Goal: Task Accomplishment & Management: Manage account settings

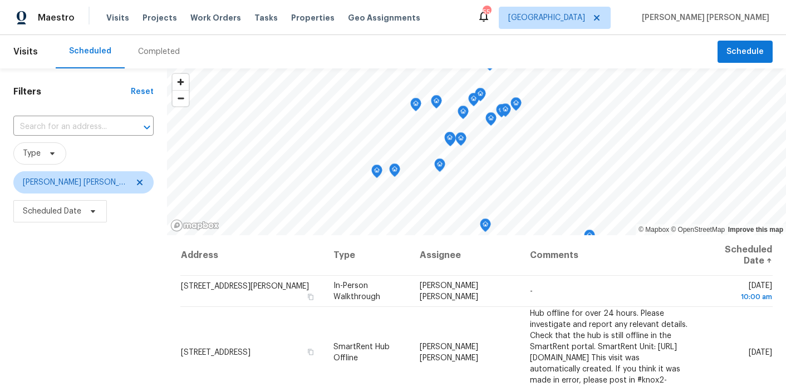
scroll to position [141, 0]
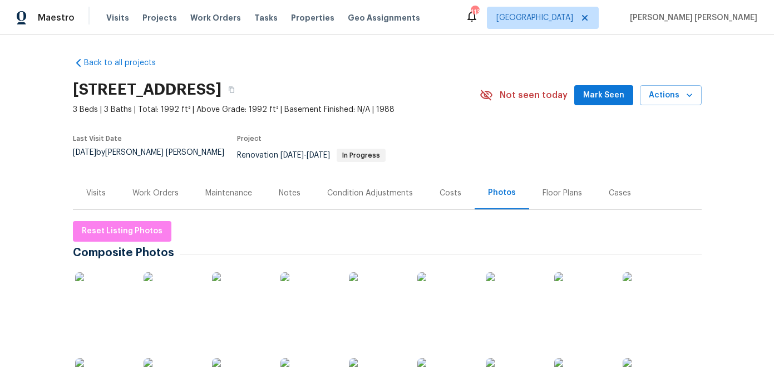
click at [171, 188] on div "Work Orders" at bounding box center [155, 193] width 46 height 11
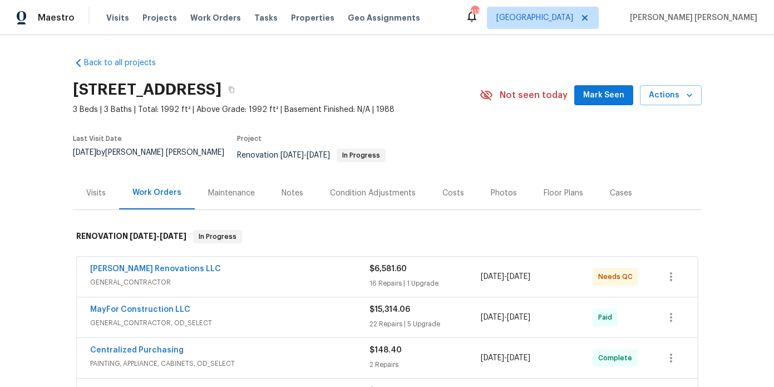
click at [105, 190] on div "Visits" at bounding box center [96, 192] width 46 height 33
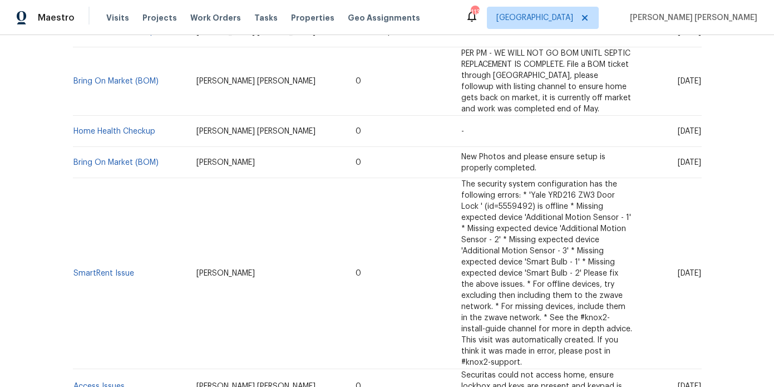
scroll to position [370, 0]
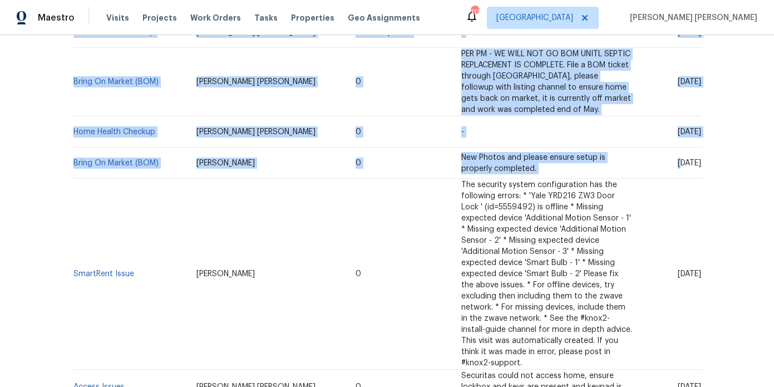
drag, startPoint x: 704, startPoint y: 153, endPoint x: 639, endPoint y: 154, distance: 65.1
click at [639, 154] on div "Back to all projects 1583 Thornwood Dr, Jonesboro, GA 30236 3 Beds | 3 Baths | …" at bounding box center [387, 211] width 774 height 352
click at [678, 159] on span "Wed, May 21 2025" at bounding box center [689, 163] width 23 height 8
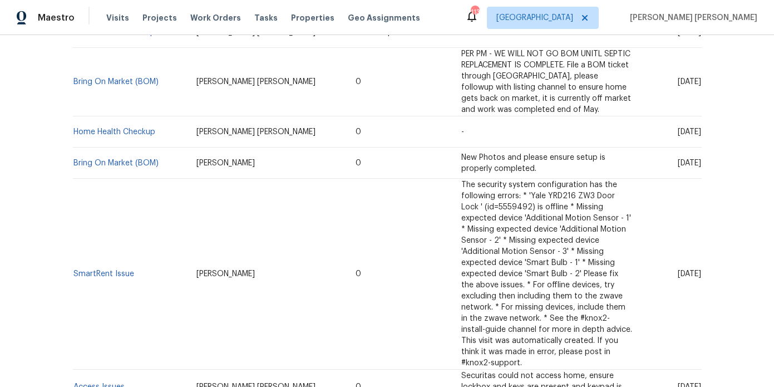
drag, startPoint x: 632, startPoint y: 154, endPoint x: 673, endPoint y: 154, distance: 41.7
click at [673, 154] on td "Wed, May 21 2025" at bounding box center [671, 162] width 60 height 31
click at [685, 159] on span "Wed, May 21 2025" at bounding box center [689, 163] width 23 height 8
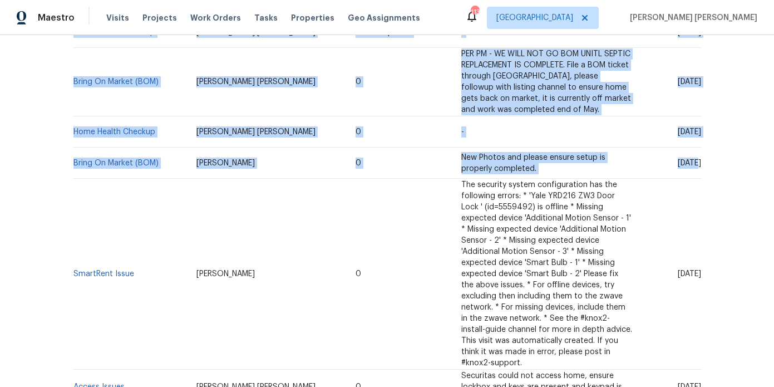
drag, startPoint x: 704, startPoint y: 155, endPoint x: 657, endPoint y: 155, distance: 47.3
click at [657, 155] on div "Back to all projects 1583 Thornwood Dr, Jonesboro, GA 30236 3 Beds | 3 Baths | …" at bounding box center [387, 211] width 774 height 352
click at [678, 159] on span "Wed, May 21 2025" at bounding box center [689, 163] width 23 height 8
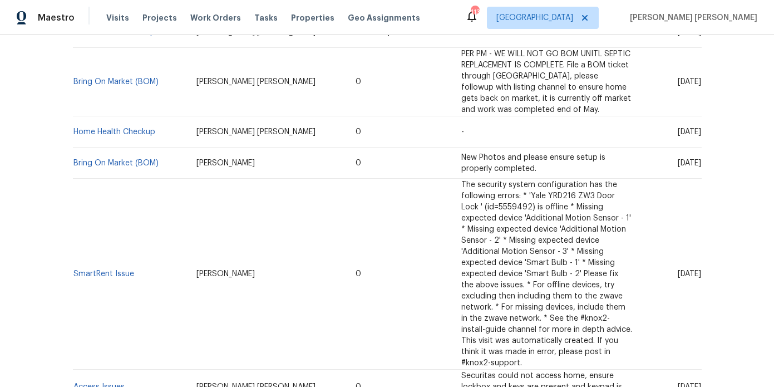
drag, startPoint x: 657, startPoint y: 155, endPoint x: 701, endPoint y: 155, distance: 44.0
click at [701, 159] on span "Wed, May 21 2025" at bounding box center [689, 163] width 23 height 8
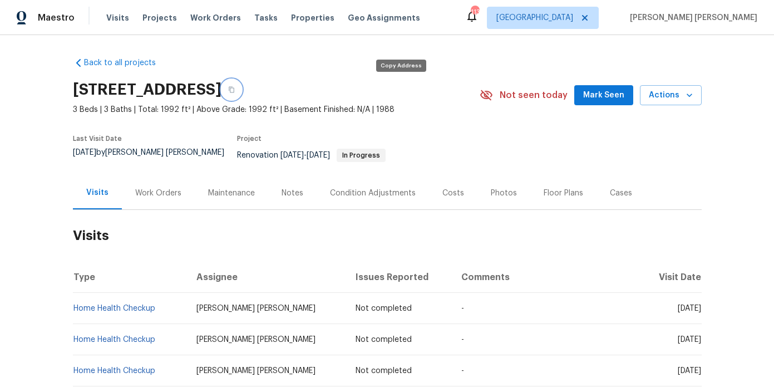
click at [242, 90] on button "button" at bounding box center [231, 90] width 20 height 20
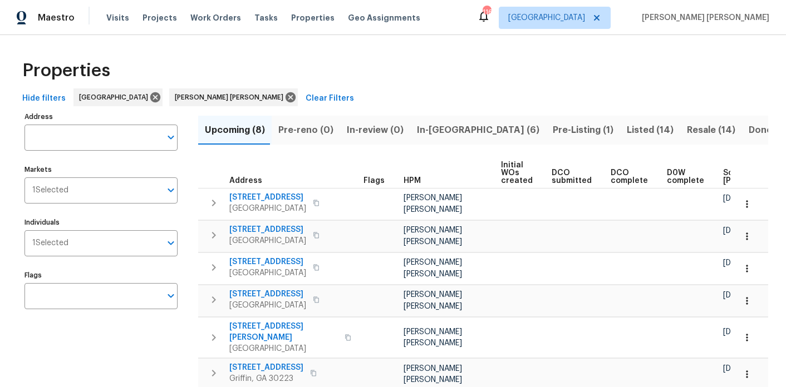
click at [151, 337] on div "Address Address Markets 1 Selected Markets Individuals 1 Selected Individuals F…" at bounding box center [107, 295] width 167 height 373
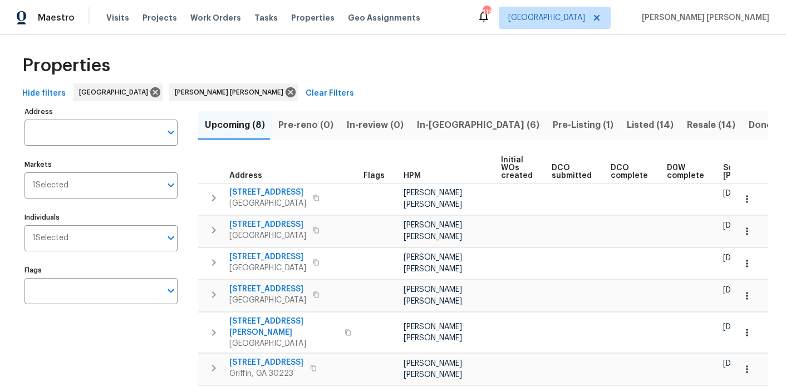
click at [424, 128] on span "In-reno (6)" at bounding box center [478, 125] width 122 height 16
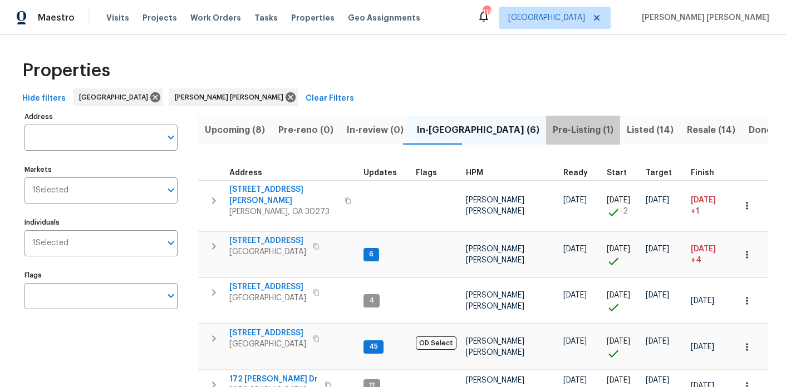
click at [553, 130] on span "Pre-Listing (1)" at bounding box center [583, 130] width 61 height 16
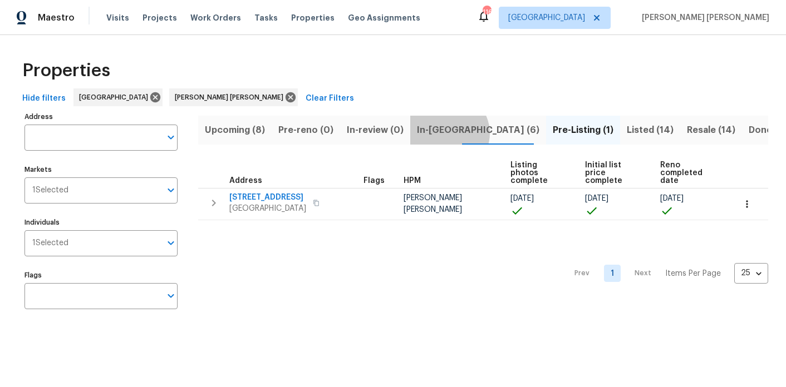
click at [440, 133] on span "In-reno (6)" at bounding box center [478, 130] width 122 height 16
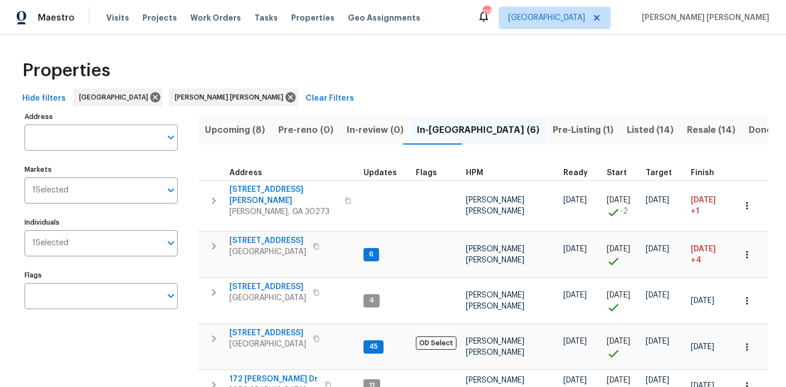
scroll to position [101, 0]
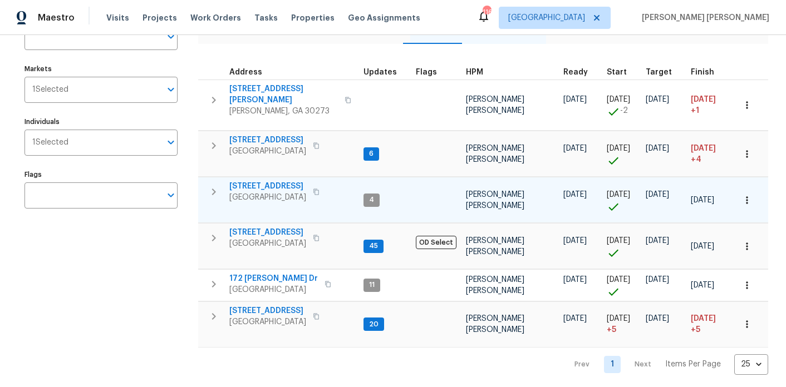
click at [273, 183] on span "2318 Fairwood Cir" at bounding box center [267, 186] width 77 height 11
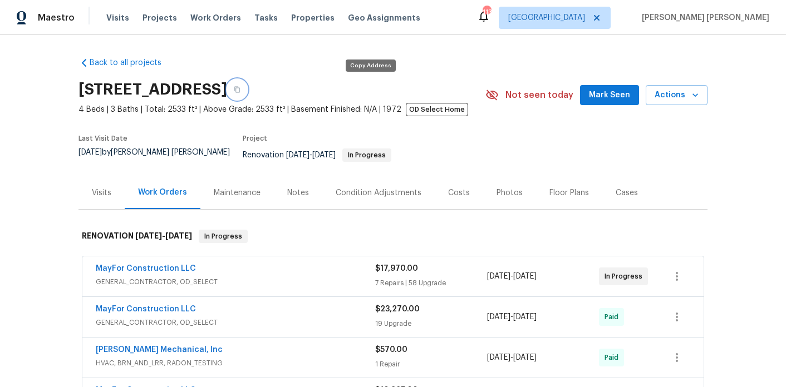
click at [247, 84] on button "button" at bounding box center [237, 90] width 20 height 20
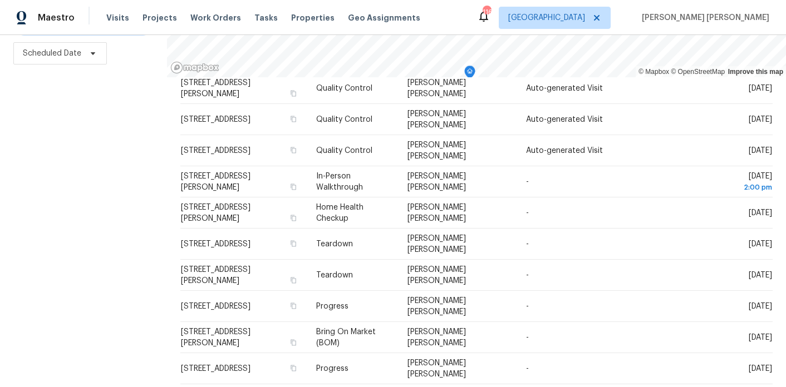
scroll to position [83, 0]
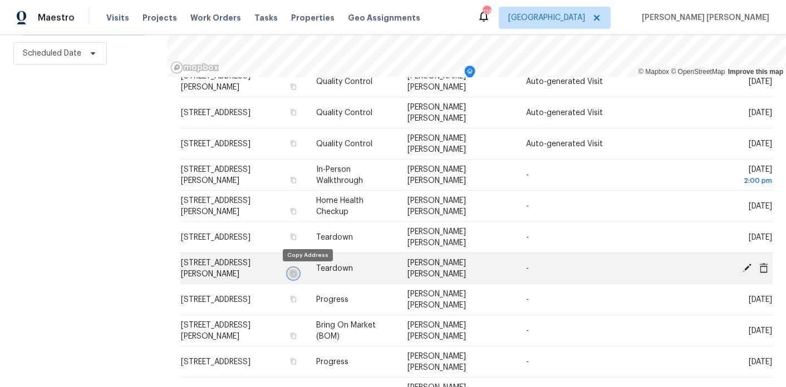
click at [296, 272] on icon "button" at bounding box center [294, 273] width 6 height 6
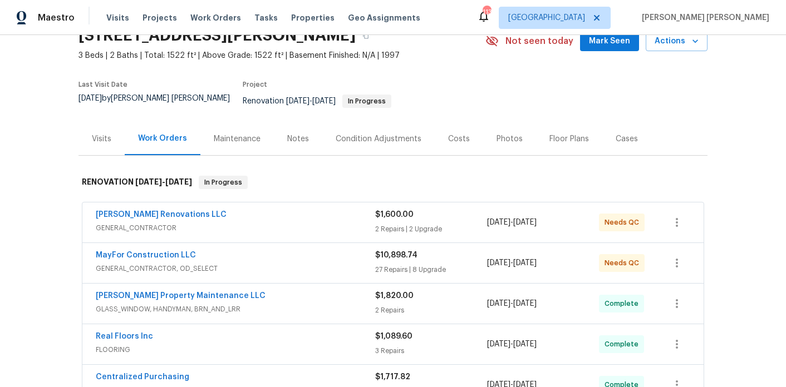
scroll to position [56, 0]
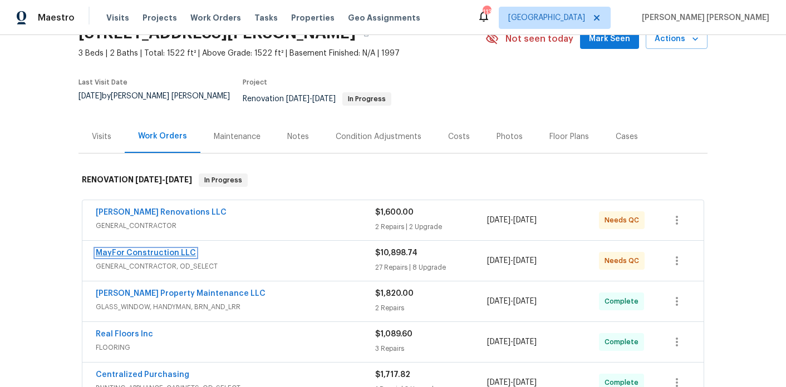
click at [155, 249] on link "MayFor Construction LLC" at bounding box center [146, 253] width 100 height 8
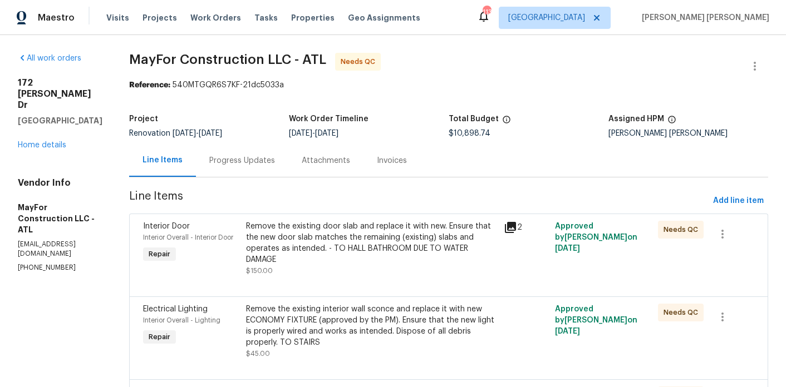
scroll to position [145, 0]
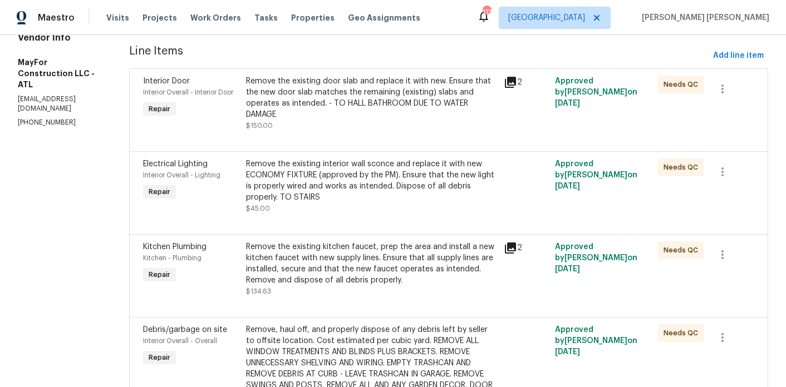
click at [368, 104] on div "Remove the existing door slab and replace it with new. Ensure that the new door…" at bounding box center [371, 98] width 251 height 45
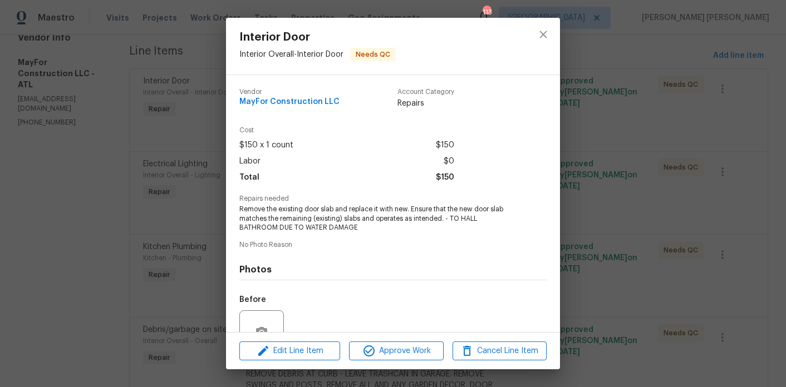
click at [377, 362] on div "Edit Line Item Approve Work Cancel Line Item" at bounding box center [393, 351] width 334 height 37
click at [387, 351] on span "Approve Work" at bounding box center [395, 351] width 87 height 14
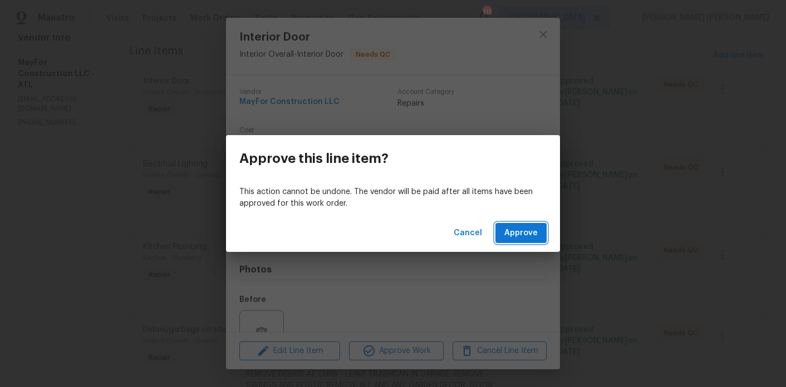
click at [538, 232] on button "Approve" at bounding box center [520, 233] width 51 height 21
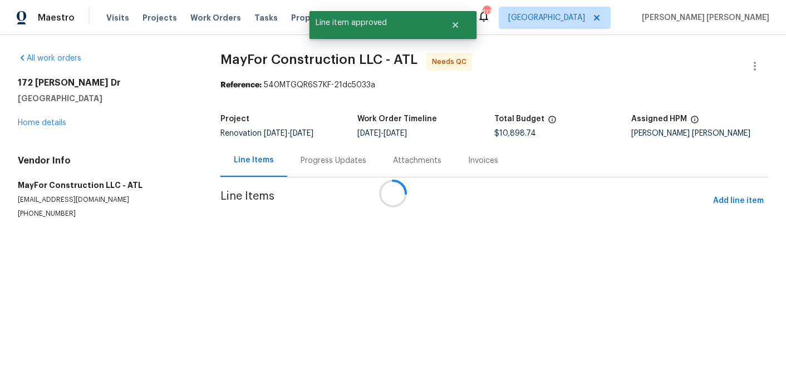
scroll to position [0, 0]
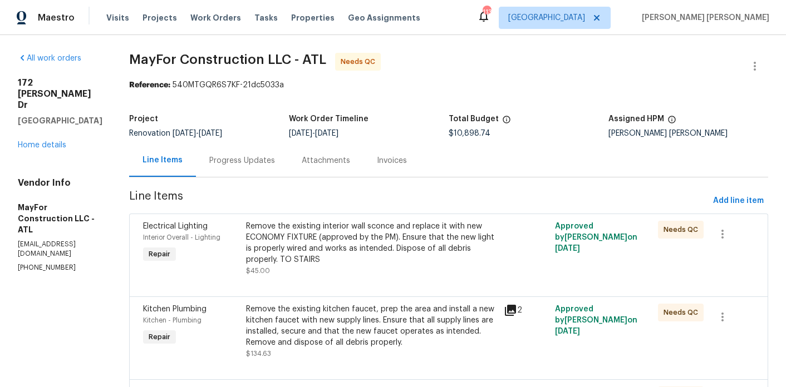
click at [414, 249] on div "Remove the existing interior wall sconce and replace it with new ECONOMY FIXTUR…" at bounding box center [371, 243] width 251 height 45
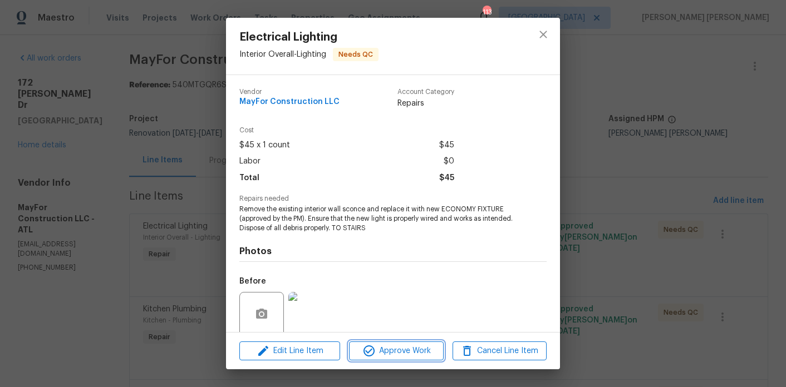
click at [408, 348] on span "Approve Work" at bounding box center [395, 351] width 87 height 14
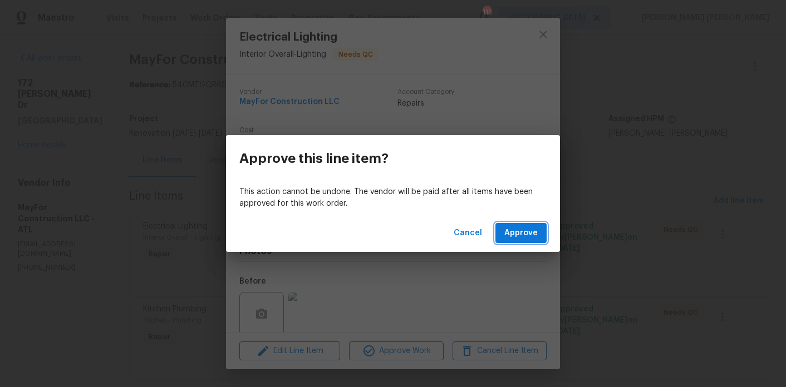
click at [505, 234] on button "Approve" at bounding box center [520, 233] width 51 height 21
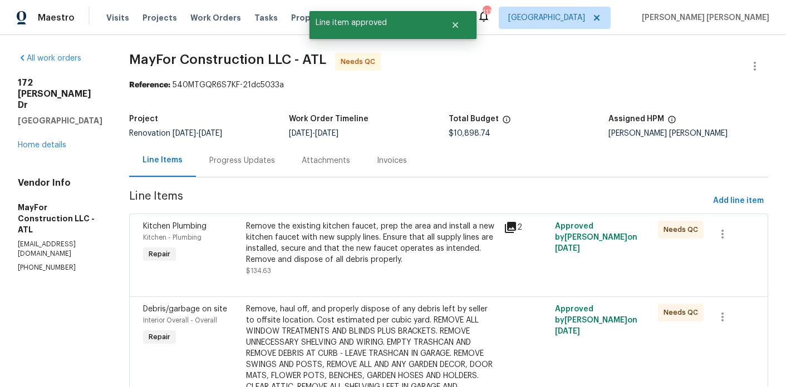
click at [373, 237] on div "Remove the existing kitchen faucet, prep the area and install a new kitchen fau…" at bounding box center [371, 243] width 251 height 45
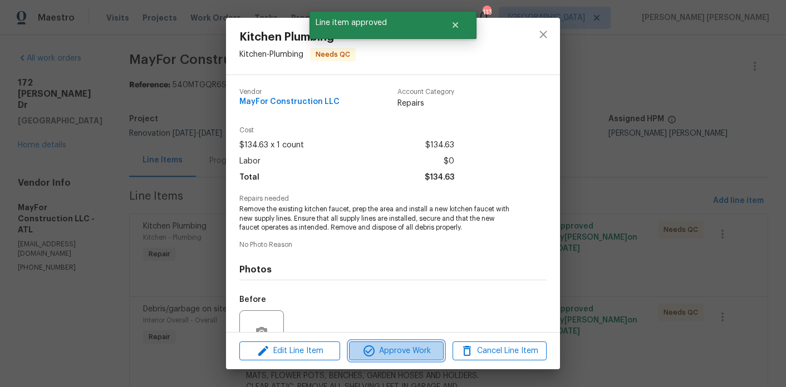
click at [397, 353] on span "Approve Work" at bounding box center [395, 351] width 87 height 14
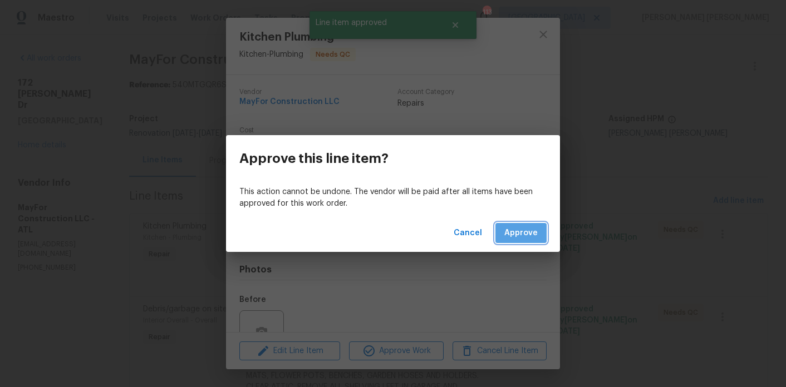
click at [510, 240] on button "Approve" at bounding box center [520, 233] width 51 height 21
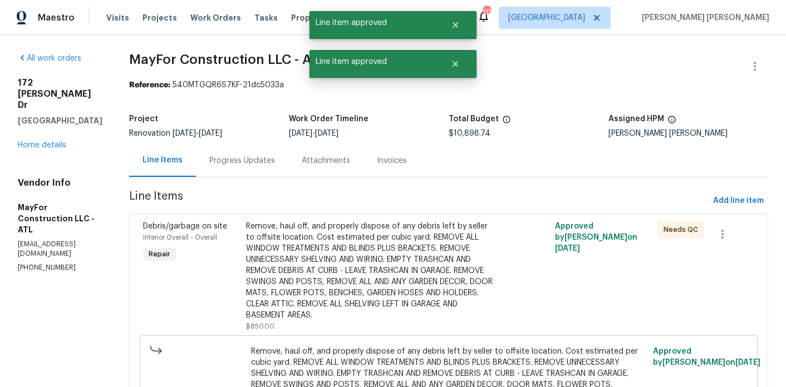
click at [327, 232] on div "Remove, haul off, and properly dispose of any debris left by seller to offsite …" at bounding box center [371, 271] width 251 height 100
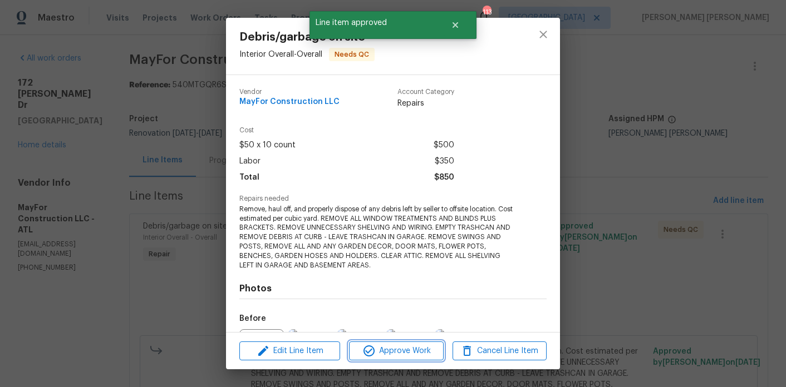
click at [410, 353] on span "Approve Work" at bounding box center [395, 351] width 87 height 14
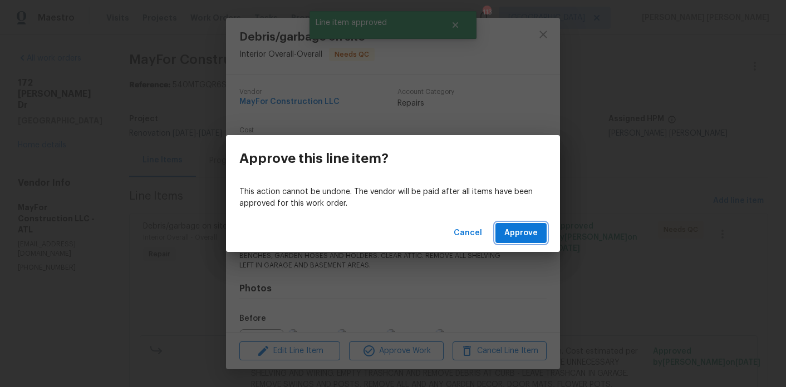
click at [522, 238] on span "Approve" at bounding box center [520, 234] width 33 height 14
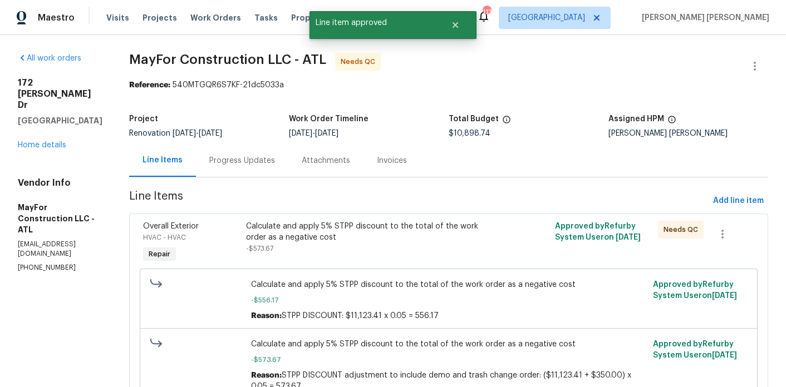
click at [321, 232] on div "Calculate and apply 5% STPP discount to the total of the work order as a negati…" at bounding box center [371, 232] width 251 height 22
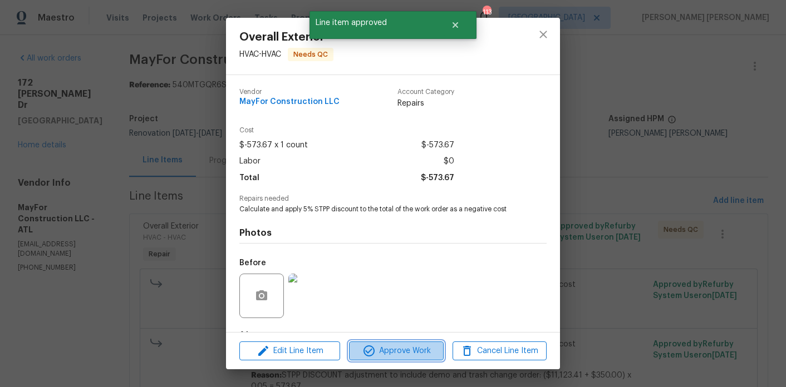
click at [391, 354] on span "Approve Work" at bounding box center [395, 351] width 87 height 14
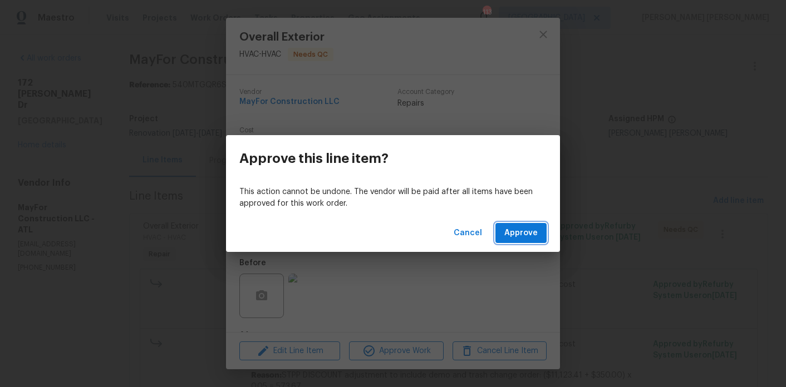
click at [515, 230] on span "Approve" at bounding box center [520, 234] width 33 height 14
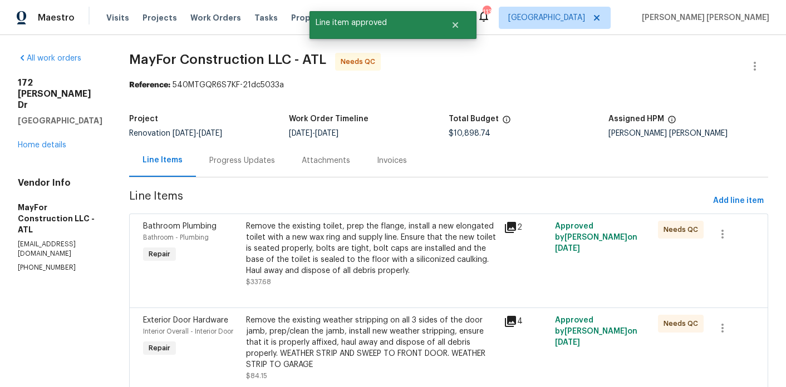
click at [366, 268] on div "Remove the existing toilet, prep the flange, install a new elongated toilet wit…" at bounding box center [371, 249] width 251 height 56
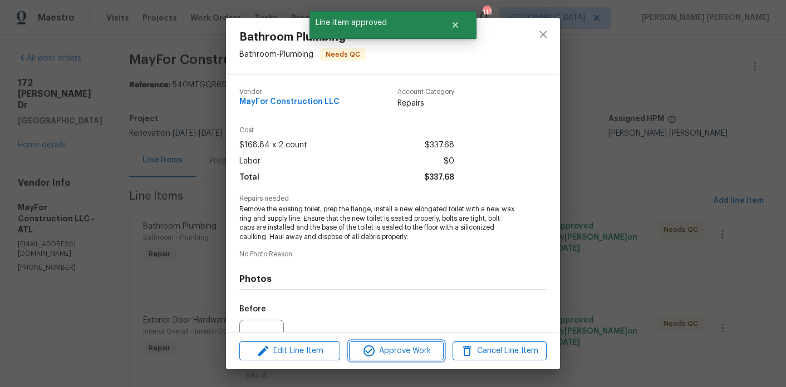
click at [385, 351] on span "Approve Work" at bounding box center [395, 351] width 87 height 14
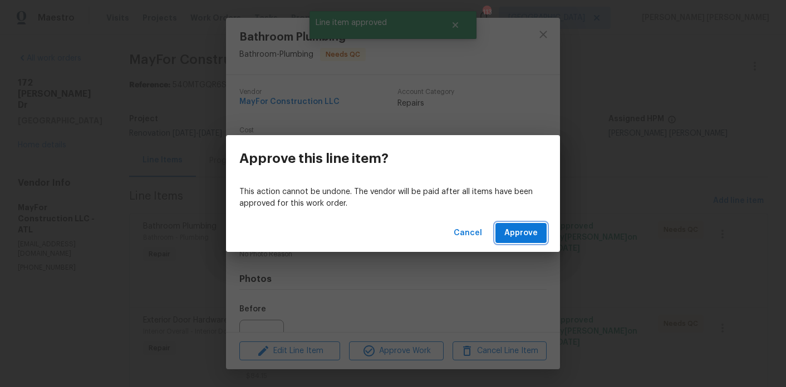
click at [508, 237] on span "Approve" at bounding box center [520, 234] width 33 height 14
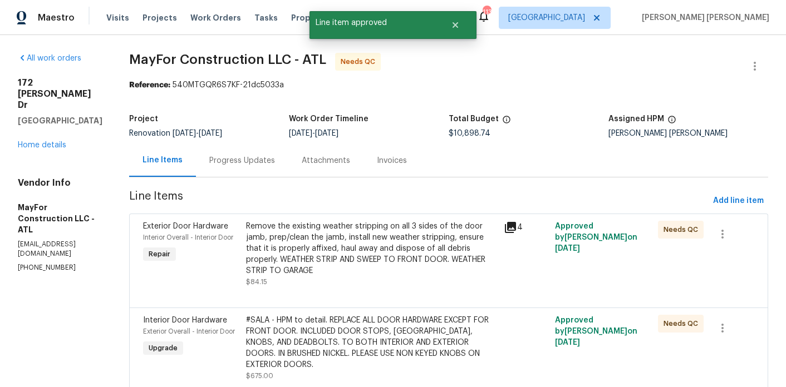
click at [363, 259] on div "Remove the existing weather stripping on all 3 sides of the door jamb, prep/cle…" at bounding box center [371, 249] width 251 height 56
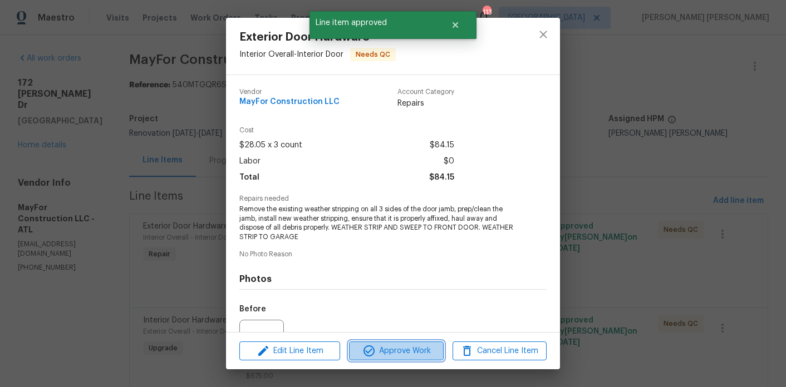
click at [393, 353] on span "Approve Work" at bounding box center [395, 351] width 87 height 14
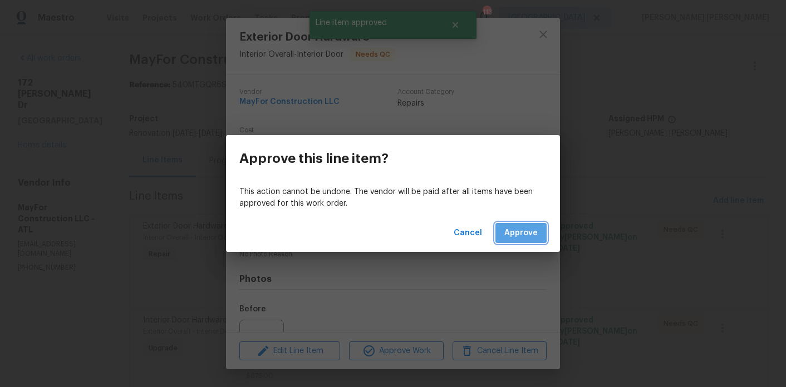
click at [526, 236] on span "Approve" at bounding box center [520, 234] width 33 height 14
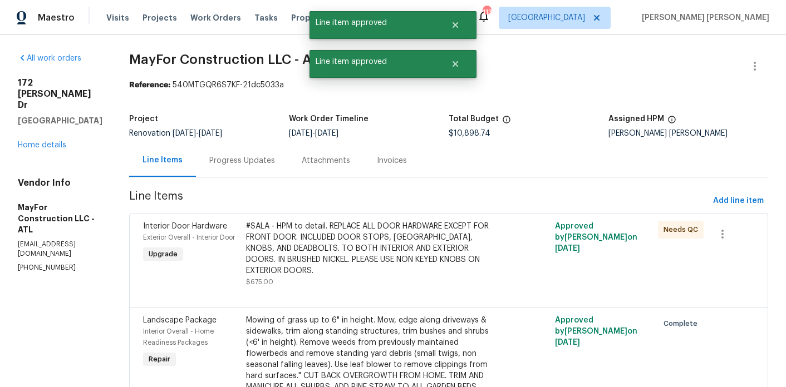
click at [301, 257] on div "#SALA - HPM to detail. REPLACE ALL DOOR HARDWARE EXCEPT FOR FRONT DOOR. INCLUDE…" at bounding box center [371, 249] width 251 height 56
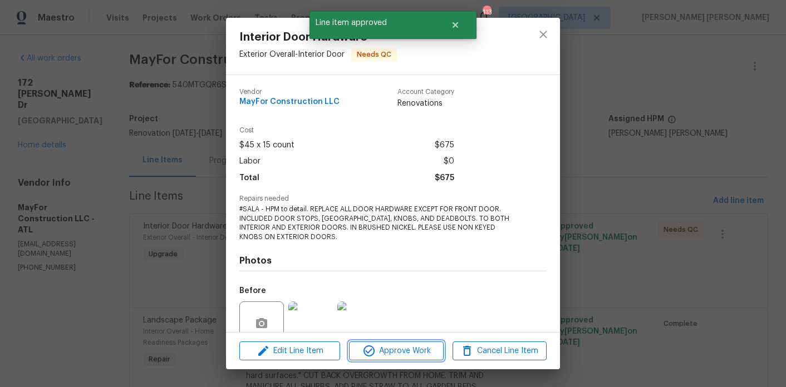
click at [362, 347] on icon "button" at bounding box center [368, 350] width 13 height 13
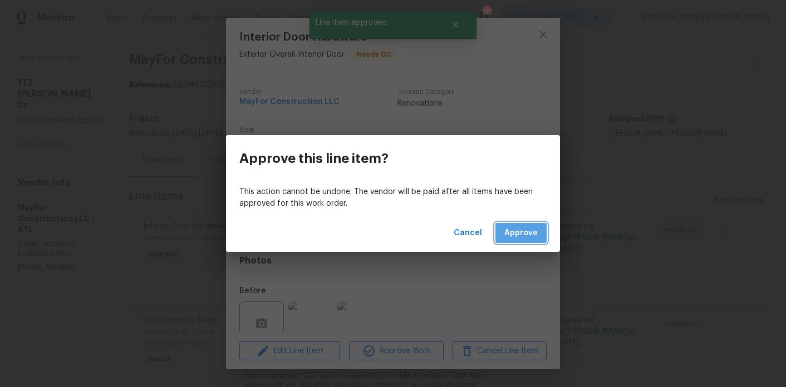
click at [541, 224] on button "Approve" at bounding box center [520, 233] width 51 height 21
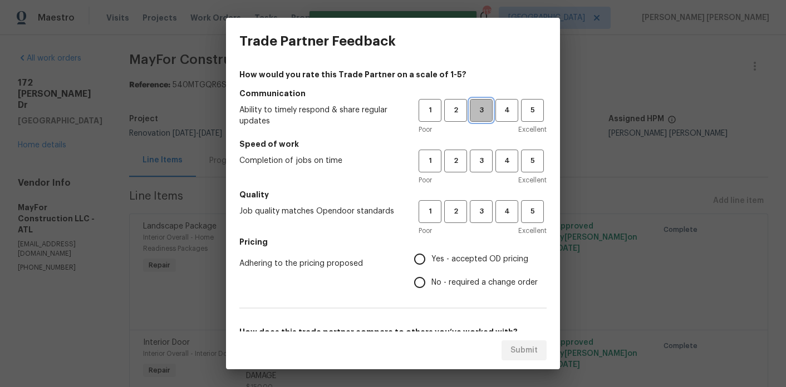
click at [486, 110] on span "3" at bounding box center [481, 110] width 21 height 13
click at [454, 164] on span "2" at bounding box center [455, 161] width 21 height 13
click at [480, 206] on span "3" at bounding box center [481, 211] width 21 height 13
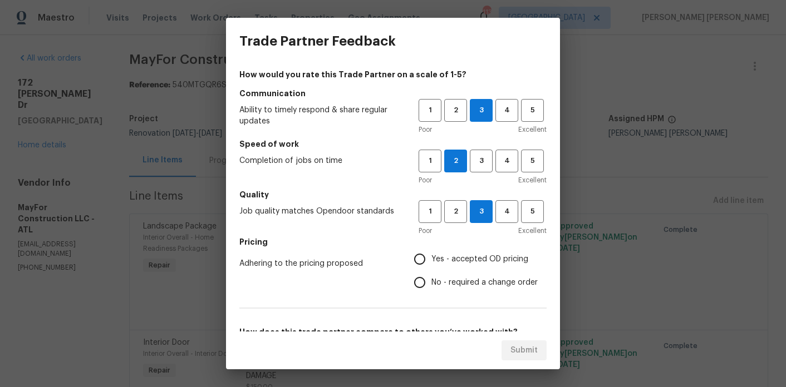
click at [474, 260] on span "Yes - accepted OD pricing" at bounding box center [479, 260] width 97 height 12
click at [431, 260] on input "Yes - accepted OD pricing" at bounding box center [419, 259] width 23 height 23
radio input "true"
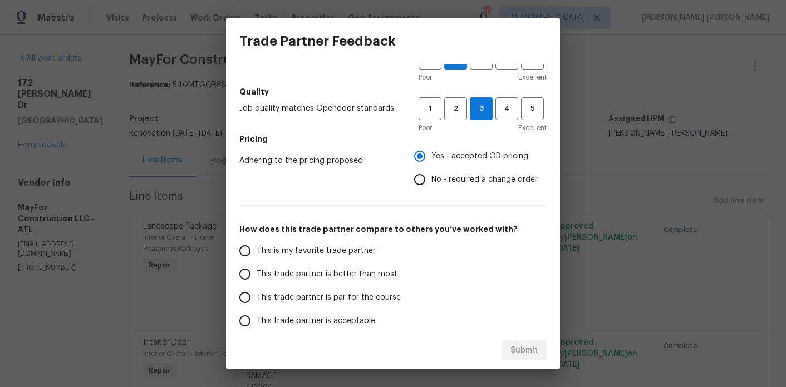
scroll to position [111, 0]
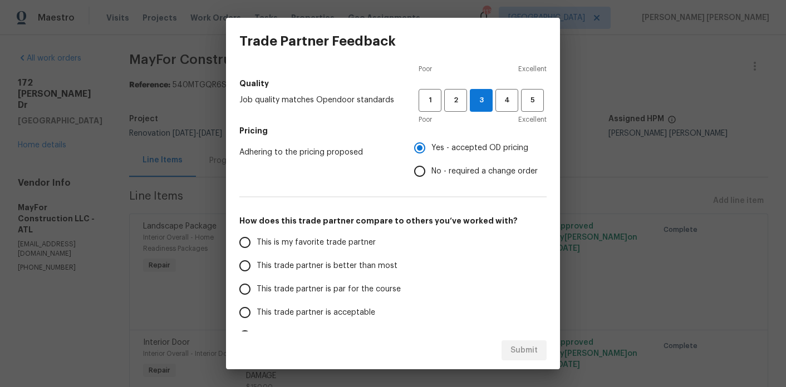
click at [326, 264] on span "This trade partner is better than most" at bounding box center [327, 266] width 141 height 12
click at [257, 264] on input "This trade partner is better than most" at bounding box center [244, 265] width 23 height 23
radio input "false"
click at [339, 288] on span "This trade partner is par for the course" at bounding box center [329, 290] width 144 height 12
click at [257, 288] on input "This trade partner is par for the course" at bounding box center [244, 289] width 23 height 23
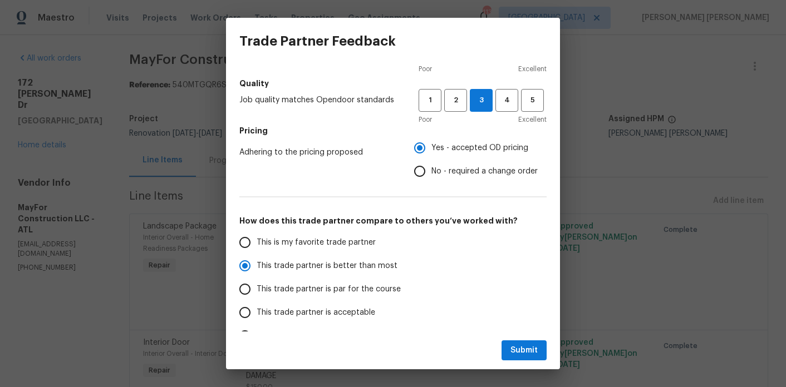
radio input "false"
click at [346, 267] on span "This trade partner is better than most" at bounding box center [327, 266] width 141 height 12
click at [257, 267] on input "This trade partner is better than most" at bounding box center [244, 265] width 23 height 23
radio input "false"
click at [344, 290] on span "This trade partner is par for the course" at bounding box center [329, 290] width 144 height 12
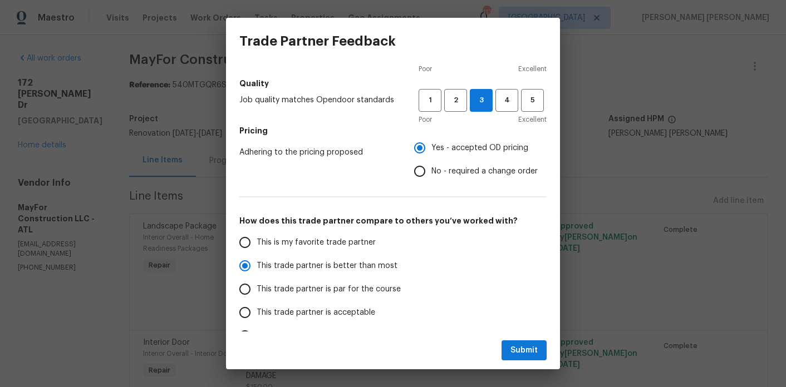
click at [257, 290] on input "This trade partner is par for the course" at bounding box center [244, 289] width 23 height 23
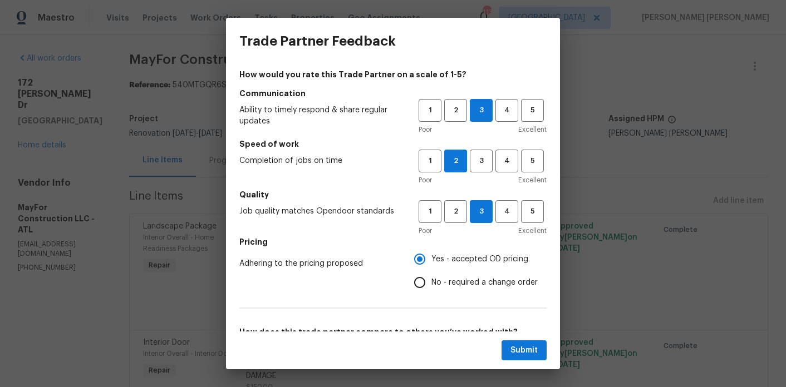
scroll to position [178, 0]
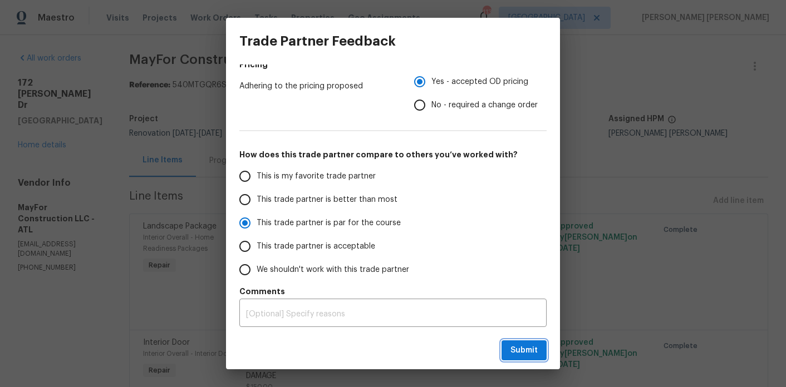
click at [519, 347] on span "Submit" at bounding box center [523, 351] width 27 height 14
radio input "true"
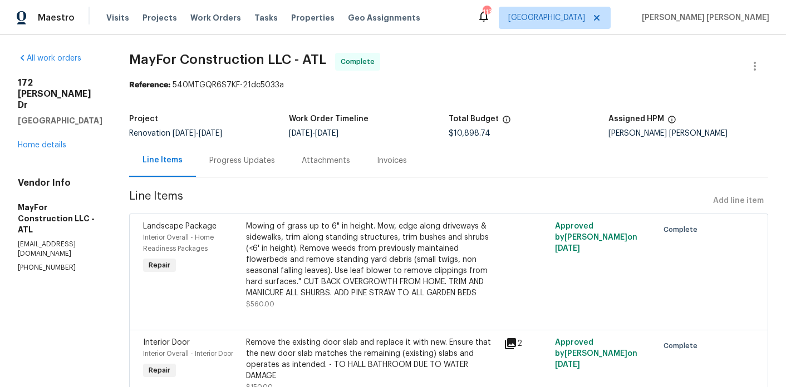
radio input "false"
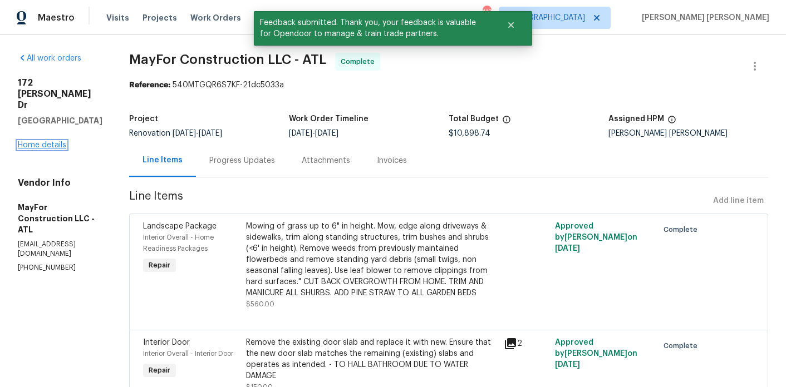
click at [58, 141] on link "Home details" at bounding box center [42, 145] width 48 height 8
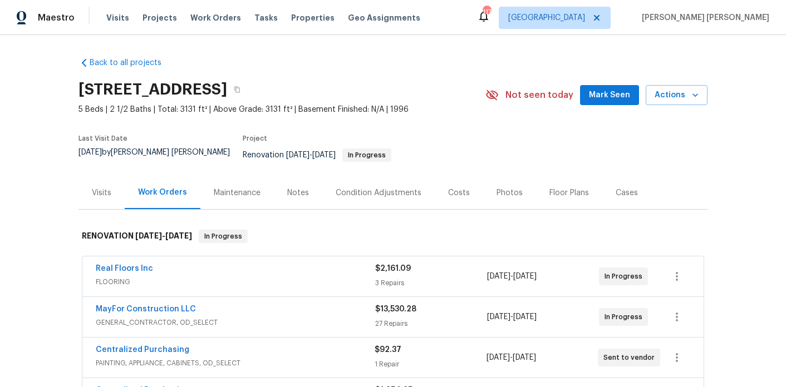
click at [454, 190] on div "Costs" at bounding box center [459, 193] width 22 height 11
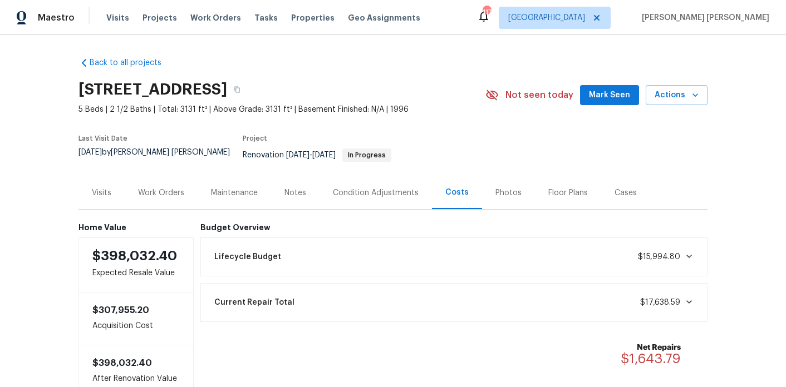
click at [565, 188] on div "Floor Plans" at bounding box center [568, 193] width 40 height 11
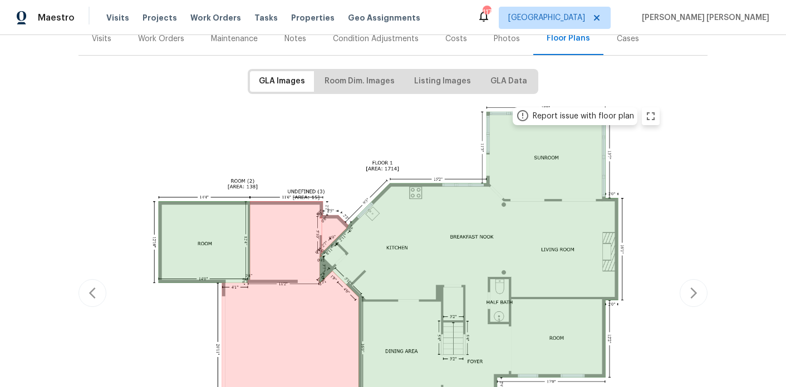
scroll to position [157, 0]
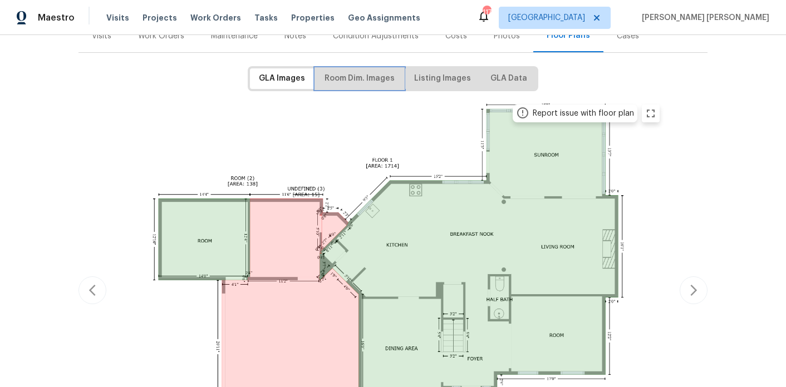
click at [361, 72] on span "Room Dim. Images" at bounding box center [359, 79] width 70 height 14
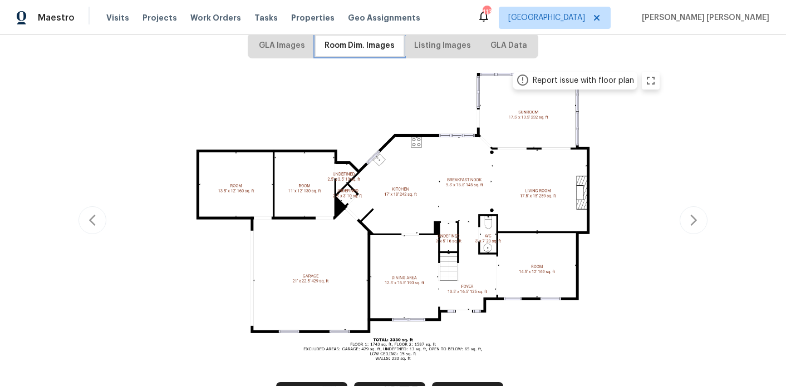
scroll to position [0, 0]
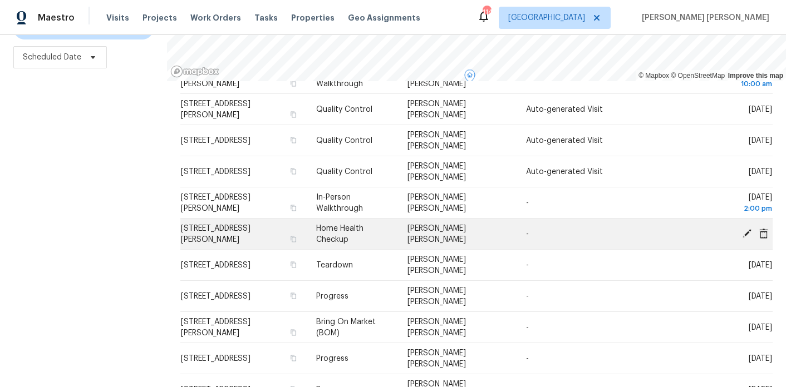
scroll to position [60, 0]
click at [298, 233] on button "button" at bounding box center [293, 238] width 10 height 10
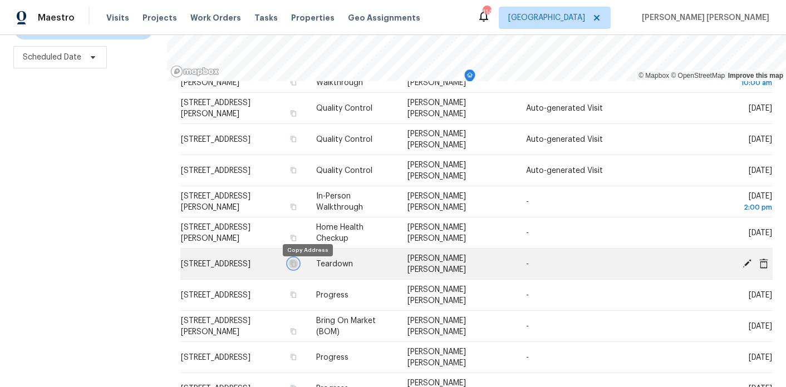
click at [296, 267] on icon "button" at bounding box center [294, 263] width 6 height 6
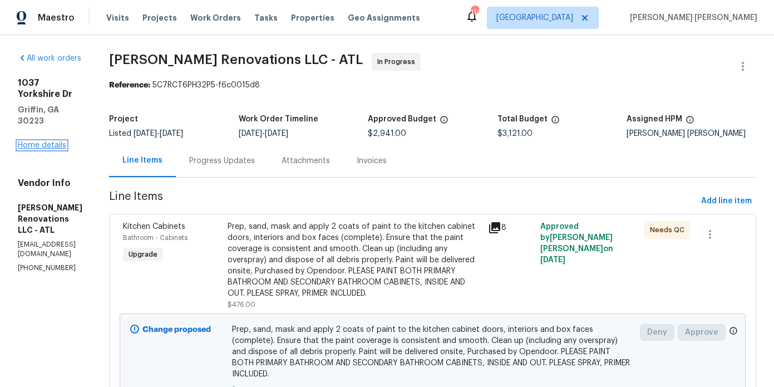
click at [27, 141] on link "Home details" at bounding box center [42, 145] width 48 height 8
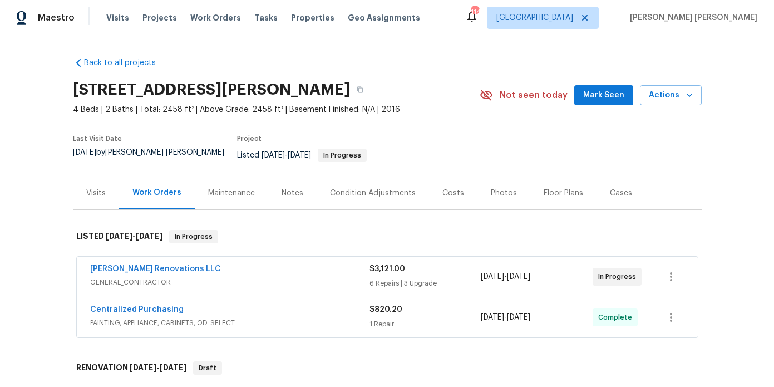
click at [498, 188] on div "Photos" at bounding box center [504, 193] width 26 height 11
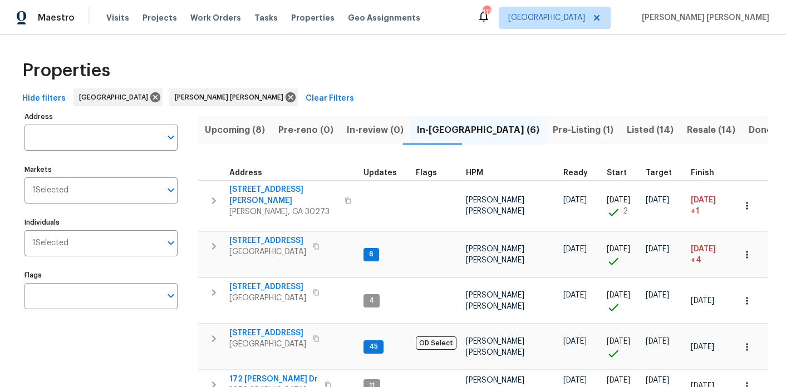
scroll to position [101, 0]
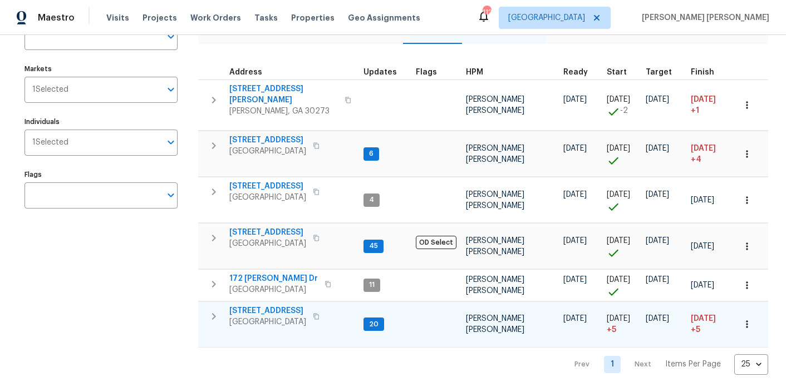
click at [270, 306] on span "[STREET_ADDRESS]" at bounding box center [267, 311] width 77 height 11
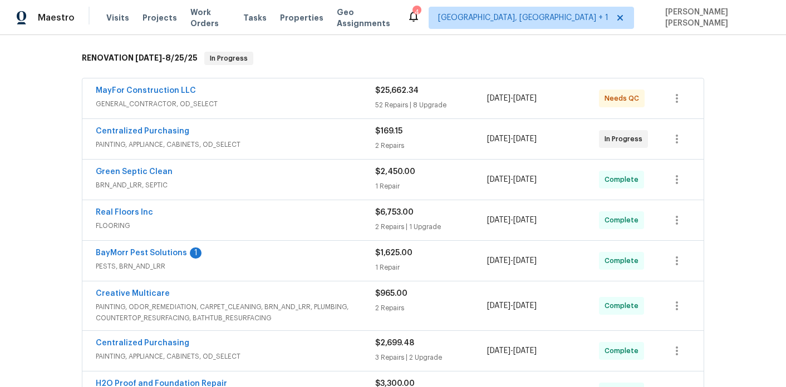
scroll to position [168, 0]
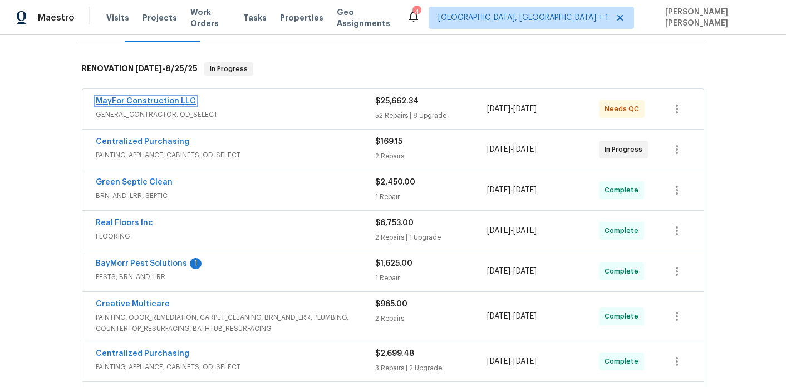
click at [169, 97] on link "MayFor Construction LLC" at bounding box center [146, 101] width 100 height 8
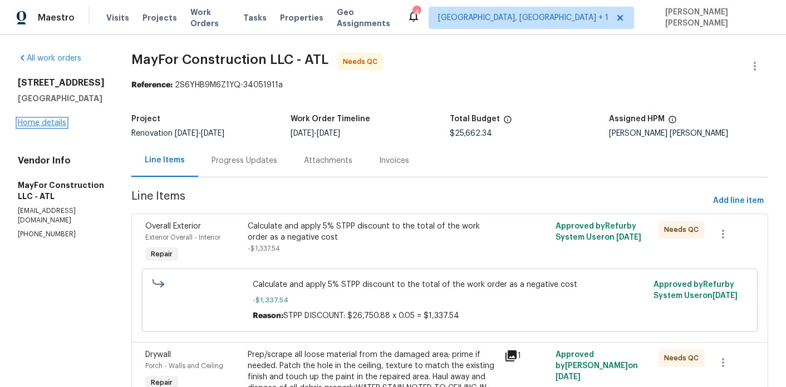
click at [46, 122] on link "Home details" at bounding box center [42, 123] width 48 height 8
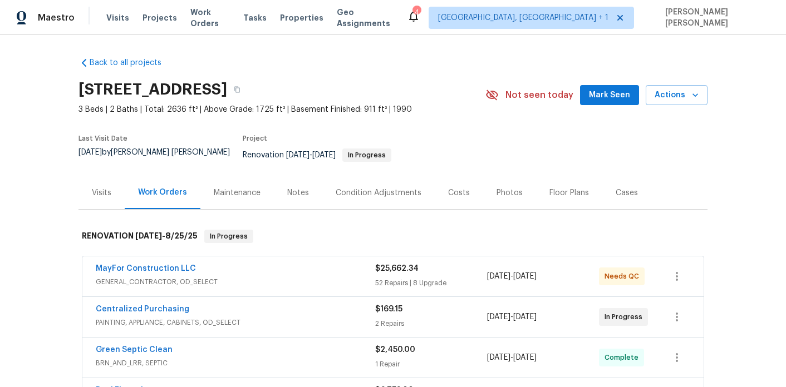
click at [673, 82] on div "125 Johnsons Walk, Stockbridge, GA 30281 3 Beds | 2 Baths | Total: 2636 ft² | A…" at bounding box center [392, 95] width 629 height 40
click at [673, 97] on span "Actions" at bounding box center [676, 95] width 44 height 14
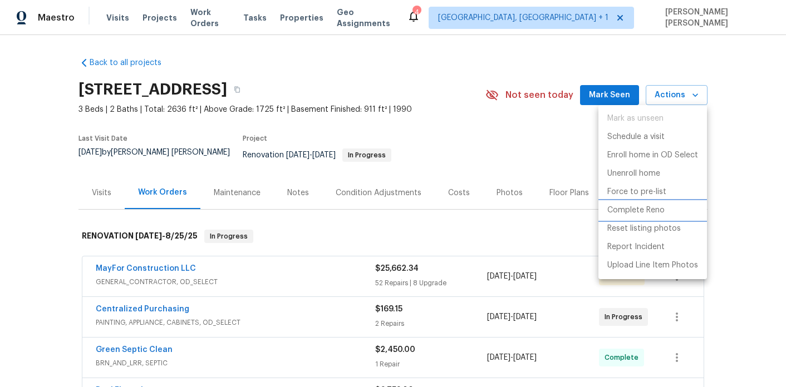
click at [658, 209] on p "Complete Reno" at bounding box center [635, 211] width 57 height 12
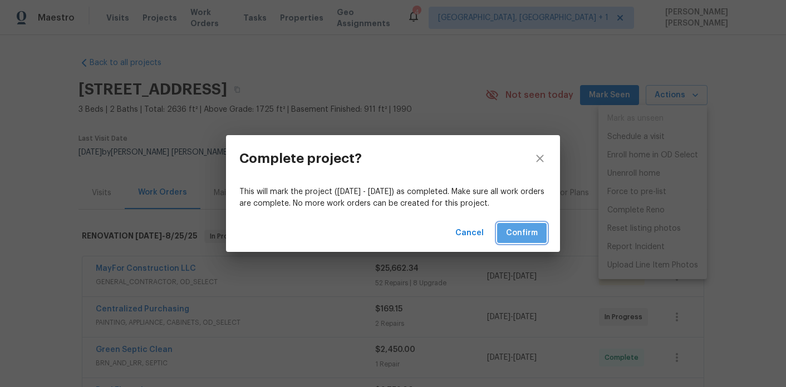
click at [521, 224] on button "Confirm" at bounding box center [522, 233] width 50 height 21
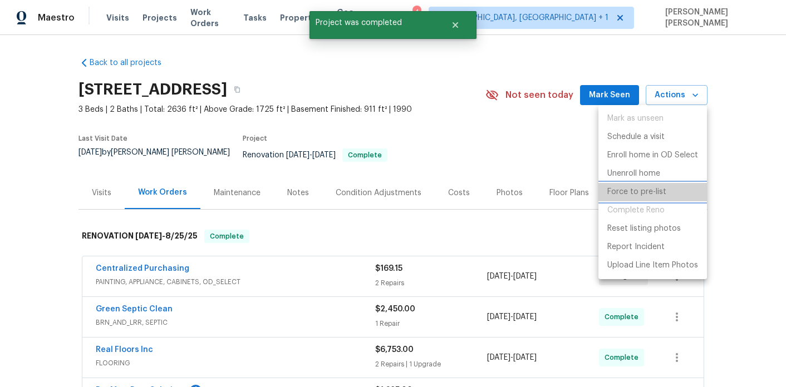
click at [658, 196] on p "Force to pre-list" at bounding box center [636, 192] width 59 height 12
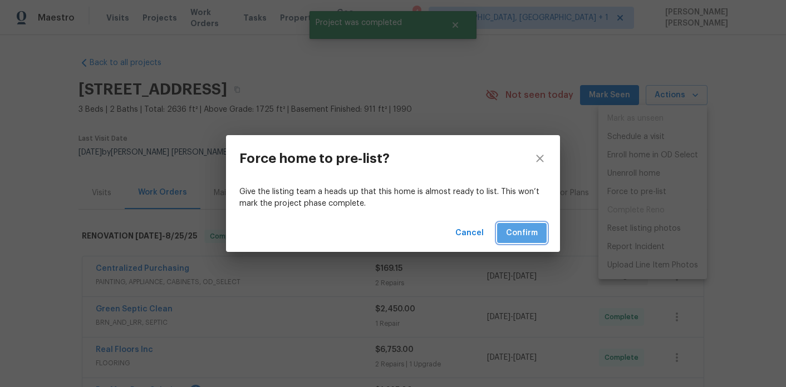
click at [543, 234] on button "Confirm" at bounding box center [522, 233] width 50 height 21
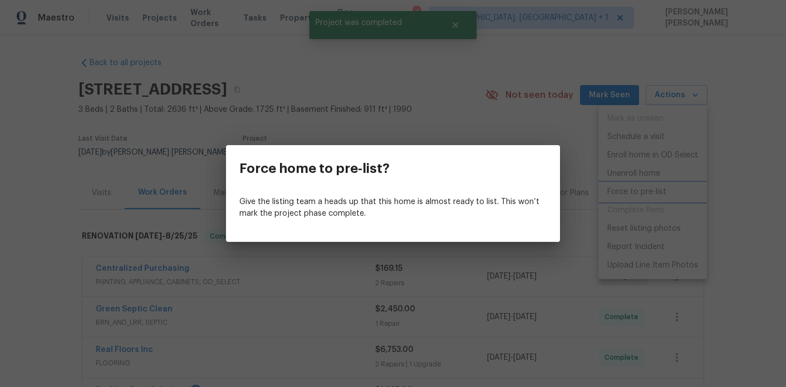
click at [366, 120] on div "Force home to pre-list? Give the listing team a heads up that this home is almo…" at bounding box center [393, 193] width 786 height 387
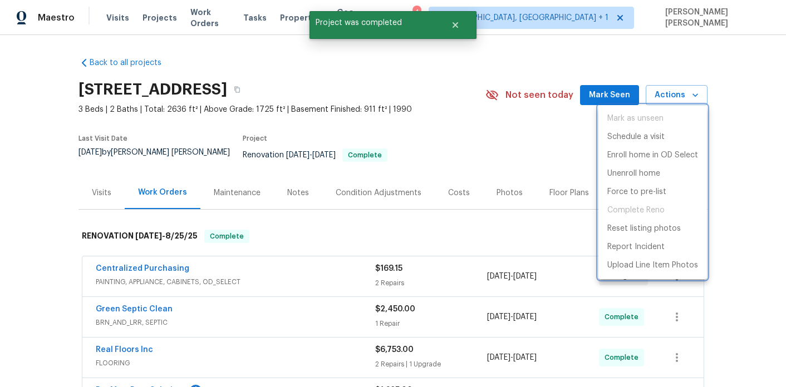
click at [301, 201] on div at bounding box center [393, 193] width 786 height 387
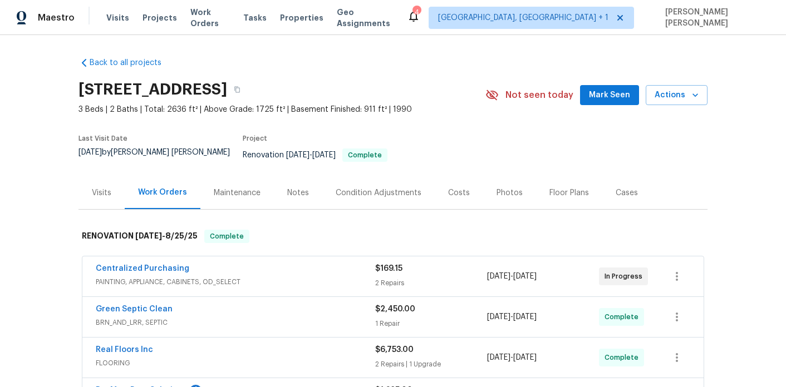
click at [295, 188] on div "Notes" at bounding box center [298, 193] width 22 height 11
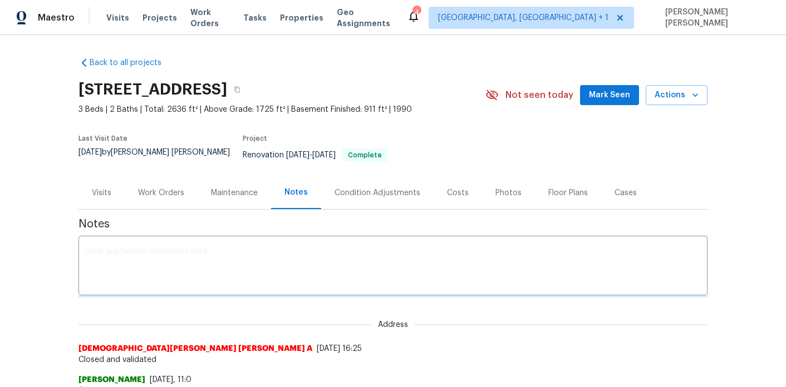
scroll to position [12, 0]
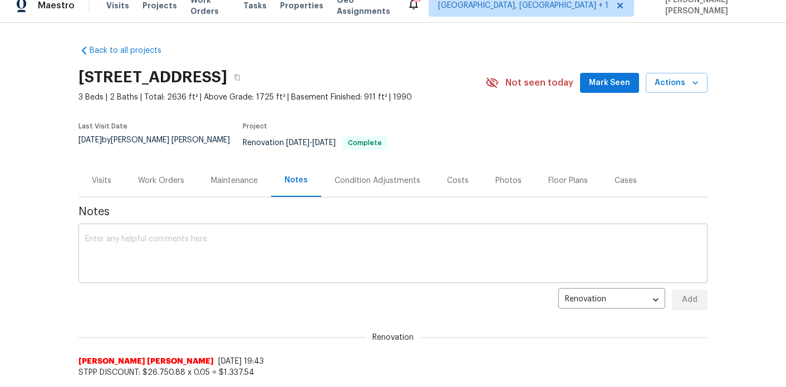
click at [268, 235] on textarea at bounding box center [393, 254] width 616 height 39
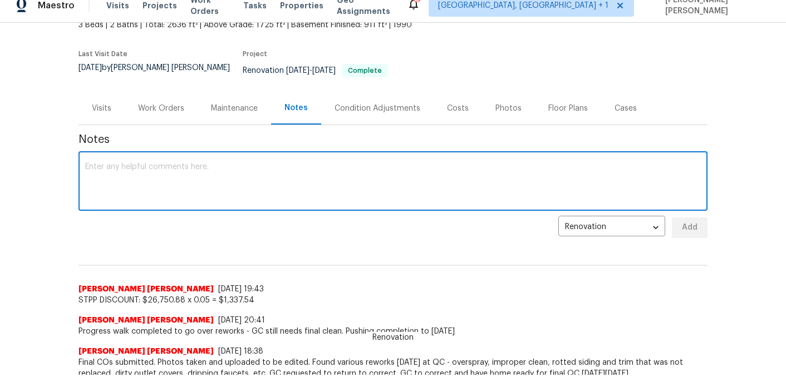
scroll to position [76, 0]
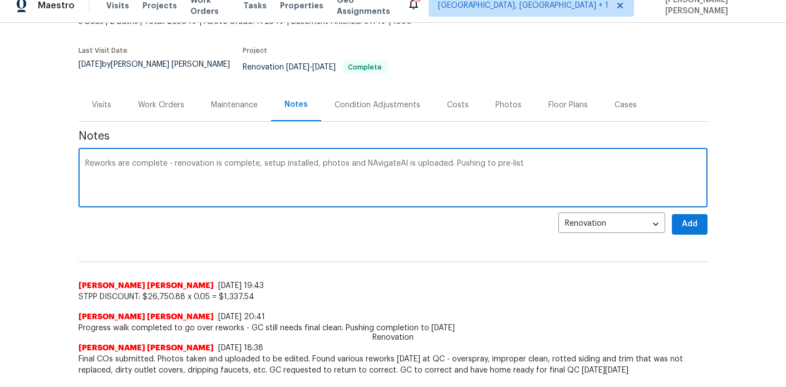
click at [370, 160] on textarea "Reworks are complete - renovation is complete, setup installed, photos and NAvi…" at bounding box center [393, 179] width 616 height 39
click at [370, 160] on textarea "Reworks are complete - renovation is complete, setup installed, photos and Navi…" at bounding box center [393, 179] width 616 height 39
type textarea "Reworks are complete - renovation is complete, setup installed, photos and Navi…"
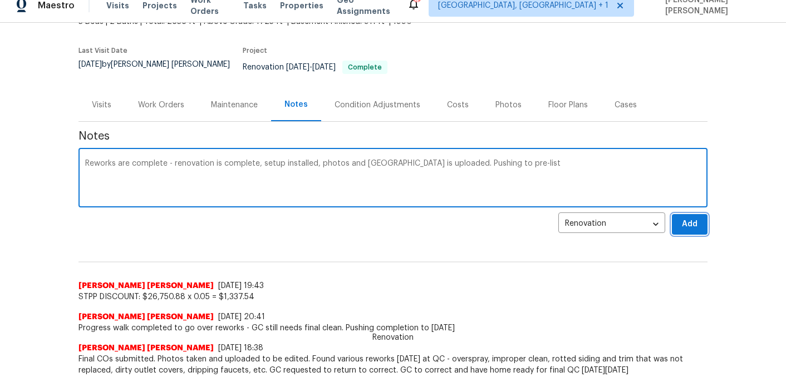
click at [701, 221] on button "Add" at bounding box center [690, 224] width 36 height 21
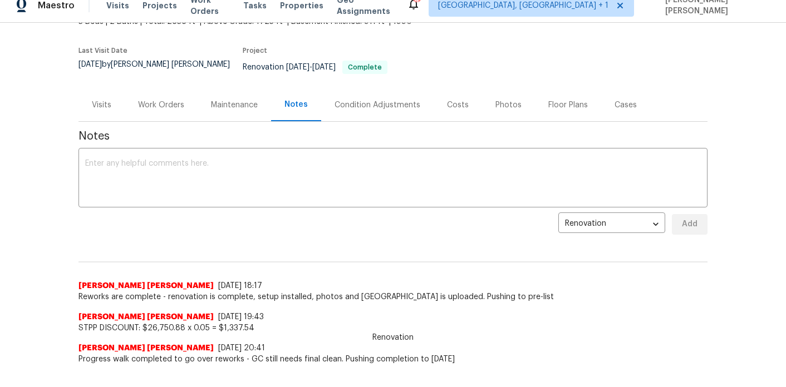
scroll to position [0, 0]
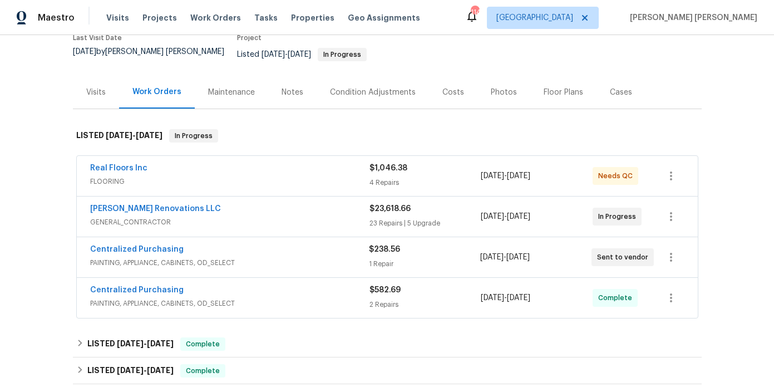
scroll to position [105, 0]
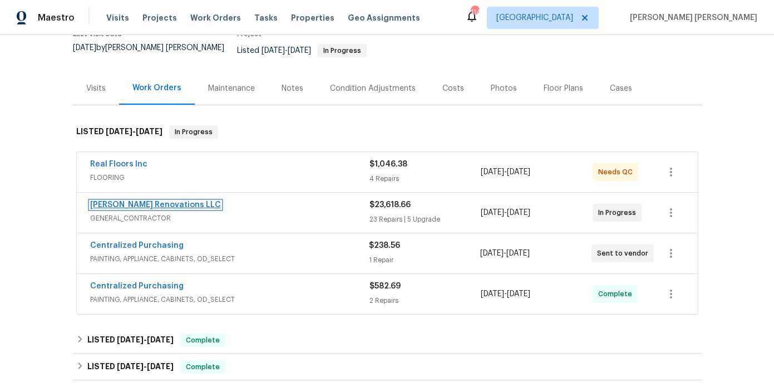
click at [140, 201] on link "[PERSON_NAME] Renovations LLC" at bounding box center [155, 205] width 131 height 8
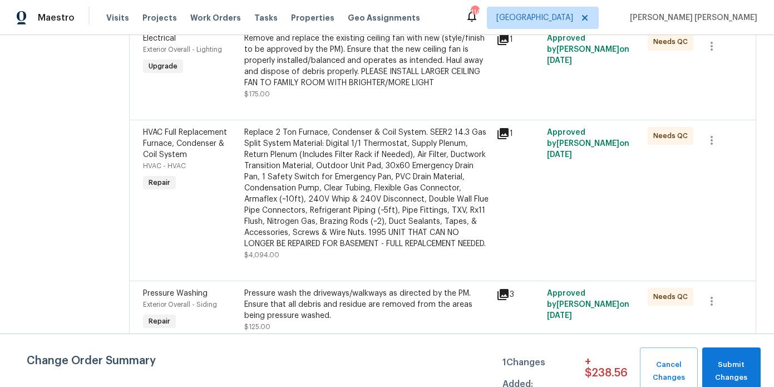
scroll to position [1638, 0]
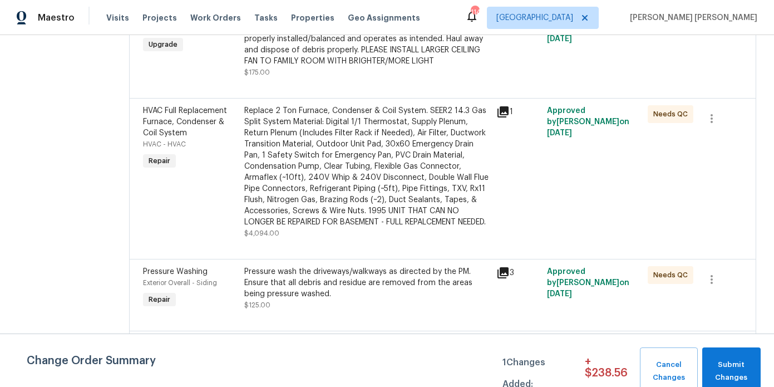
click at [408, 65] on div "Remove and replace the existing ceiling fan with new (style/finish to be approv…" at bounding box center [367, 39] width 246 height 56
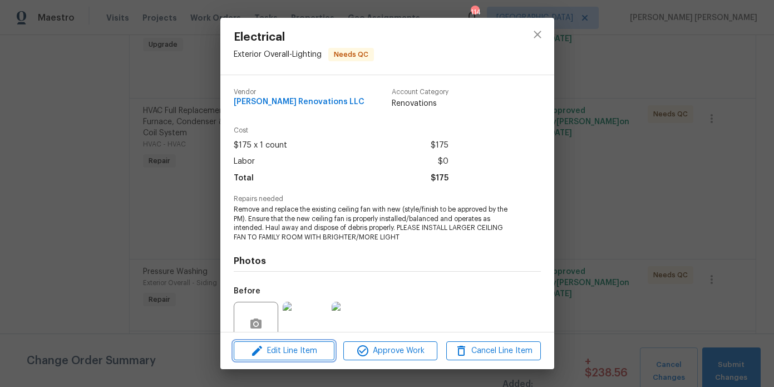
click at [307, 352] on span "Edit Line Item" at bounding box center [284, 351] width 94 height 14
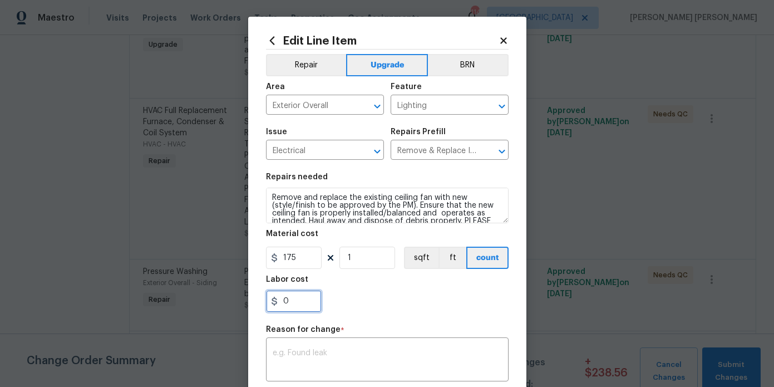
click at [307, 299] on input "0" at bounding box center [294, 301] width 56 height 22
type input "4"
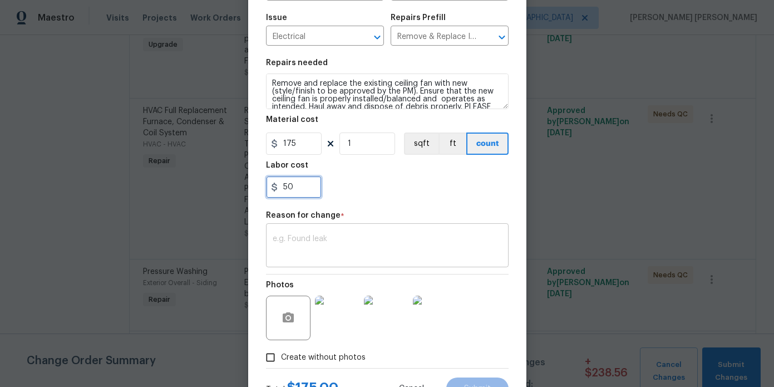
type input "50"
click at [343, 260] on div "x ​" at bounding box center [387, 246] width 243 height 41
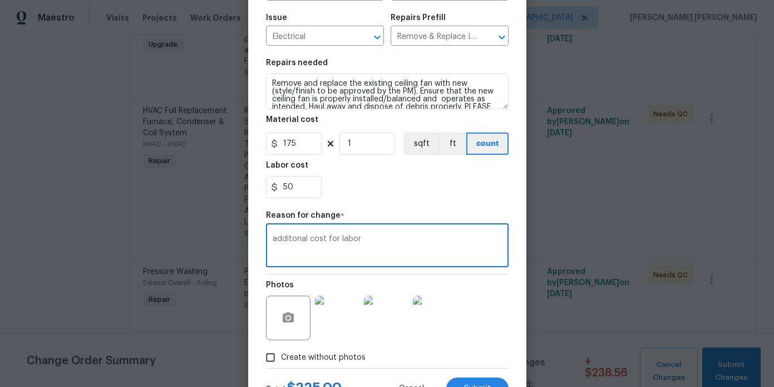
scroll to position [162, 0]
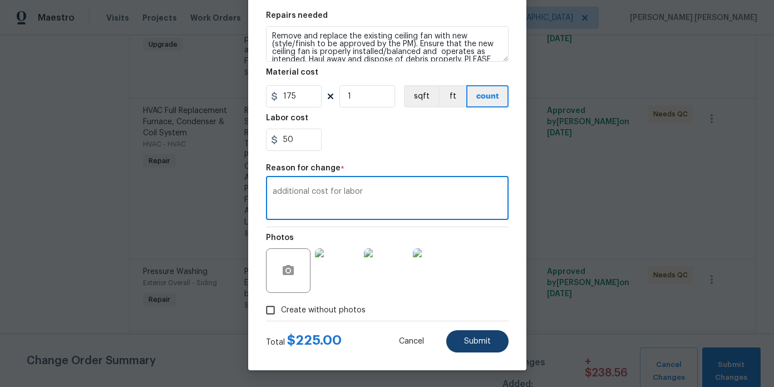
type textarea "additional cost for labor"
click at [480, 341] on span "Submit" at bounding box center [477, 341] width 27 height 8
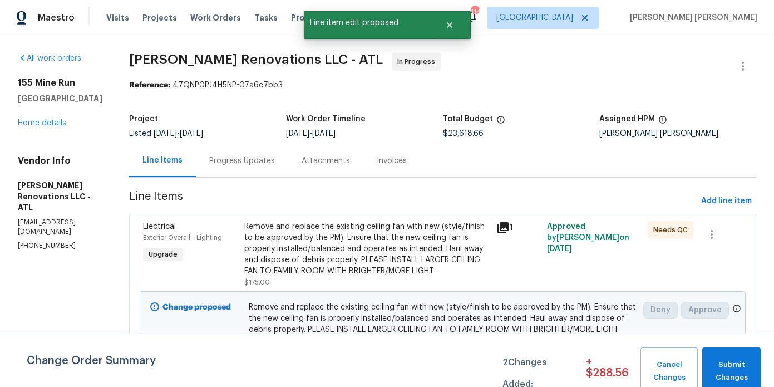
scroll to position [1089, 0]
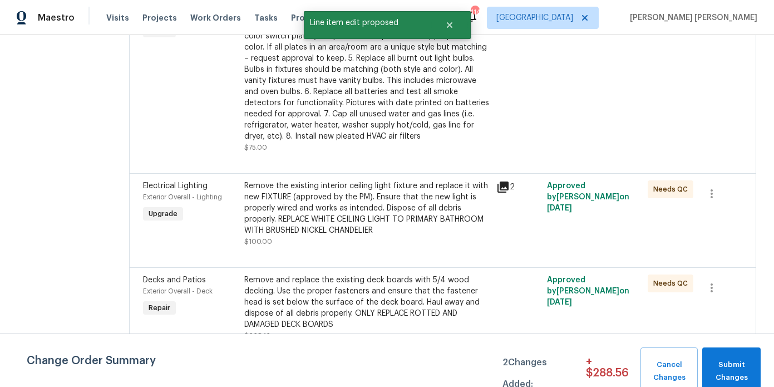
click at [352, 219] on div "Remove the existing interior ceiling light fixture and replace it with new FIXT…" at bounding box center [367, 208] width 246 height 56
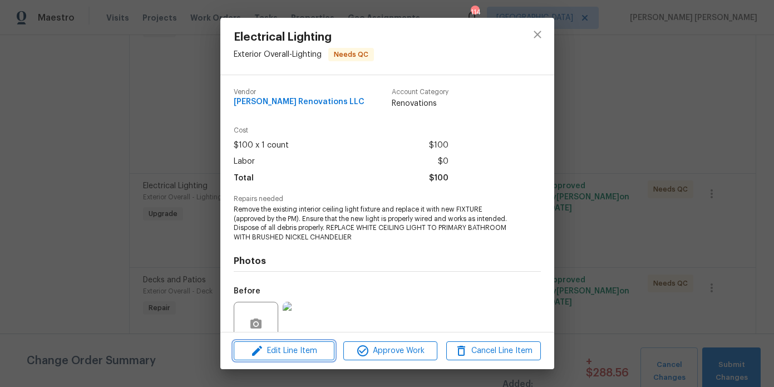
click at [299, 359] on button "Edit Line Item" at bounding box center [284, 350] width 101 height 19
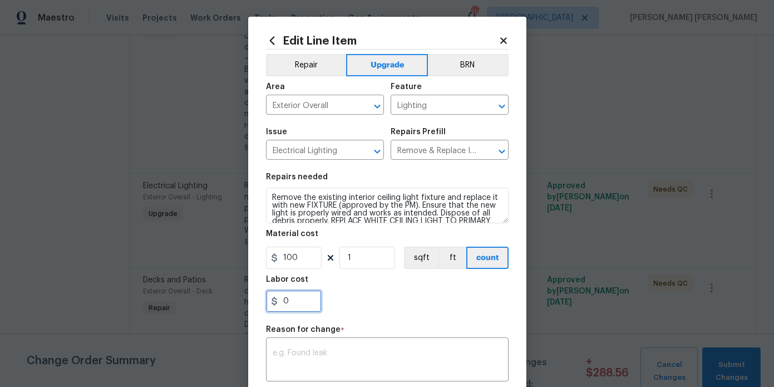
click at [299, 299] on input "0" at bounding box center [294, 301] width 56 height 22
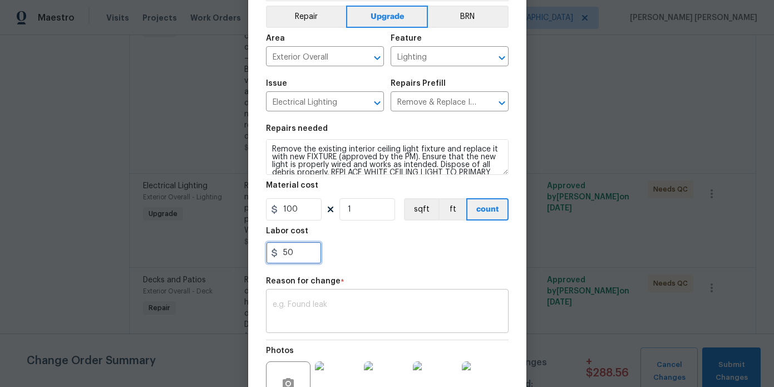
type input "50"
click at [306, 304] on textarea at bounding box center [387, 312] width 229 height 23
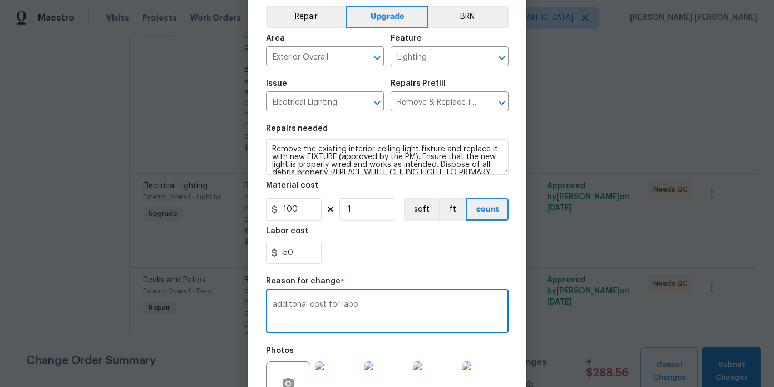
click at [290, 304] on textarea "additonal cost for labo" at bounding box center [387, 312] width 229 height 23
click at [396, 312] on textarea "additional cost for labo" at bounding box center [387, 312] width 229 height 23
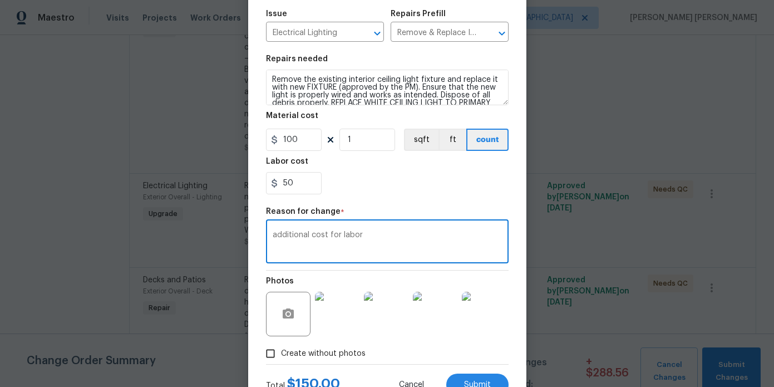
scroll to position [162, 0]
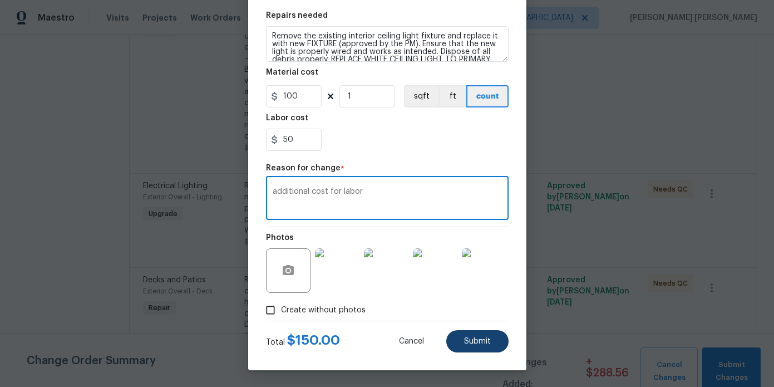
type textarea "additional cost for labor"
click at [462, 337] on button "Submit" at bounding box center [477, 341] width 62 height 22
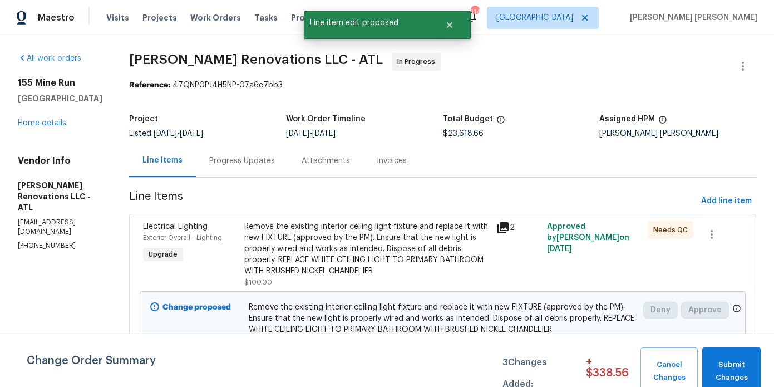
scroll to position [691, 0]
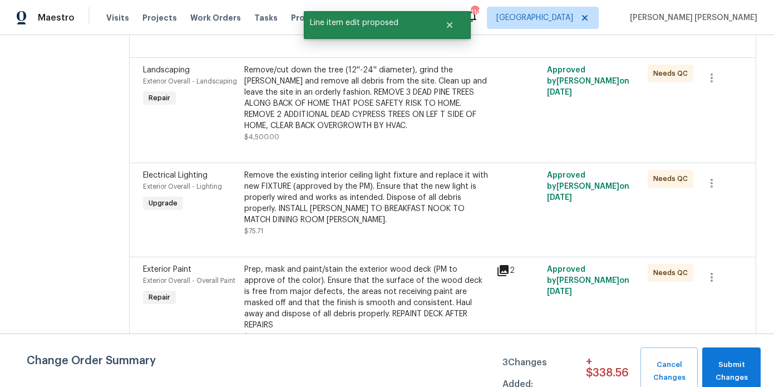
click at [344, 218] on div "Remove the existing interior ceiling light fixture and replace it with new FIXT…" at bounding box center [367, 198] width 246 height 56
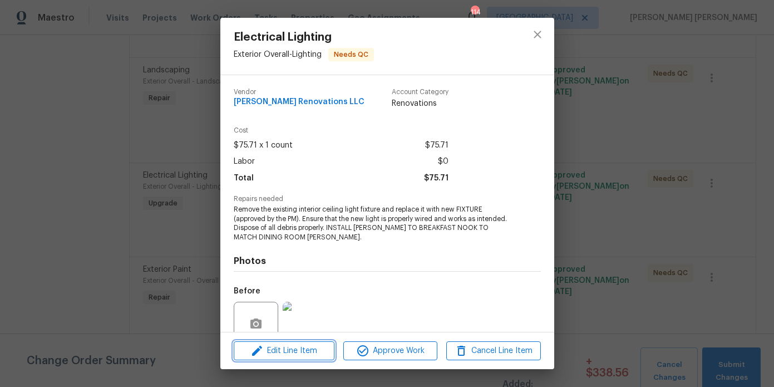
click at [293, 348] on span "Edit Line Item" at bounding box center [284, 351] width 94 height 14
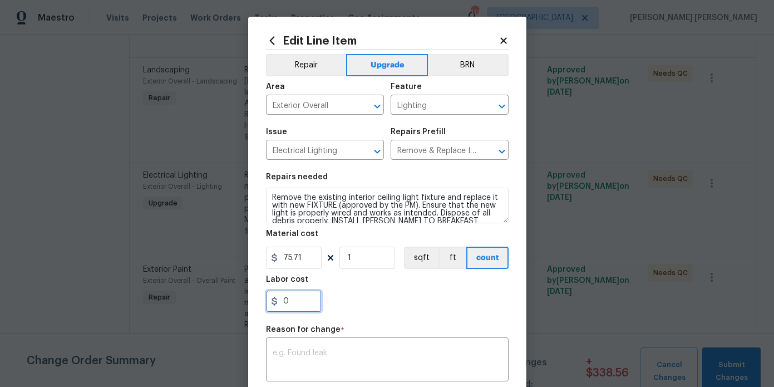
click at [298, 299] on input "0" at bounding box center [294, 301] width 56 height 22
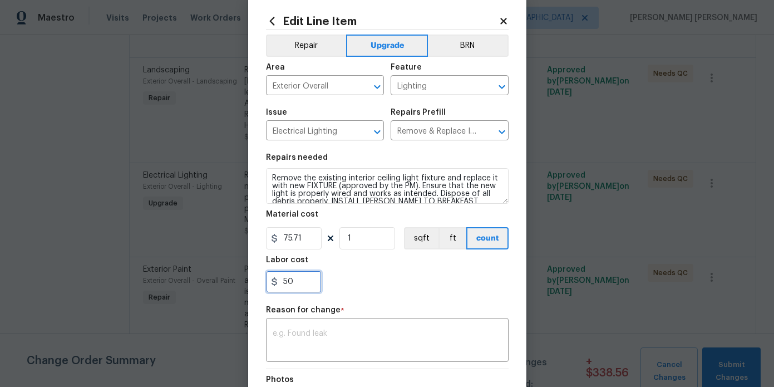
type input "50"
click at [301, 314] on div "Reason for change *" at bounding box center [387, 313] width 243 height 14
click at [297, 342] on textarea at bounding box center [387, 340] width 229 height 23
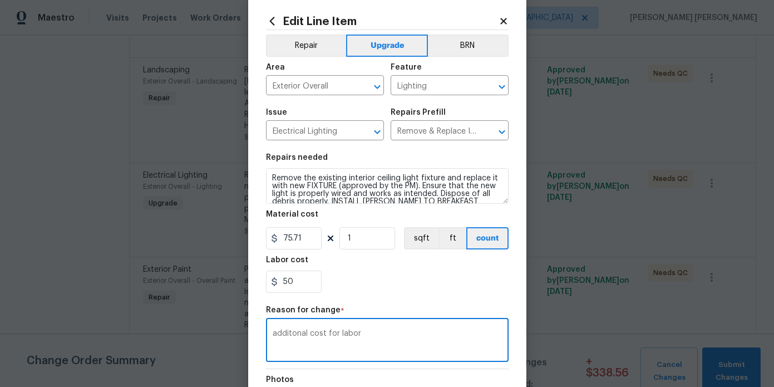
click at [294, 337] on textarea "additonal cost for labor" at bounding box center [387, 340] width 229 height 23
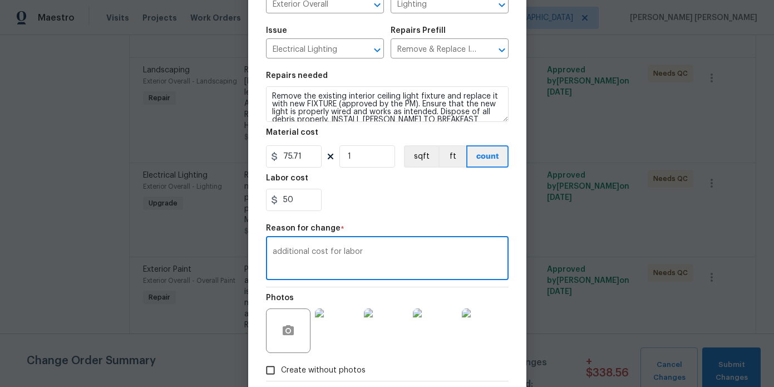
scroll to position [162, 0]
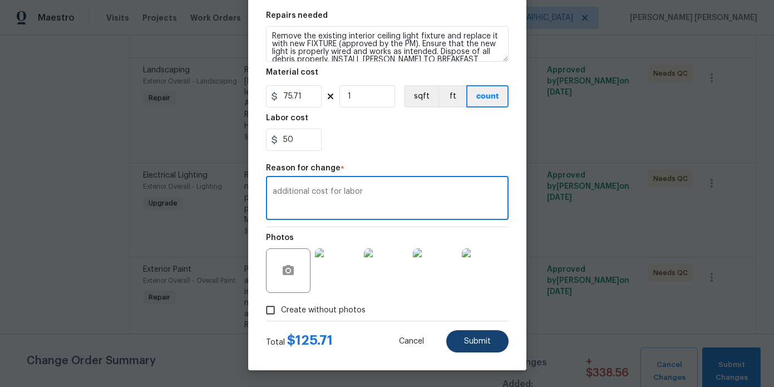
type textarea "additional cost for labor"
click at [475, 341] on span "Submit" at bounding box center [477, 341] width 27 height 8
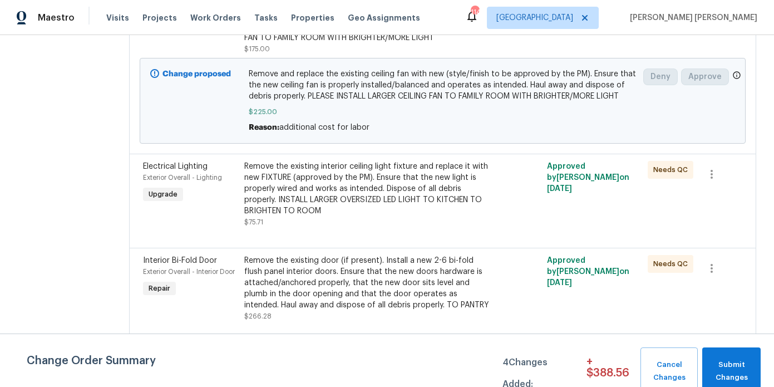
scroll to position [580, 0]
click at [355, 193] on div "Remove the existing interior ceiling light fixture and replace it with new FIXT…" at bounding box center [367, 188] width 246 height 56
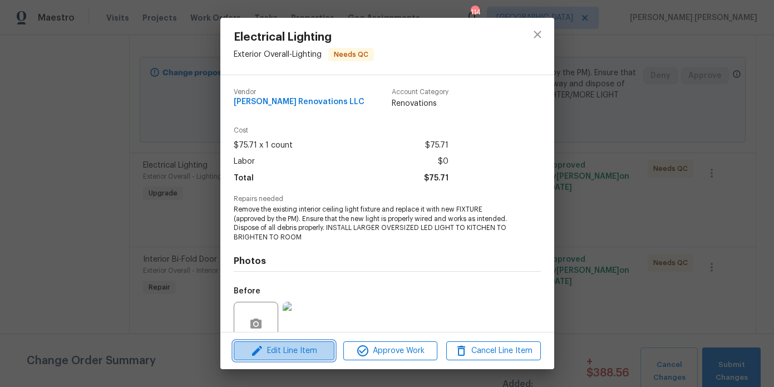
click at [309, 353] on span "Edit Line Item" at bounding box center [284, 351] width 94 height 14
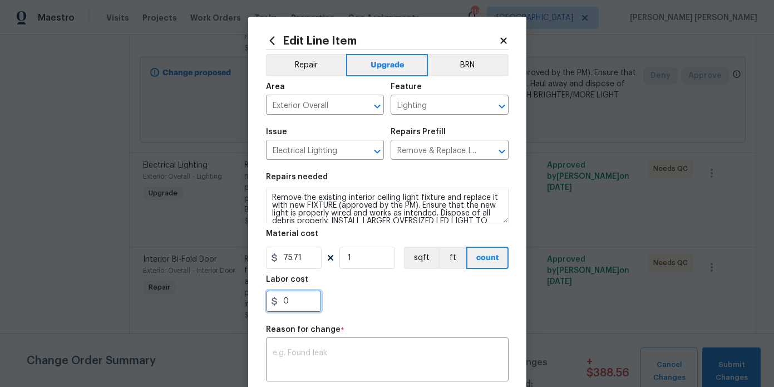
click at [306, 302] on input "0" at bounding box center [294, 301] width 56 height 22
type input "50"
click at [310, 353] on textarea at bounding box center [387, 360] width 229 height 23
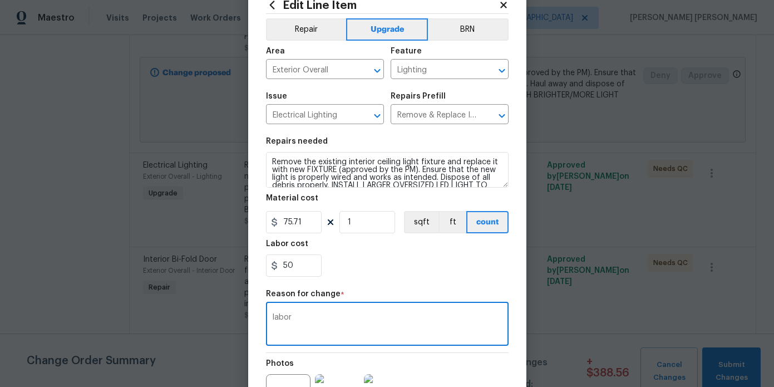
scroll to position [162, 0]
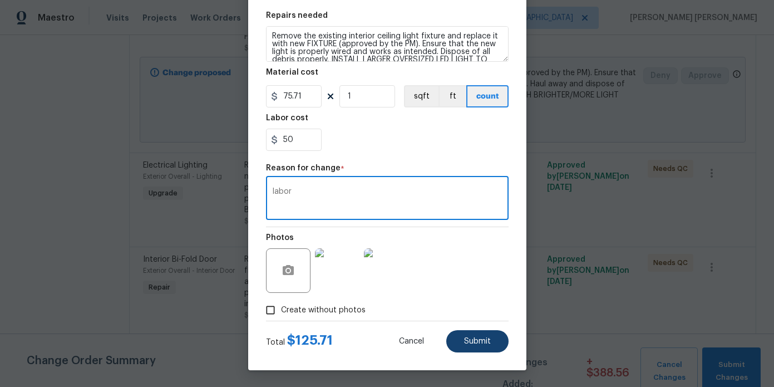
type textarea "labor"
click at [457, 339] on button "Submit" at bounding box center [477, 341] width 62 height 22
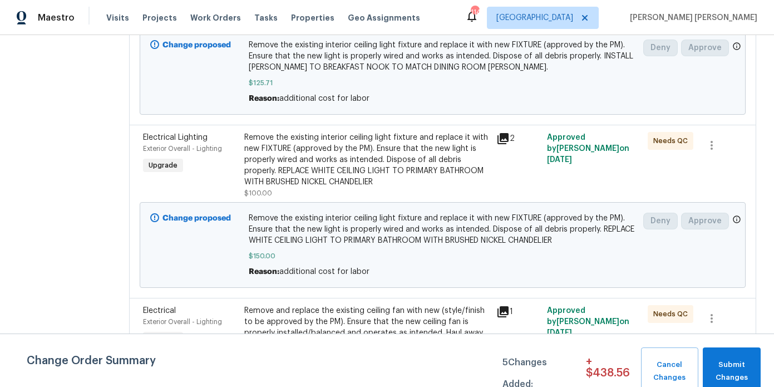
scroll to position [436, 0]
click at [380, 165] on div "Remove the existing interior ceiling light fixture and replace it with new FIXT…" at bounding box center [367, 159] width 246 height 56
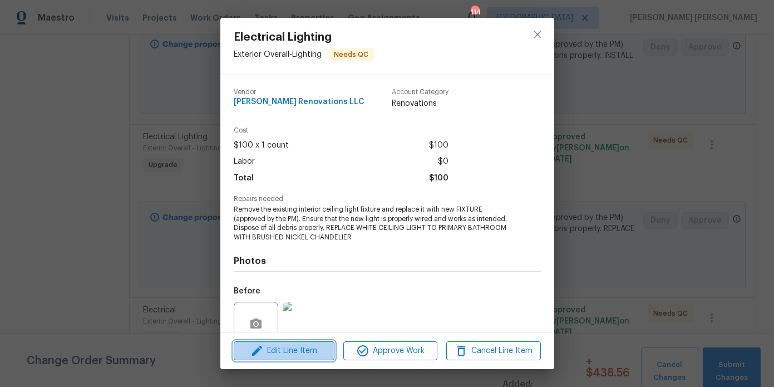
click at [304, 352] on span "Edit Line Item" at bounding box center [284, 351] width 94 height 14
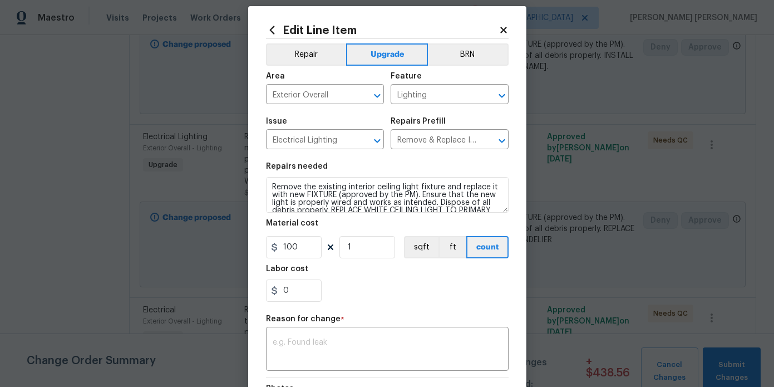
scroll to position [12, 0]
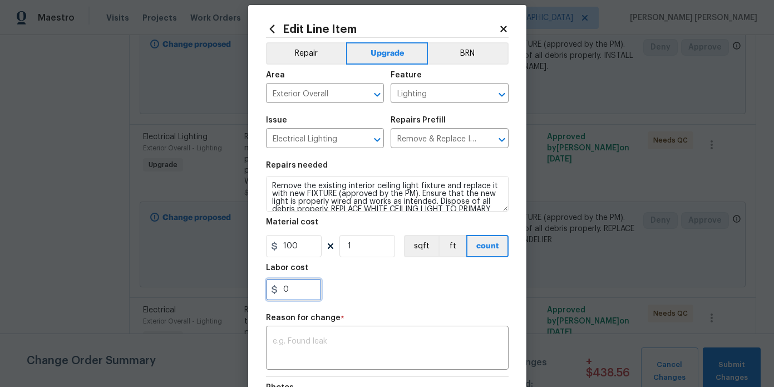
click at [309, 283] on input "0" at bounding box center [294, 289] width 56 height 22
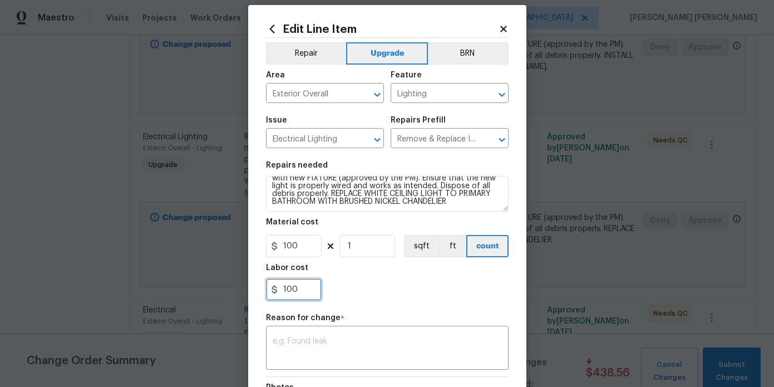
type input "100"
click at [346, 370] on div "Repair Upgrade BRN Area Exterior Overall ​ Feature Lighting ​ Issue Electrical …" at bounding box center [387, 254] width 243 height 432
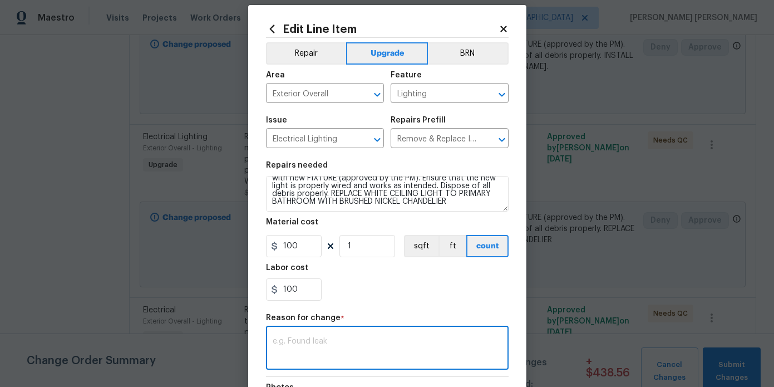
click at [340, 355] on textarea at bounding box center [387, 348] width 229 height 23
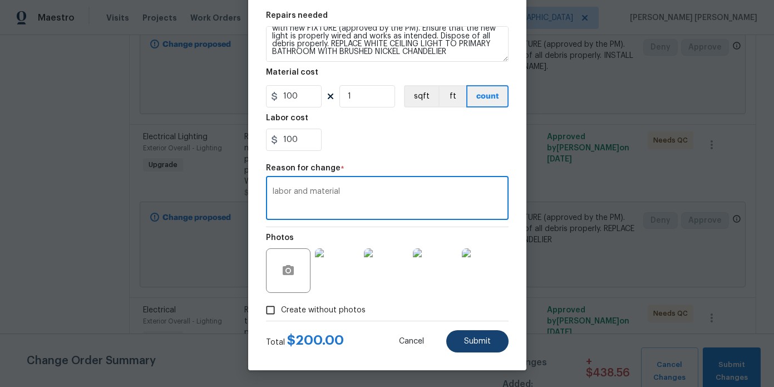
type textarea "labor and material"
click at [495, 338] on button "Submit" at bounding box center [477, 341] width 62 height 22
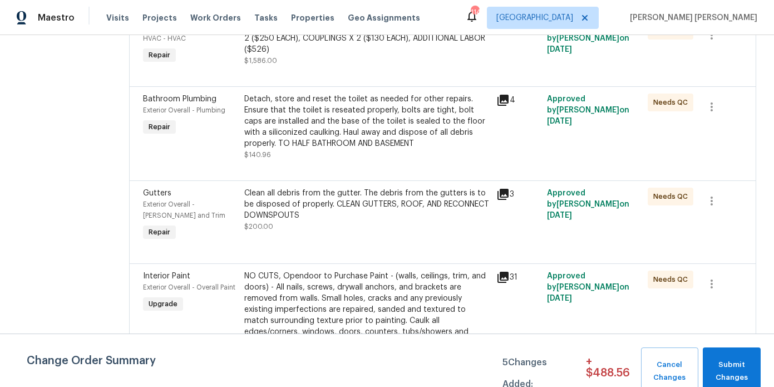
scroll to position [2470, 0]
click at [370, 149] on div "Detach, store and reset the toilet as needed for other repairs. Ensure that the…" at bounding box center [367, 121] width 246 height 56
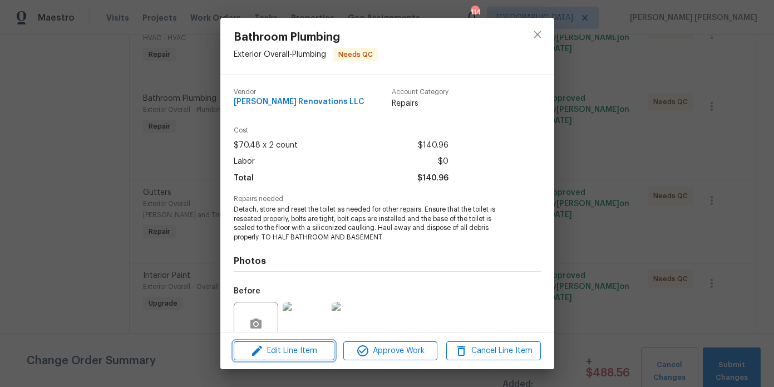
click at [309, 356] on span "Edit Line Item" at bounding box center [284, 351] width 94 height 14
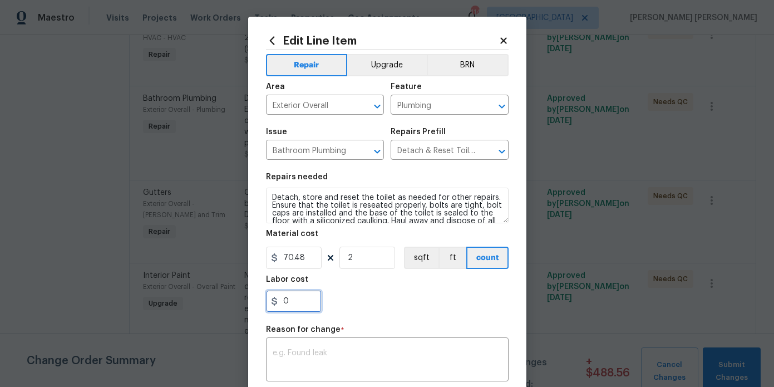
click at [308, 299] on input "0" at bounding box center [294, 301] width 56 height 22
type input "150"
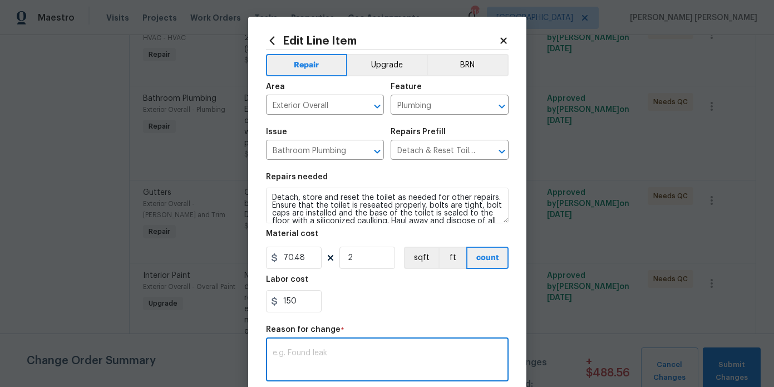
click at [307, 361] on textarea at bounding box center [387, 360] width 229 height 23
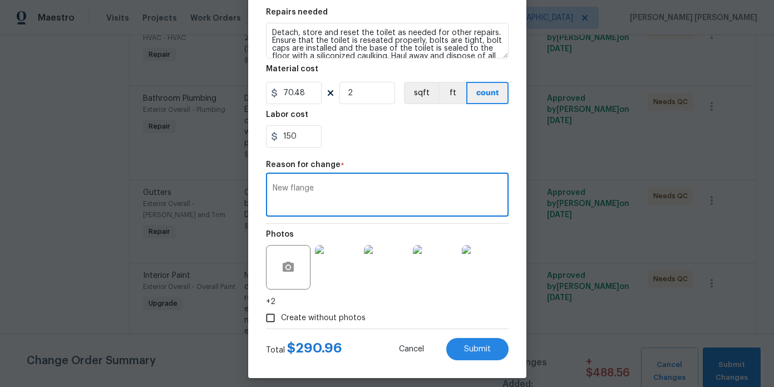
scroll to position [173, 0]
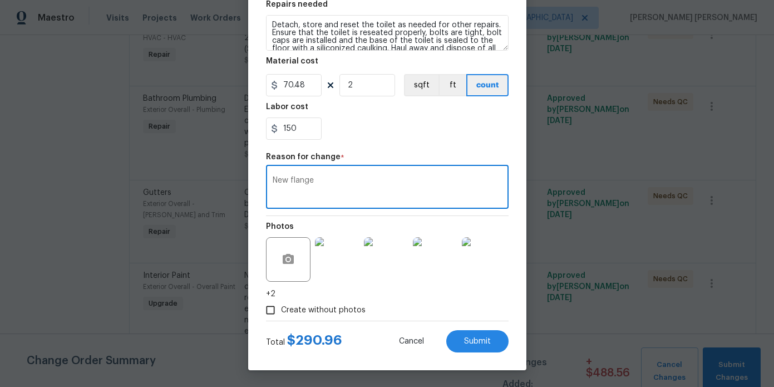
type textarea "New flange"
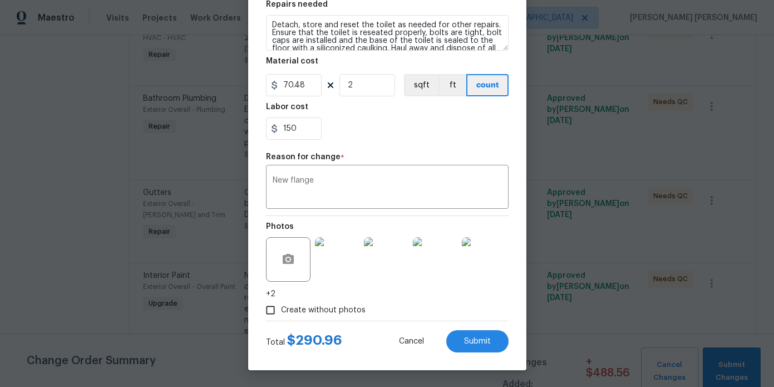
click at [488, 316] on div "Create without photos" at bounding box center [387, 309] width 243 height 21
click at [486, 344] on span "Submit" at bounding box center [477, 341] width 27 height 8
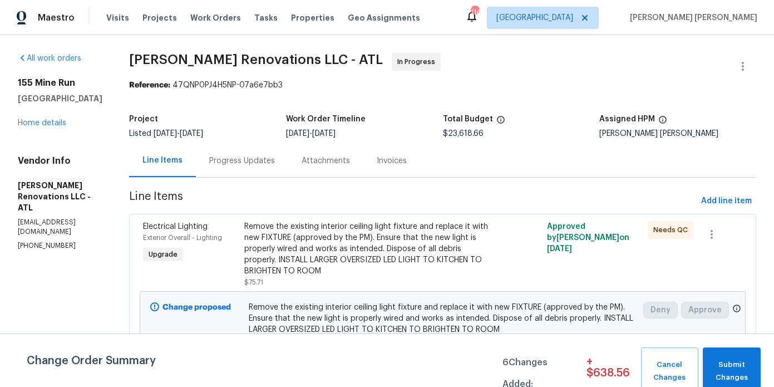
scroll to position [1106, 0]
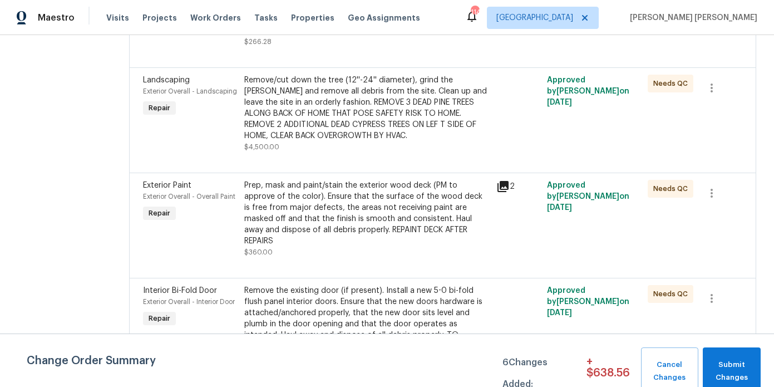
click at [329, 245] on div "Prep, mask and paint/stain the exterior wood deck (PM to approve of the color).…" at bounding box center [367, 213] width 246 height 67
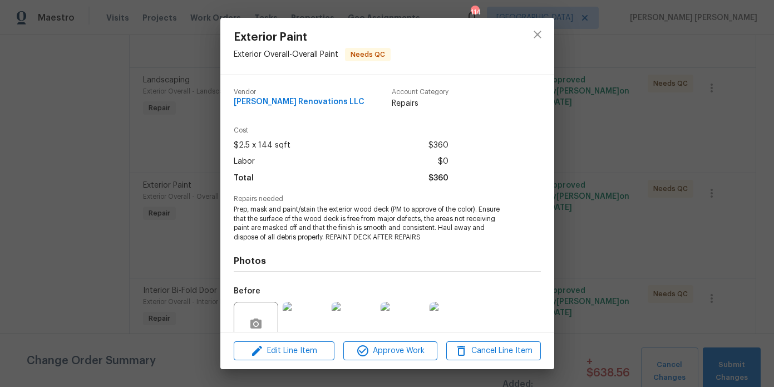
click at [281, 365] on div "Edit Line Item Approve Work Cancel Line Item" at bounding box center [387, 350] width 334 height 37
click at [284, 356] on span "Edit Line Item" at bounding box center [284, 351] width 94 height 14
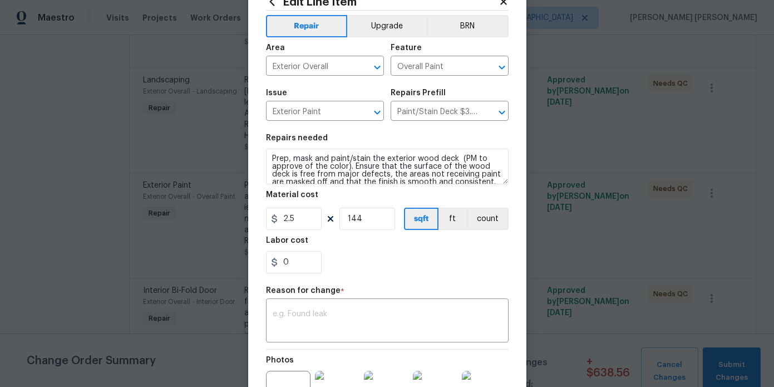
scroll to position [43, 0]
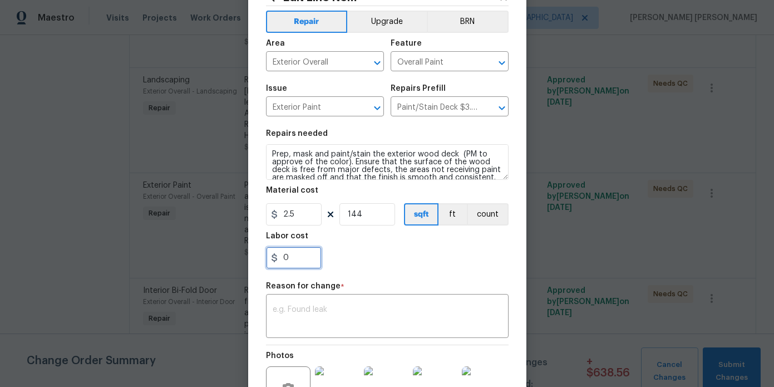
click at [299, 262] on input "0" at bounding box center [294, 258] width 56 height 22
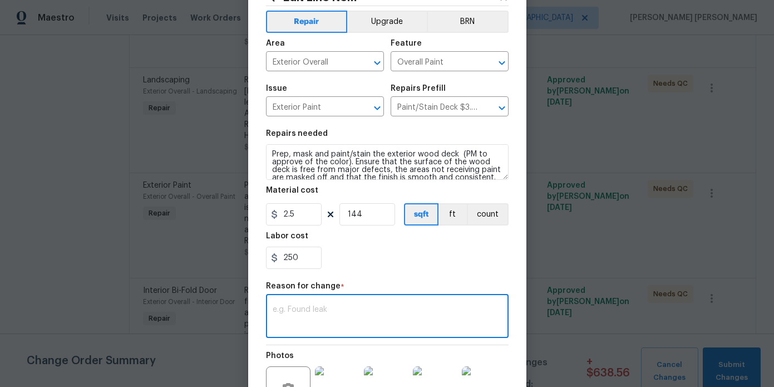
click at [305, 310] on textarea at bounding box center [387, 317] width 229 height 23
click at [288, 254] on input "250" at bounding box center [294, 258] width 56 height 22
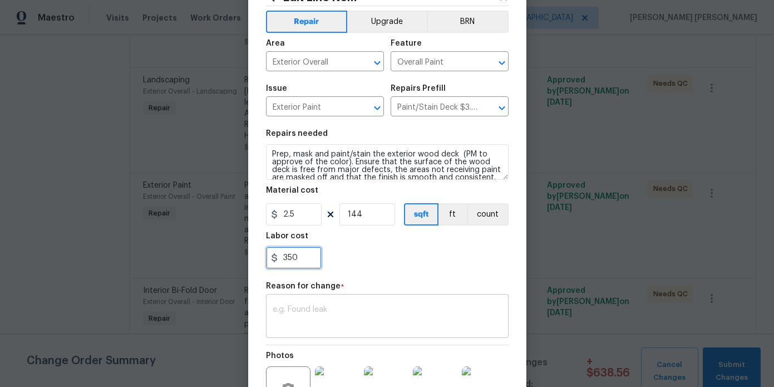
type input "350"
click at [303, 309] on textarea at bounding box center [387, 317] width 229 height 23
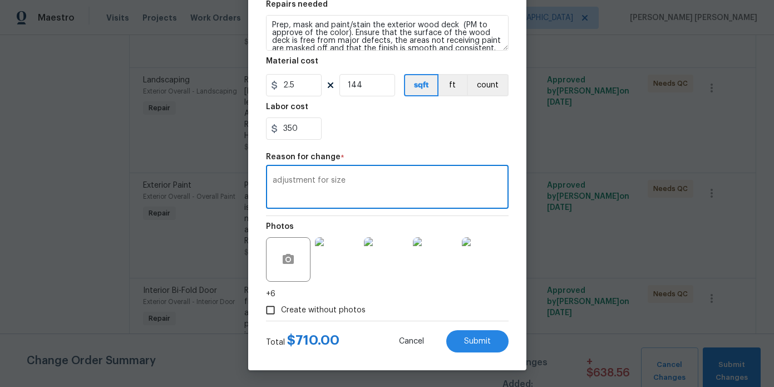
scroll to position [173, 0]
type textarea "adjustment for size"
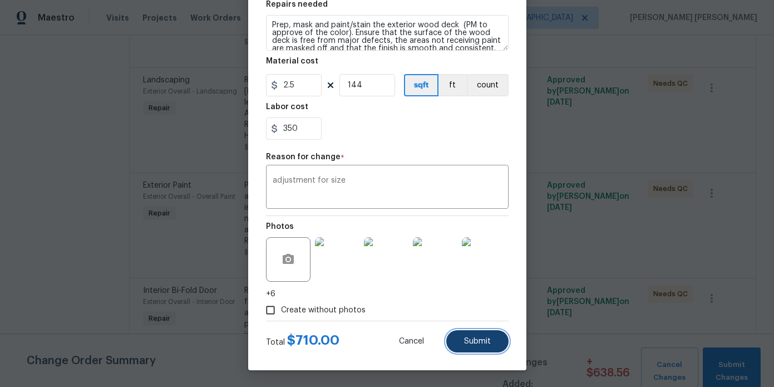
click at [491, 339] on button "Submit" at bounding box center [477, 341] width 62 height 22
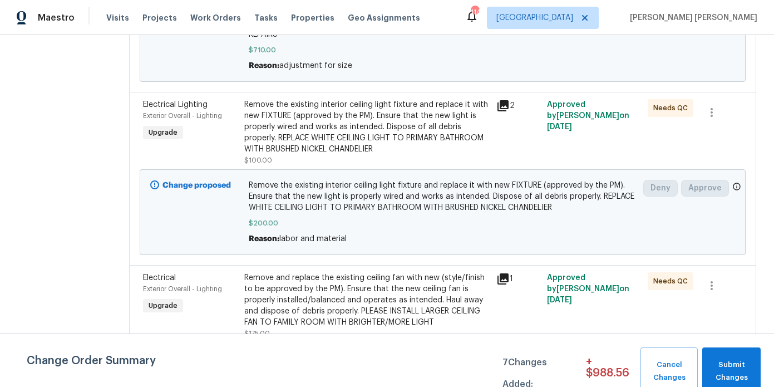
scroll to position [0, 0]
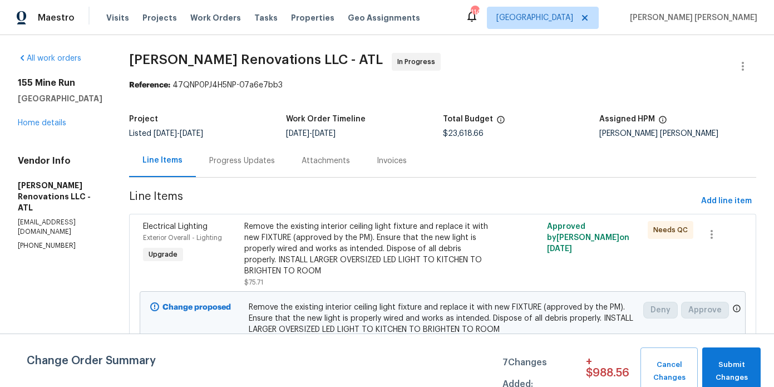
click at [725, 218] on div at bounding box center [720, 254] width 51 height 73
click at [733, 198] on span "Add line item" at bounding box center [726, 201] width 51 height 14
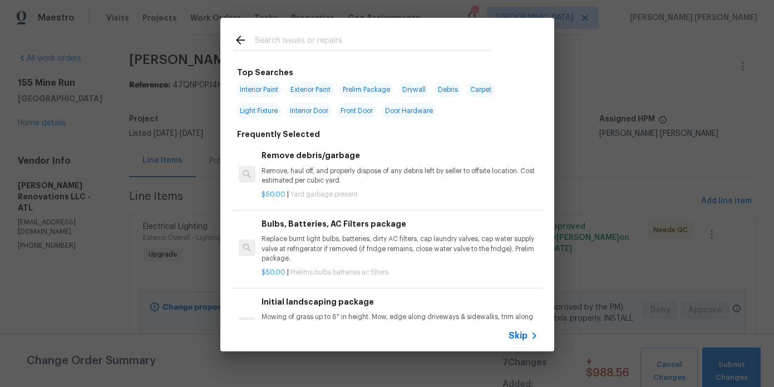
click at [316, 38] on input "text" at bounding box center [373, 41] width 236 height 17
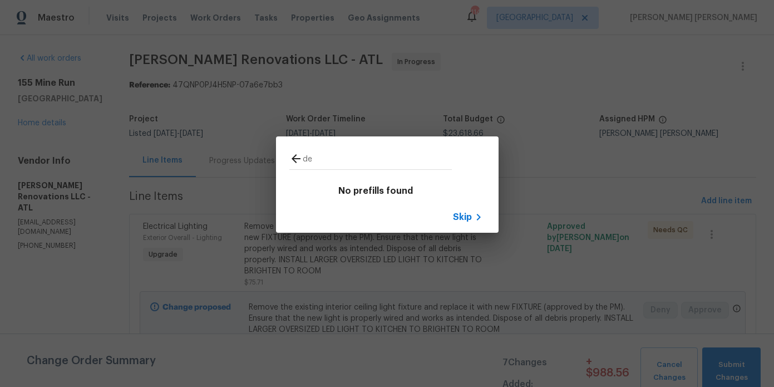
type input "d"
type input "floor demo"
click at [291, 154] on icon at bounding box center [295, 158] width 13 height 13
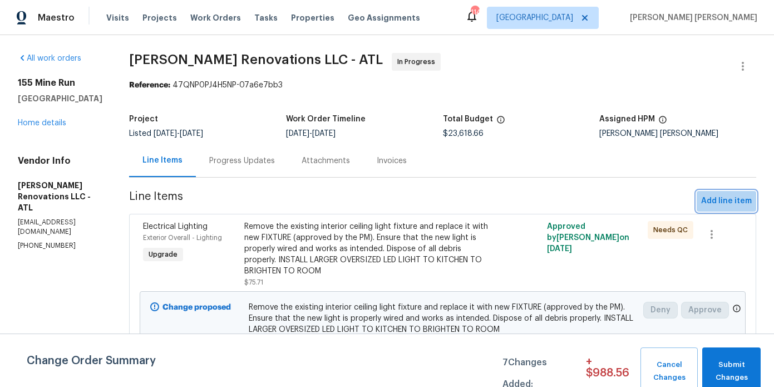
click at [720, 198] on span "Add line item" at bounding box center [726, 201] width 51 height 14
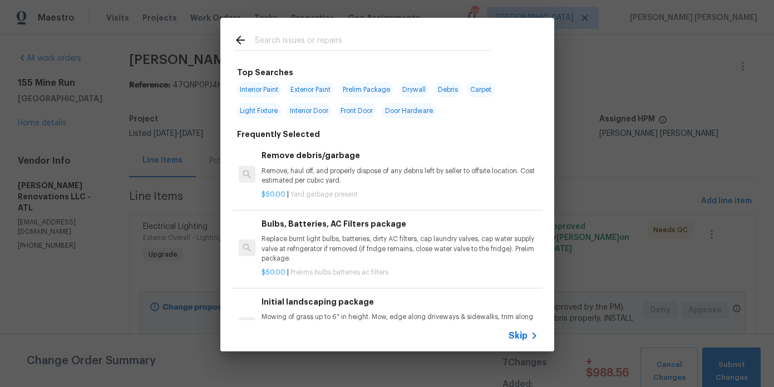
click at [391, 45] on input "text" at bounding box center [373, 41] width 236 height 17
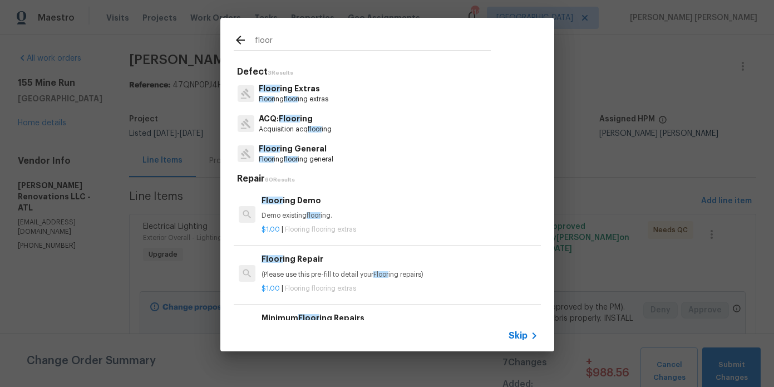
type input "floor"
click at [300, 95] on p "Floor ing floor ing extras" at bounding box center [294, 99] width 70 height 9
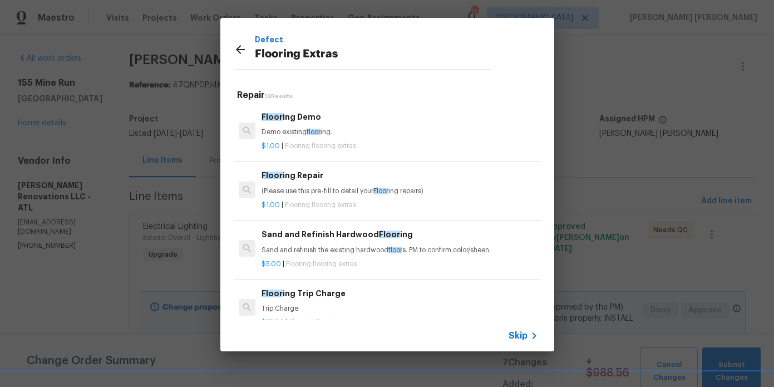
click at [293, 144] on span "Flooring flooring extras" at bounding box center [320, 145] width 71 height 7
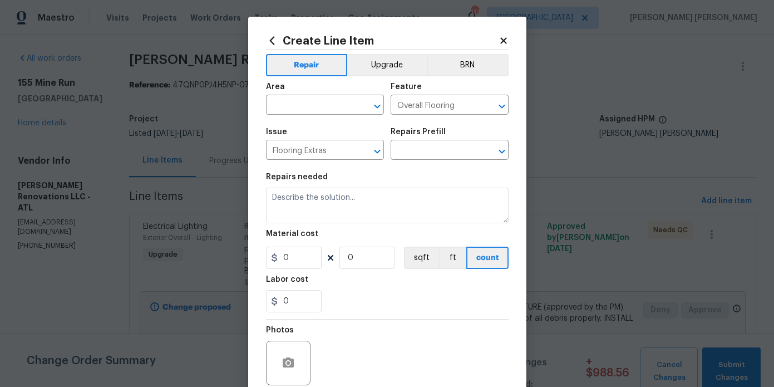
type textarea "Demo existing flooring."
type input "1"
type input "Flooring Demo $1.00"
type input "1"
click at [313, 112] on input "text" at bounding box center [309, 105] width 87 height 17
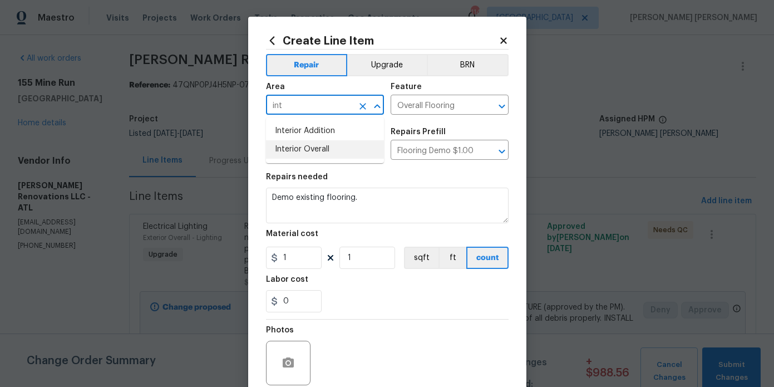
click at [334, 153] on li "Interior Overall" at bounding box center [325, 149] width 118 height 18
type input "Interior Overall"
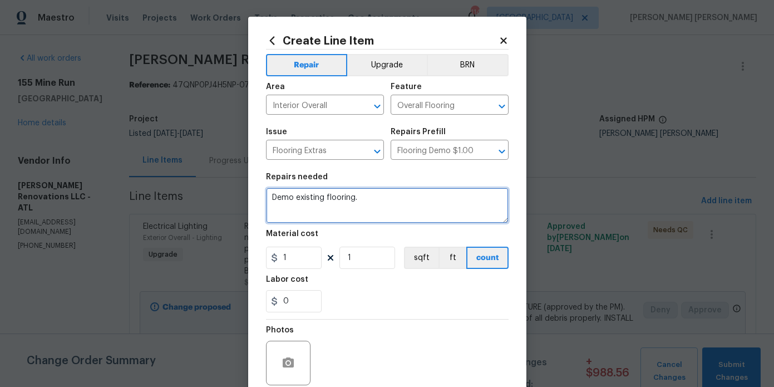
click at [373, 193] on textarea "Demo existing flooring." at bounding box center [387, 206] width 243 height 36
click at [373, 212] on textarea "Demo existing flooring." at bounding box center [387, 206] width 243 height 36
type textarea "Demo existing flooring. TO BASEMENT AND REMOVE ALL NAILS IN CONCRETE UNDER FLOO…"
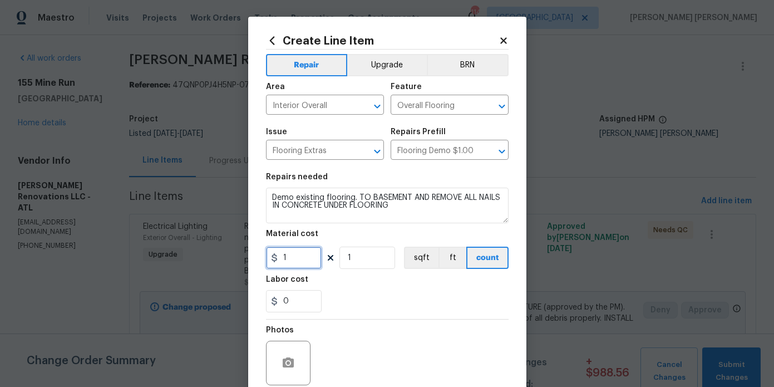
click at [292, 264] on input "1" at bounding box center [294, 258] width 56 height 22
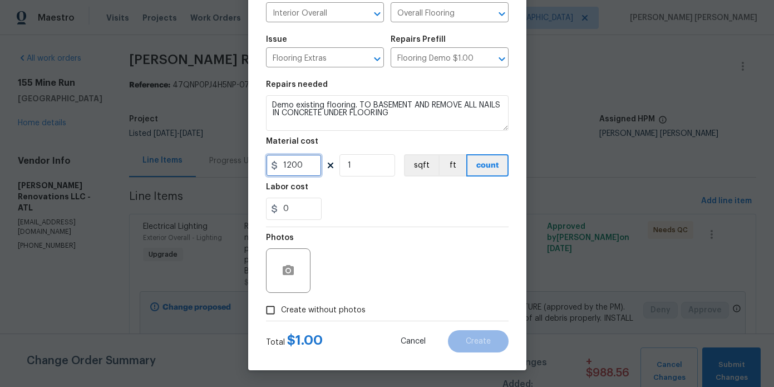
type input "1200"
click at [338, 316] on label "Create without photos" at bounding box center [313, 309] width 106 height 21
click at [281, 316] on input "Create without photos" at bounding box center [270, 309] width 21 height 21
checkbox input "true"
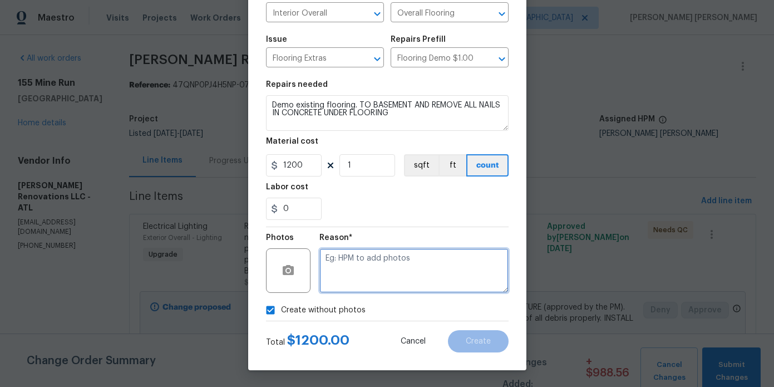
click at [379, 283] on textarea at bounding box center [413, 270] width 189 height 45
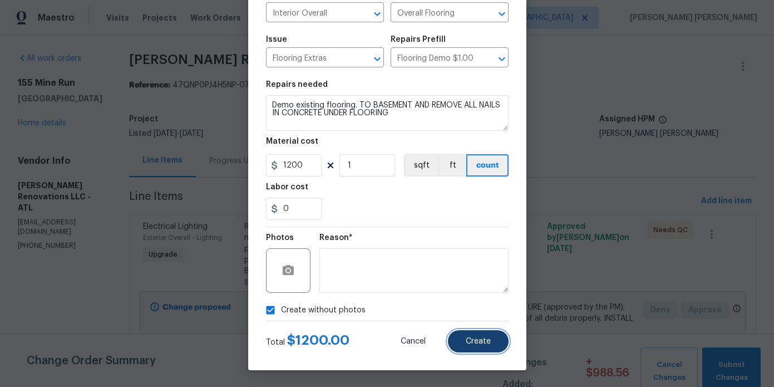
click at [474, 339] on span "Create" at bounding box center [478, 341] width 25 height 8
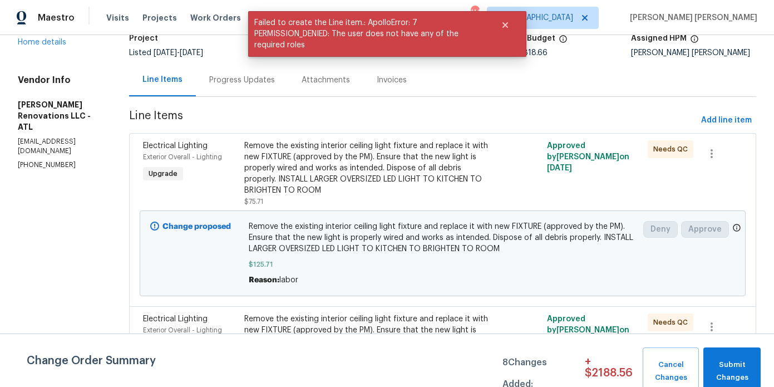
scroll to position [0, 0]
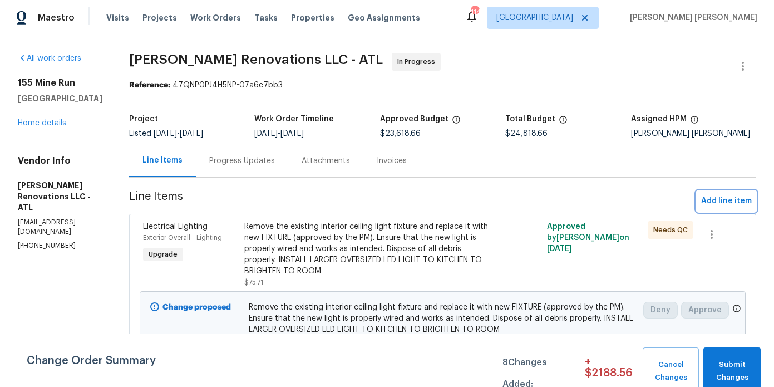
click at [723, 198] on span "Add line item" at bounding box center [726, 201] width 51 height 14
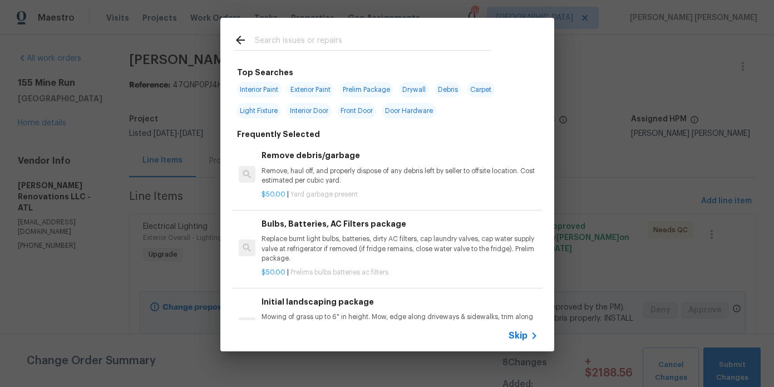
click at [340, 48] on input "text" at bounding box center [373, 41] width 236 height 17
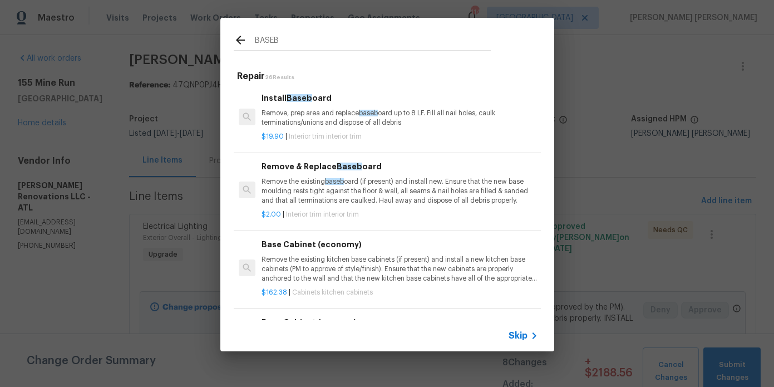
type input "BASEB"
click at [311, 116] on p "Remove, prep area and replace baseb oard up to 8 LF. Fill all nail holes, caulk…" at bounding box center [400, 118] width 276 height 19
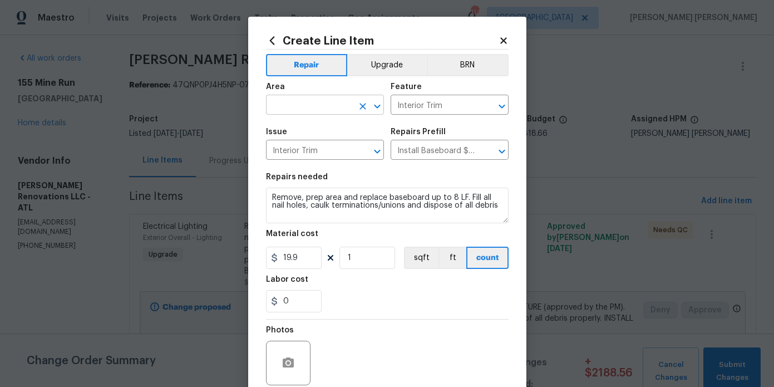
click at [316, 102] on input "text" at bounding box center [309, 105] width 87 height 17
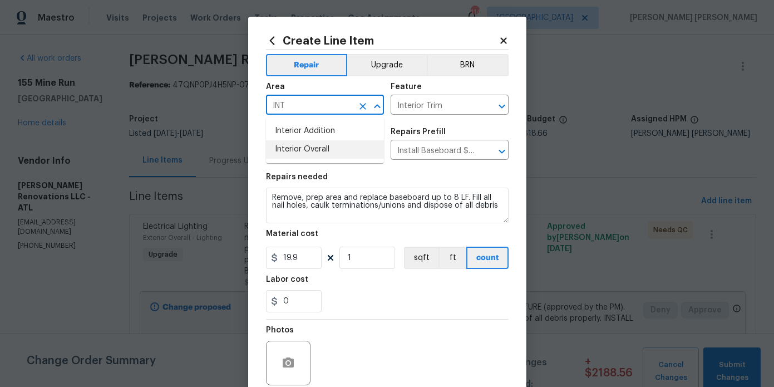
click at [319, 144] on li "Interior Overall" at bounding box center [325, 149] width 118 height 18
type input "Interior Overall"
click at [312, 254] on input "19.9" at bounding box center [294, 258] width 56 height 22
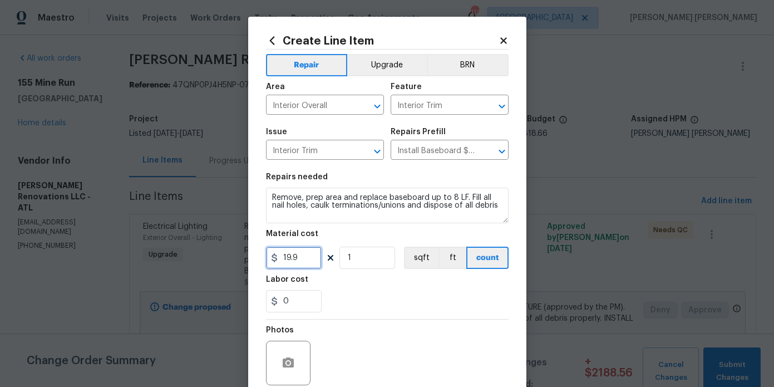
click at [312, 254] on input "19.9" at bounding box center [294, 258] width 56 height 22
type input "300"
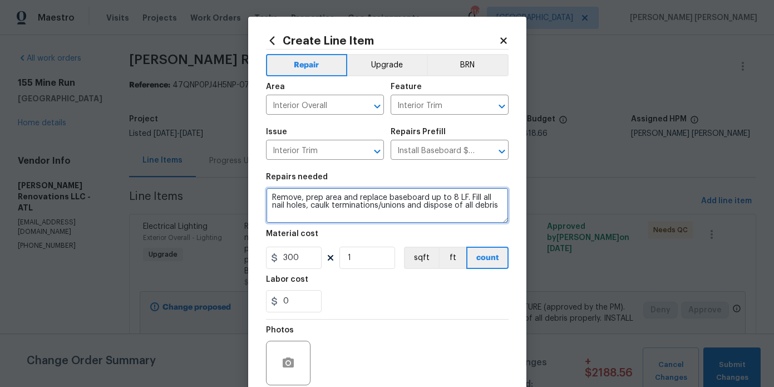
click at [437, 209] on textarea "Remove, prep area and replace baseboard up to 8 LF. Fill all nail holes, caulk …" at bounding box center [387, 206] width 243 height 36
click at [436, 214] on textarea "Remove, prep area and replace baseboard up to 8 LF. Fill all nail holes, caulk …" at bounding box center [387, 206] width 243 height 36
type textarea "Remove, prep area and replace baseboard up to 8 LF. Fill all nail holes, caulk …"
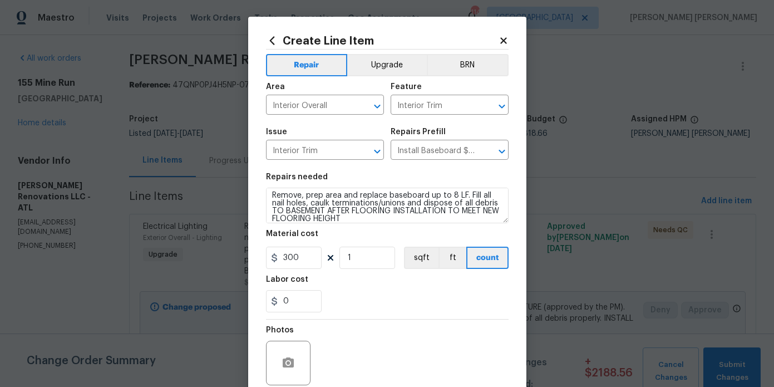
click at [456, 298] on div "0" at bounding box center [387, 301] width 243 height 22
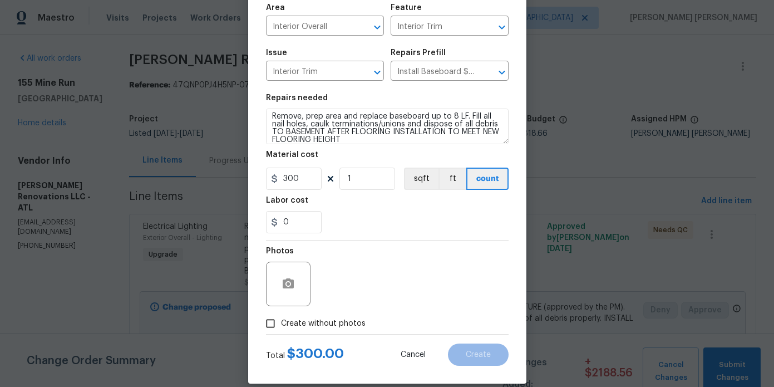
scroll to position [93, 0]
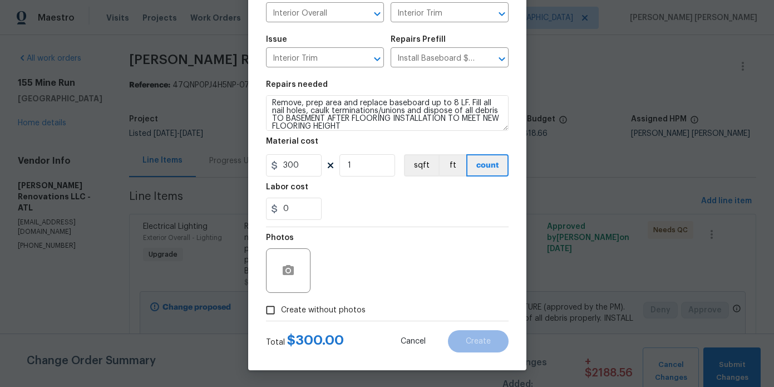
click at [331, 298] on div "Photos" at bounding box center [387, 263] width 243 height 72
click at [342, 309] on span "Create without photos" at bounding box center [323, 310] width 85 height 12
click at [281, 309] on input "Create without photos" at bounding box center [270, 309] width 21 height 21
checkbox input "true"
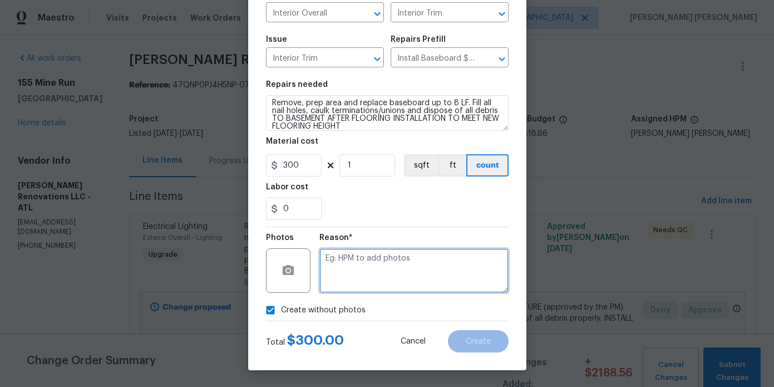
click at [411, 272] on textarea at bounding box center [413, 270] width 189 height 45
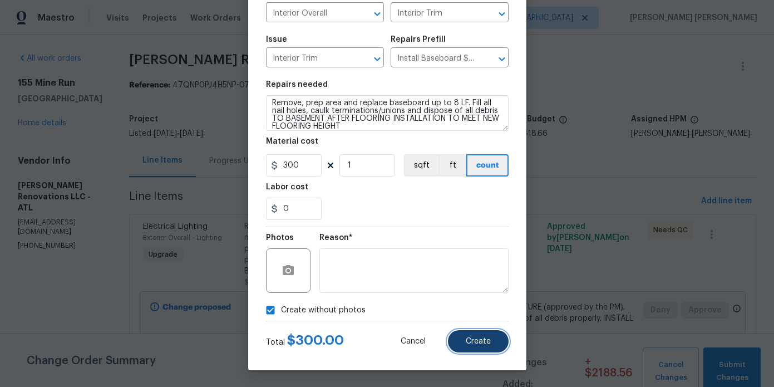
click at [490, 339] on span "Create" at bounding box center [478, 341] width 25 height 8
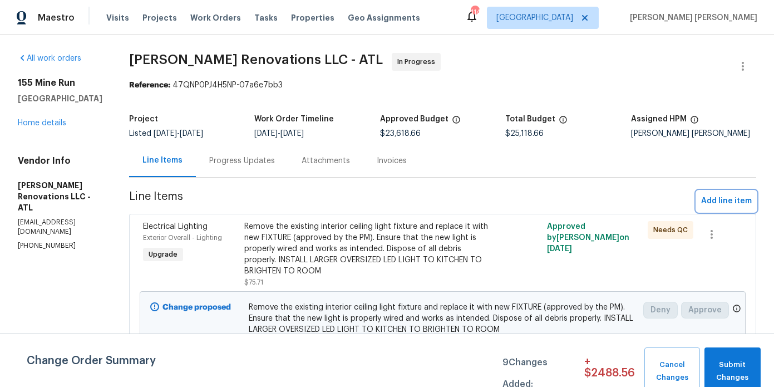
click at [737, 198] on span "Add line item" at bounding box center [726, 201] width 51 height 14
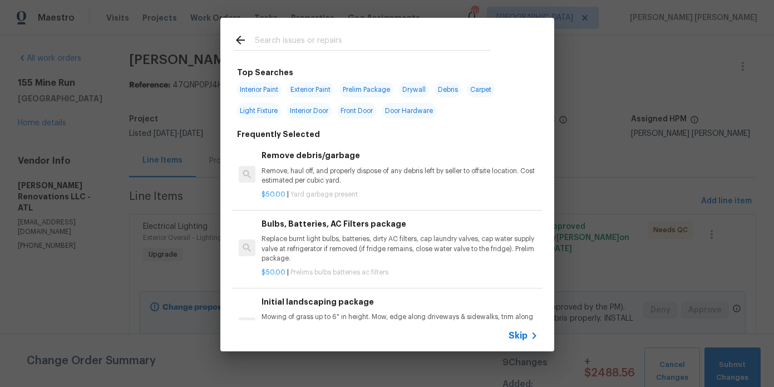
click at [331, 37] on input "text" at bounding box center [373, 41] width 236 height 17
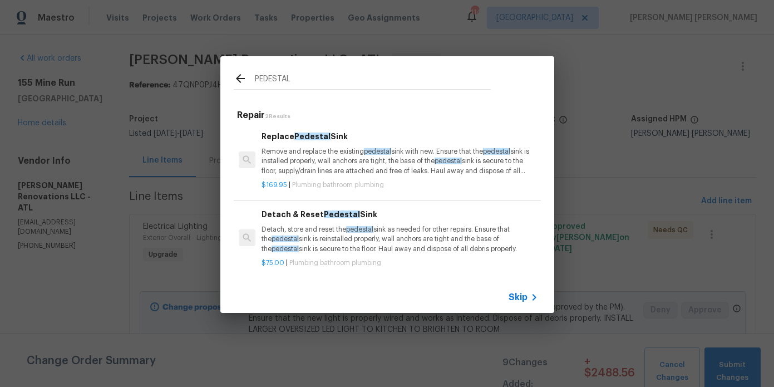
type input "PEDESTAL"
click at [301, 243] on p "Detach, store and reset the pedestal sink as needed for other repairs. Ensure t…" at bounding box center [400, 239] width 276 height 28
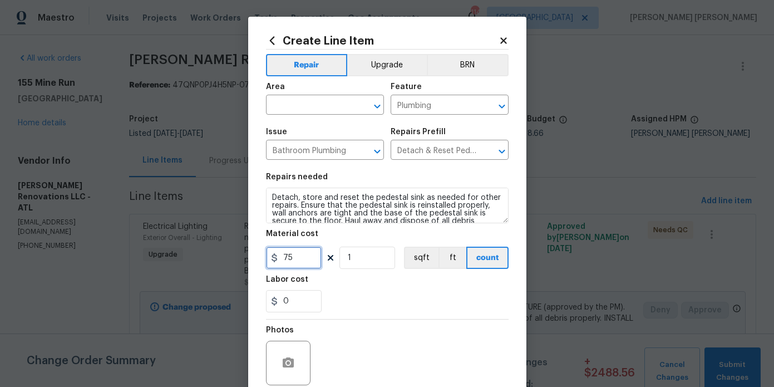
click at [287, 255] on input "75" at bounding box center [294, 258] width 56 height 22
type input "100"
click at [312, 105] on input "text" at bounding box center [309, 105] width 87 height 17
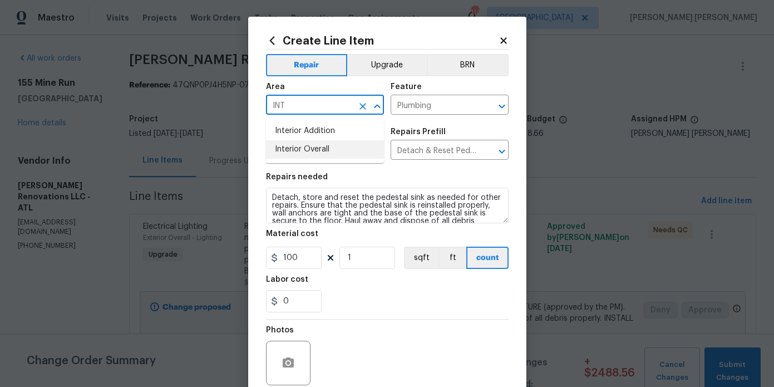
click at [317, 148] on li "Interior Overall" at bounding box center [325, 149] width 118 height 18
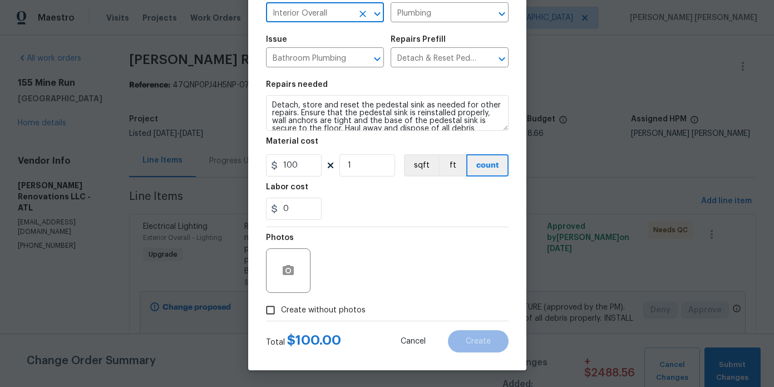
type input "Interior Overall"
click at [349, 312] on span "Create without photos" at bounding box center [323, 310] width 85 height 12
click at [281, 312] on input "Create without photos" at bounding box center [270, 309] width 21 height 21
checkbox input "true"
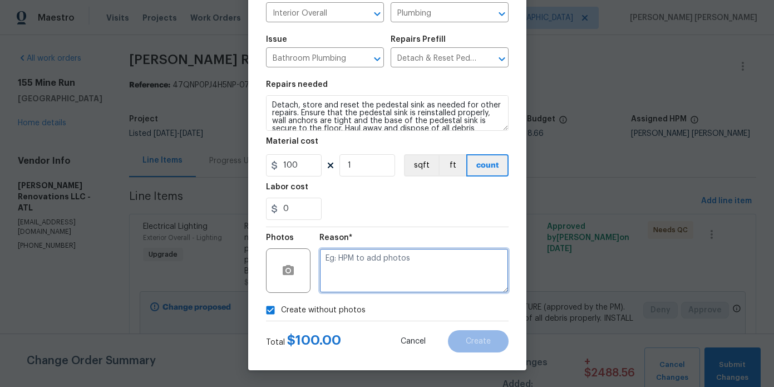
click at [396, 287] on textarea at bounding box center [413, 270] width 189 height 45
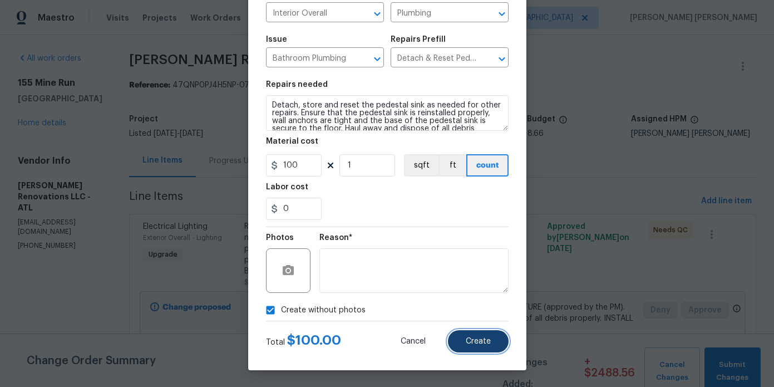
click at [482, 338] on span "Create" at bounding box center [478, 341] width 25 height 8
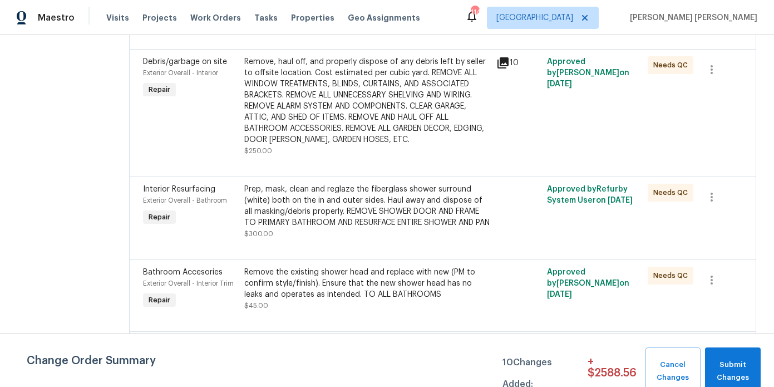
scroll to position [2300, 0]
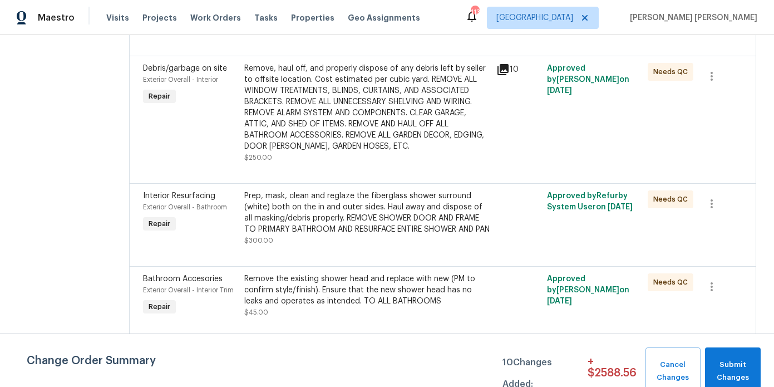
click at [387, 124] on div "Remove, haul off, and properly dispose of any debris left by seller to offsite …" at bounding box center [367, 107] width 246 height 89
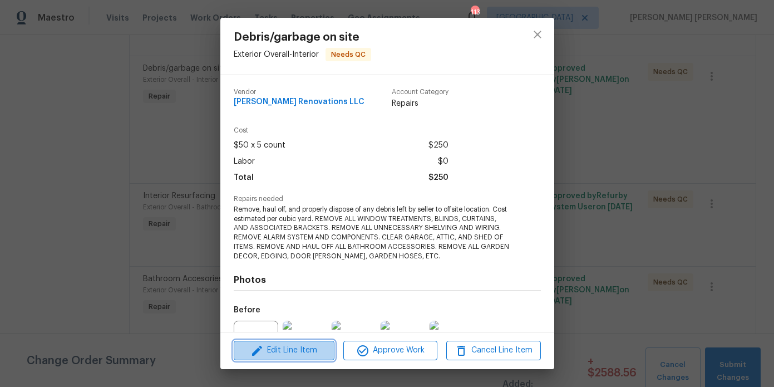
click at [291, 348] on span "Edit Line Item" at bounding box center [284, 350] width 94 height 14
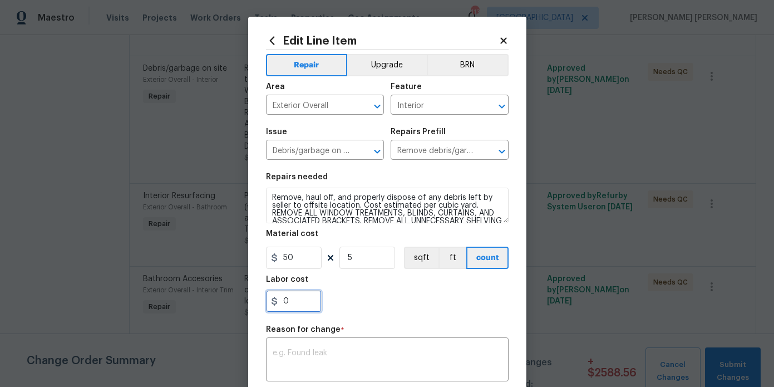
click at [301, 302] on input "0" at bounding box center [294, 301] width 56 height 22
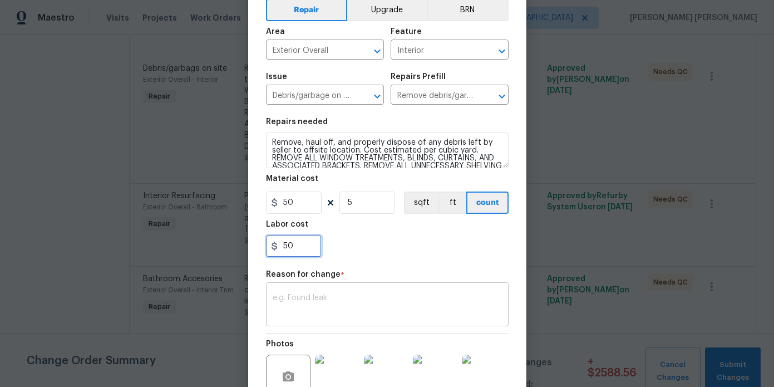
scroll to position [62, 0]
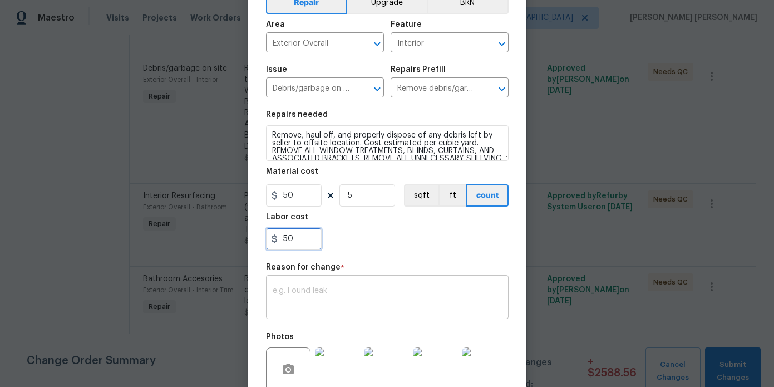
type input "50"
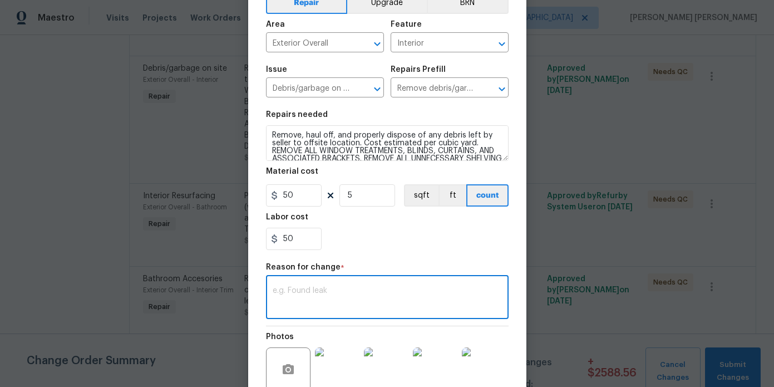
click at [321, 310] on textarea at bounding box center [387, 298] width 229 height 23
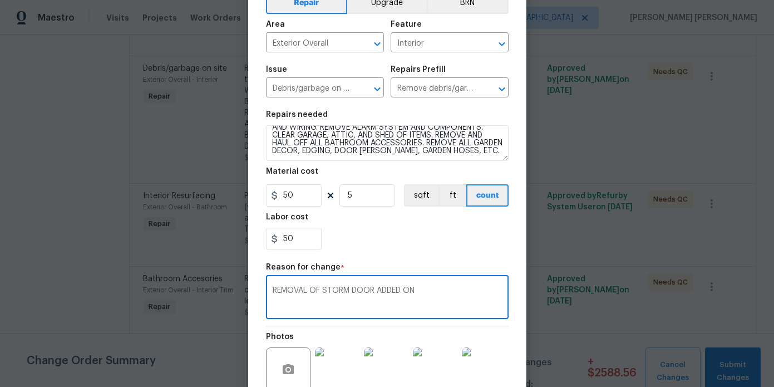
type textarea "REMOVAL OF STORM DOOR ADDED ON"
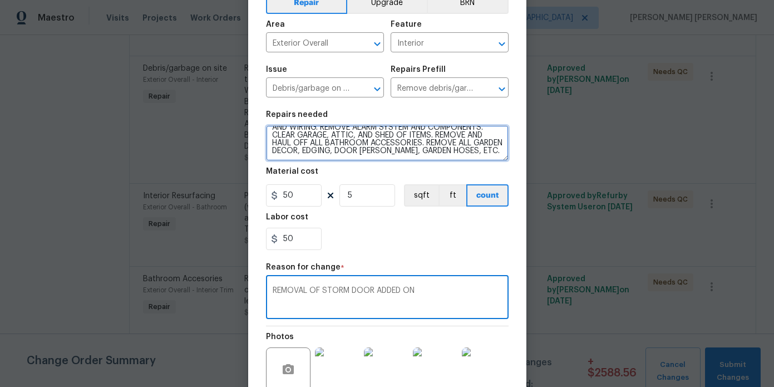
click at [404, 158] on textarea "Remove, haul off, and properly dispose of any debris left by seller to offsite …" at bounding box center [387, 143] width 243 height 36
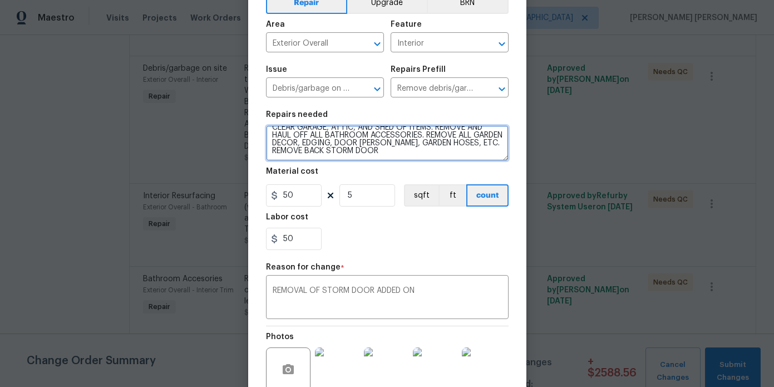
scroll to position [173, 0]
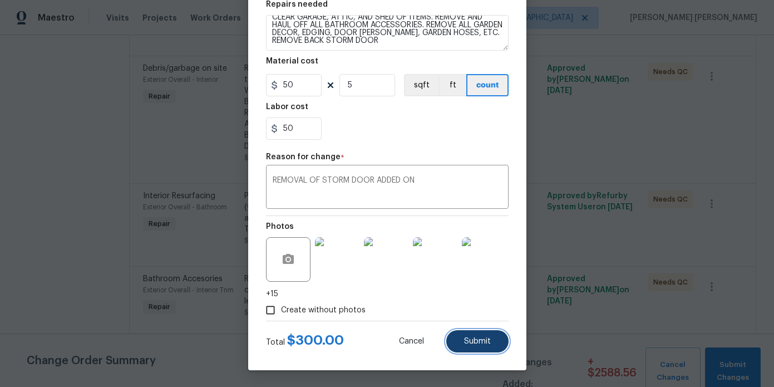
click at [475, 338] on span "Submit" at bounding box center [477, 341] width 27 height 8
type textarea "Remove, haul off, and properly dispose of any debris left by seller to offsite …"
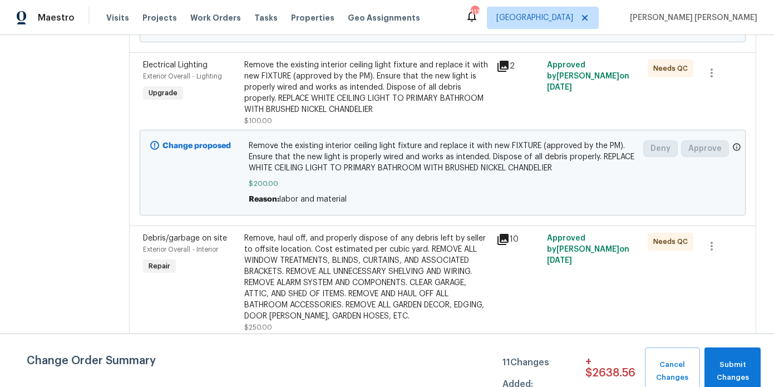
scroll to position [0, 0]
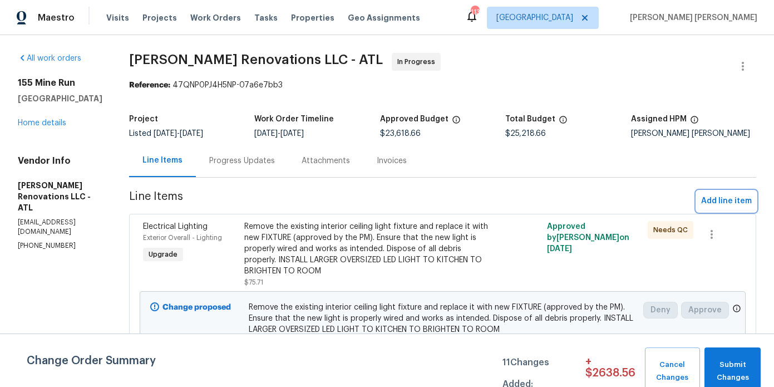
click at [721, 201] on span "Add line item" at bounding box center [726, 201] width 51 height 14
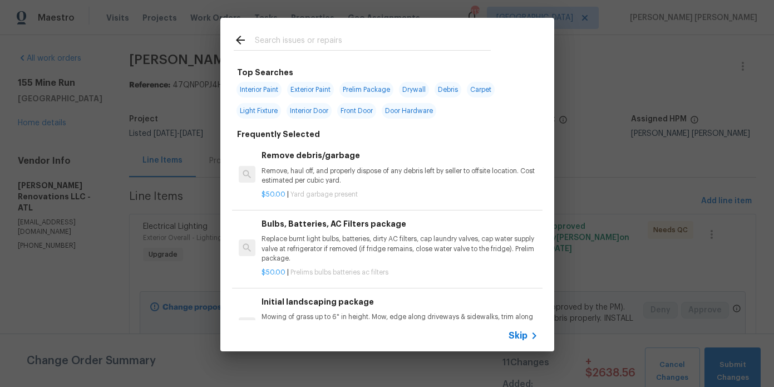
click at [316, 41] on input "text" at bounding box center [373, 41] width 236 height 17
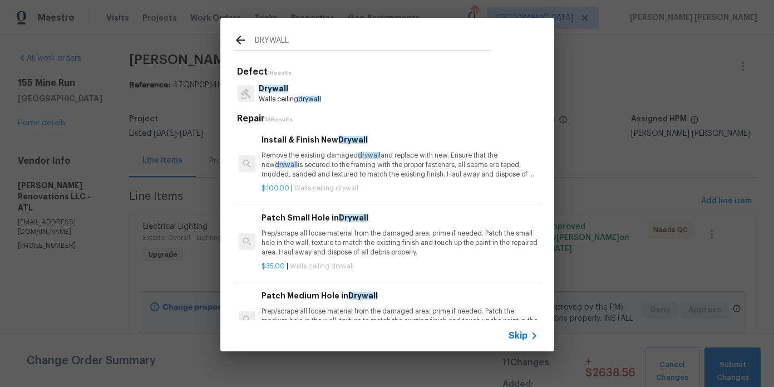
type input "DRYWALL"
click at [282, 169] on p "Remove the existing damaged drywall and replace with new. Ensure that the new d…" at bounding box center [400, 165] width 276 height 28
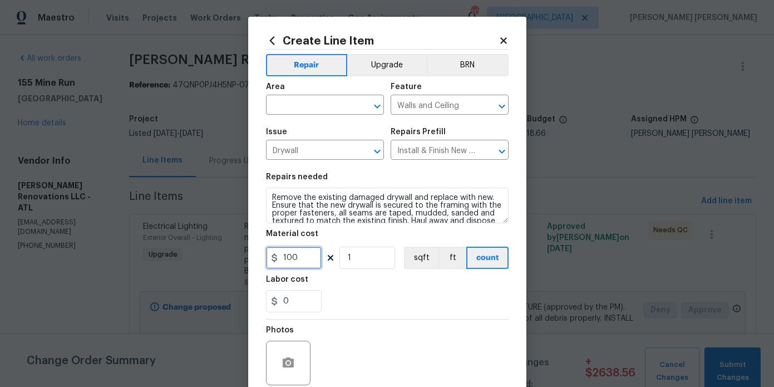
click at [307, 254] on input "100" at bounding box center [294, 258] width 56 height 22
type input "280"
click at [318, 108] on input "text" at bounding box center [309, 105] width 87 height 17
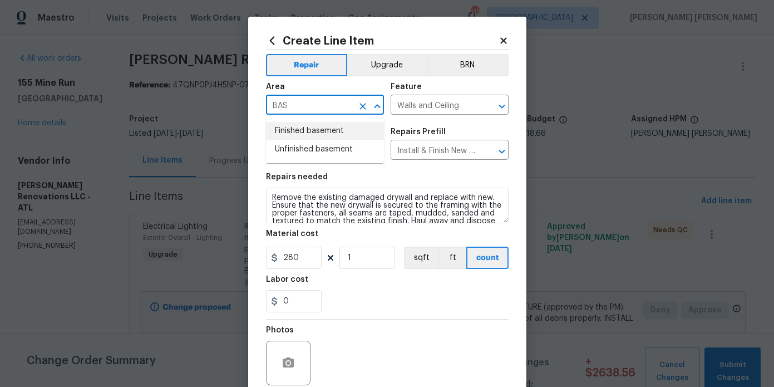
click at [327, 137] on li "Finished basement" at bounding box center [325, 131] width 118 height 18
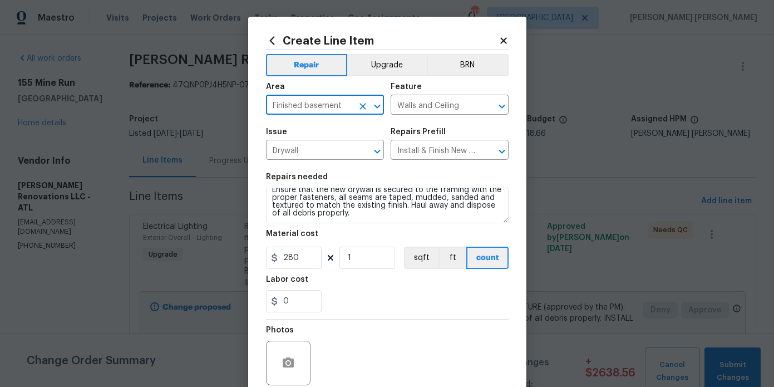
type input "Finished basement"
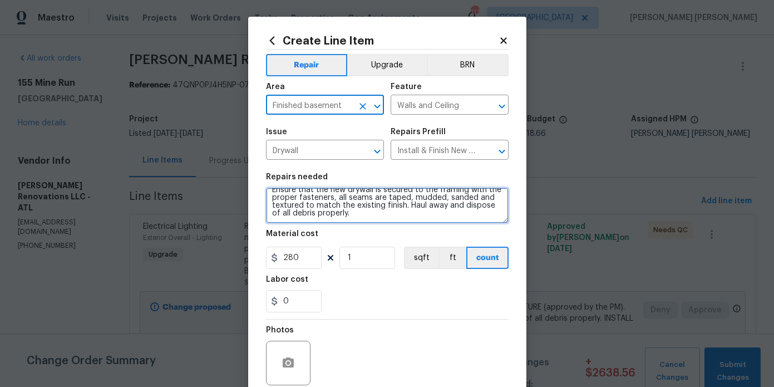
click at [376, 210] on textarea "Remove the existing damaged drywall and replace with new. Ensure that the new d…" at bounding box center [387, 206] width 243 height 36
click at [374, 215] on textarea "Remove the existing damaged drywall and replace with new. Ensure that the new d…" at bounding box center [387, 206] width 243 height 36
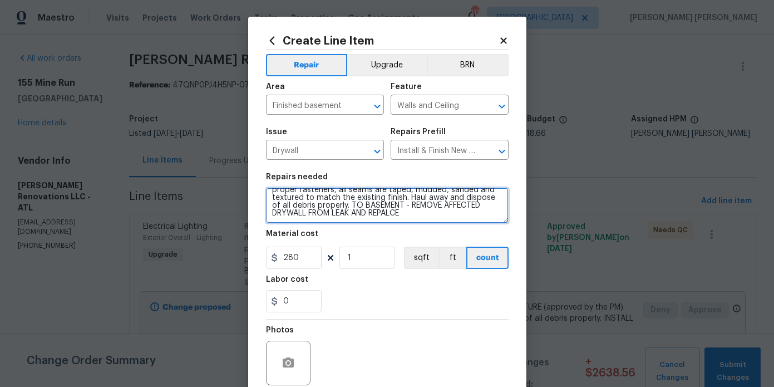
scroll to position [93, 0]
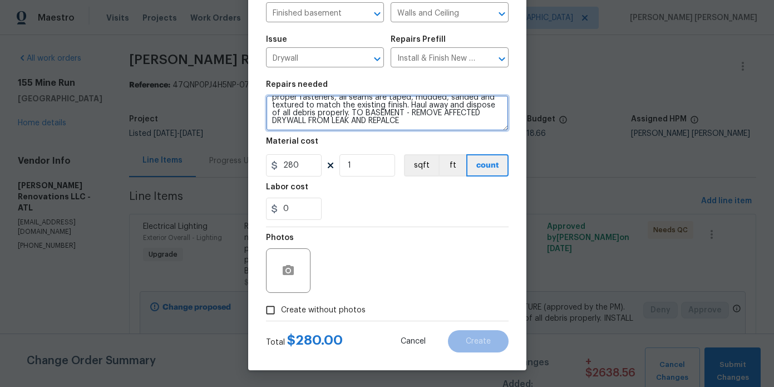
type textarea "Remove the existing damaged drywall and replace with new. Ensure that the new d…"
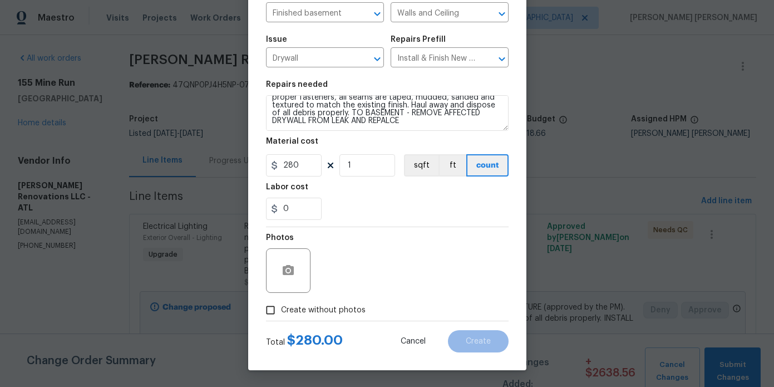
click at [317, 307] on span "Create without photos" at bounding box center [323, 310] width 85 height 12
click at [281, 307] on input "Create without photos" at bounding box center [270, 309] width 21 height 21
checkbox input "true"
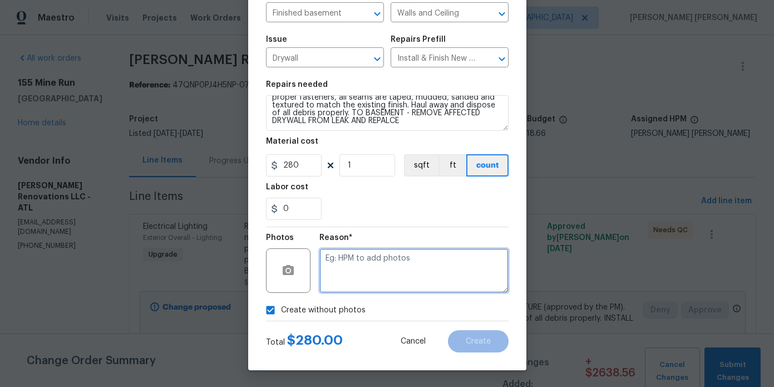
click at [385, 275] on textarea at bounding box center [413, 270] width 189 height 45
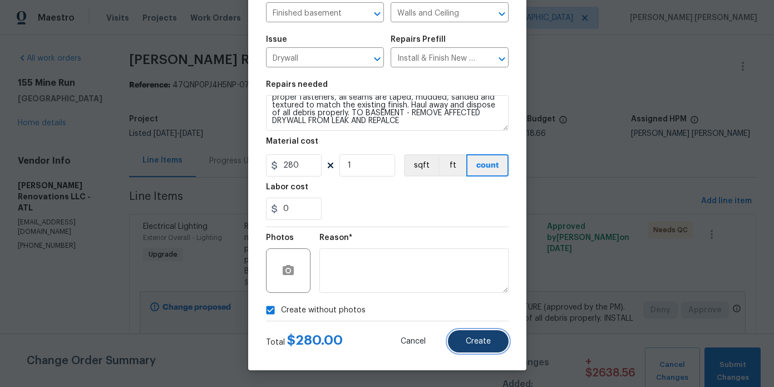
click at [479, 343] on span "Create" at bounding box center [478, 341] width 25 height 8
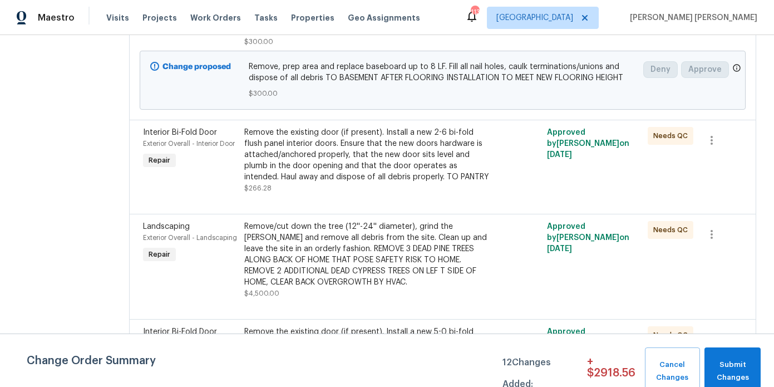
scroll to position [1971, 0]
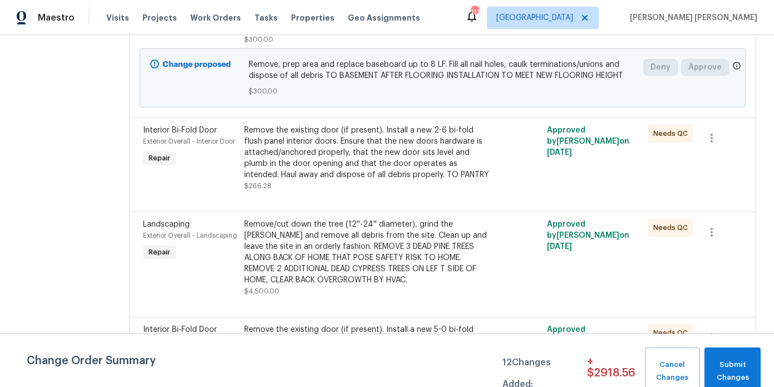
click at [374, 178] on div "Remove the existing door (if present). Install a new 2-6 bi-fold flush panel in…" at bounding box center [367, 153] width 246 height 56
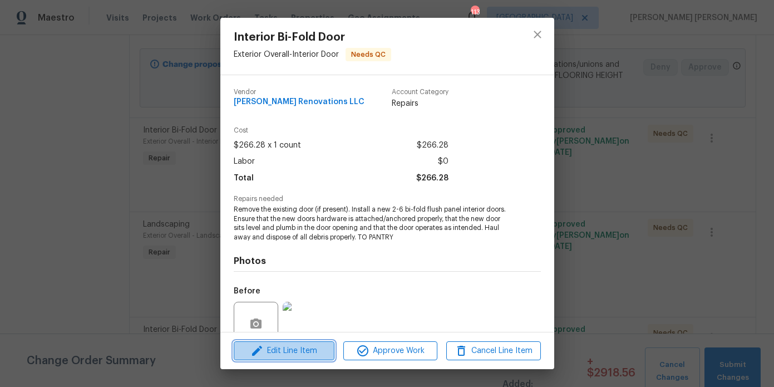
click at [280, 349] on span "Edit Line Item" at bounding box center [284, 351] width 94 height 14
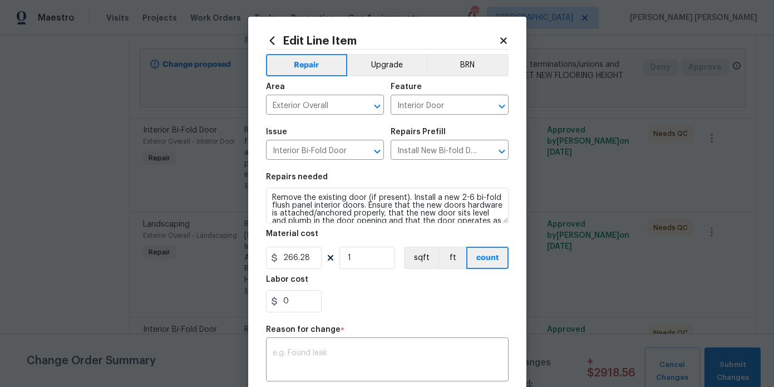
scroll to position [162, 0]
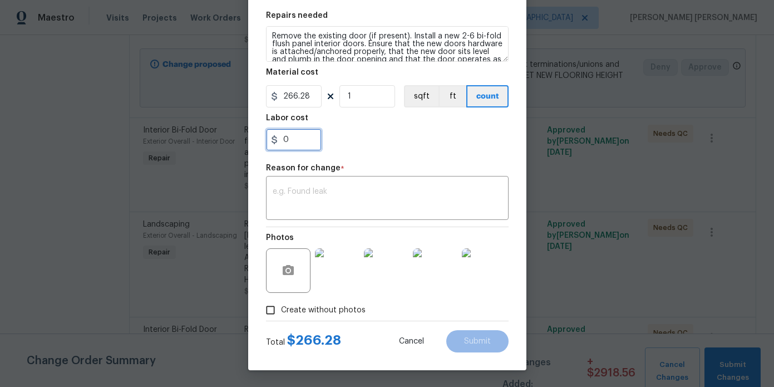
click at [301, 137] on input "0" at bounding box center [294, 140] width 56 height 22
type input "75"
click at [295, 215] on div "x ​" at bounding box center [387, 199] width 243 height 41
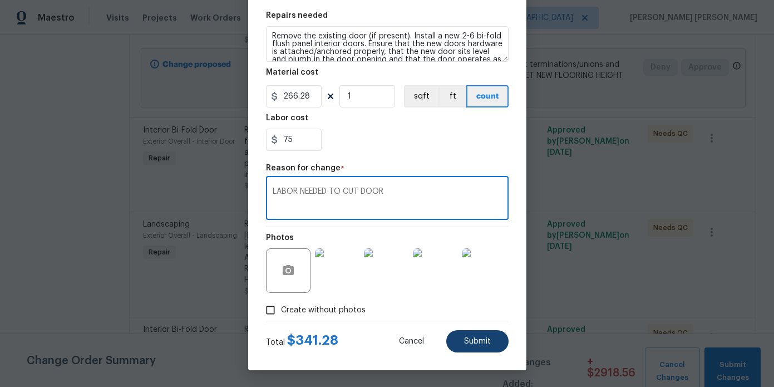
type textarea "LABOR NEEDED TO CUT DOOR"
click at [468, 338] on span "Submit" at bounding box center [477, 341] width 27 height 8
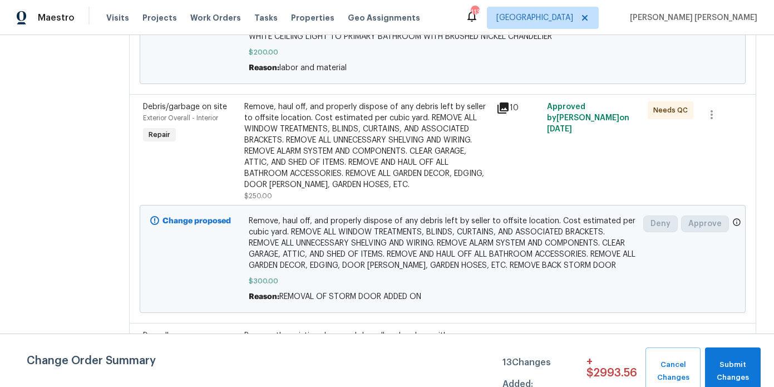
scroll to position [1332, 0]
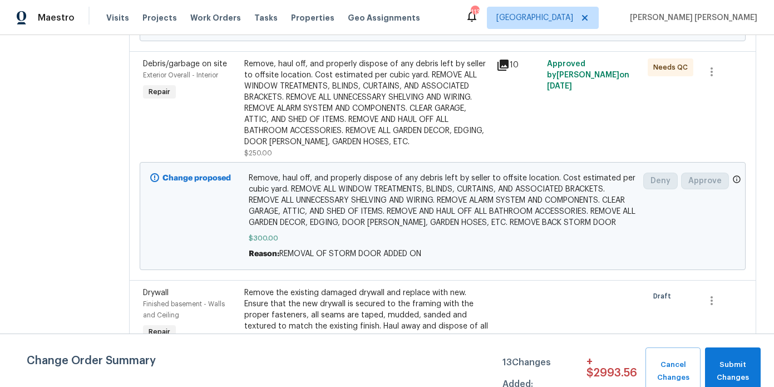
click at [360, 101] on div "Remove, haul off, and properly dispose of any debris left by seller to offsite …" at bounding box center [367, 102] width 246 height 89
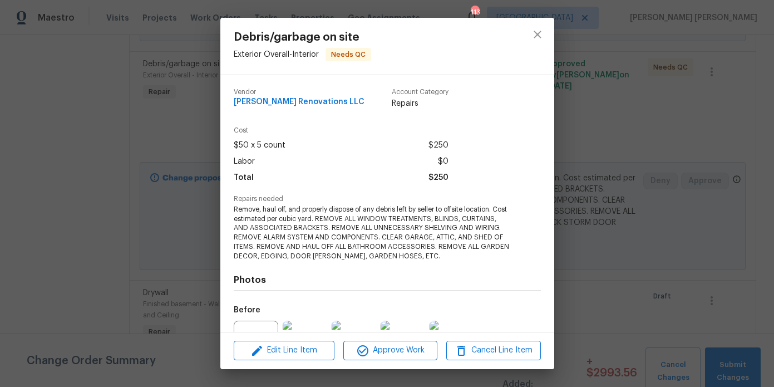
scroll to position [116, 0]
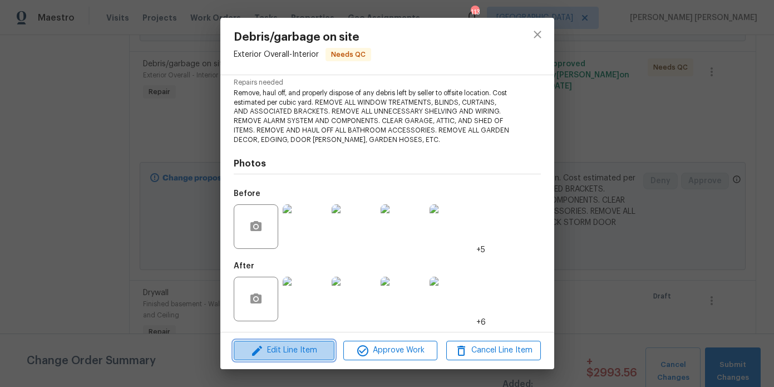
click at [288, 348] on span "Edit Line Item" at bounding box center [284, 350] width 94 height 14
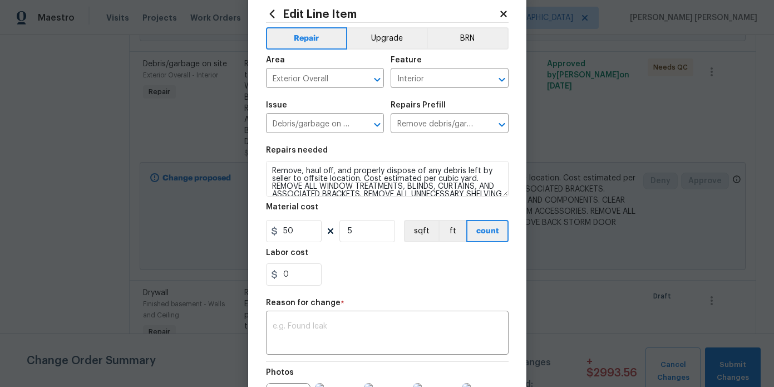
scroll to position [40, 0]
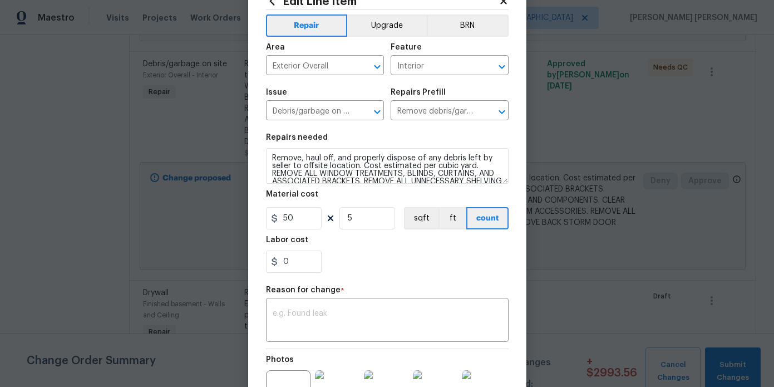
click at [303, 274] on section "Repairs needed Remove, haul off, and properly dispose of any debris left by sel…" at bounding box center [387, 203] width 243 height 152
click at [303, 266] on input "0" at bounding box center [294, 261] width 56 height 22
type input "200"
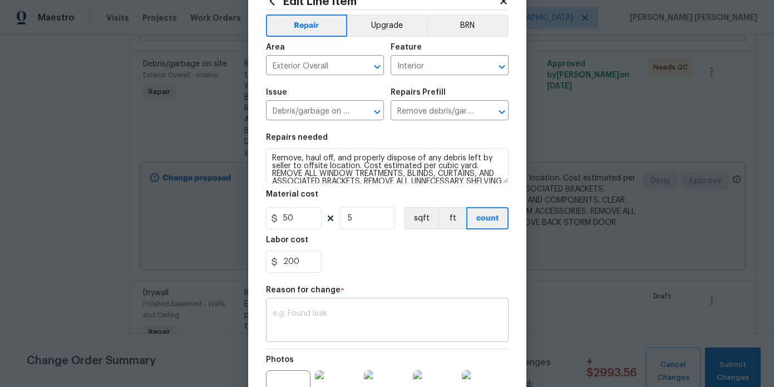
click at [307, 337] on div "x ​" at bounding box center [387, 321] width 243 height 41
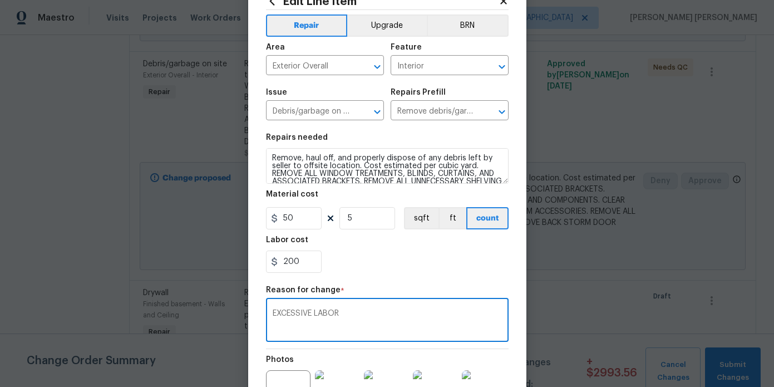
scroll to position [50, 0]
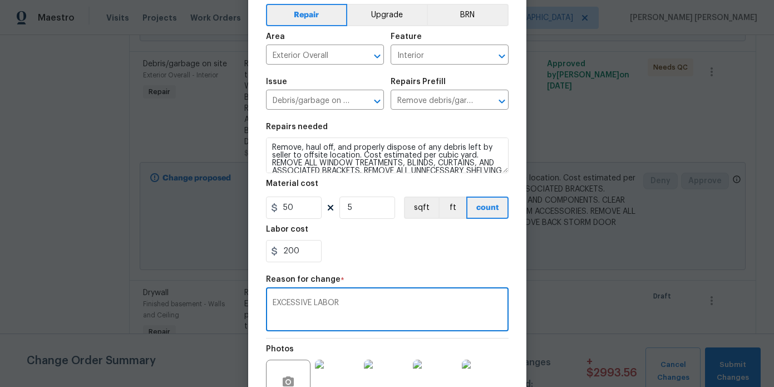
click at [332, 303] on textarea "EXCESSIVE LABOR" at bounding box center [387, 310] width 229 height 23
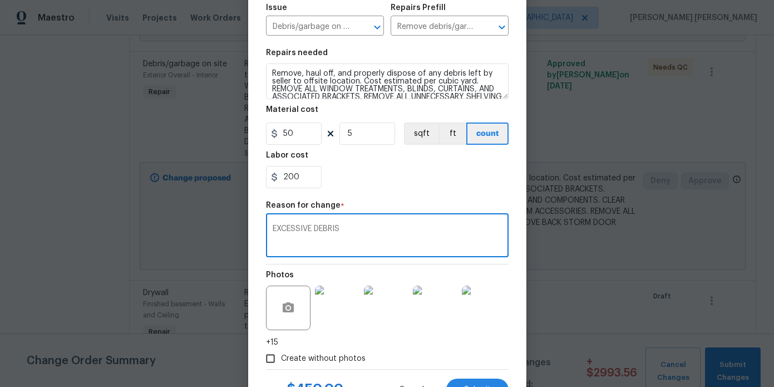
scroll to position [173, 0]
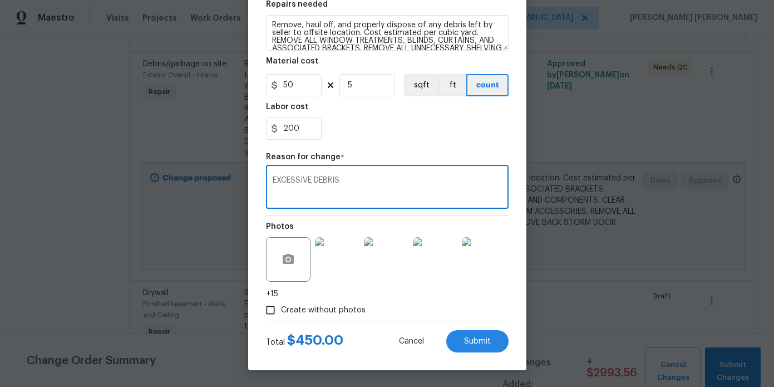
type textarea "EXCESSIVE DEBRIS"
click at [319, 306] on span "Create without photos" at bounding box center [323, 310] width 85 height 12
click at [281, 306] on input "Create without photos" at bounding box center [270, 309] width 21 height 21
checkbox input "false"
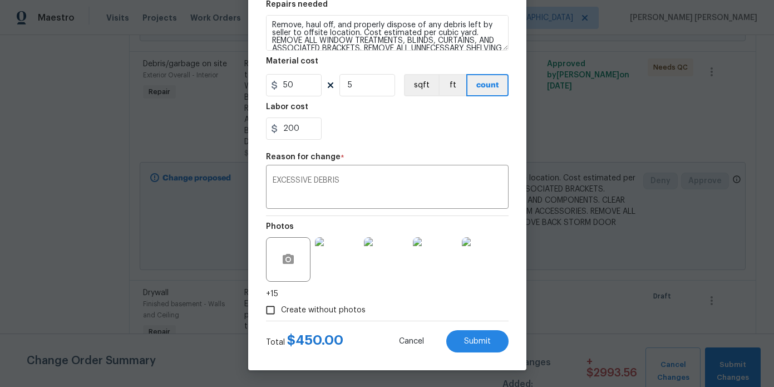
click at [378, 275] on img at bounding box center [386, 259] width 45 height 45
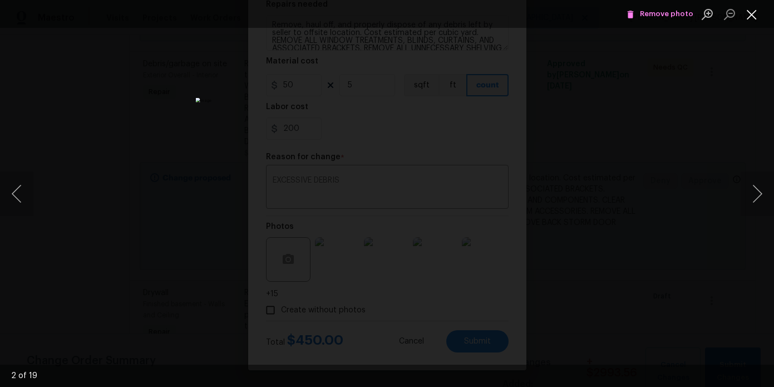
click at [754, 14] on button "Close lightbox" at bounding box center [752, 13] width 22 height 19
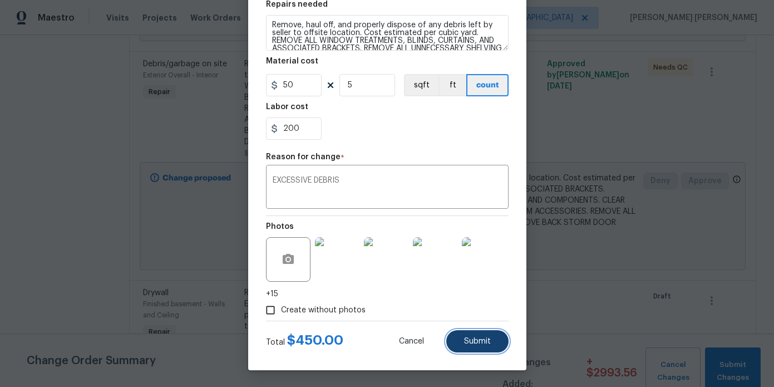
click at [488, 344] on span "Submit" at bounding box center [477, 341] width 27 height 8
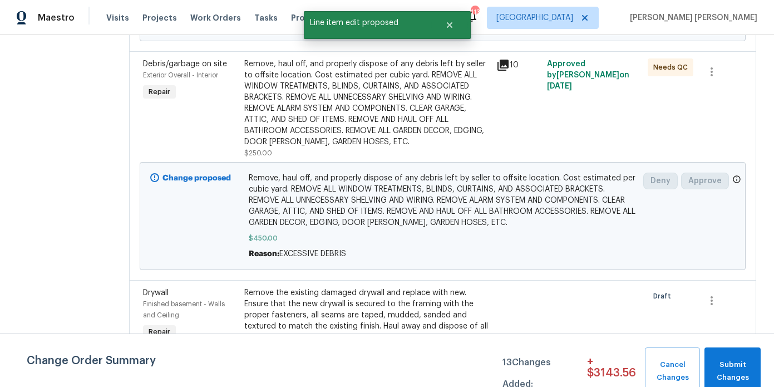
scroll to position [2313, 0]
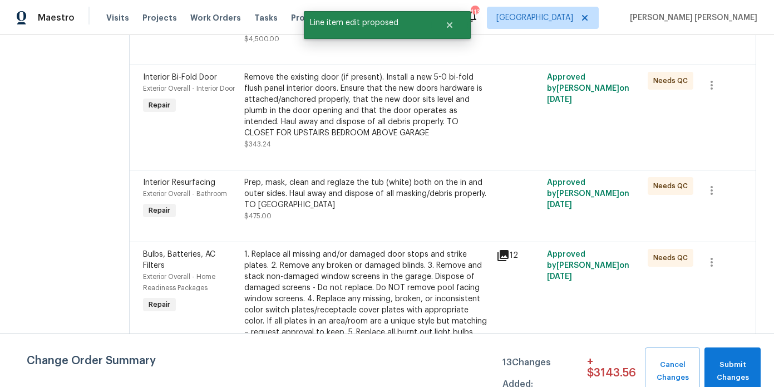
click at [380, 208] on div "Prep, mask, clean and reglaze the tub (white) both on the in and outer sides. H…" at bounding box center [367, 193] width 246 height 33
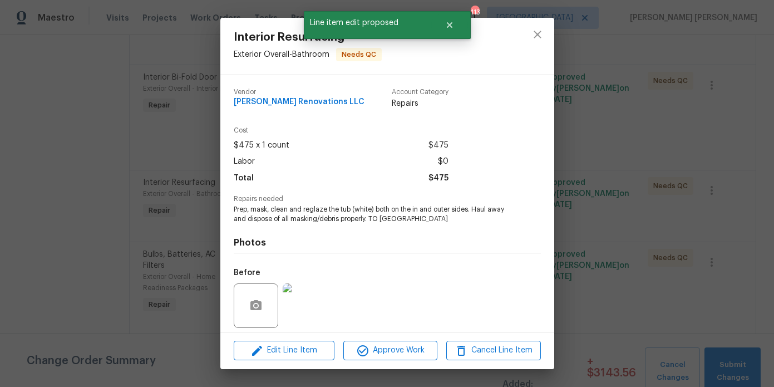
click at [139, 203] on div "Interior Resurfacing Exterior Overall - Bathroom Needs QC Vendor Aseem Renovati…" at bounding box center [387, 193] width 774 height 387
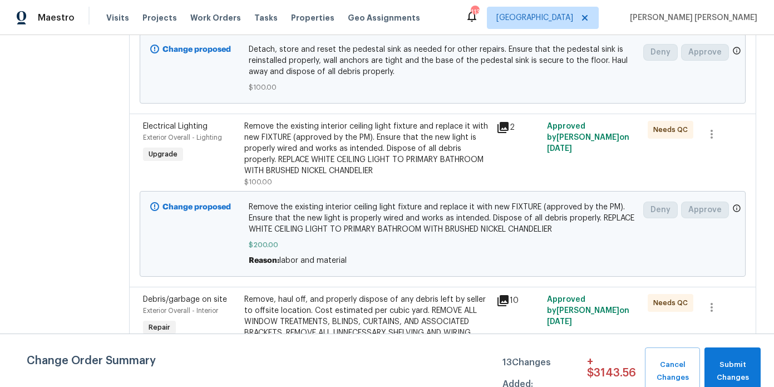
scroll to position [0, 0]
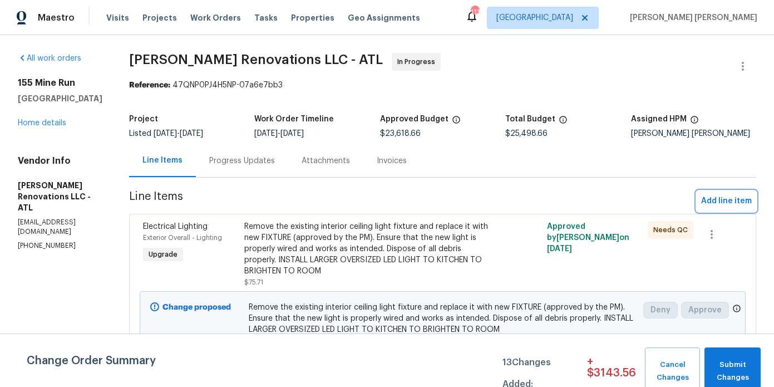
click at [709, 201] on span "Add line item" at bounding box center [726, 201] width 51 height 14
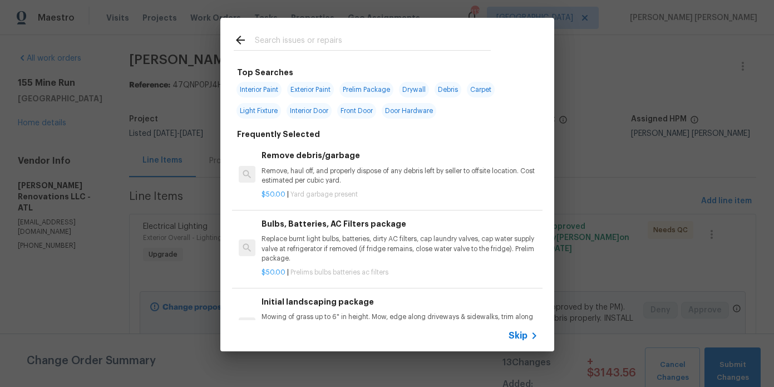
click at [254, 36] on div at bounding box center [244, 41] width 21 height 17
click at [268, 38] on input "text" at bounding box center [373, 41] width 236 height 17
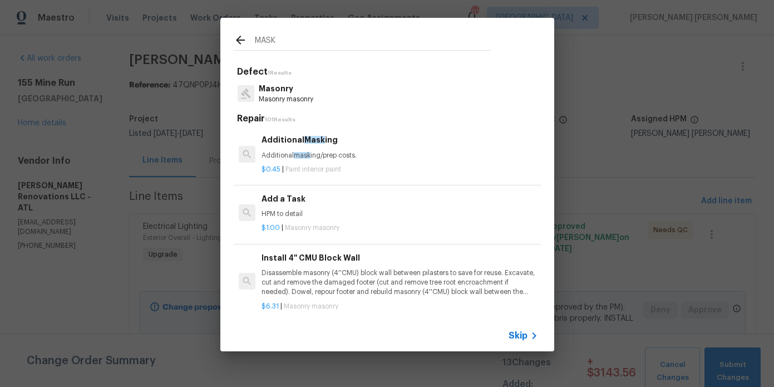
type input "MASK"
click at [318, 159] on p "Additional mask ing/prep costs." at bounding box center [400, 155] width 276 height 9
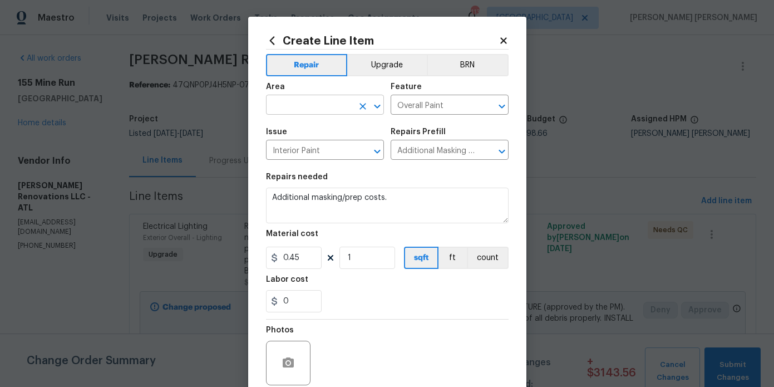
click at [298, 102] on input "text" at bounding box center [309, 105] width 87 height 17
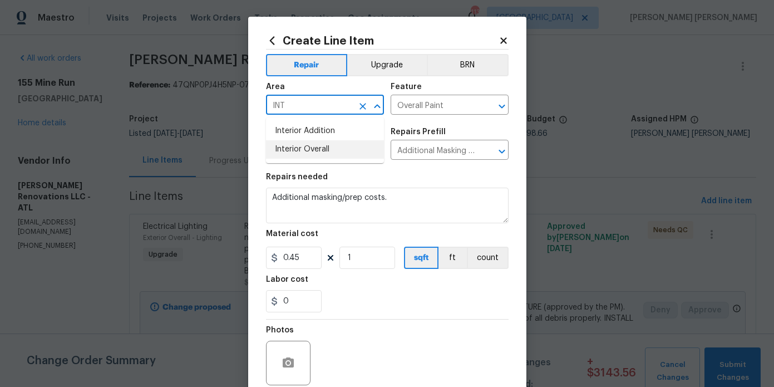
click at [321, 144] on li "Interior Overall" at bounding box center [325, 149] width 118 height 18
type input "Interior Overall"
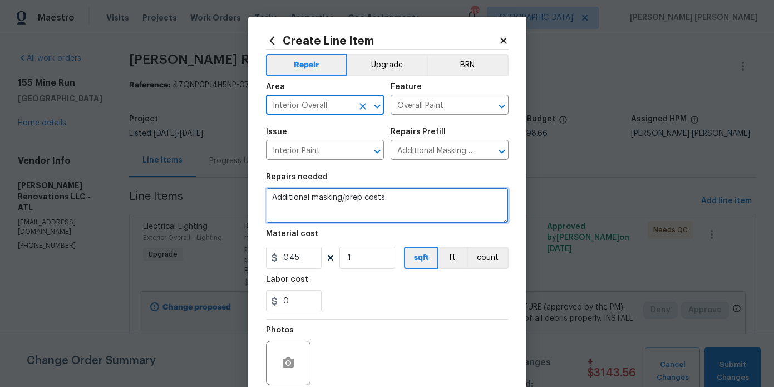
click at [396, 204] on textarea "Additional masking/prep costs." at bounding box center [387, 206] width 243 height 36
type textarea "Additional masking/prep costs. COVER FLOORS TO PAINT"
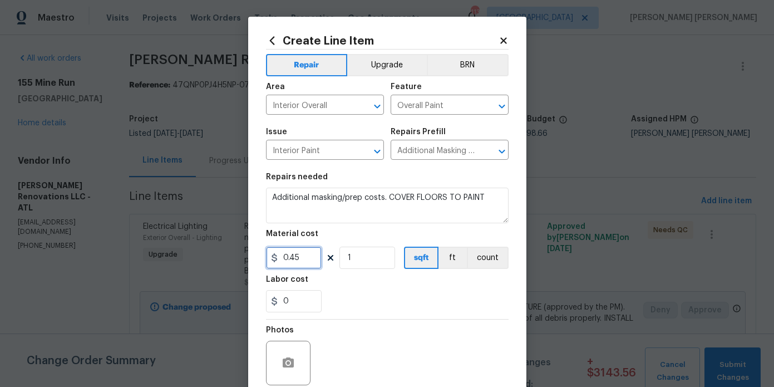
click at [294, 252] on input "0.45" at bounding box center [294, 258] width 56 height 22
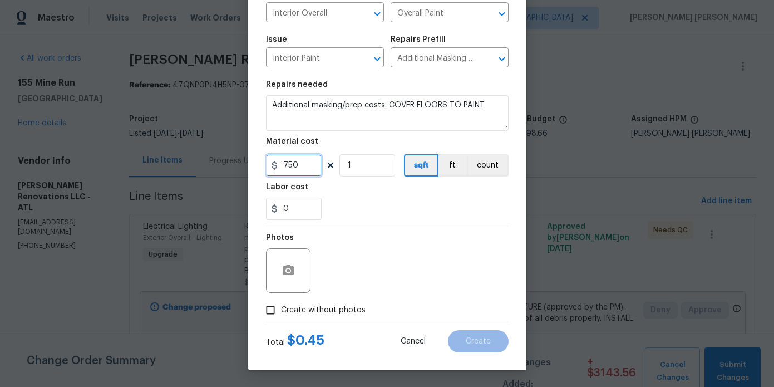
type input "750"
click at [302, 313] on span "Create without photos" at bounding box center [323, 310] width 85 height 12
click at [281, 313] on input "Create without photos" at bounding box center [270, 309] width 21 height 21
checkbox input "true"
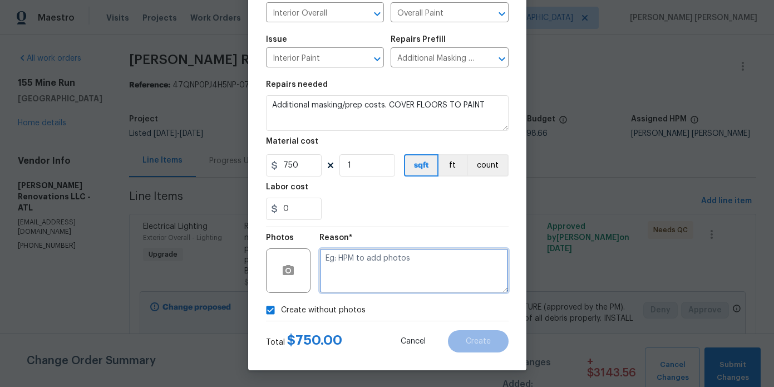
click at [375, 272] on textarea at bounding box center [413, 270] width 189 height 45
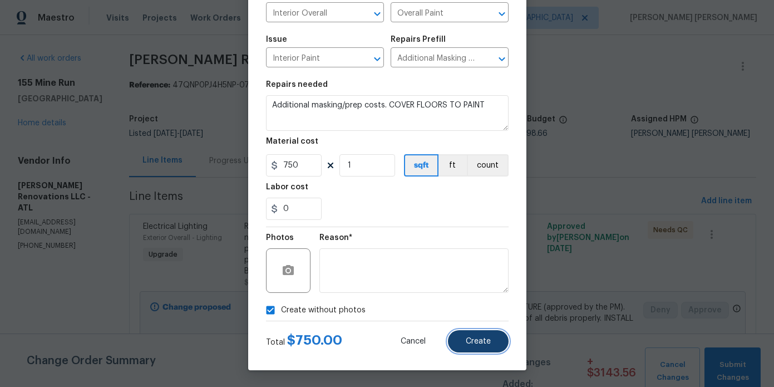
click at [476, 337] on span "Create" at bounding box center [478, 341] width 25 height 8
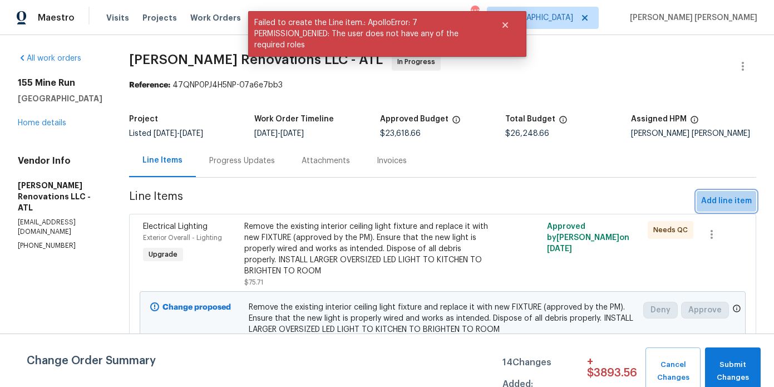
click at [733, 193] on button "Add line item" at bounding box center [727, 201] width 60 height 21
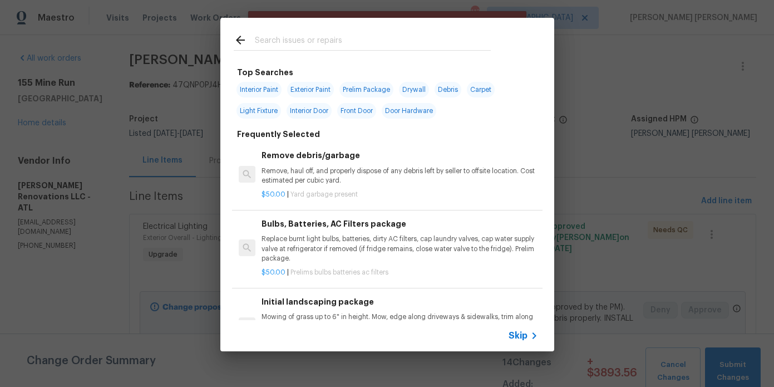
click at [321, 41] on input "text" at bounding box center [373, 41] width 236 height 17
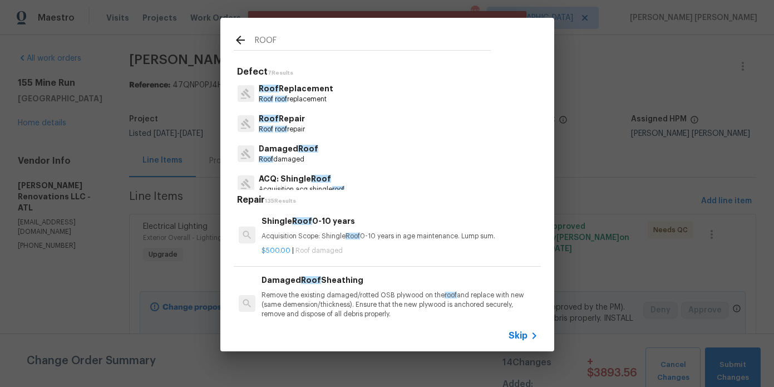
type input "ROOF"
click at [305, 126] on p "Roof roof repair" at bounding box center [282, 129] width 46 height 9
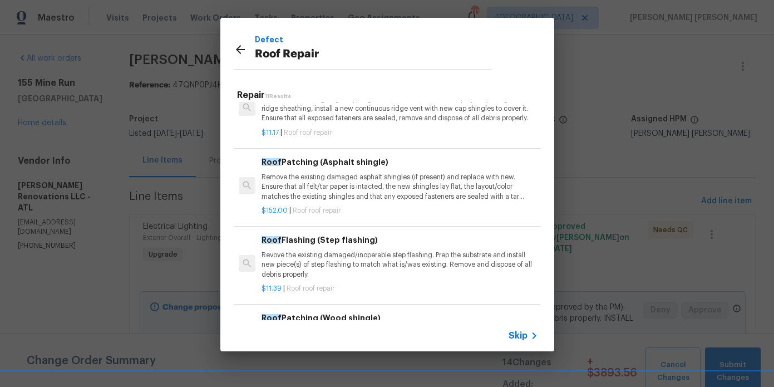
scroll to position [267, 0]
click at [331, 173] on p "Remove the existing damaged asphalt shingles (if present) and replace with new.…" at bounding box center [400, 186] width 276 height 28
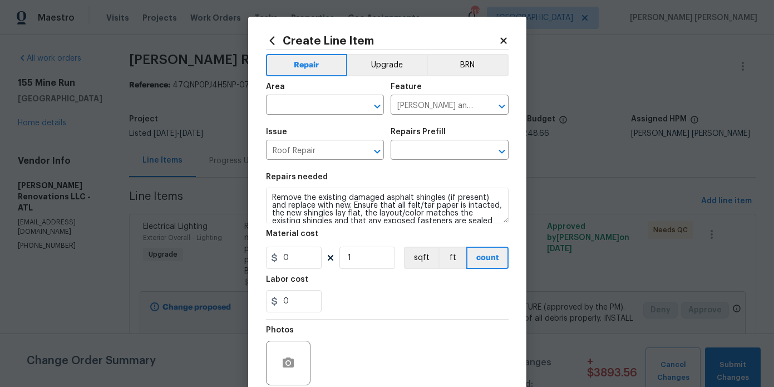
type input "Roof Patching (Asphalt shingle) $152.00"
click at [303, 258] on input "152" at bounding box center [294, 258] width 56 height 22
type input "380"
click at [326, 93] on div "Area" at bounding box center [325, 90] width 118 height 14
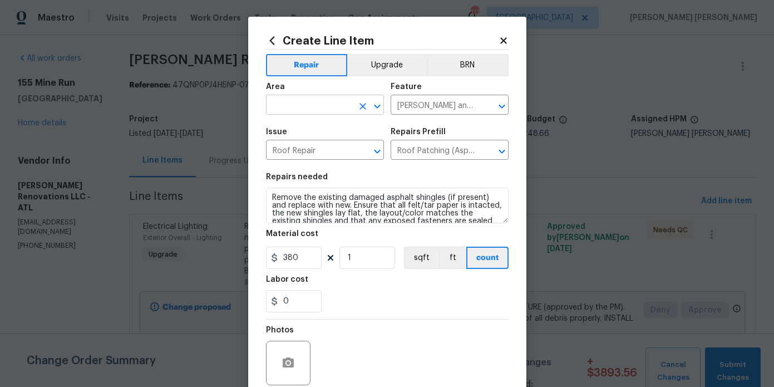
click at [320, 104] on input "text" at bounding box center [309, 105] width 87 height 17
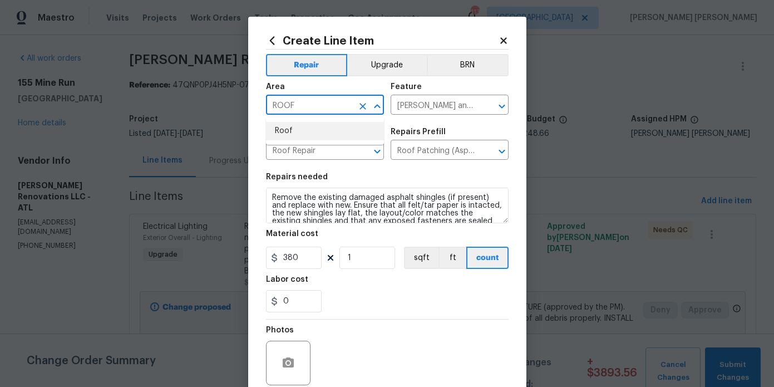
click at [319, 136] on li "Roof" at bounding box center [325, 131] width 118 height 18
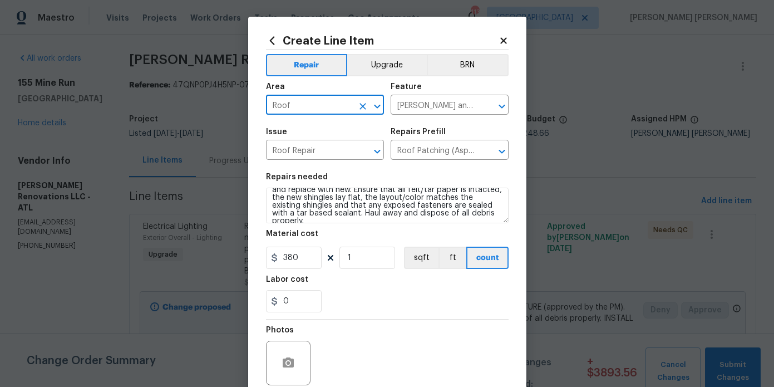
scroll to position [93, 0]
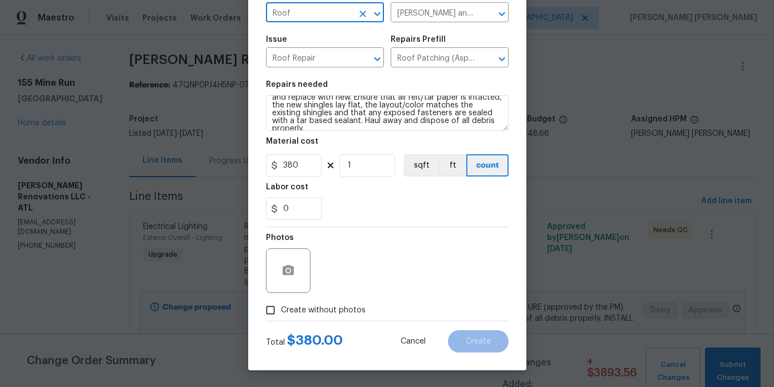
type input "Roof"
click at [348, 309] on span "Create without photos" at bounding box center [323, 310] width 85 height 12
click at [281, 309] on input "Create without photos" at bounding box center [270, 309] width 21 height 21
checkbox input "true"
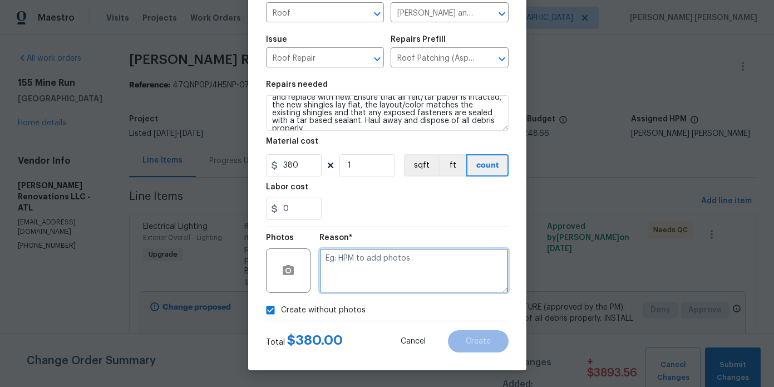
click at [397, 265] on textarea at bounding box center [413, 270] width 189 height 45
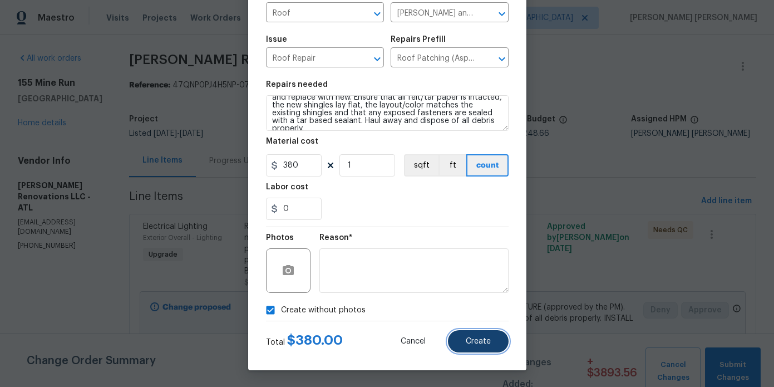
click at [471, 342] on span "Create" at bounding box center [478, 341] width 25 height 8
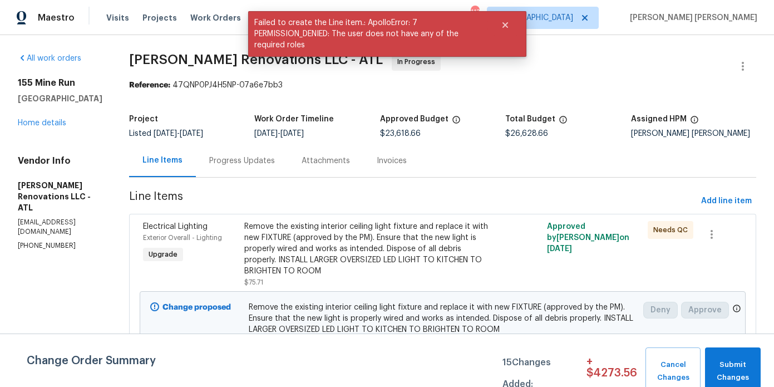
scroll to position [3711, 0]
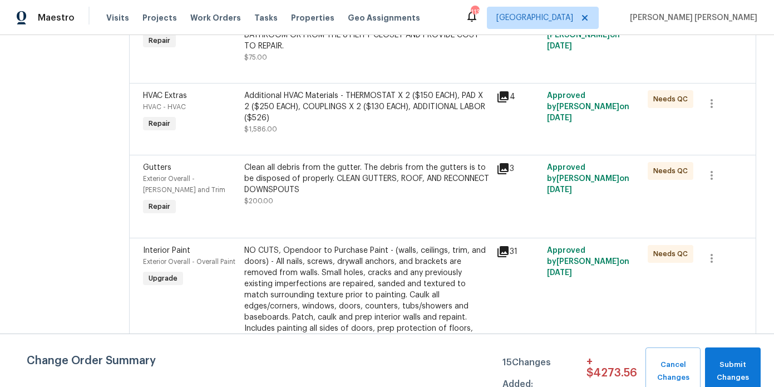
click at [412, 195] on div "Clean all debris from the gutter. The debris from the gutters is to be disposed…" at bounding box center [367, 178] width 246 height 33
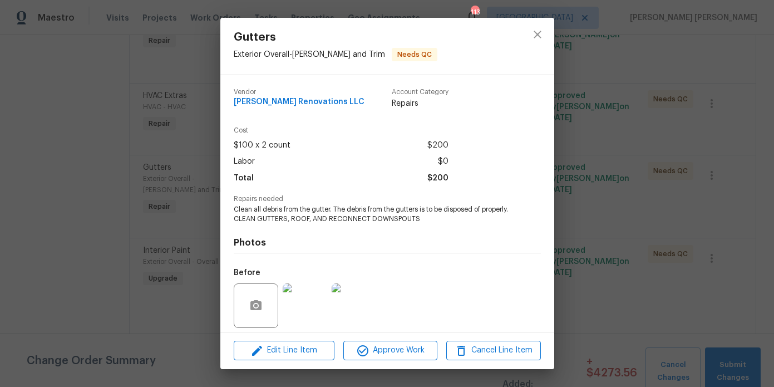
click at [591, 184] on div "Gutters Exterior Overall - Eaves and Trim Needs QC Vendor Aseem Renovations LLC…" at bounding box center [387, 193] width 774 height 387
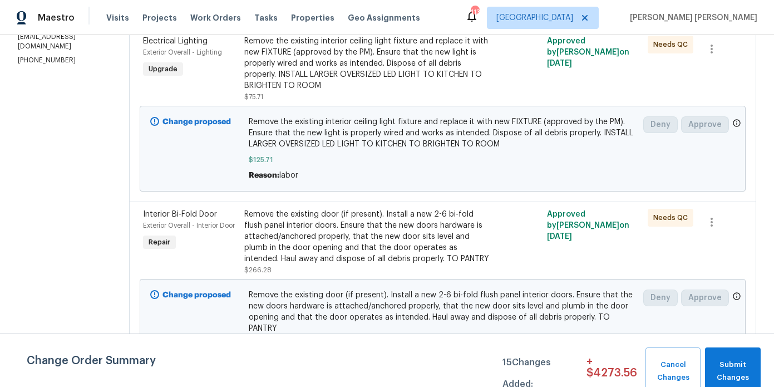
scroll to position [0, 0]
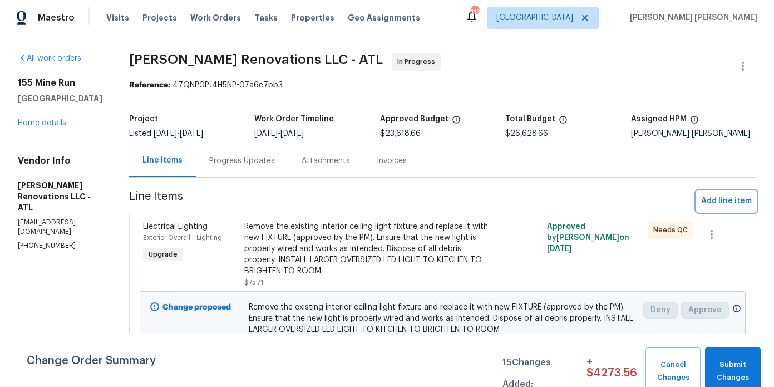
click at [734, 198] on span "Add line item" at bounding box center [726, 201] width 51 height 14
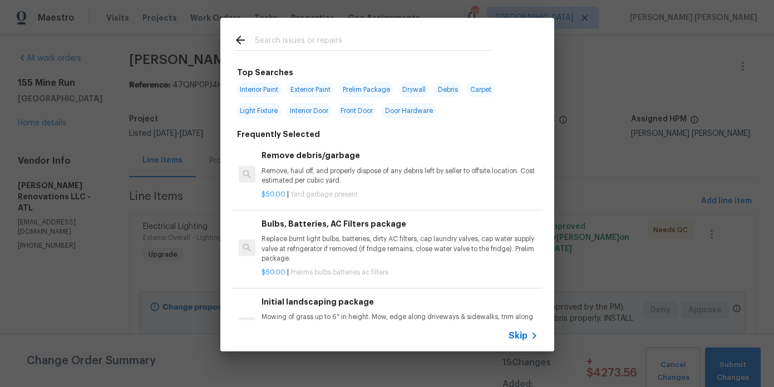
click at [344, 46] on input "text" at bounding box center [373, 41] width 236 height 17
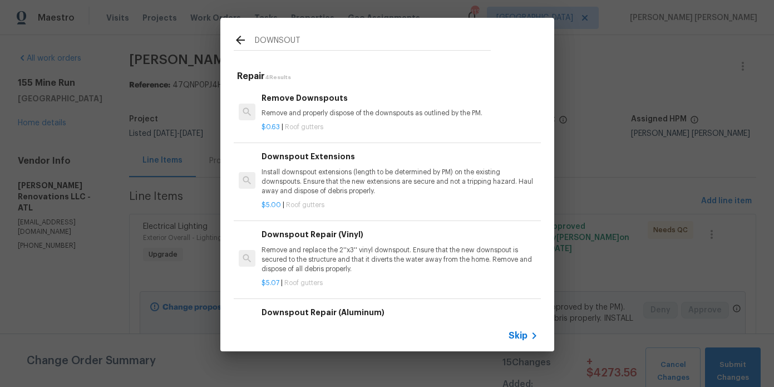
type input "DOWNSOUT"
click at [302, 171] on p "Install downspout extensions (length to be determined by PM) on the existing do…" at bounding box center [400, 182] width 276 height 28
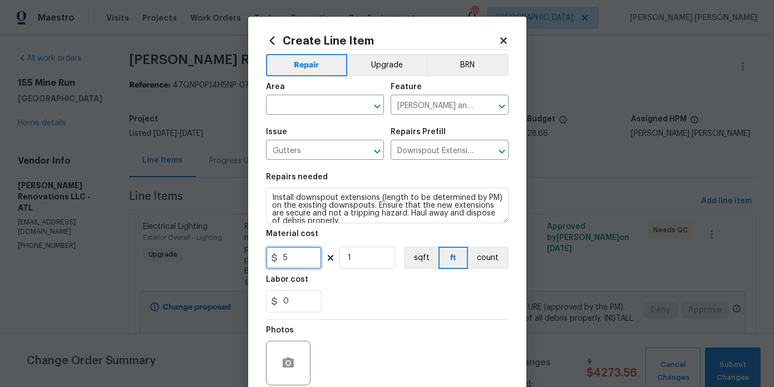
click at [297, 253] on input "5" at bounding box center [294, 258] width 56 height 22
type input "120"
click at [311, 109] on input "text" at bounding box center [309, 105] width 87 height 17
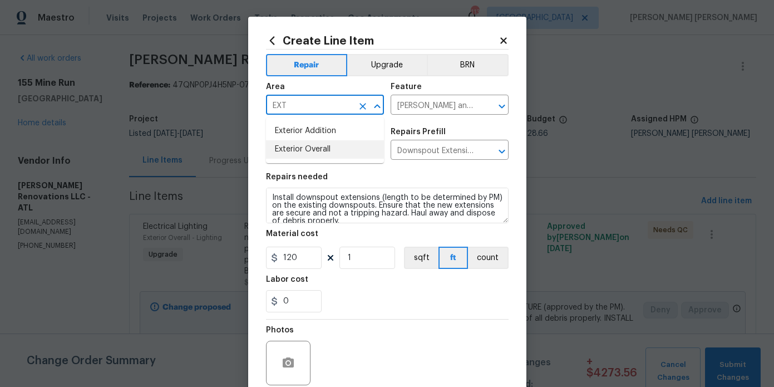
click at [309, 151] on li "Exterior Overall" at bounding box center [325, 149] width 118 height 18
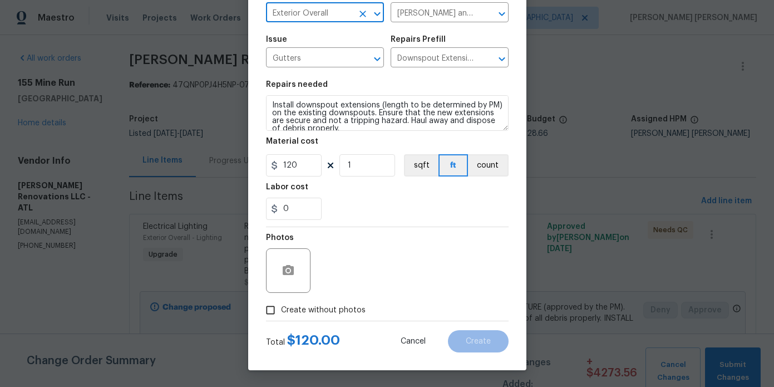
type input "Exterior Overall"
click at [331, 317] on label "Create without photos" at bounding box center [313, 309] width 106 height 21
click at [281, 317] on input "Create without photos" at bounding box center [270, 309] width 21 height 21
checkbox input "true"
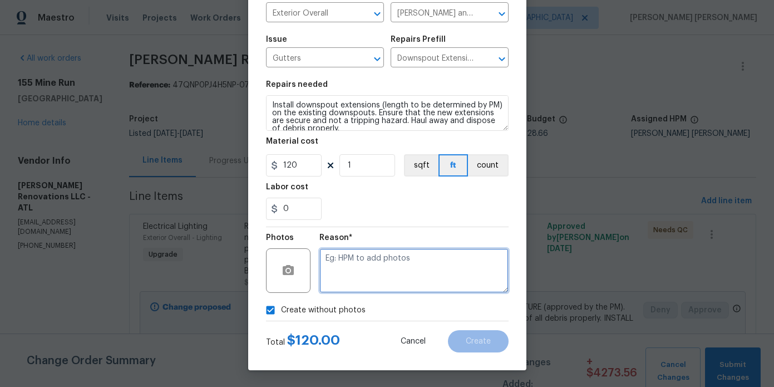
drag, startPoint x: 347, startPoint y: 301, endPoint x: 371, endPoint y: 281, distance: 30.4
click at [371, 281] on textarea at bounding box center [413, 270] width 189 height 45
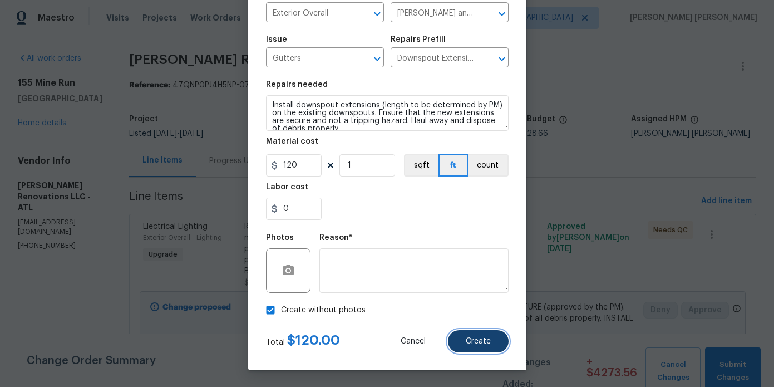
click at [459, 338] on button "Create" at bounding box center [478, 341] width 61 height 22
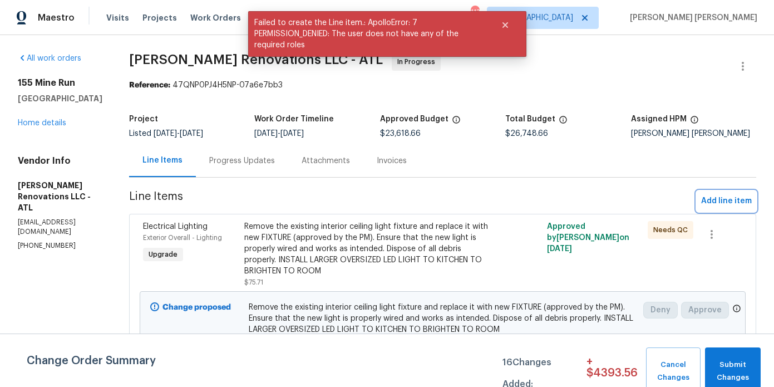
click at [722, 196] on span "Add line item" at bounding box center [726, 201] width 51 height 14
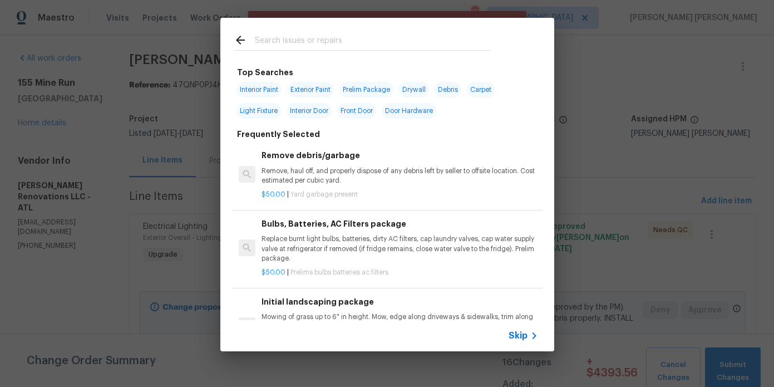
click at [328, 41] on input "text" at bounding box center [373, 41] width 236 height 17
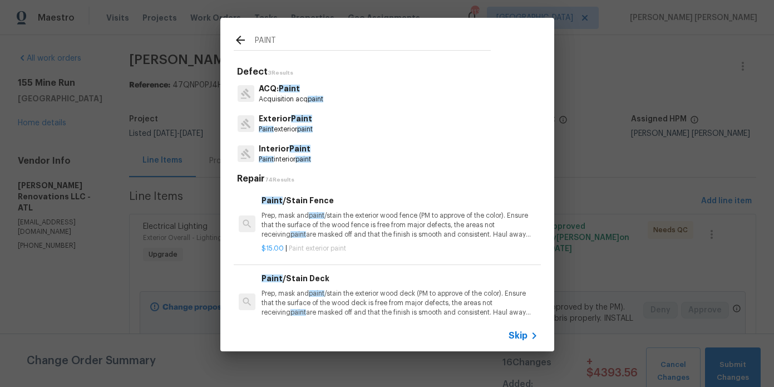
type input "PAINT"
click at [273, 146] on p "Interior Paint" at bounding box center [285, 149] width 52 height 12
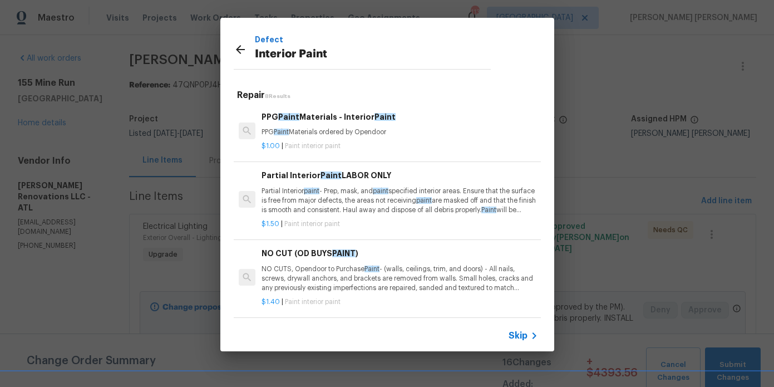
click at [326, 123] on div "PPG Paint Materials - Interior Paint PPG Paint Materials ordered by Opendoor" at bounding box center [400, 124] width 276 height 27
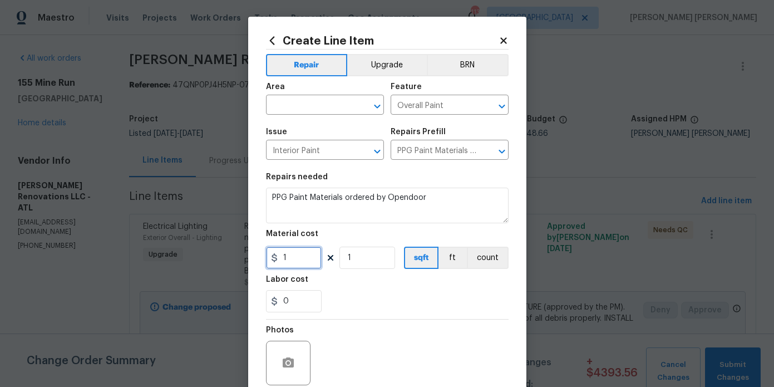
click at [300, 258] on input "1" at bounding box center [294, 258] width 56 height 22
type input "198"
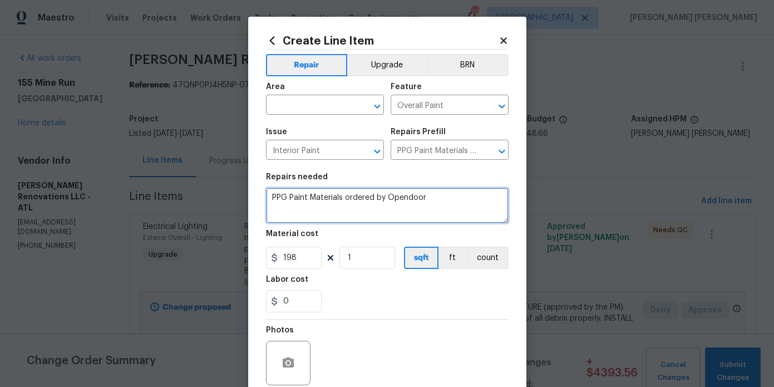
click at [433, 223] on textarea "PPG Paint Materials ordered by Opendoor" at bounding box center [387, 206] width 243 height 36
type textarea "PPG Paint Materials ordered by Opendoor - WEEKEND PAINT ORDER"
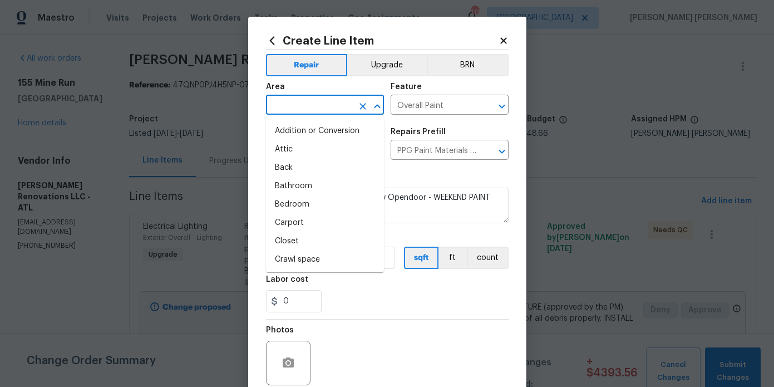
click at [325, 105] on input "text" at bounding box center [309, 105] width 87 height 17
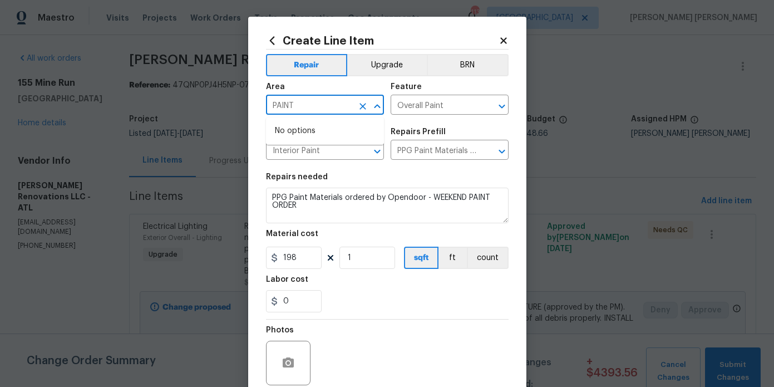
click at [315, 101] on input "PAINT" at bounding box center [309, 105] width 87 height 17
click at [312, 144] on li "Interior Overall" at bounding box center [325, 149] width 118 height 18
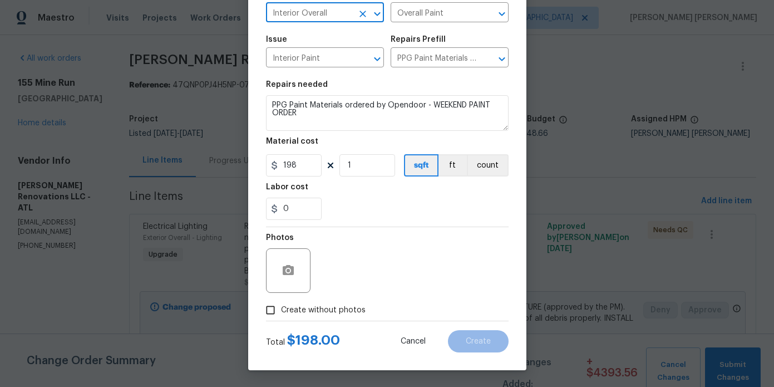
type input "Interior Overall"
click at [468, 292] on div "Photos" at bounding box center [387, 263] width 243 height 72
click at [331, 317] on label "Create without photos" at bounding box center [313, 309] width 106 height 21
click at [281, 317] on input "Create without photos" at bounding box center [270, 309] width 21 height 21
checkbox input "true"
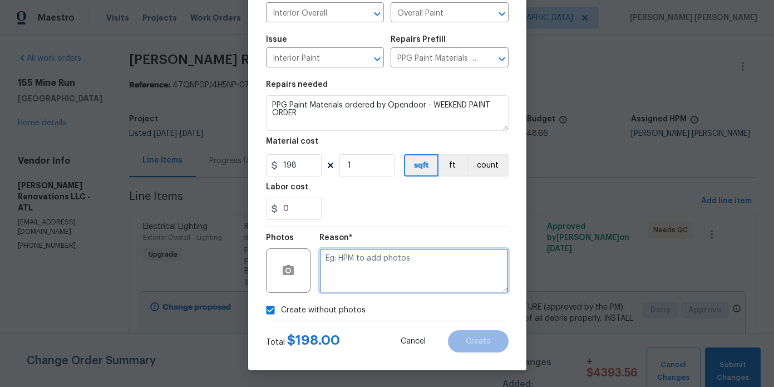
click at [385, 285] on textarea at bounding box center [413, 270] width 189 height 45
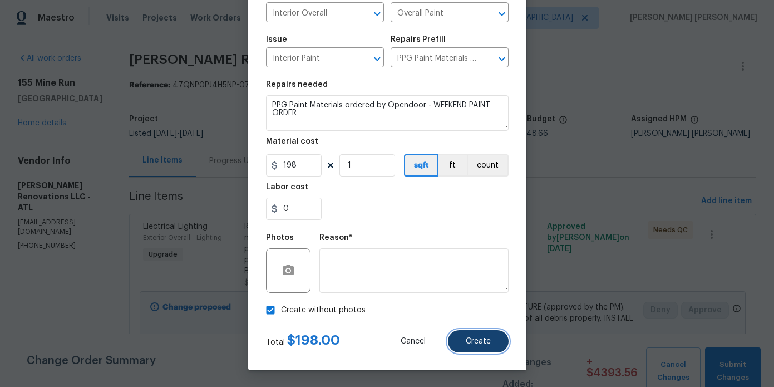
click at [457, 332] on button "Create" at bounding box center [478, 341] width 61 height 22
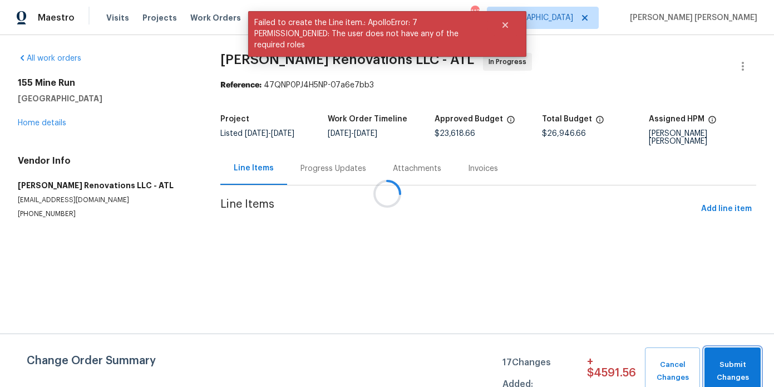
click at [747, 362] on span "Submit Changes" at bounding box center [732, 371] width 45 height 26
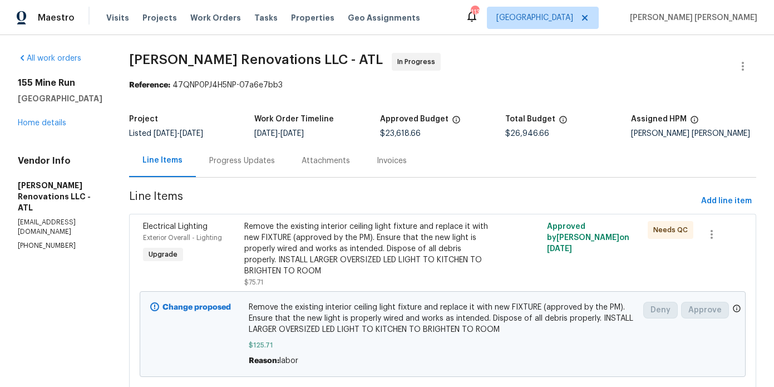
click at [25, 118] on div "155 Mine Run Fayetteville, GA 30215 Home details" at bounding box center [60, 102] width 85 height 51
click at [28, 120] on link "Home details" at bounding box center [42, 123] width 48 height 8
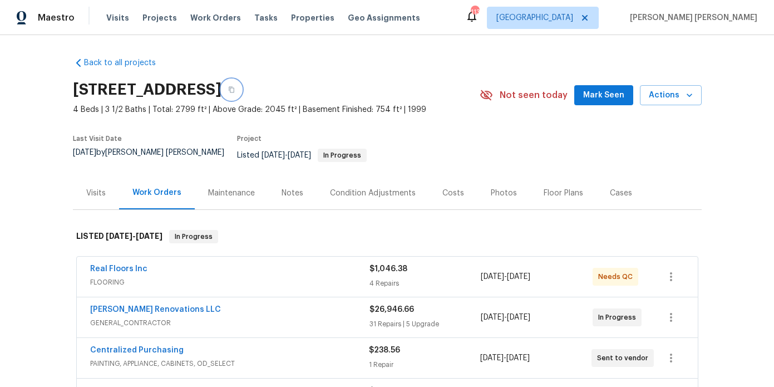
click at [242, 83] on button "button" at bounding box center [231, 90] width 20 height 20
click at [96, 188] on div "Visits" at bounding box center [95, 193] width 19 height 11
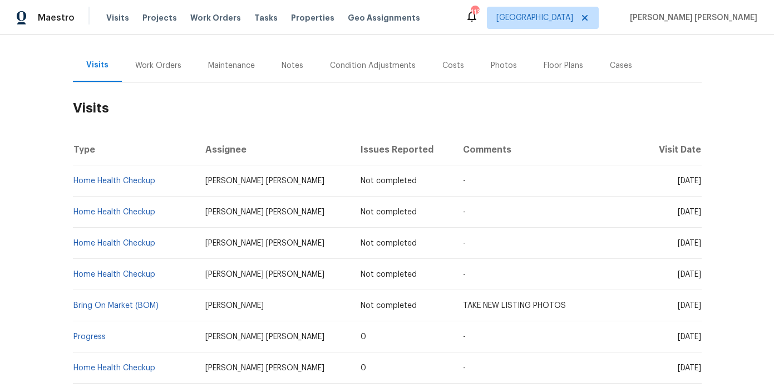
scroll to position [112, 0]
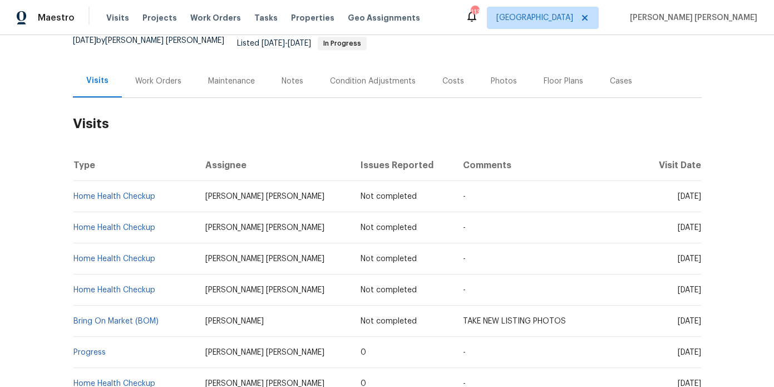
click at [506, 78] on div "Photos" at bounding box center [503, 81] width 53 height 33
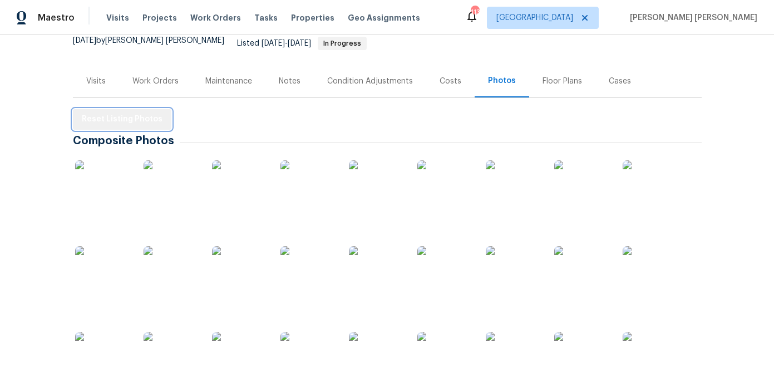
click at [143, 115] on span "Reset Listing Photos" at bounding box center [122, 119] width 81 height 14
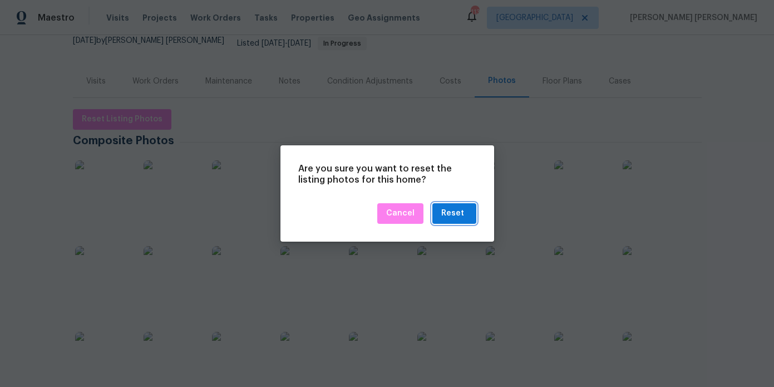
click at [457, 208] on div "Reset" at bounding box center [452, 213] width 23 height 14
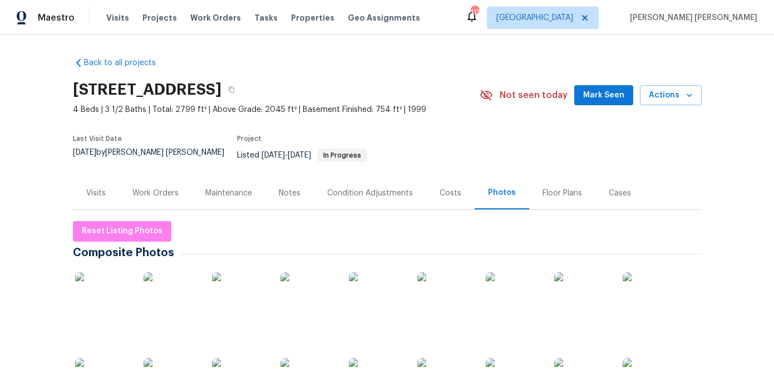
click at [293, 188] on div "Notes" at bounding box center [290, 193] width 22 height 11
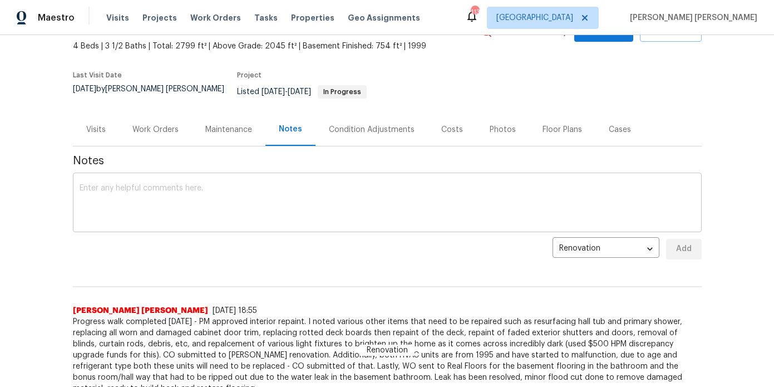
scroll to position [78, 0]
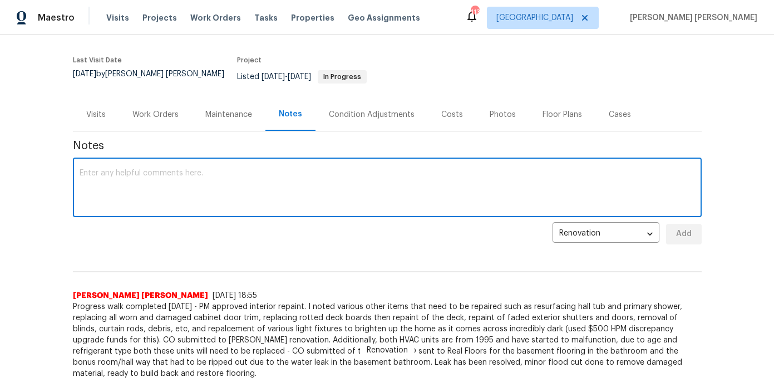
click at [267, 188] on textarea at bounding box center [388, 188] width 616 height 39
click at [289, 169] on textarea "LWOs are complete here, property ready for for photos ehn go BOM." at bounding box center [388, 188] width 616 height 39
type textarea "LWOs are complete here, property ready for for photos then go BOM."
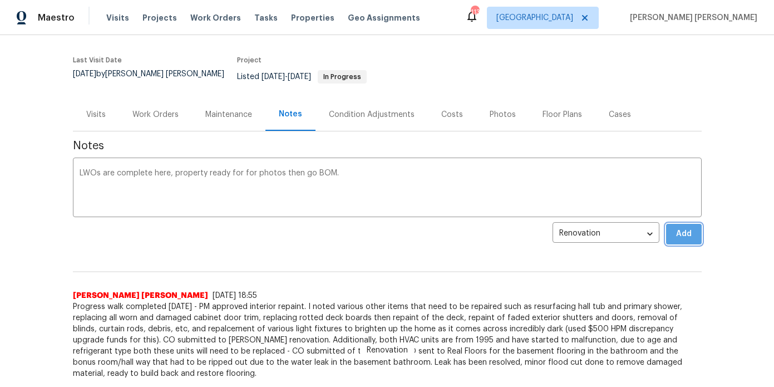
click at [692, 229] on span "Add" at bounding box center [684, 234] width 18 height 14
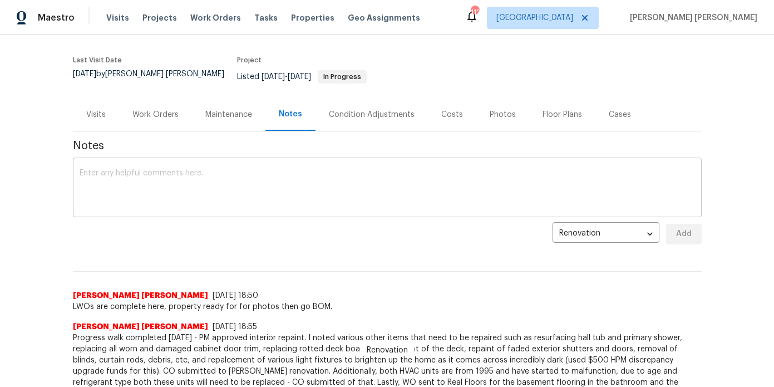
scroll to position [0, 0]
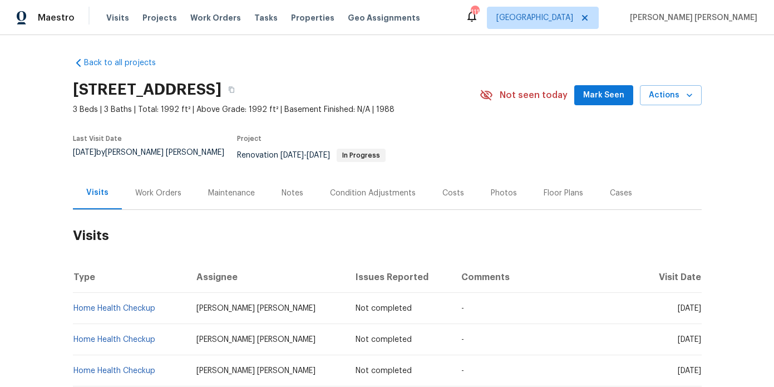
click at [171, 188] on div "Work Orders" at bounding box center [158, 193] width 46 height 11
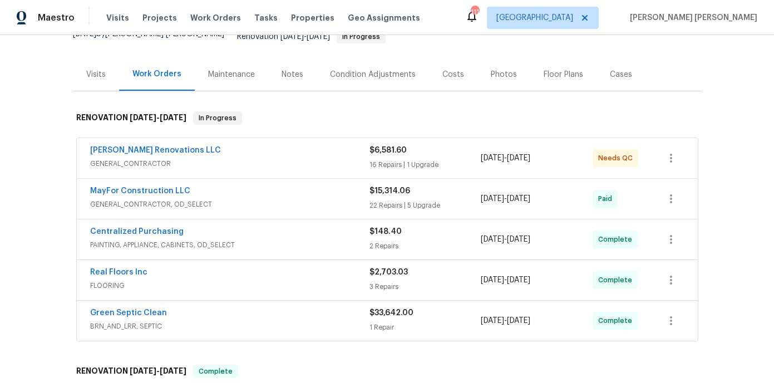
scroll to position [137, 0]
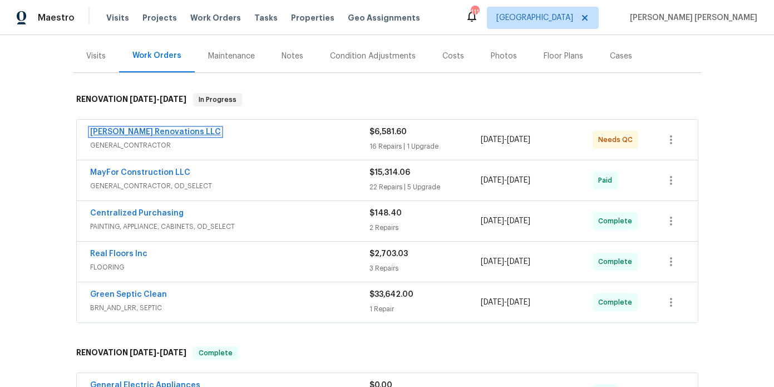
click at [152, 128] on link "[PERSON_NAME] Renovations LLC" at bounding box center [155, 132] width 131 height 8
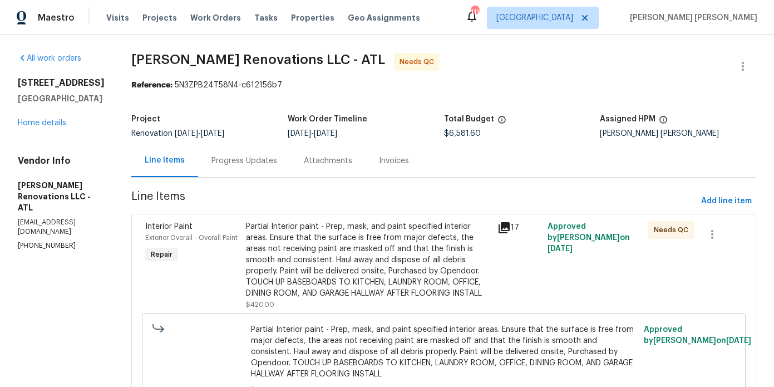
click at [361, 243] on div "Partial Interior paint - Prep, mask, and paint specified interior areas. Ensure…" at bounding box center [368, 260] width 245 height 78
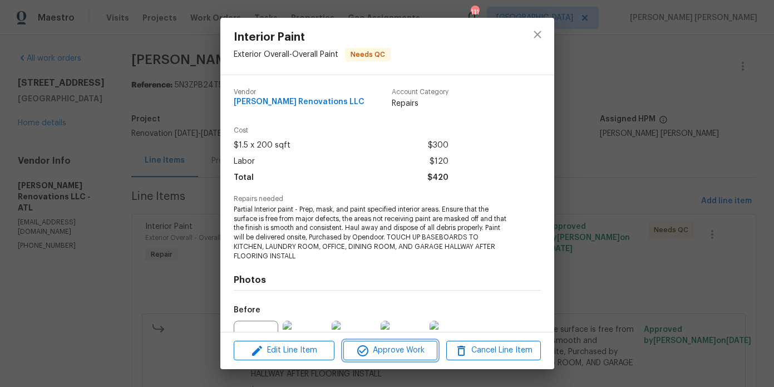
click at [416, 348] on span "Approve Work" at bounding box center [390, 350] width 87 height 14
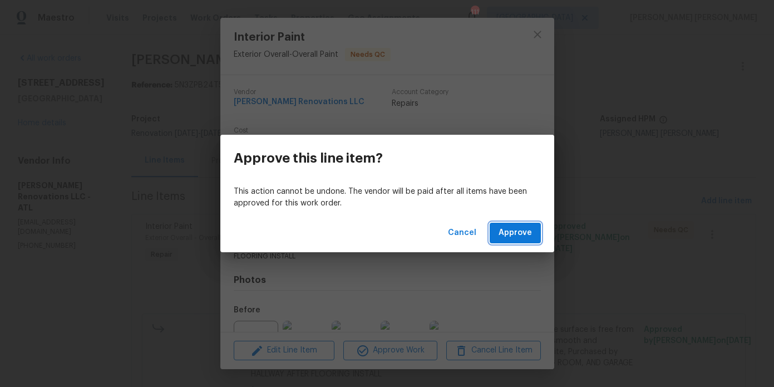
click at [513, 237] on span "Approve" at bounding box center [515, 233] width 33 height 14
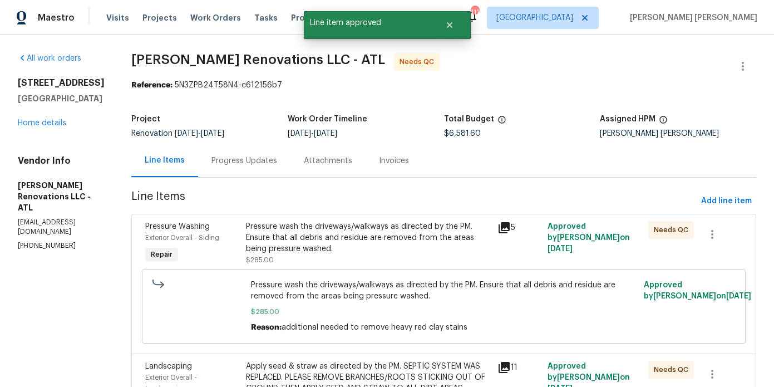
click at [344, 243] on div "Pressure wash the driveways/walkways as directed by the PM. Ensure that all deb…" at bounding box center [368, 237] width 245 height 33
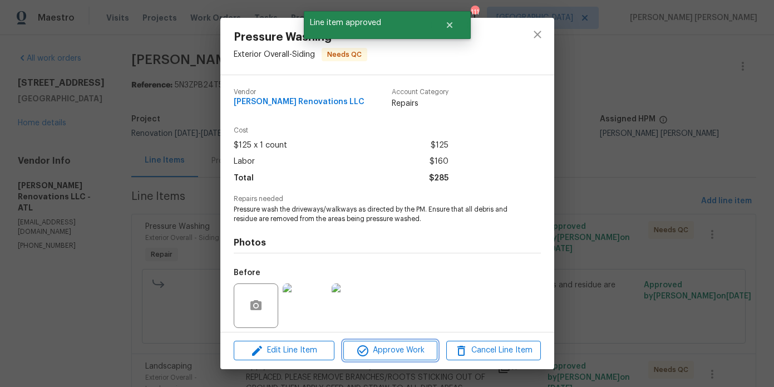
click at [415, 352] on span "Approve Work" at bounding box center [390, 350] width 87 height 14
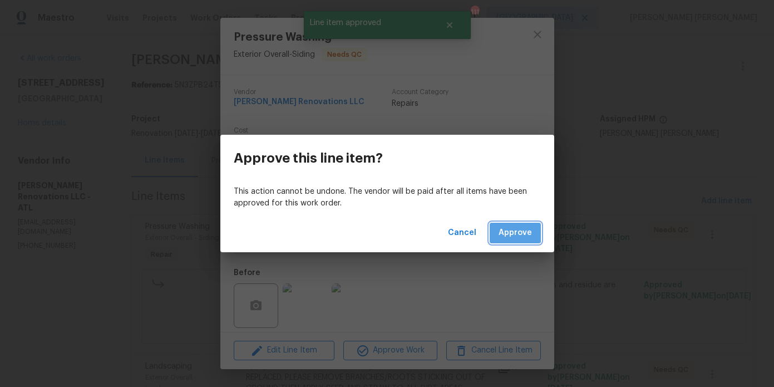
click at [507, 227] on span "Approve" at bounding box center [515, 233] width 33 height 14
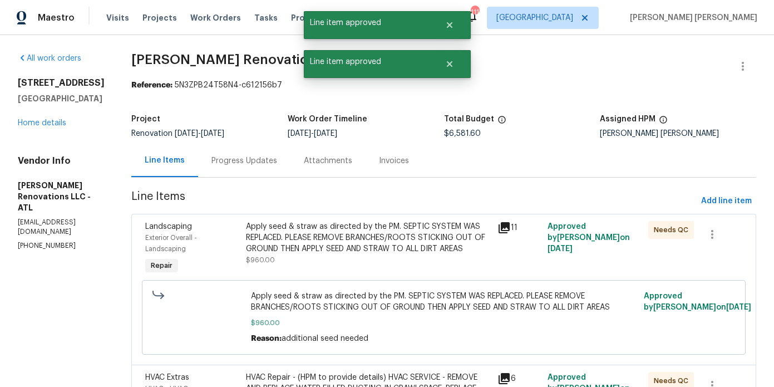
click at [323, 239] on div "Apply seed & straw as directed by the PM. SEPTIC SYSTEM WAS REPLACED. PLEASE RE…" at bounding box center [368, 237] width 245 height 33
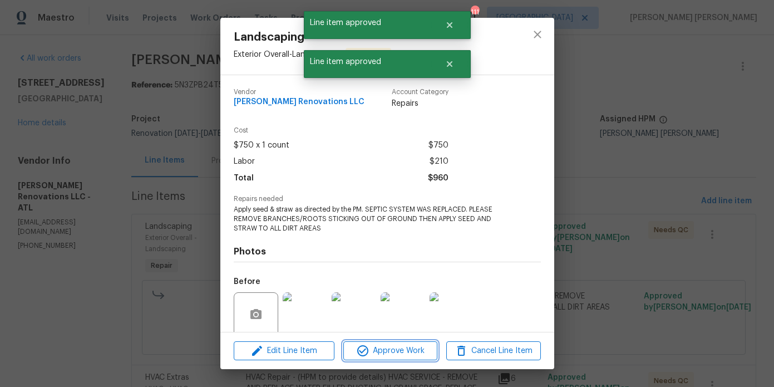
click at [381, 348] on span "Approve Work" at bounding box center [390, 351] width 87 height 14
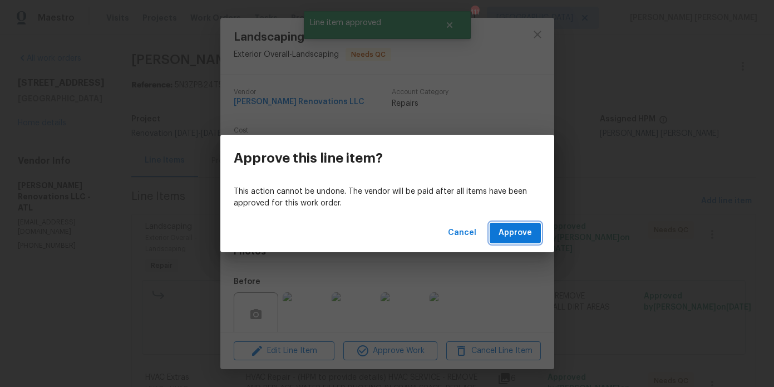
click at [519, 227] on span "Approve" at bounding box center [515, 233] width 33 height 14
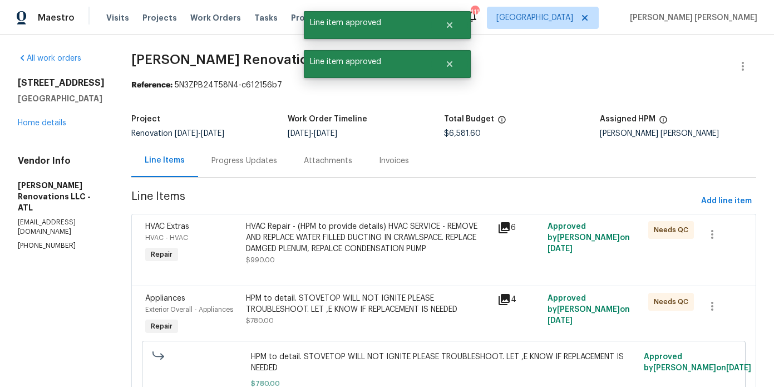
click at [314, 236] on div "HVAC Repair - (HPM to provide details) HVAC SERVICE - REMOVE AND REPLACE WATER …" at bounding box center [368, 237] width 245 height 33
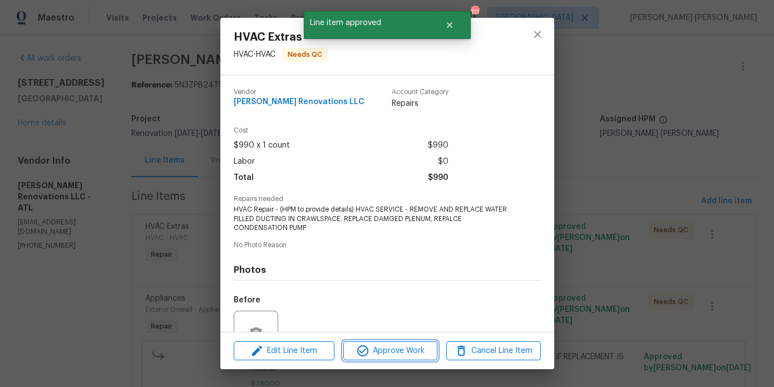
click at [391, 353] on span "Approve Work" at bounding box center [390, 351] width 87 height 14
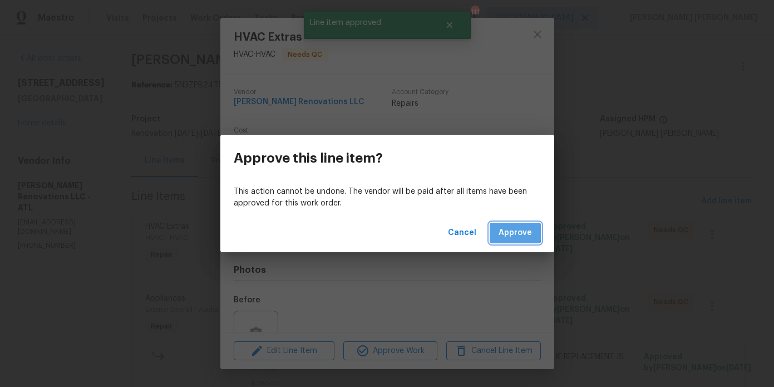
click at [505, 228] on span "Approve" at bounding box center [515, 233] width 33 height 14
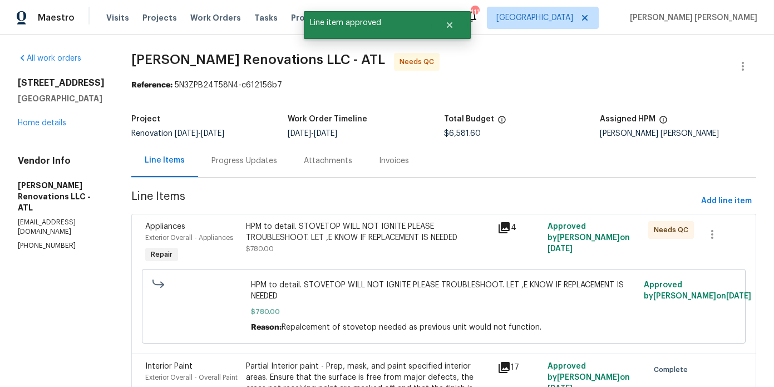
click at [368, 234] on div "HPM to detail. STOVETOP WILL NOT IGNITE PLEASE TROUBLESHOOT. LET ,E KNOW IF REP…" at bounding box center [368, 232] width 245 height 22
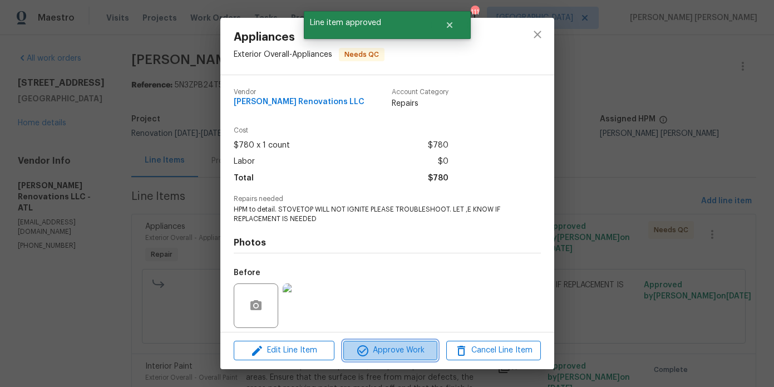
click at [398, 351] on span "Approve Work" at bounding box center [390, 350] width 87 height 14
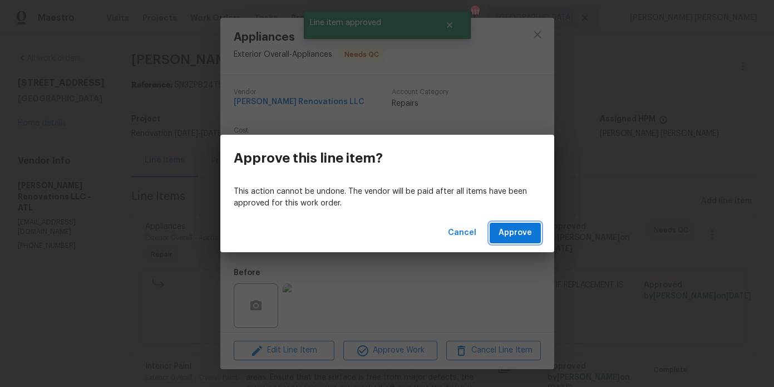
click at [518, 233] on span "Approve" at bounding box center [515, 233] width 33 height 14
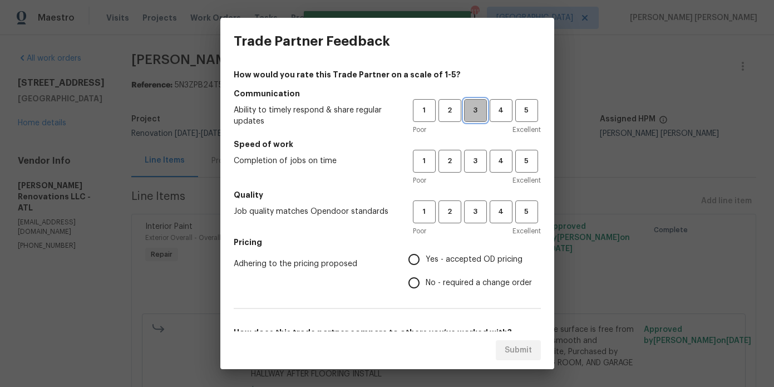
click at [480, 112] on span "3" at bounding box center [475, 110] width 21 height 13
click at [480, 161] on span "3" at bounding box center [475, 161] width 21 height 13
click at [480, 209] on span "3" at bounding box center [475, 211] width 21 height 13
click at [467, 244] on h5 "Pricing" at bounding box center [387, 242] width 307 height 11
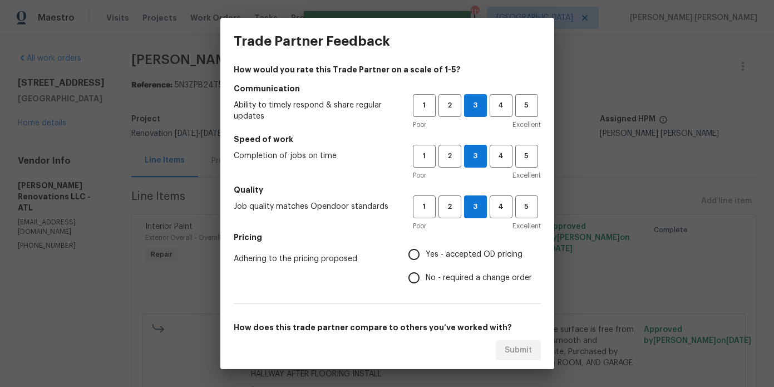
click at [464, 258] on span "Yes - accepted OD pricing" at bounding box center [474, 255] width 97 height 12
click at [426, 258] on input "Yes - accepted OD pricing" at bounding box center [413, 254] width 23 height 23
radio input "true"
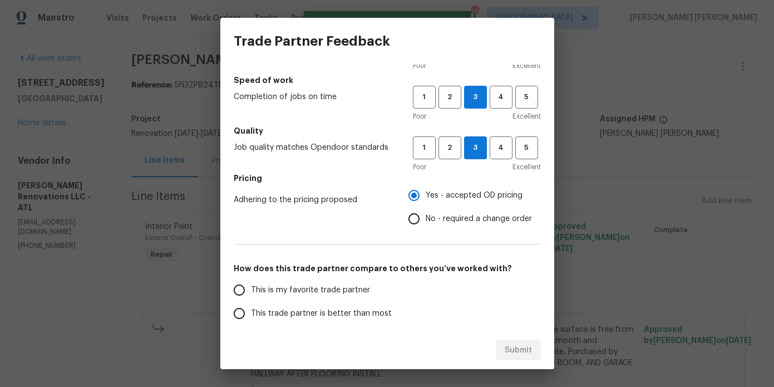
scroll to position [178, 0]
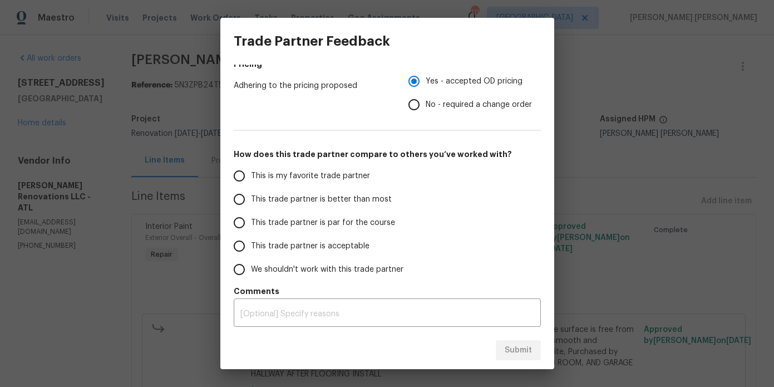
click at [311, 194] on span "This trade partner is better than most" at bounding box center [321, 200] width 141 height 12
click at [251, 193] on input "This trade partner is better than most" at bounding box center [239, 199] width 23 height 23
click at [514, 344] on span "Submit" at bounding box center [518, 350] width 27 height 14
radio input "true"
radio input "false"
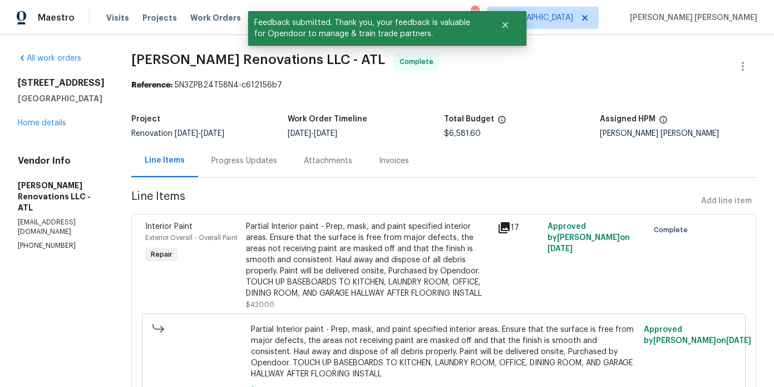
click at [51, 118] on div "[STREET_ADDRESS][PERSON_NAME] Home details" at bounding box center [61, 102] width 87 height 51
click at [51, 124] on link "Home details" at bounding box center [42, 123] width 48 height 8
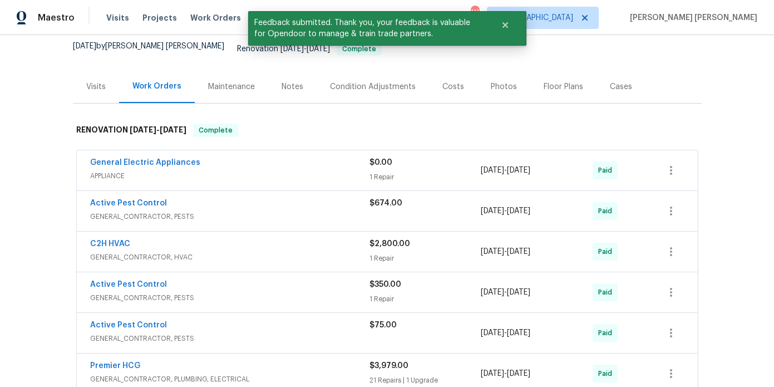
scroll to position [28, 0]
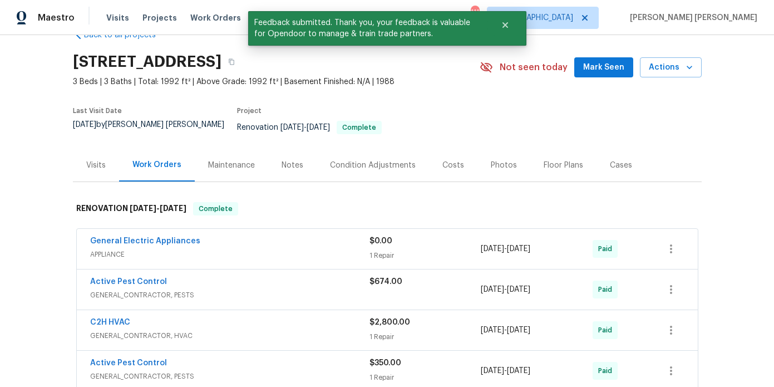
click at [293, 149] on div "Notes" at bounding box center [292, 165] width 48 height 33
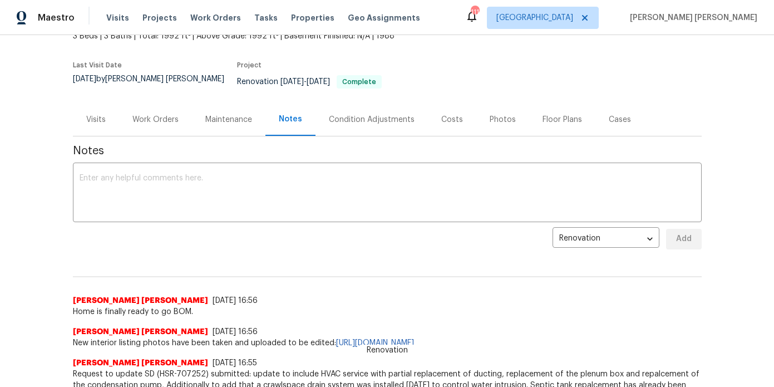
scroll to position [50, 0]
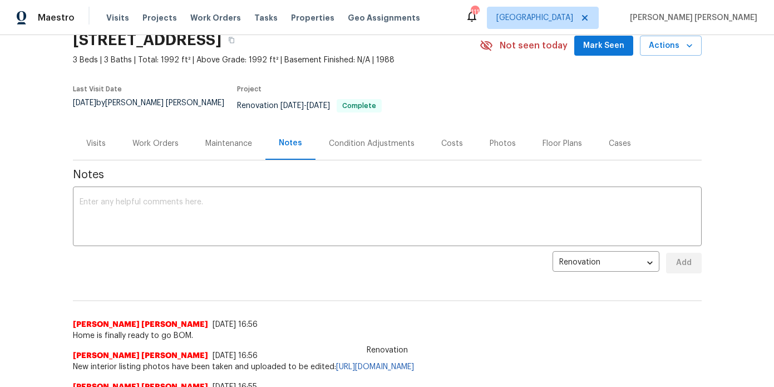
click at [82, 147] on div "Visits" at bounding box center [96, 143] width 46 height 33
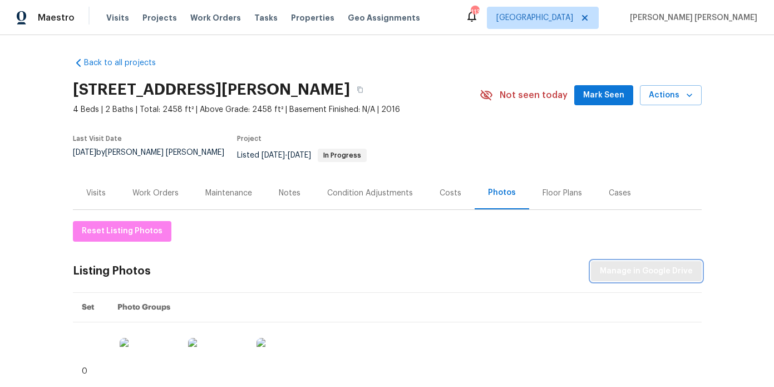
click at [623, 265] on span "Manage in Google Drive" at bounding box center [646, 271] width 93 height 14
click at [164, 193] on div "Work Orders" at bounding box center [155, 192] width 73 height 33
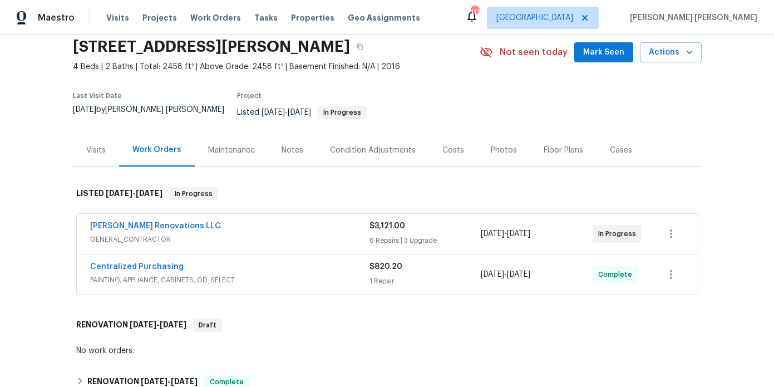
scroll to position [110, 0]
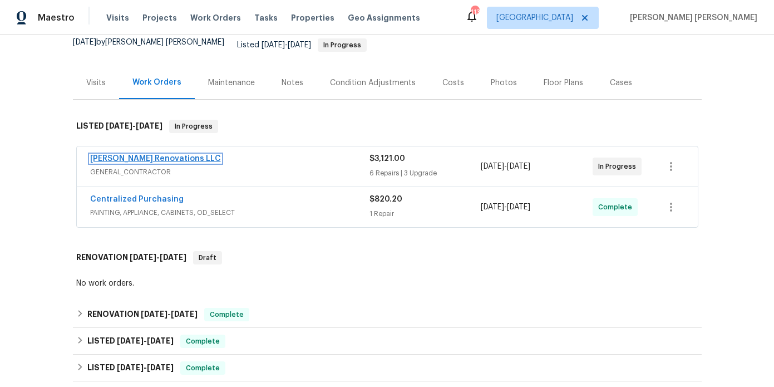
click at [144, 155] on link "[PERSON_NAME] Renovations LLC" at bounding box center [155, 159] width 131 height 8
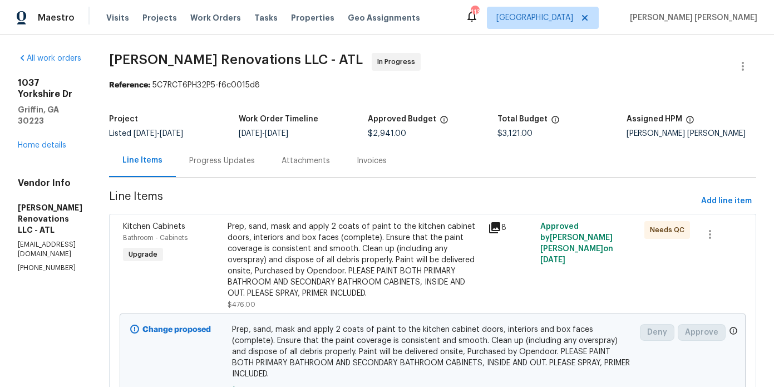
click at [243, 159] on div "Progress Updates" at bounding box center [222, 160] width 66 height 11
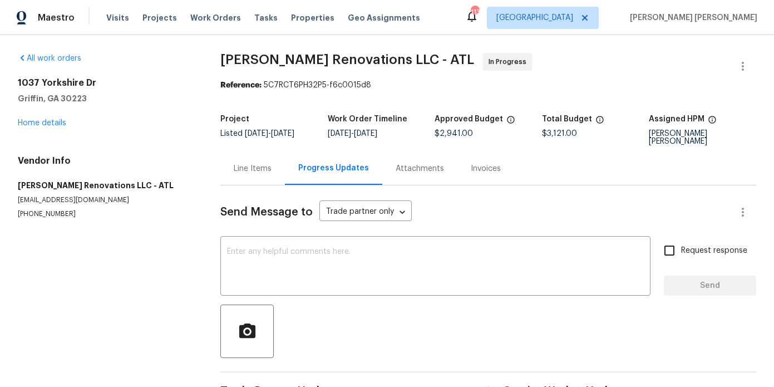
click at [252, 164] on div "Line Items" at bounding box center [253, 168] width 38 height 11
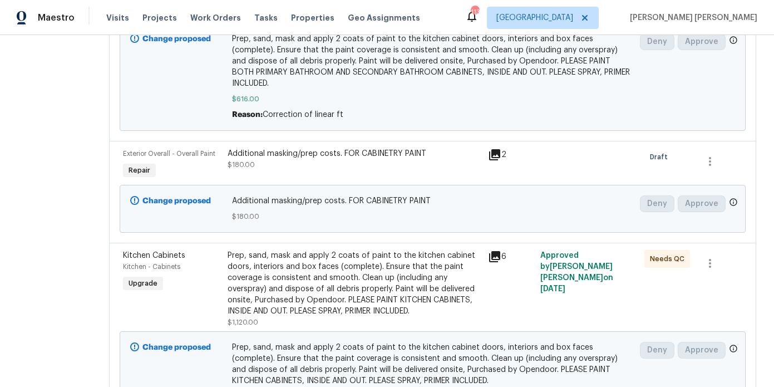
scroll to position [284, 0]
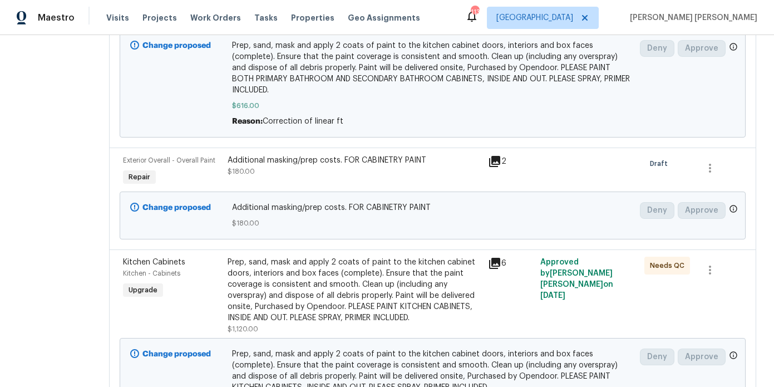
click at [362, 159] on div "Additional masking/prep costs. FOR CABINETRY PAINT" at bounding box center [355, 160] width 254 height 11
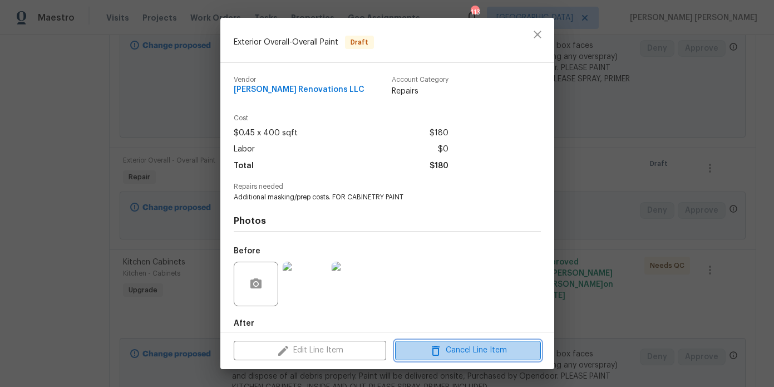
click at [438, 349] on icon "button" at bounding box center [436, 351] width 8 height 10
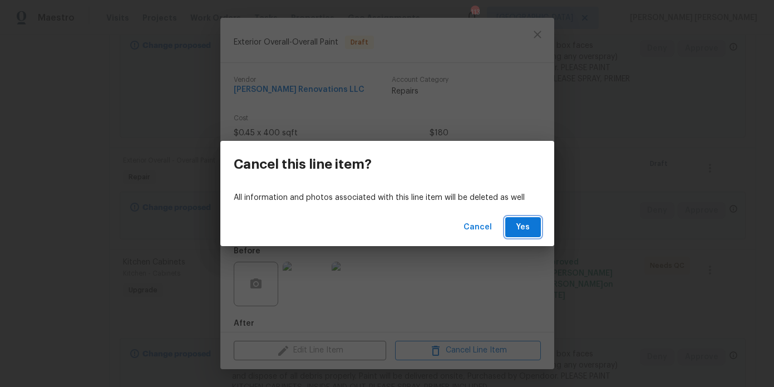
click at [529, 225] on span "Yes" at bounding box center [523, 227] width 18 height 14
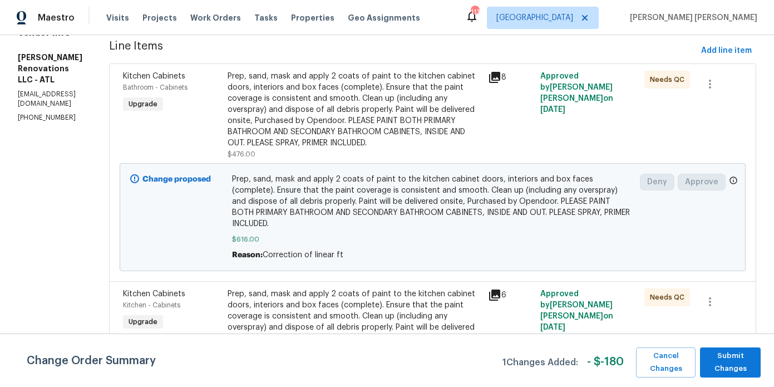
scroll to position [53, 0]
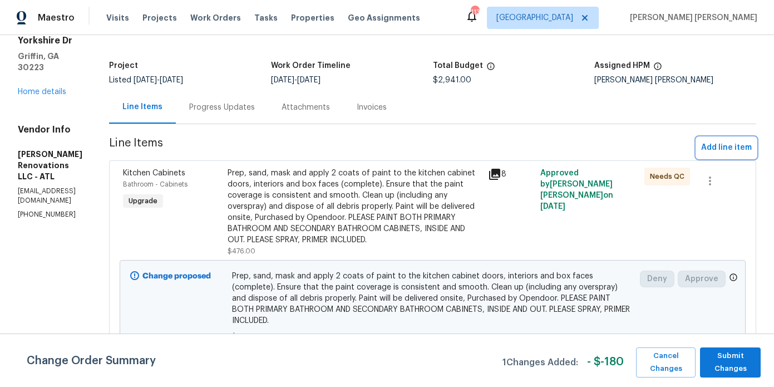
click at [726, 149] on span "Add line item" at bounding box center [726, 148] width 51 height 14
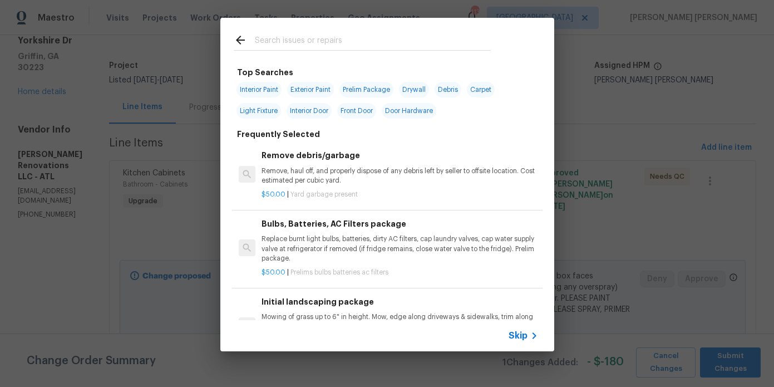
click at [287, 49] on input "text" at bounding box center [373, 41] width 236 height 17
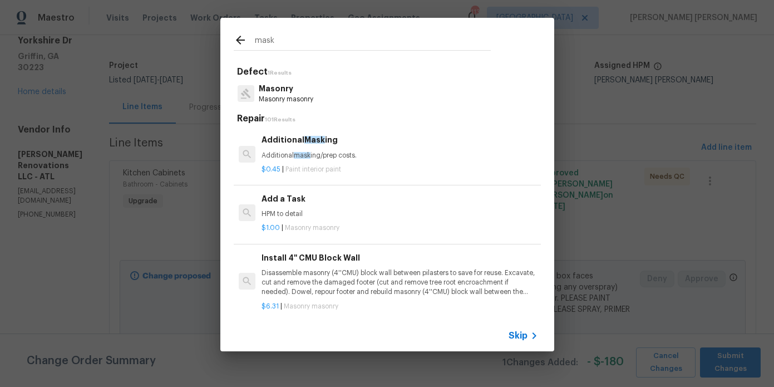
type input "mask"
click at [317, 156] on p "Additional mask ing/prep costs." at bounding box center [400, 155] width 276 height 9
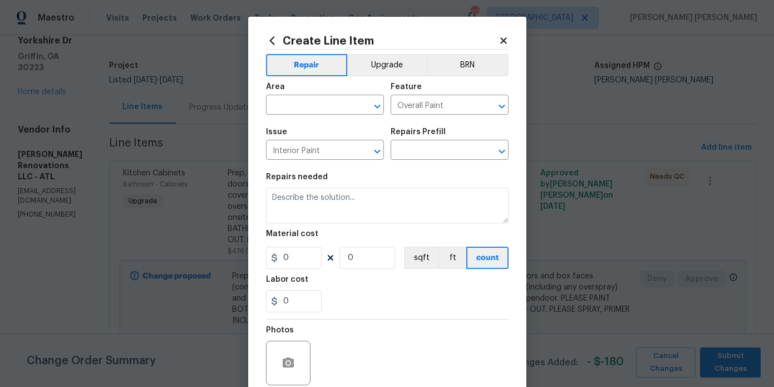
type textarea "Additional masking/prep costs."
type input "1"
type input "Additional Masking $0.45"
type input "0.45"
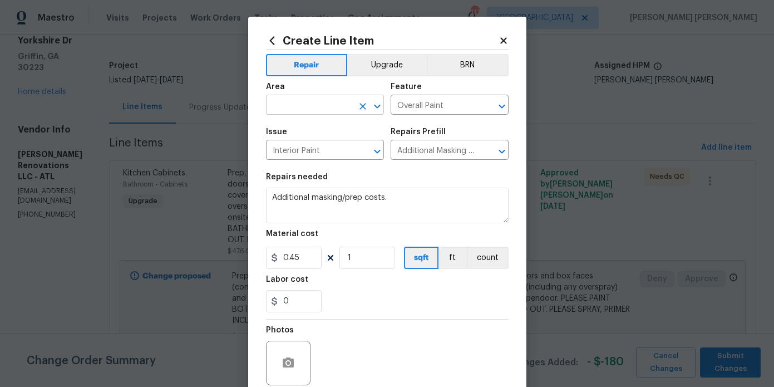
click at [318, 102] on input "text" at bounding box center [309, 105] width 87 height 17
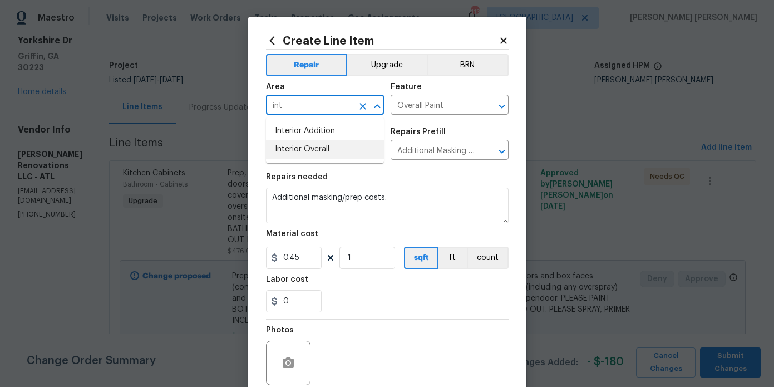
click at [346, 146] on li "Interior Overall" at bounding box center [325, 149] width 118 height 18
type input "Interior Overall"
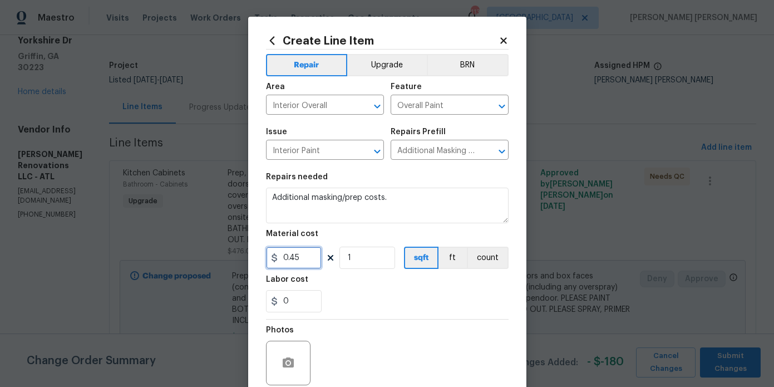
click at [302, 264] on input "0.45" at bounding box center [294, 258] width 56 height 22
click at [380, 263] on input "1" at bounding box center [367, 258] width 56 height 22
click at [308, 260] on input "0.45" at bounding box center [294, 258] width 56 height 22
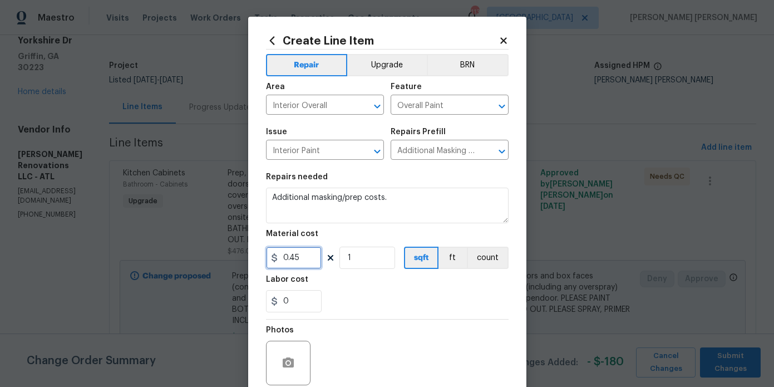
click at [308, 260] on input "0.45" at bounding box center [294, 258] width 56 height 22
type input "600"
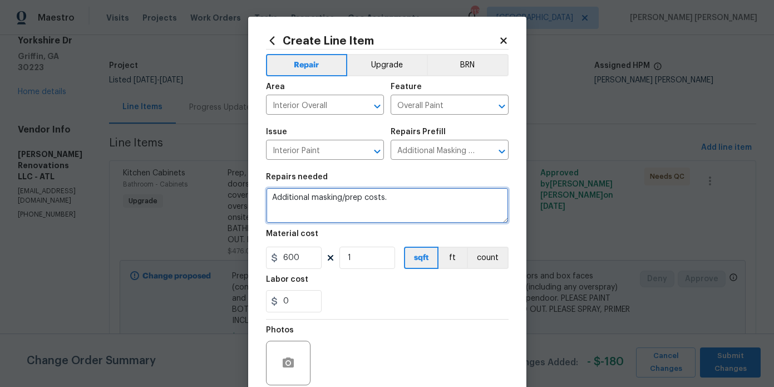
click at [422, 206] on textarea "Additional masking/prep costs." at bounding box center [387, 206] width 243 height 36
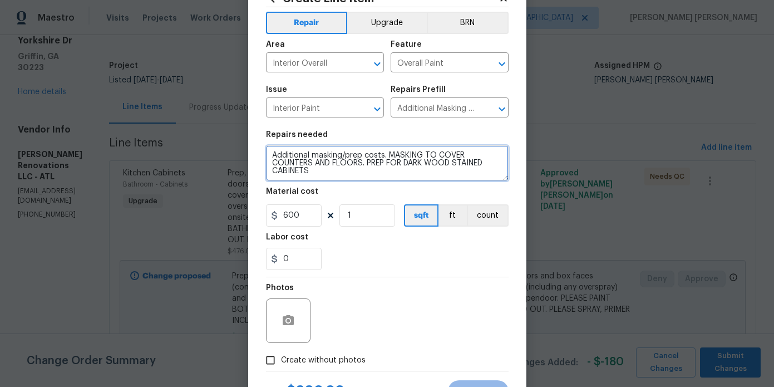
scroll to position [93, 0]
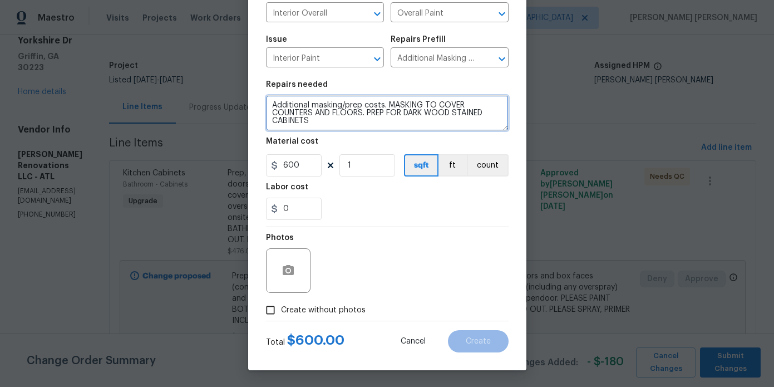
type textarea "Additional masking/prep costs. MASKING TO COVER COUNTERS AND FLOORS. PREP FOR D…"
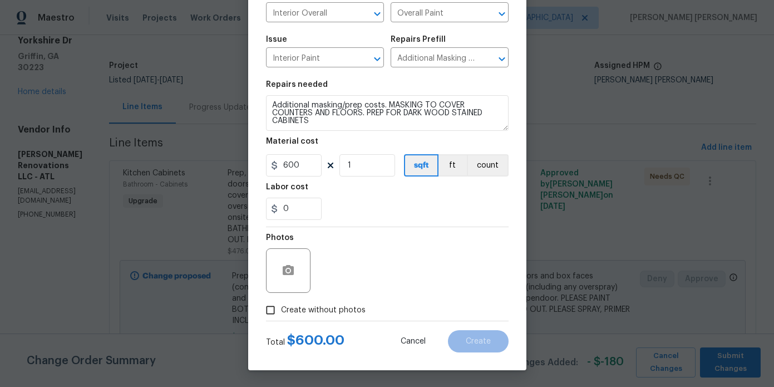
click at [326, 305] on span "Create without photos" at bounding box center [323, 310] width 85 height 12
click at [281, 305] on input "Create without photos" at bounding box center [270, 309] width 21 height 21
checkbox input "true"
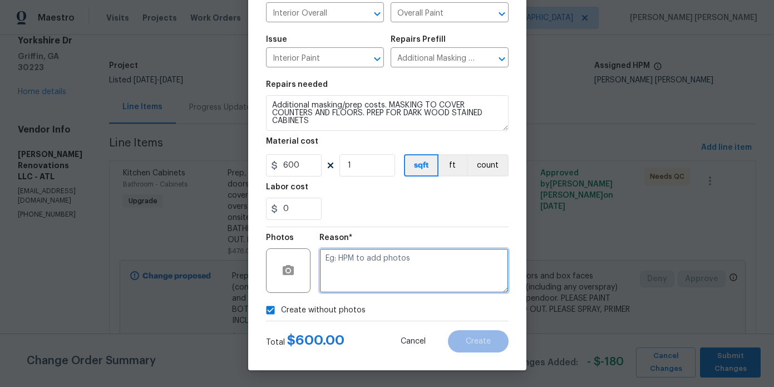
click at [368, 273] on textarea at bounding box center [413, 270] width 189 height 45
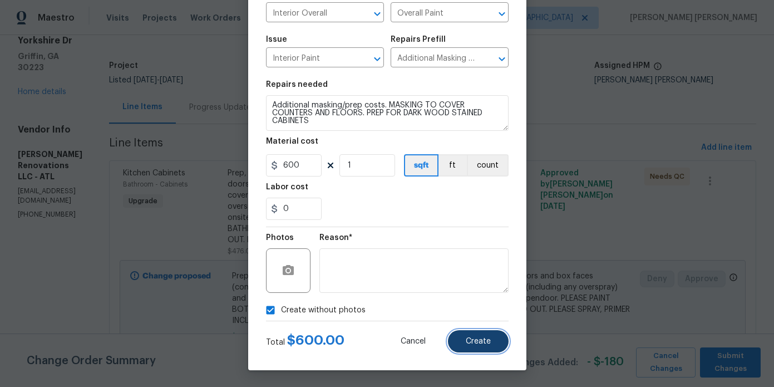
click at [475, 345] on span "Create" at bounding box center [478, 341] width 25 height 8
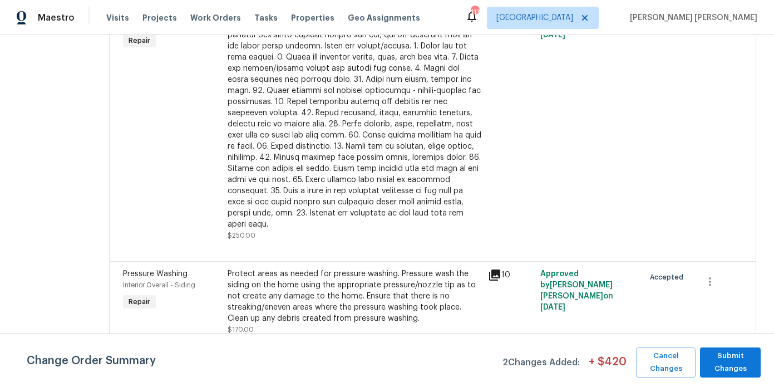
scroll to position [554, 0]
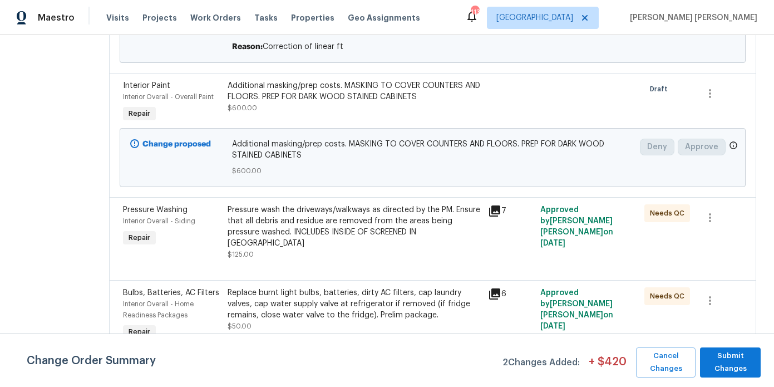
click at [331, 222] on div "Pressure wash the driveways/walkways as directed by the PM. Ensure that all deb…" at bounding box center [355, 226] width 254 height 45
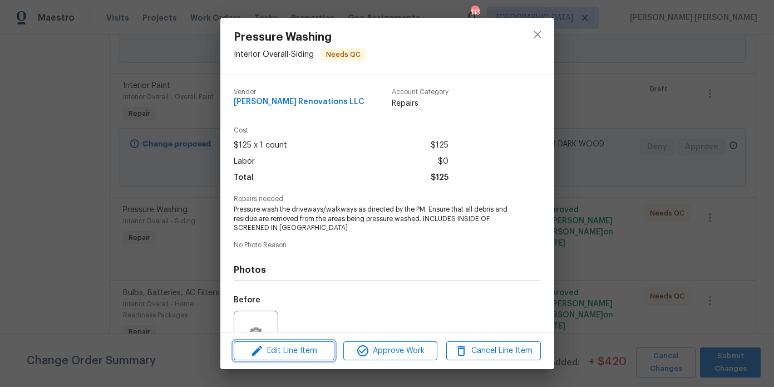
click at [297, 347] on span "Edit Line Item" at bounding box center [284, 351] width 94 height 14
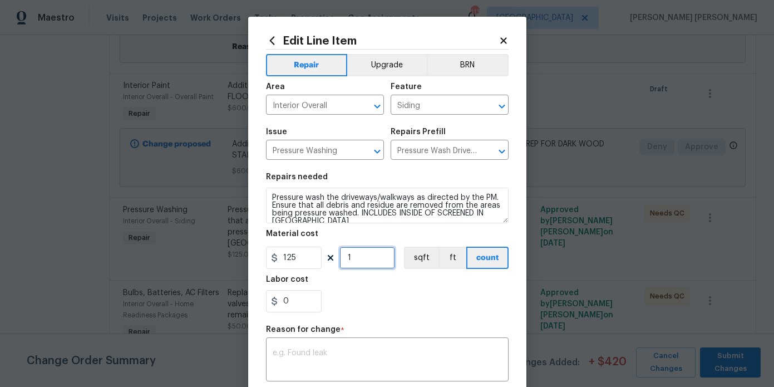
click at [358, 255] on input "1" at bounding box center [367, 258] width 56 height 22
type input "2"
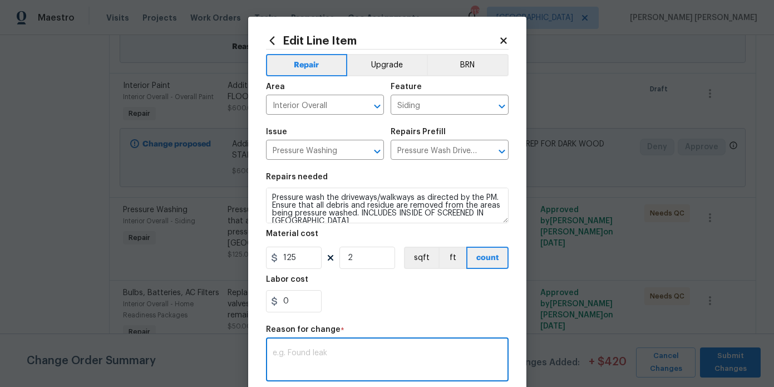
click at [358, 365] on textarea at bounding box center [387, 360] width 229 height 23
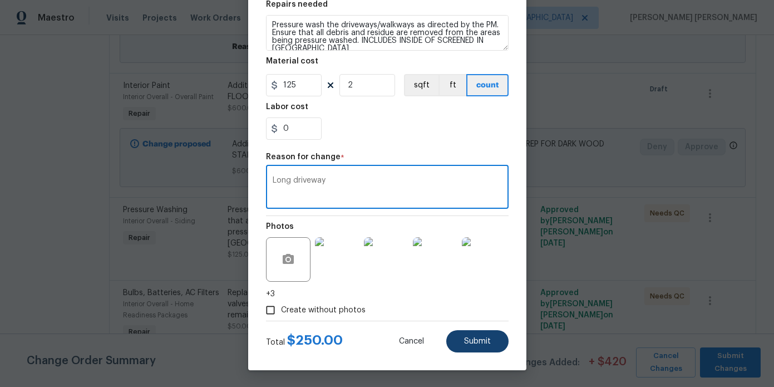
type textarea "Long driveway"
click at [488, 335] on button "Submit" at bounding box center [477, 341] width 62 height 22
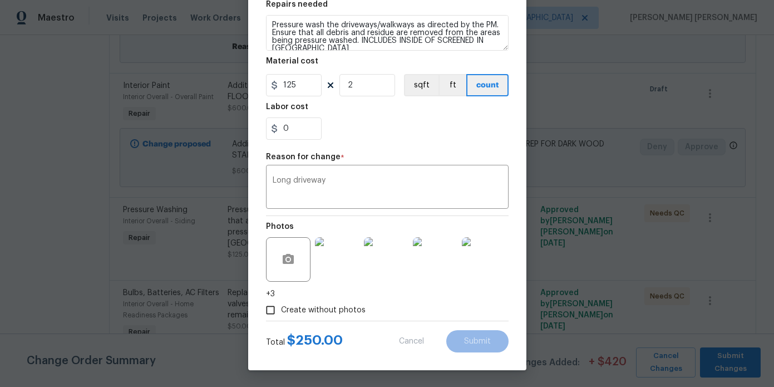
type input "1"
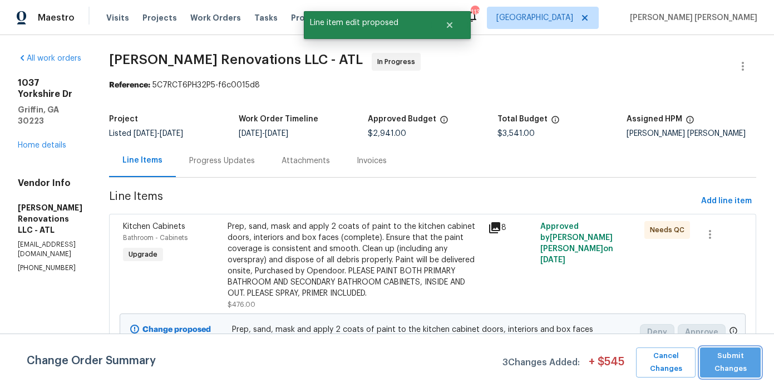
click at [756, 368] on button "Submit Changes" at bounding box center [730, 362] width 61 height 30
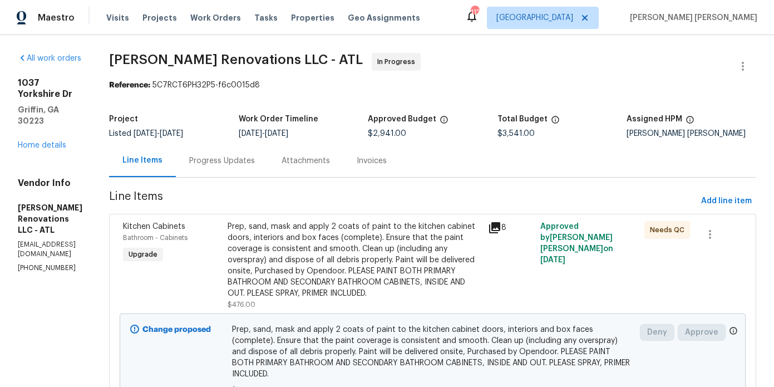
click at [45, 127] on div "1037 Yorkshire Dr Griffin, GA 30223 Home details" at bounding box center [50, 113] width 65 height 73
click at [54, 141] on link "Home details" at bounding box center [42, 145] width 48 height 8
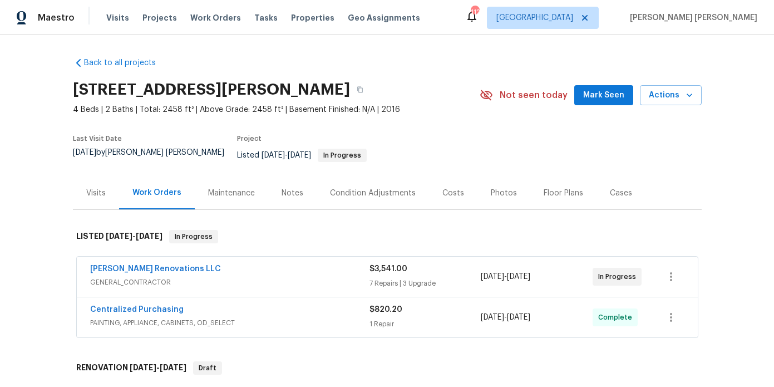
click at [298, 193] on div "Notes" at bounding box center [292, 192] width 48 height 33
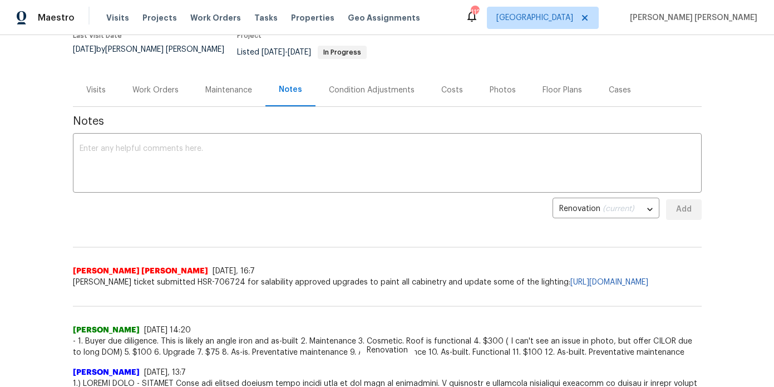
scroll to position [105, 0]
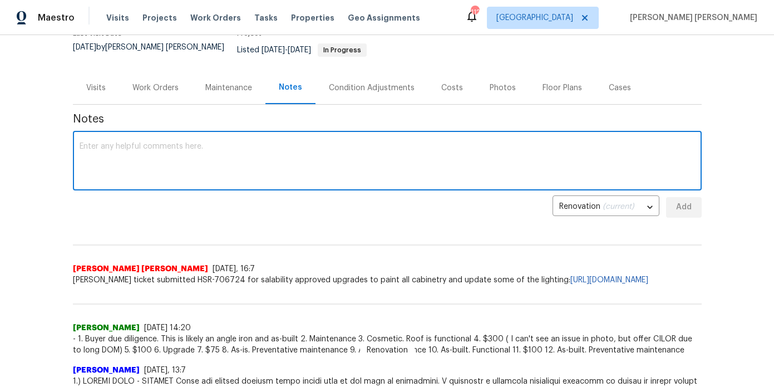
click at [298, 155] on textarea at bounding box center [388, 161] width 616 height 39
type textarea "W"
type textarea "LWOs complete, new photos taken and uploaded to be edited."
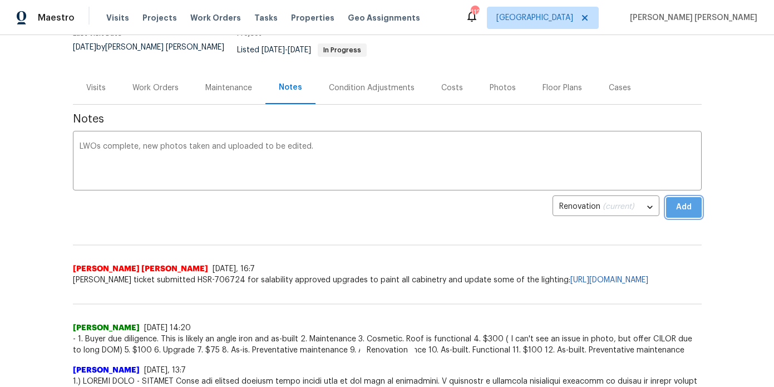
click at [673, 203] on button "Add" at bounding box center [684, 207] width 36 height 21
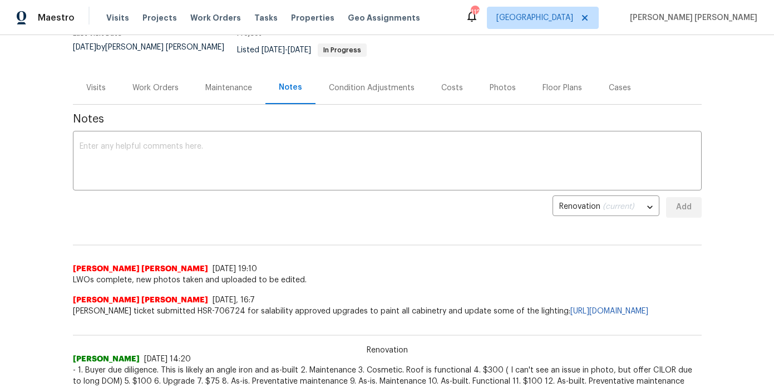
click at [504, 72] on div "Photos" at bounding box center [502, 87] width 53 height 33
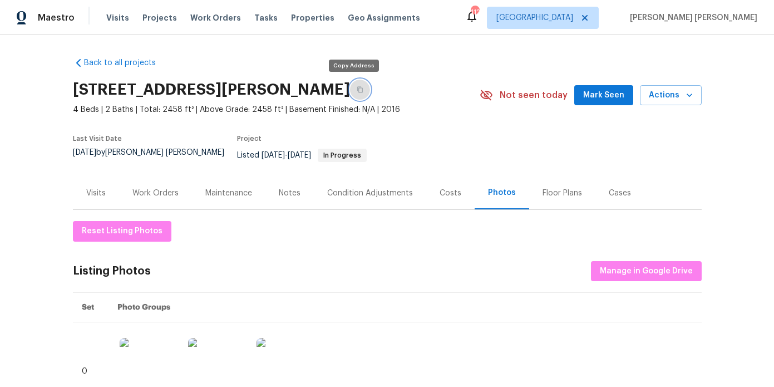
click at [357, 87] on icon "button" at bounding box center [360, 89] width 7 height 7
click at [272, 183] on div "Notes" at bounding box center [289, 192] width 48 height 33
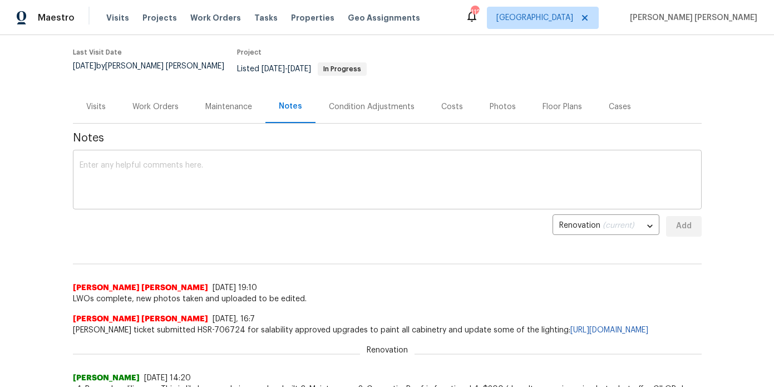
scroll to position [99, 0]
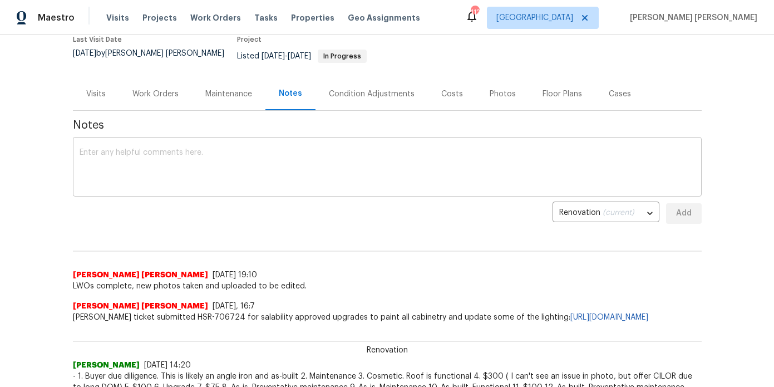
click at [266, 160] on textarea at bounding box center [388, 168] width 616 height 39
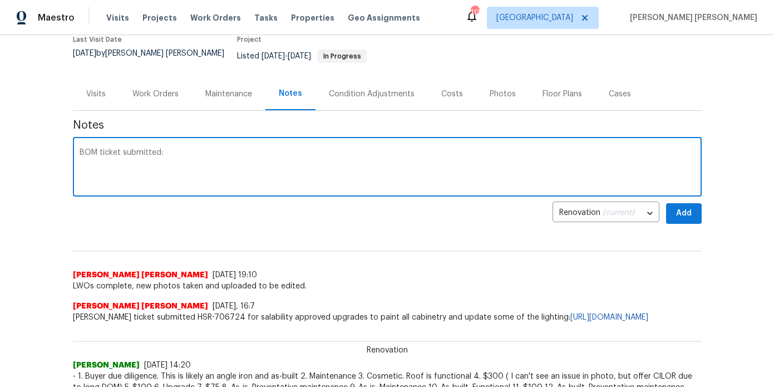
paste textarea "HSR-707508"
type textarea "BOM ticket submitted: HSR-707508"
click at [696, 203] on button "Add" at bounding box center [684, 213] width 36 height 21
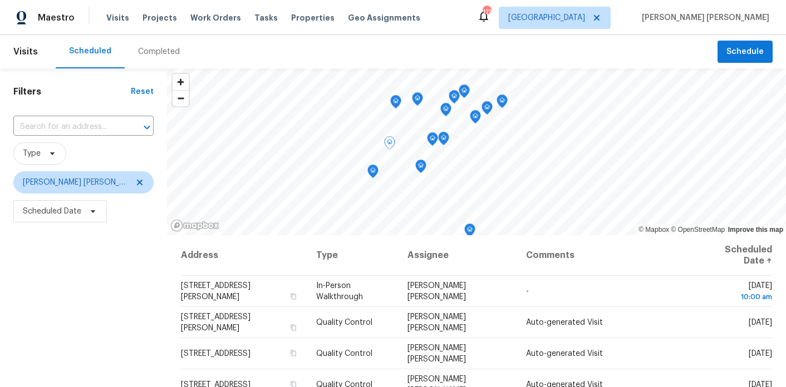
scroll to position [60, 0]
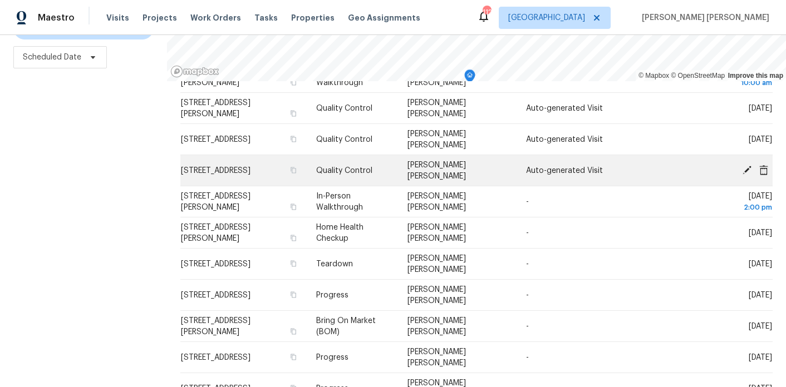
click at [746, 167] on icon at bounding box center [747, 170] width 10 height 10
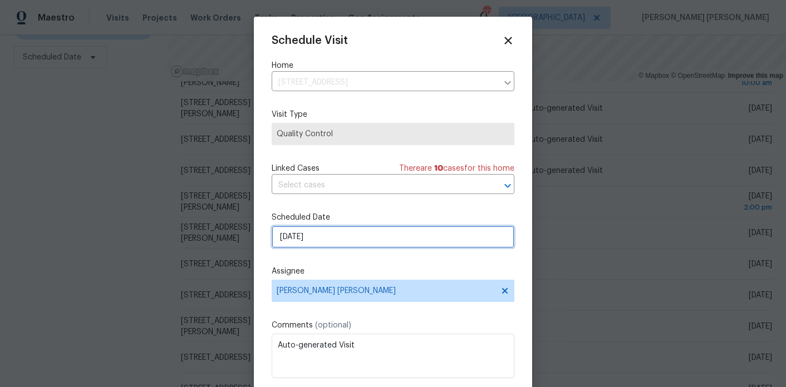
click at [341, 234] on input "[DATE]" at bounding box center [393, 237] width 243 height 22
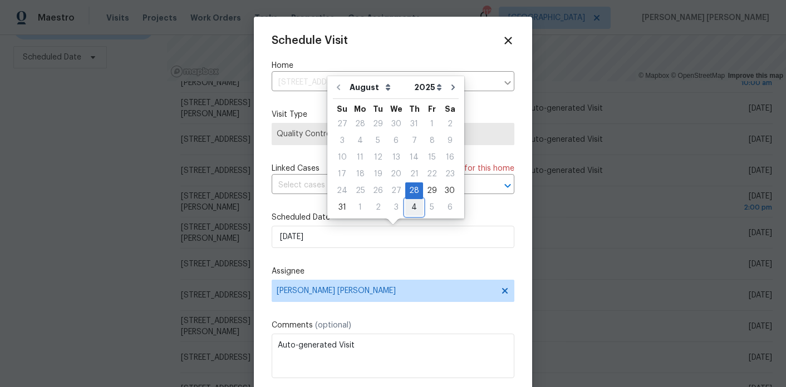
click at [408, 200] on div "4" at bounding box center [414, 208] width 18 height 16
type input "[DATE]"
select select "8"
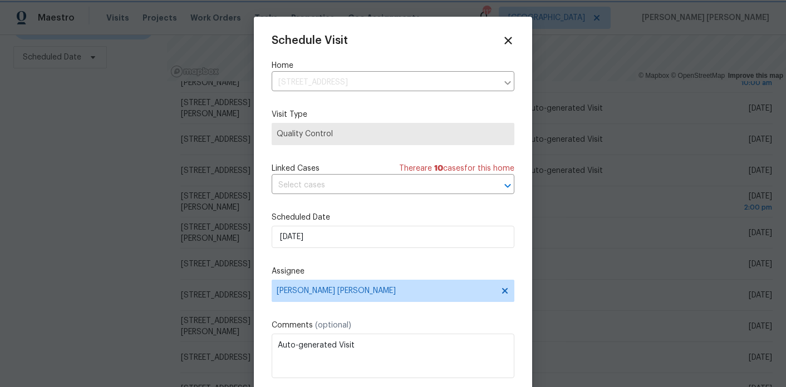
click at [484, 267] on label "Assignee" at bounding box center [393, 271] width 243 height 11
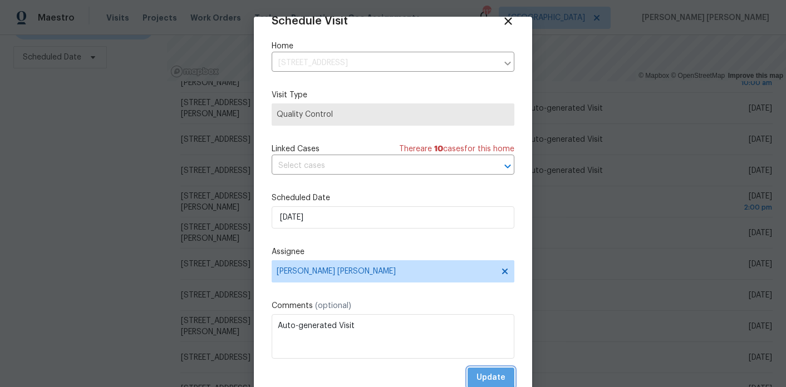
click at [484, 375] on span "Update" at bounding box center [490, 378] width 29 height 14
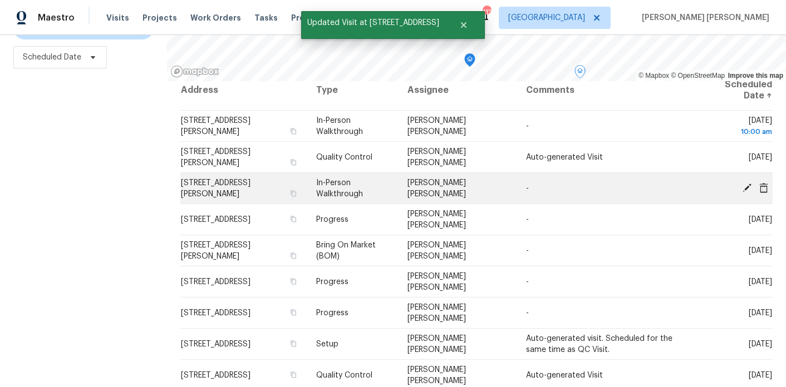
scroll to position [0, 0]
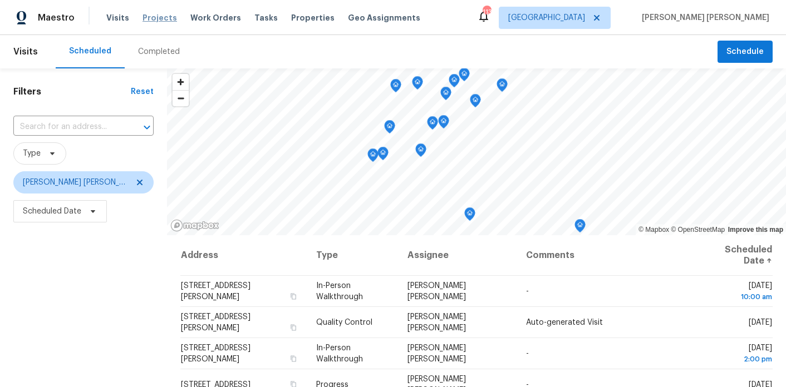
click at [154, 14] on span "Projects" at bounding box center [159, 17] width 35 height 11
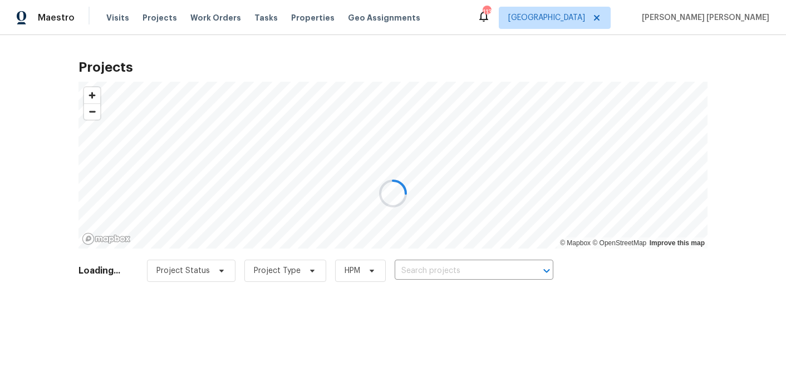
click at [464, 268] on div at bounding box center [393, 193] width 786 height 387
click at [465, 275] on div at bounding box center [393, 193] width 786 height 387
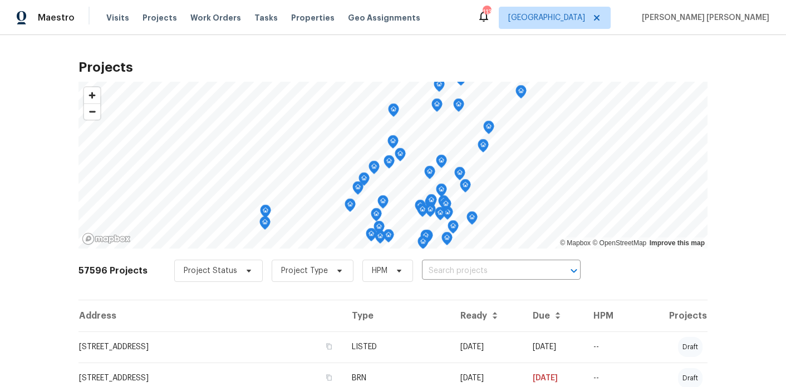
click at [465, 275] on input "text" at bounding box center [485, 271] width 127 height 17
type input "1792 p"
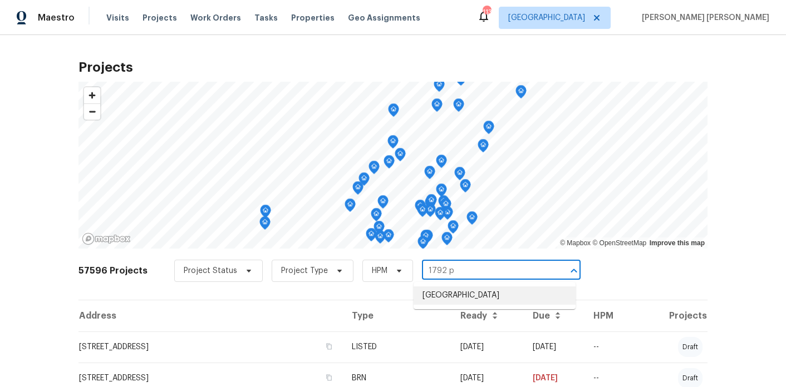
click at [467, 305] on li "1792 Portwest Way, Hampton, GA 30228" at bounding box center [494, 296] width 162 height 18
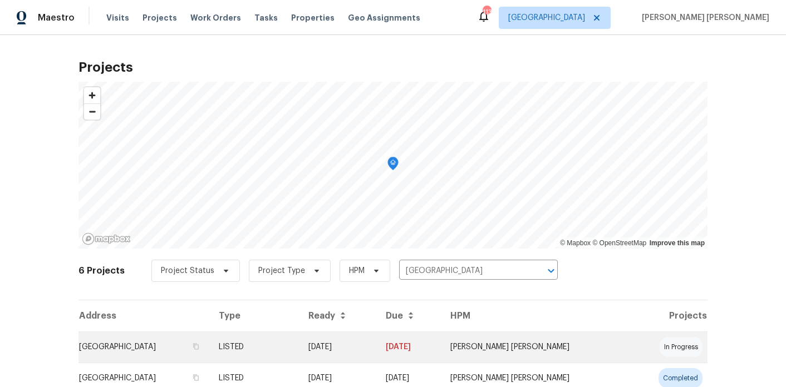
click at [192, 349] on td "1792 Portwest Way, Hampton, GA 30228" at bounding box center [143, 347] width 131 height 31
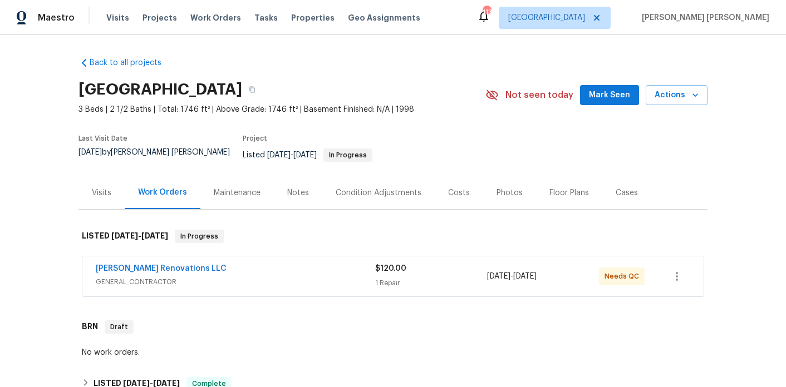
scroll to position [17, 0]
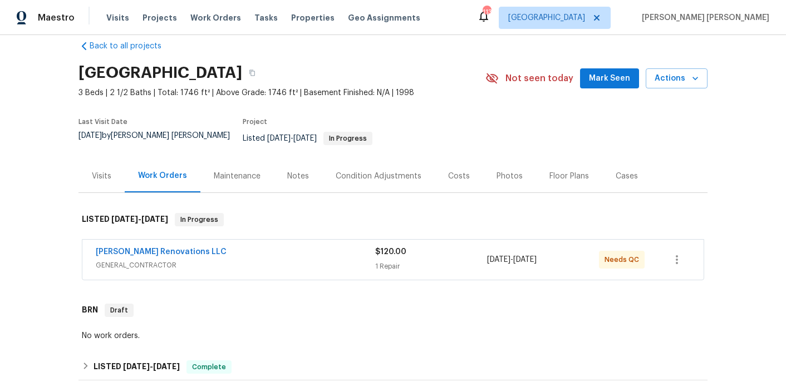
click at [229, 248] on div "[PERSON_NAME] Renovations LLC" at bounding box center [235, 253] width 279 height 13
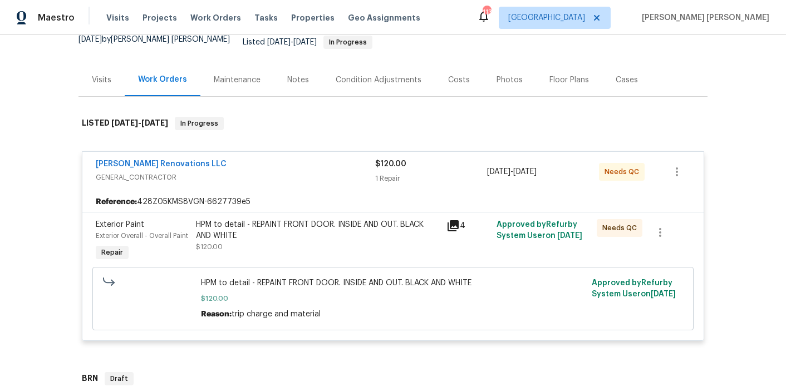
scroll to position [280, 0]
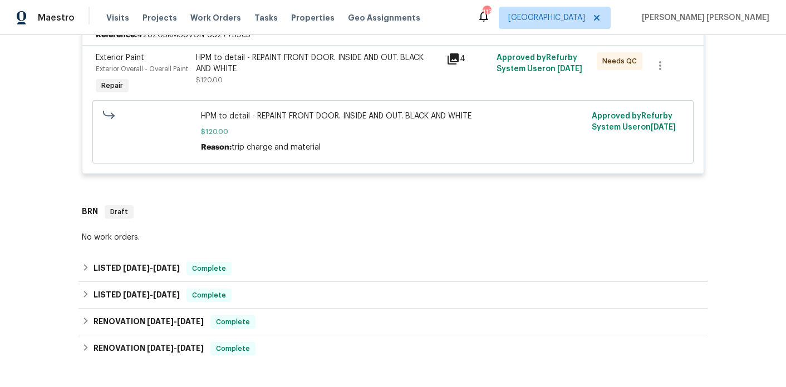
click at [274, 55] on div "HPM to detail - REPAINT FRONT DOOR. INSIDE AND OUT. BLACK AND WHITE" at bounding box center [318, 63] width 244 height 22
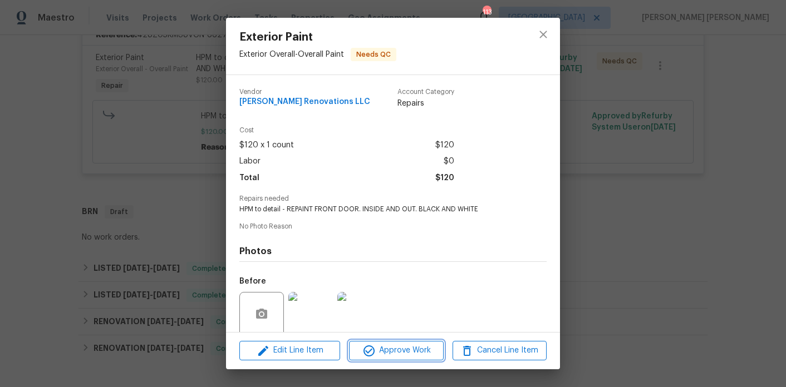
click at [380, 353] on span "Approve Work" at bounding box center [395, 351] width 87 height 14
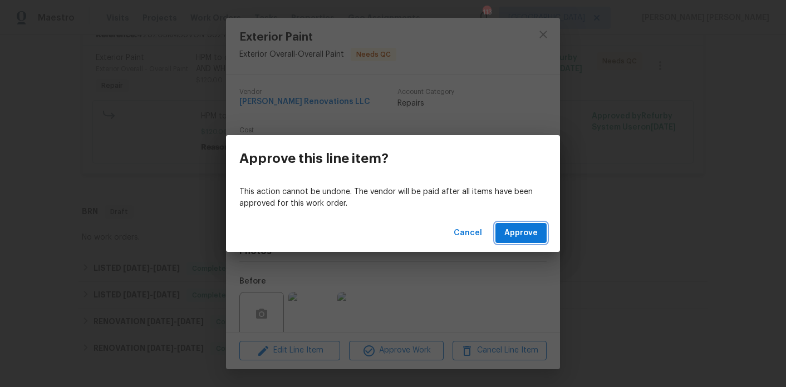
click at [513, 233] on span "Approve" at bounding box center [520, 234] width 33 height 14
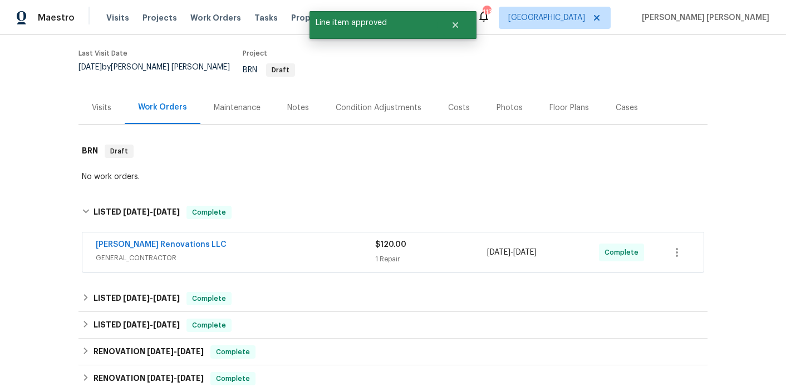
scroll to position [0, 0]
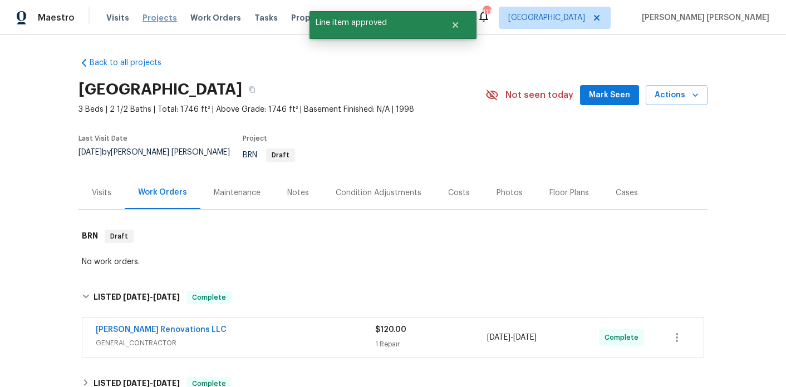
click at [159, 17] on span "Projects" at bounding box center [159, 17] width 35 height 11
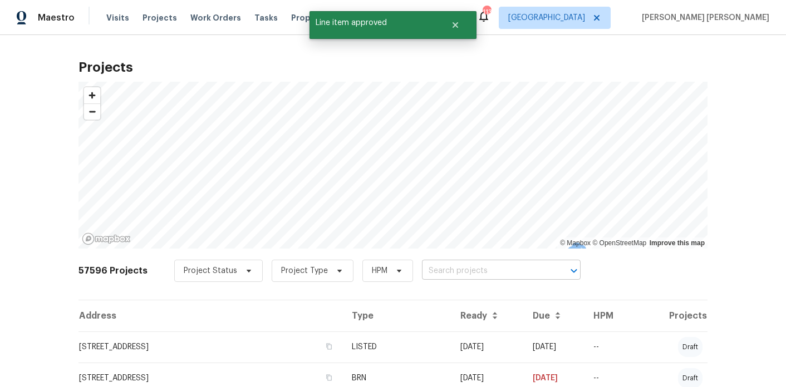
click at [427, 269] on input "text" at bounding box center [485, 271] width 127 height 17
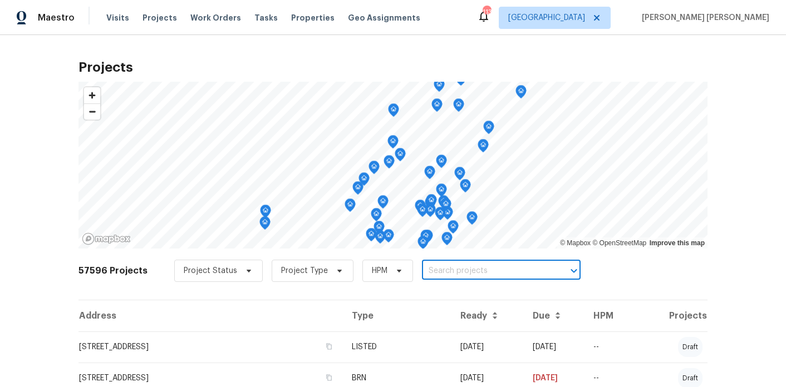
click at [427, 269] on input "text" at bounding box center [485, 271] width 127 height 17
type input "9174 re"
click at [431, 302] on li "[STREET_ADDRESS]" at bounding box center [494, 296] width 162 height 18
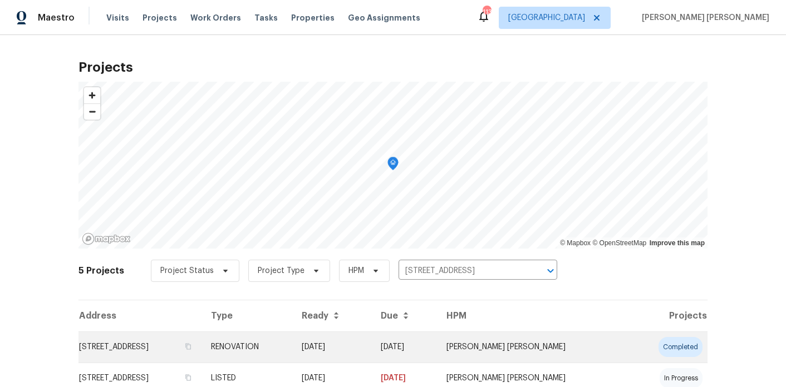
click at [202, 356] on td "[STREET_ADDRESS]" at bounding box center [140, 347] width 124 height 31
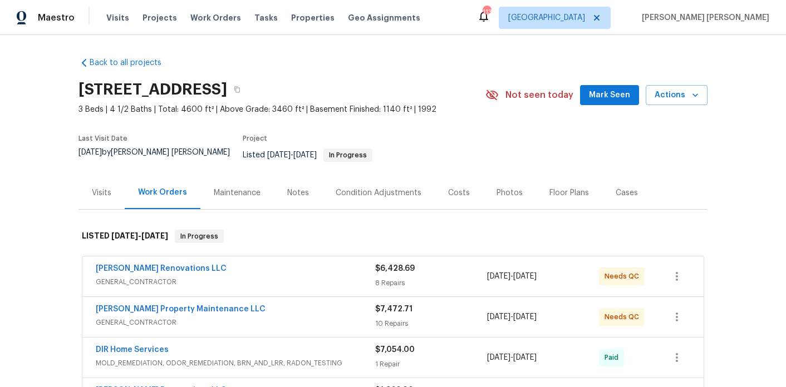
click at [143, 304] on span "[PERSON_NAME] Property Maintenance LLC" at bounding box center [181, 309] width 170 height 11
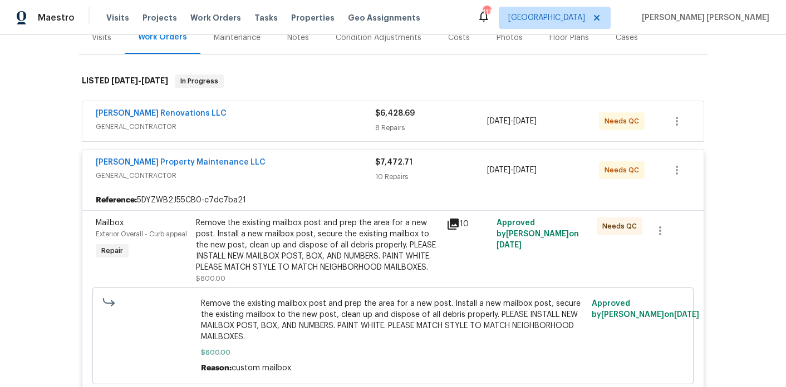
scroll to position [215, 0]
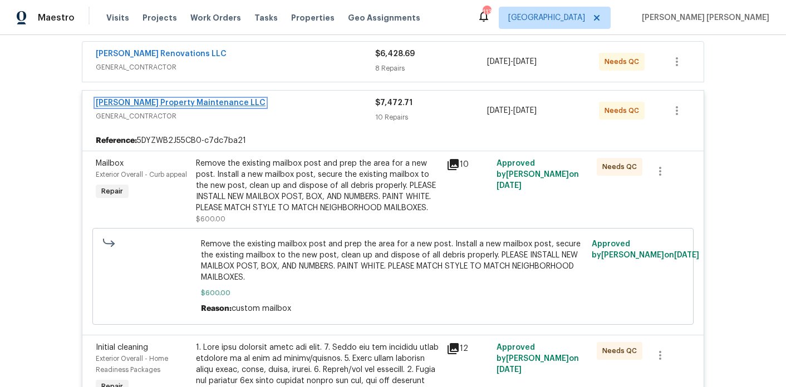
click at [190, 99] on link "[PERSON_NAME] Property Maintenance LLC" at bounding box center [181, 103] width 170 height 8
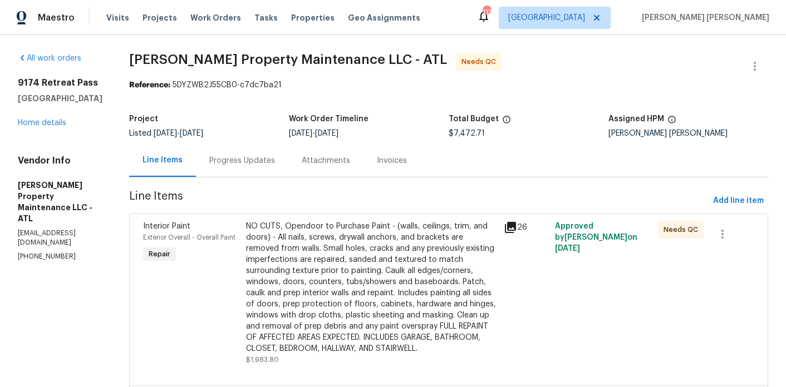
click at [306, 251] on div "NO CUTS, Opendoor to Purchase Paint - (walls, ceilings, trim, and doors) - All …" at bounding box center [371, 288] width 251 height 134
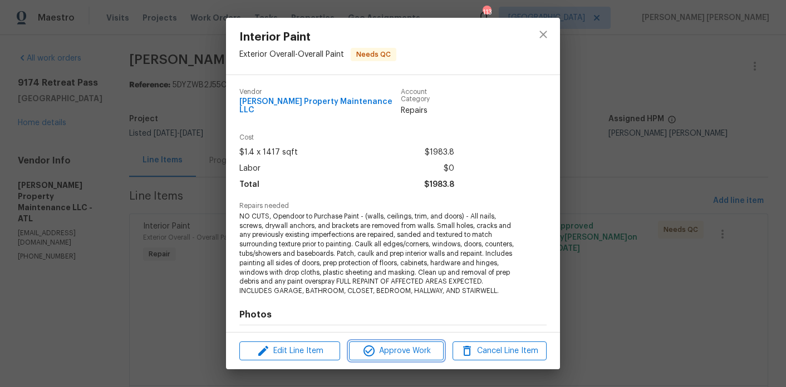
click at [396, 355] on span "Approve Work" at bounding box center [395, 351] width 87 height 14
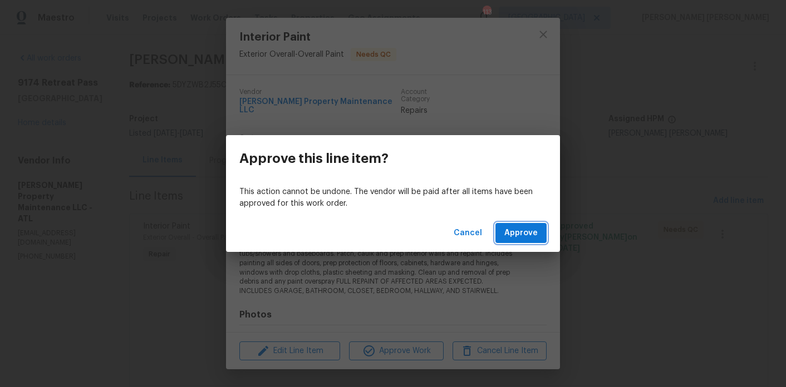
click at [535, 235] on span "Approve" at bounding box center [520, 234] width 33 height 14
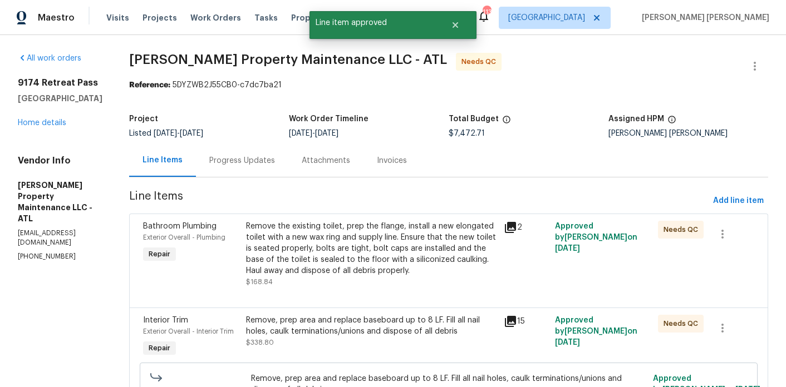
click at [319, 270] on div "Remove the existing toilet, prep the flange, install a new elongated toilet wit…" at bounding box center [371, 249] width 251 height 56
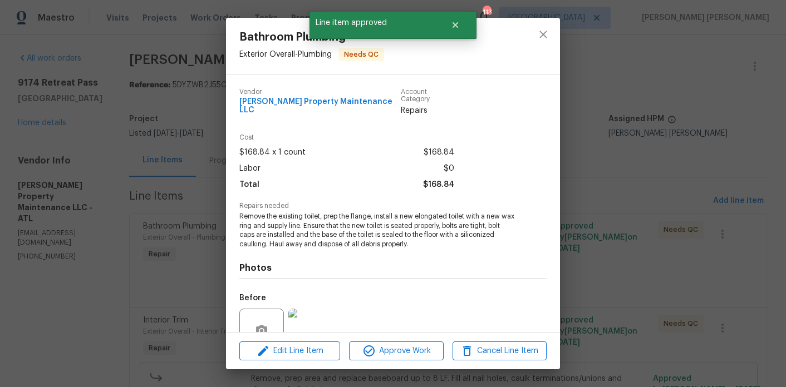
click at [365, 369] on div "Edit Line Item Approve Work Cancel Line Item" at bounding box center [393, 351] width 334 height 37
click at [383, 352] on span "Approve Work" at bounding box center [395, 351] width 87 height 14
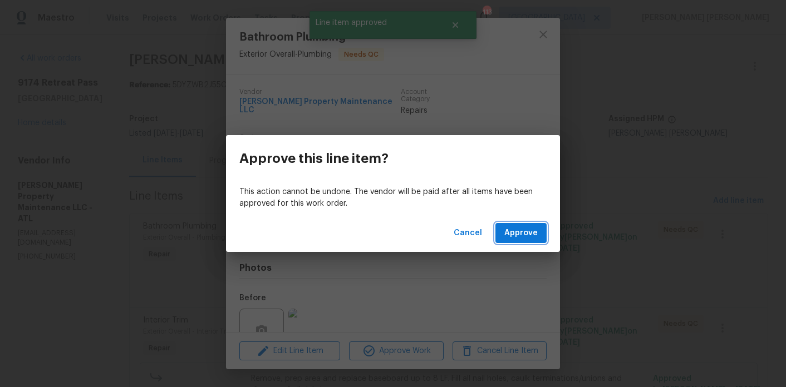
click at [523, 229] on span "Approve" at bounding box center [520, 234] width 33 height 14
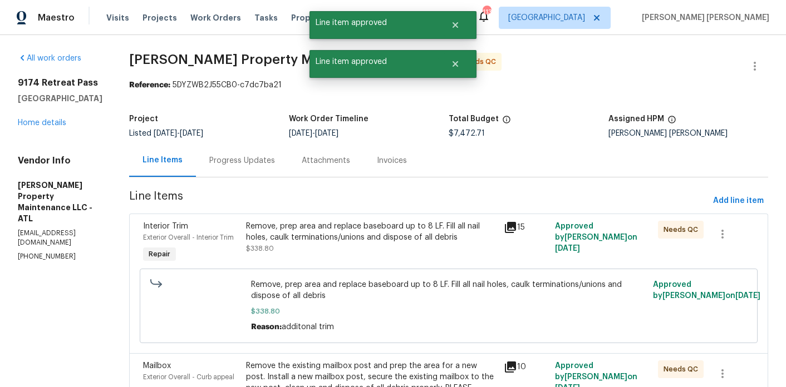
click at [362, 255] on div "Remove, prep area and replace baseboard up to 8 LF. Fill all nail holes, caulk …" at bounding box center [372, 243] width 258 height 51
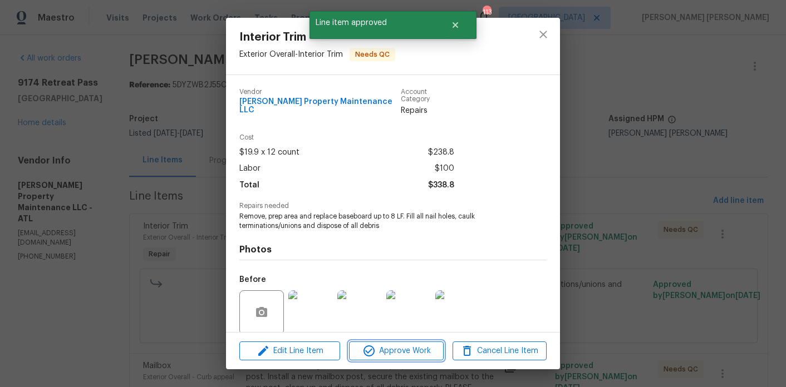
click at [416, 342] on button "Approve Work" at bounding box center [396, 351] width 94 height 19
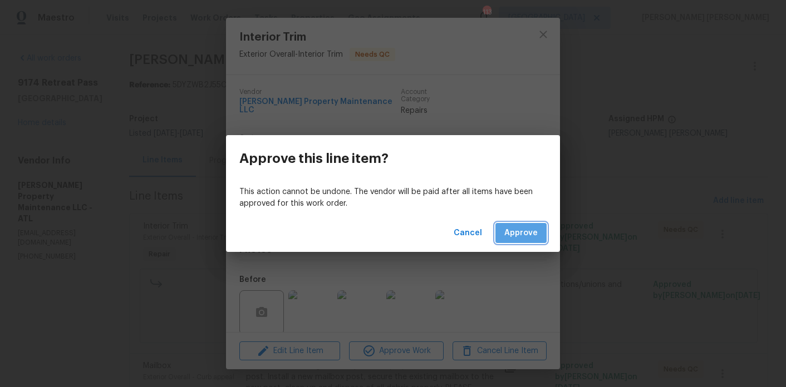
click at [527, 233] on span "Approve" at bounding box center [520, 234] width 33 height 14
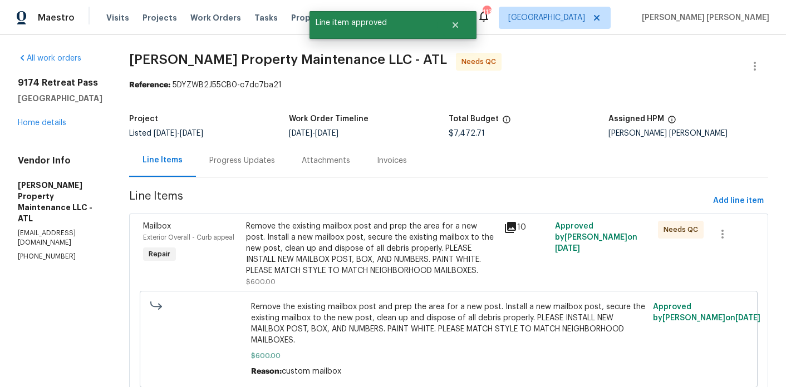
click at [383, 233] on div "Remove the existing mailbox post and prep the area for a new post. Install a ne…" at bounding box center [371, 249] width 251 height 56
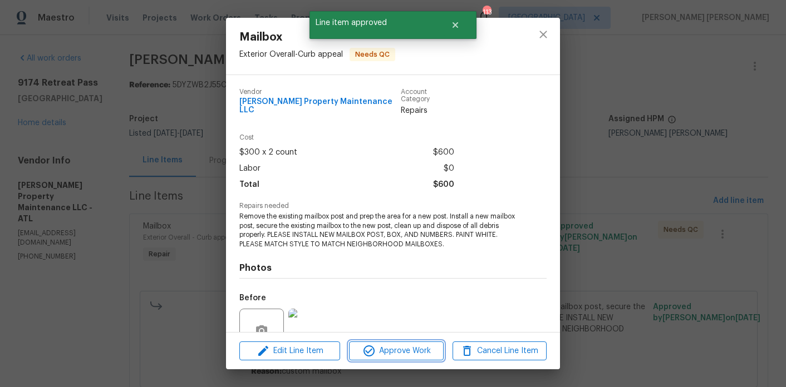
click at [422, 344] on span "Approve Work" at bounding box center [395, 351] width 87 height 14
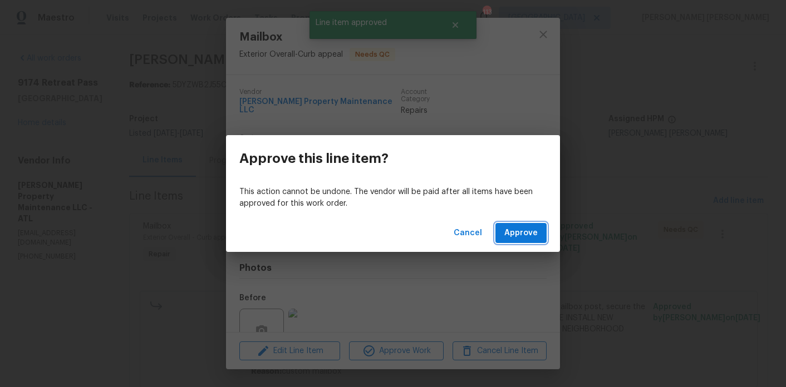
click at [520, 228] on span "Approve" at bounding box center [520, 234] width 33 height 14
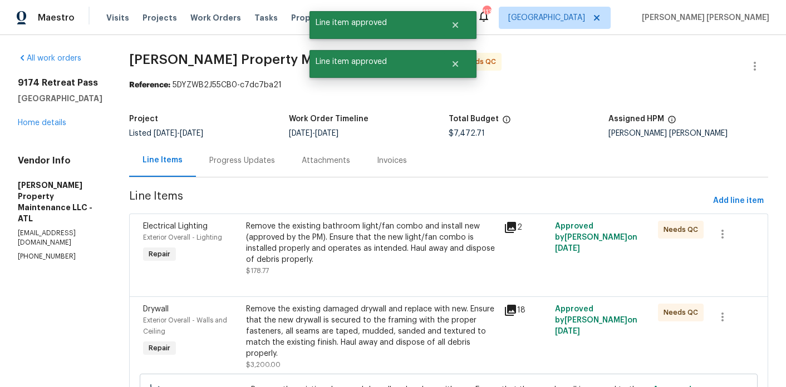
click at [457, 256] on div "Remove the existing bathroom light/fan combo and install new (approved by the P…" at bounding box center [371, 243] width 251 height 45
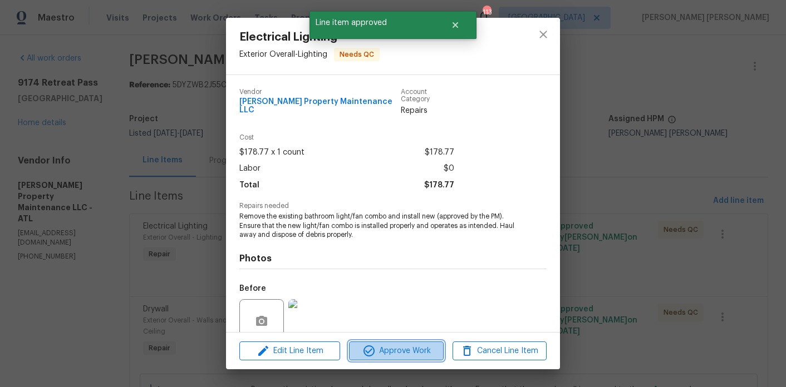
click at [439, 351] on span "Approve Work" at bounding box center [395, 351] width 87 height 14
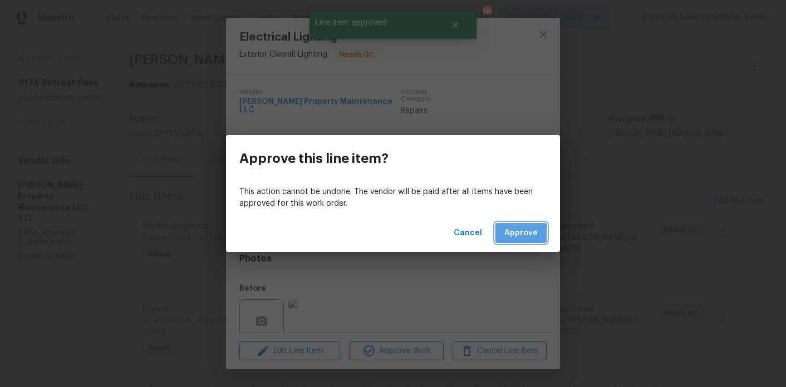
click at [513, 234] on span "Approve" at bounding box center [520, 234] width 33 height 14
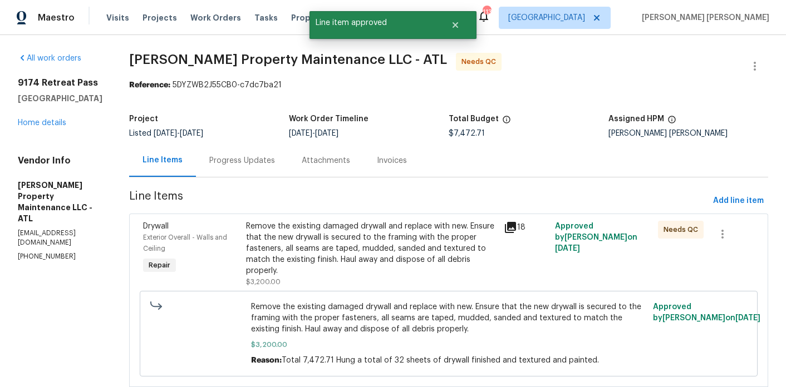
click at [388, 248] on div "Remove the existing damaged drywall and replace with new. Ensure that the new d…" at bounding box center [371, 249] width 251 height 56
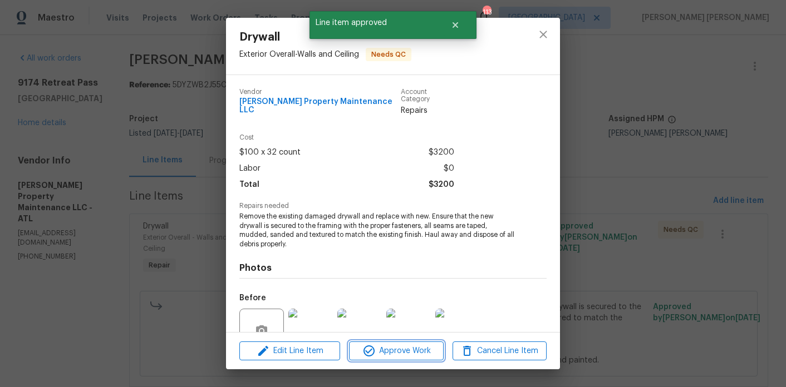
click at [409, 348] on span "Approve Work" at bounding box center [395, 351] width 87 height 14
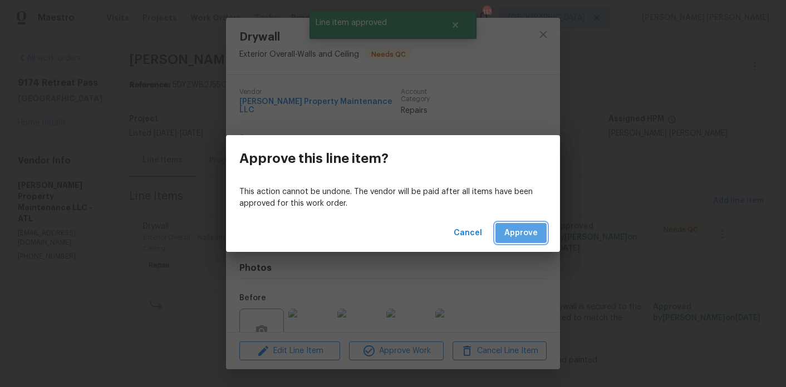
click at [524, 227] on span "Approve" at bounding box center [520, 234] width 33 height 14
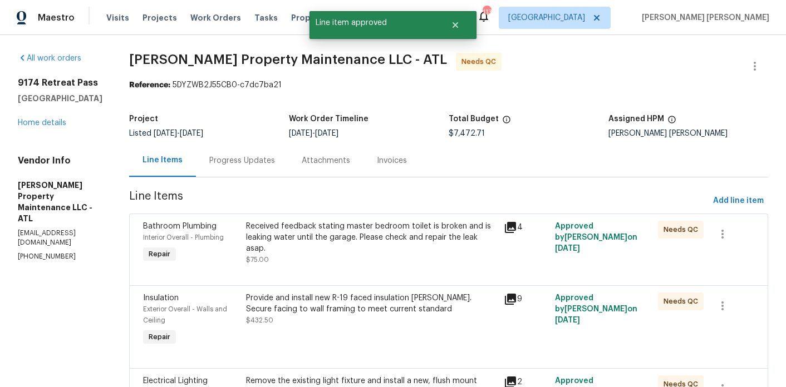
click at [358, 253] on div "Received feedback stating master bedroom toilet is broken and is leaking water …" at bounding box center [371, 237] width 251 height 33
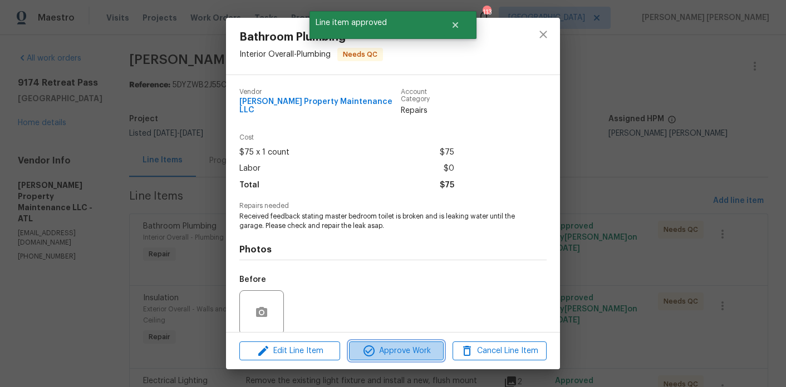
click at [401, 349] on span "Approve Work" at bounding box center [395, 351] width 87 height 14
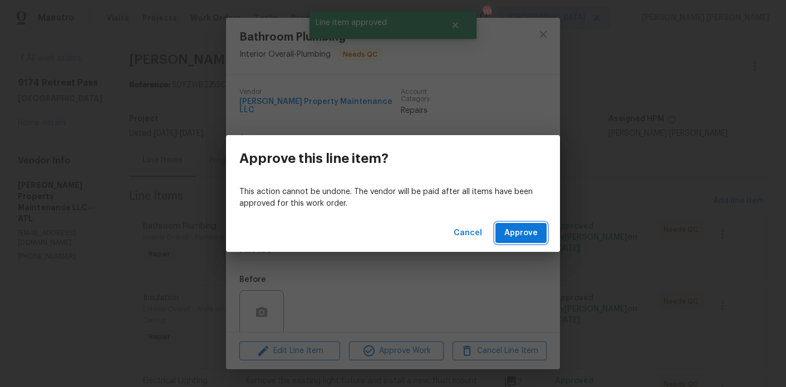
click at [534, 227] on span "Approve" at bounding box center [520, 234] width 33 height 14
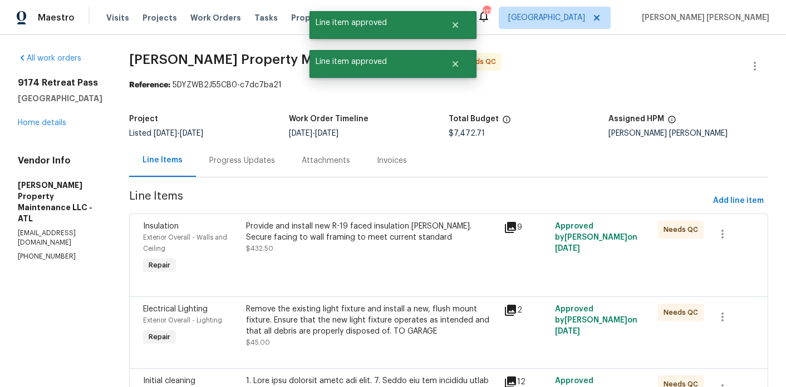
click at [366, 224] on div "Provide and install new R-19 faced insulation batts. Secure facing to wall fram…" at bounding box center [371, 232] width 251 height 22
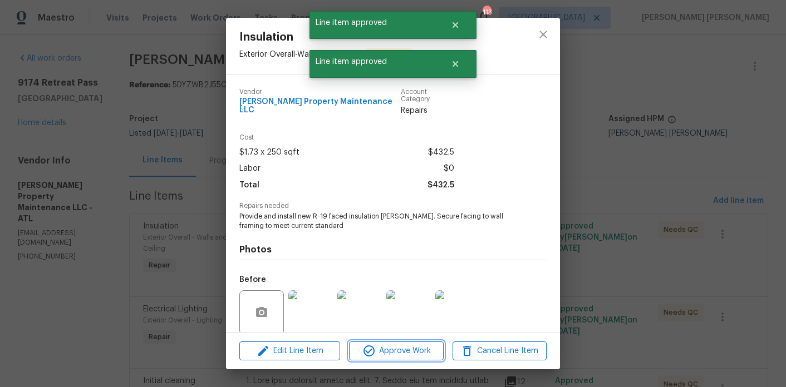
click at [426, 346] on span "Approve Work" at bounding box center [395, 351] width 87 height 14
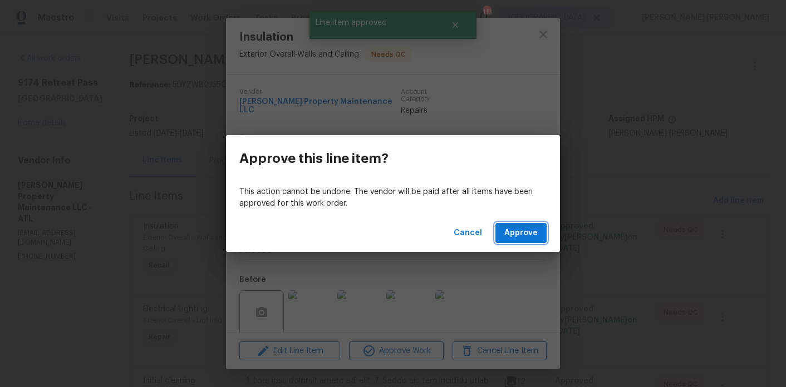
click at [523, 236] on span "Approve" at bounding box center [520, 234] width 33 height 14
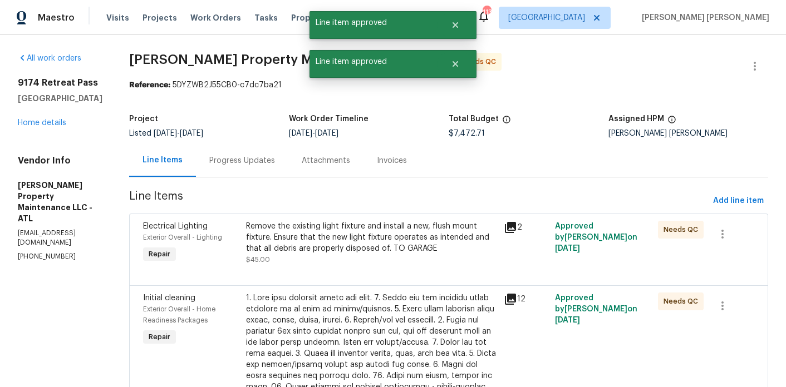
click at [313, 232] on div "Remove the existing light fixture and install a new, flush mount fixture. Ensur…" at bounding box center [371, 237] width 251 height 33
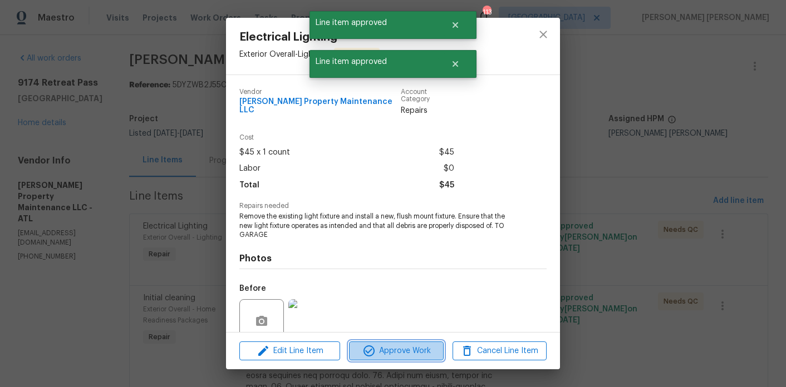
click at [399, 355] on span "Approve Work" at bounding box center [395, 351] width 87 height 14
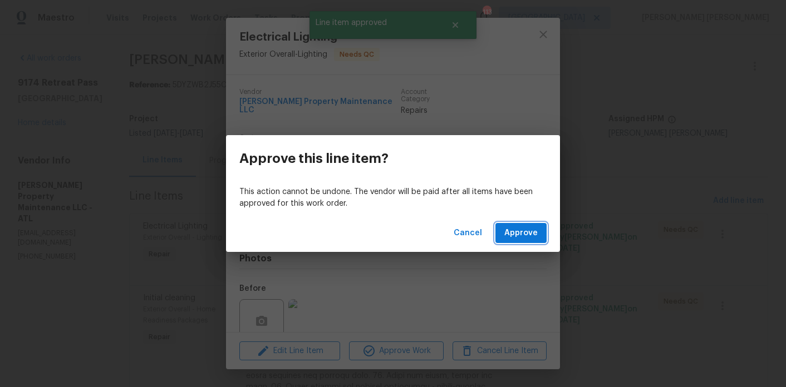
click at [511, 233] on span "Approve" at bounding box center [520, 234] width 33 height 14
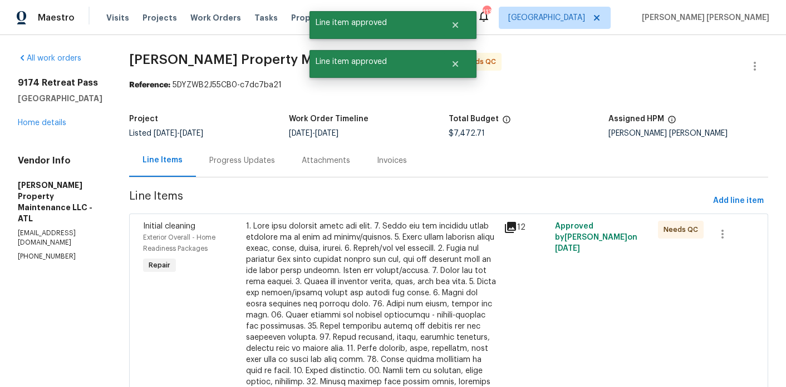
click at [311, 239] on div at bounding box center [371, 338] width 251 height 234
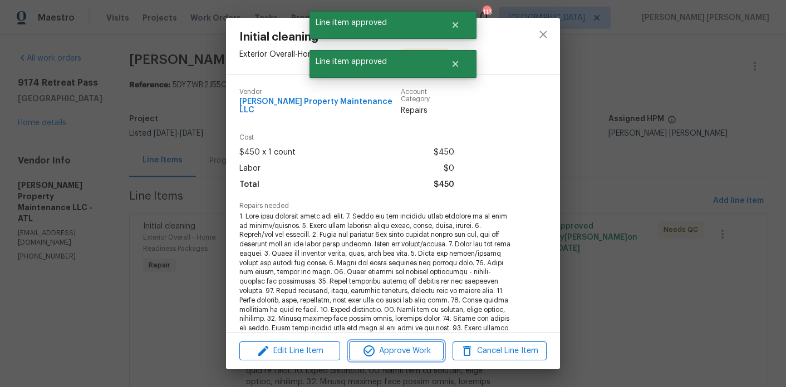
click at [412, 352] on span "Approve Work" at bounding box center [395, 351] width 87 height 14
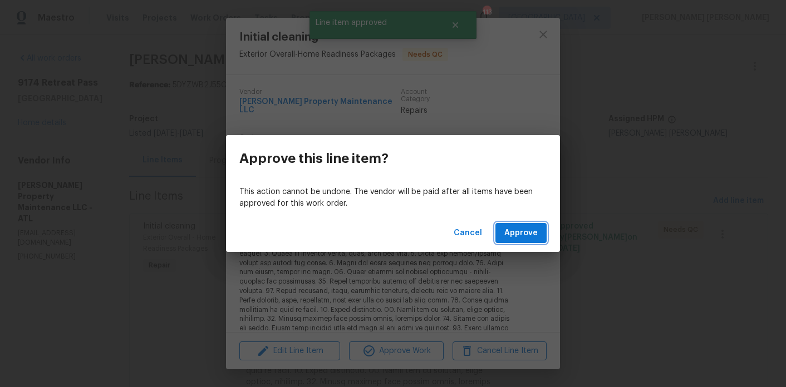
click at [521, 237] on span "Approve" at bounding box center [520, 234] width 33 height 14
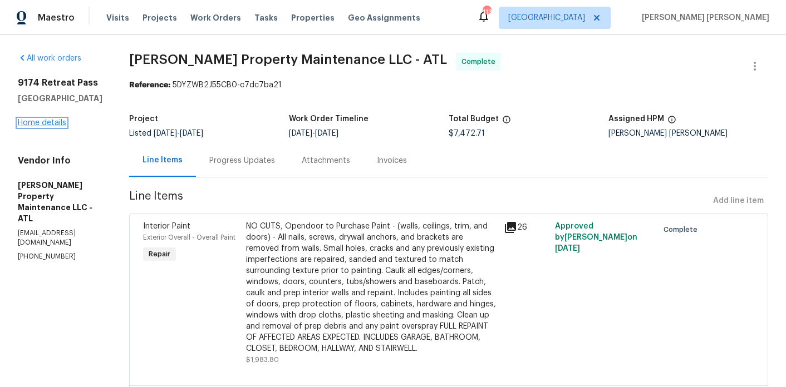
click at [42, 126] on link "Home details" at bounding box center [42, 123] width 48 height 8
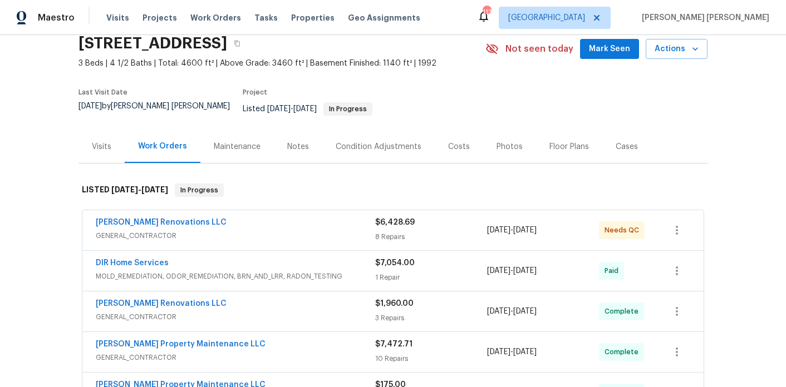
scroll to position [52, 0]
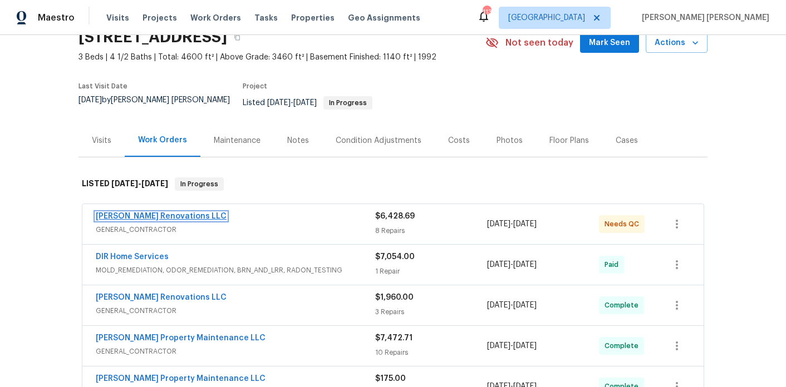
click at [160, 213] on link "[PERSON_NAME] Renovations LLC" at bounding box center [161, 217] width 131 height 8
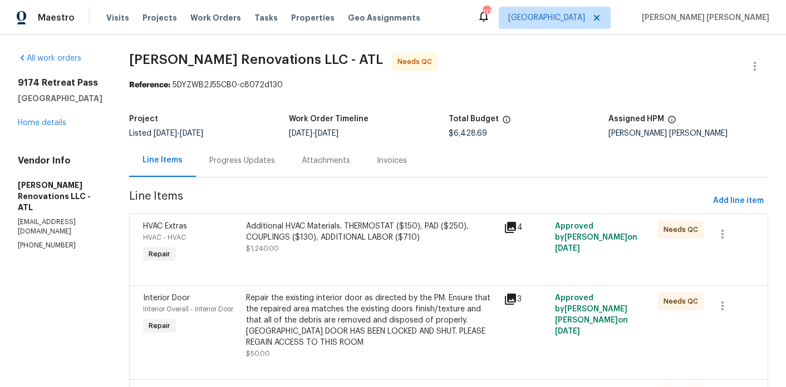
click at [292, 220] on div "Additional HVAC Materials. THERMOSTAT ($150), PAD ($250), COUPLINGS ($130), ADD…" at bounding box center [372, 243] width 258 height 51
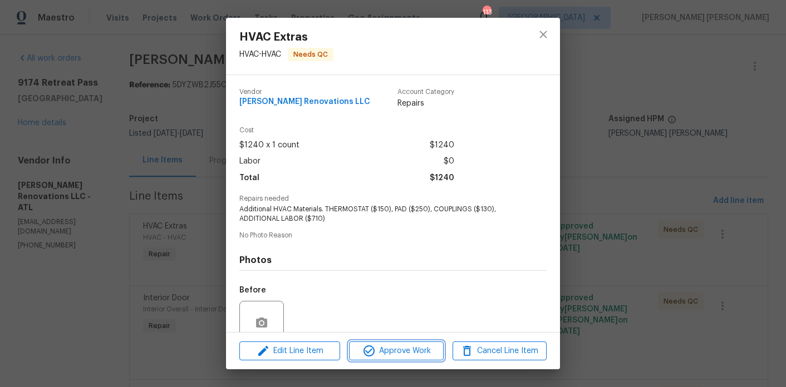
click at [400, 348] on span "Approve Work" at bounding box center [395, 351] width 87 height 14
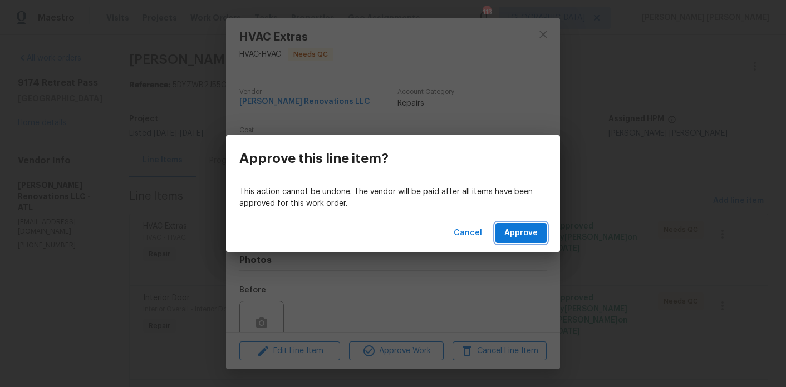
click at [529, 230] on span "Approve" at bounding box center [520, 234] width 33 height 14
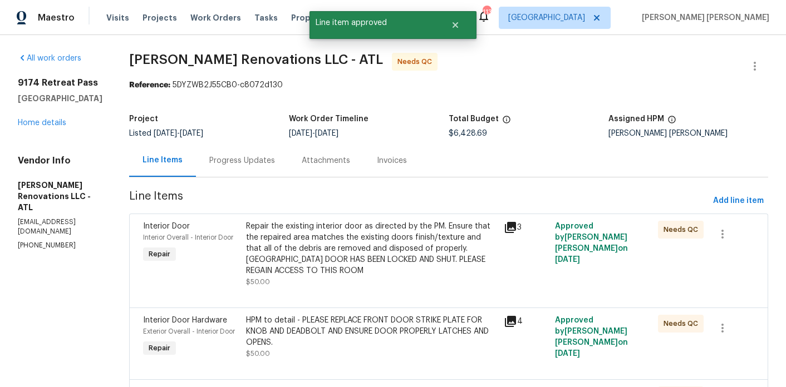
click at [356, 231] on div "Repair the existing interior door as directed by the PM. Ensure that the repair…" at bounding box center [371, 249] width 251 height 56
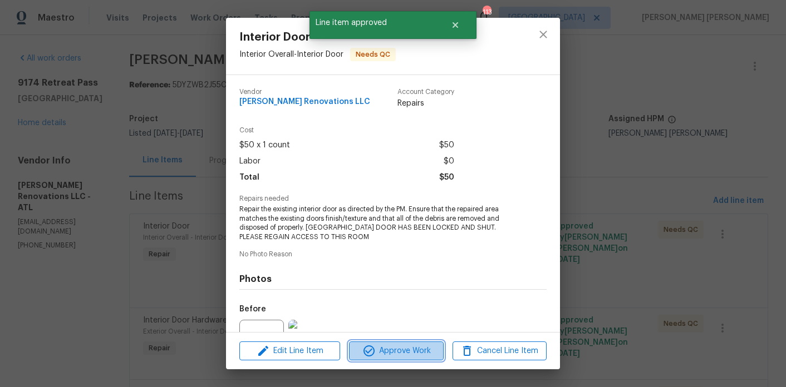
click at [412, 346] on span "Approve Work" at bounding box center [395, 351] width 87 height 14
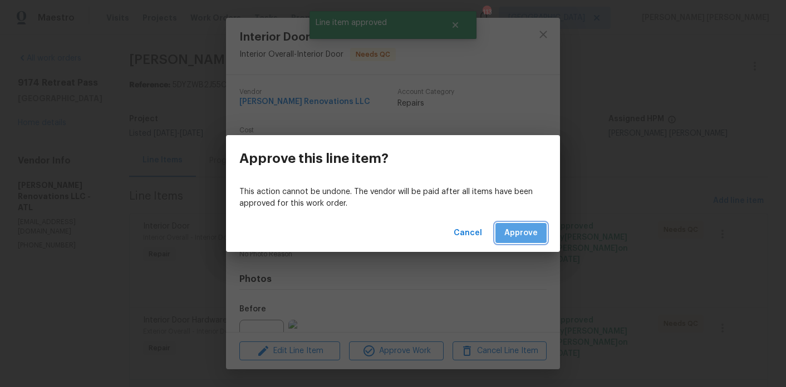
click at [515, 229] on span "Approve" at bounding box center [520, 234] width 33 height 14
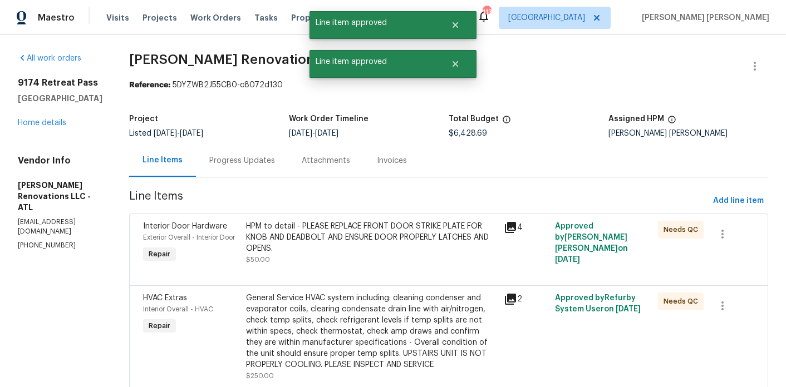
click at [375, 228] on div "HPM to detail - PLEASE REPLACE FRONT DOOR STRIKE PLATE FOR KNOB AND DEADBOLT AN…" at bounding box center [371, 237] width 251 height 33
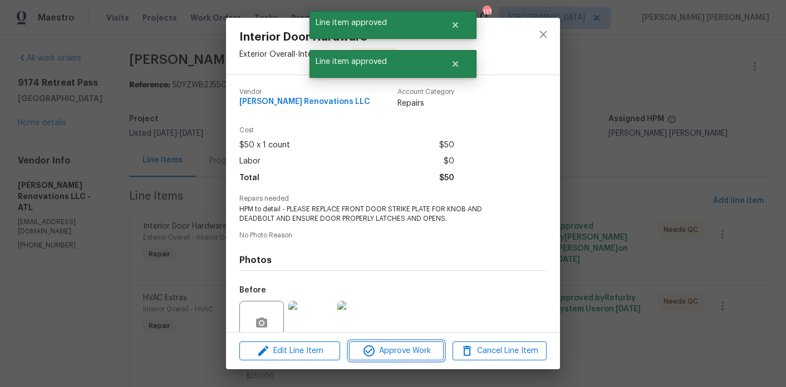
click at [411, 346] on span "Approve Work" at bounding box center [395, 351] width 87 height 14
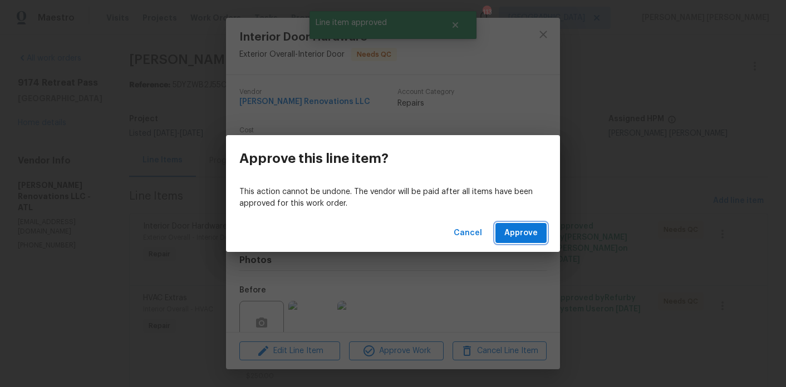
click at [530, 234] on span "Approve" at bounding box center [520, 234] width 33 height 14
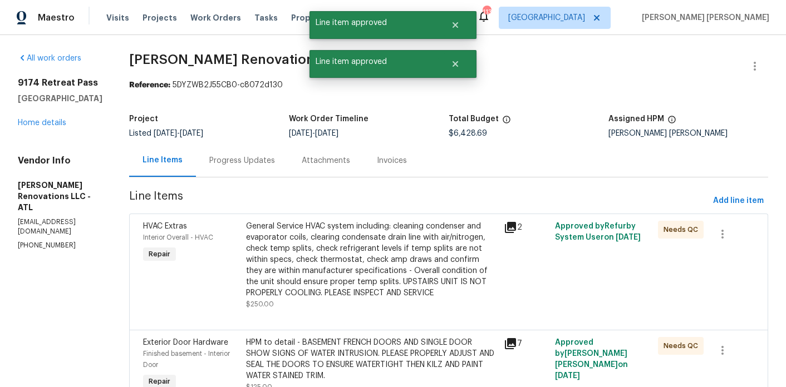
click at [347, 233] on div "General Service HVAC system including: cleaning condenser and evaporator coils,…" at bounding box center [371, 260] width 251 height 78
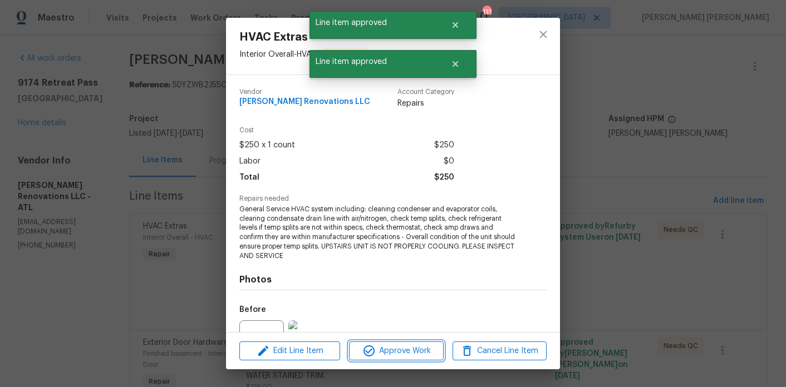
click at [414, 353] on span "Approve Work" at bounding box center [395, 351] width 87 height 14
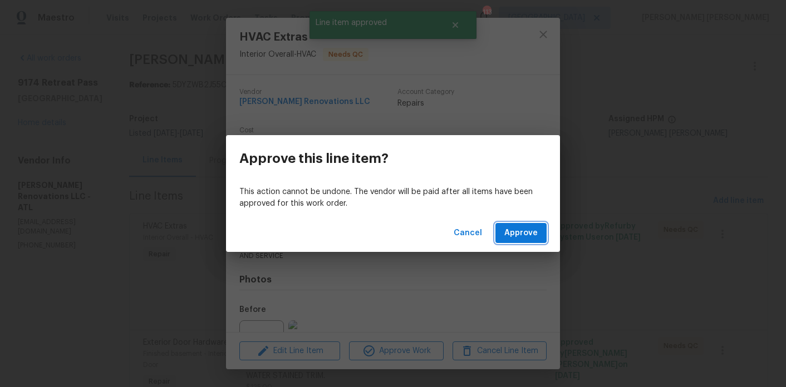
click at [539, 227] on button "Approve" at bounding box center [520, 233] width 51 height 21
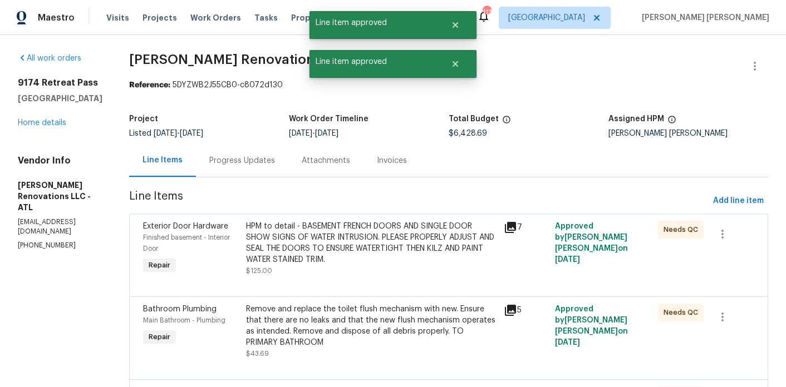
click at [369, 246] on div "HPM to detail - BASEMENT FRENCH DOORS AND SINGLE DOOR SHOW SIGNS OF WATER INTRU…" at bounding box center [371, 243] width 251 height 45
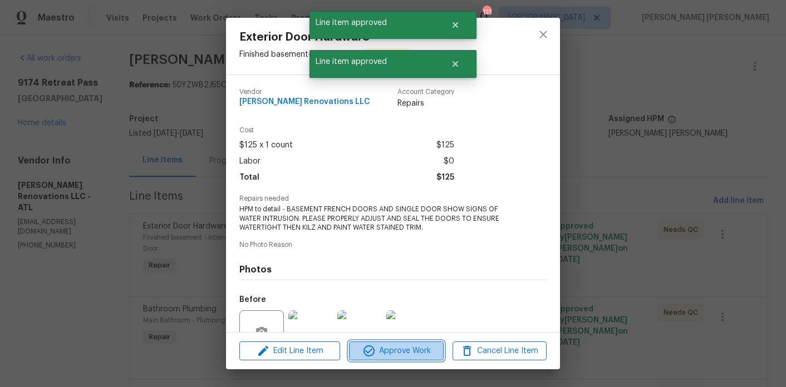
click at [401, 350] on span "Approve Work" at bounding box center [395, 351] width 87 height 14
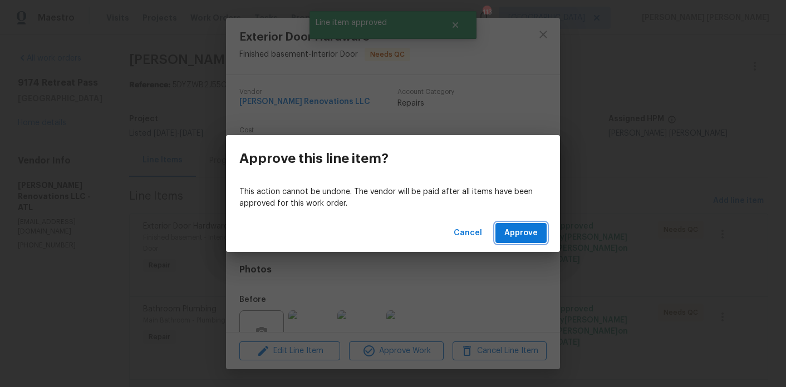
click at [529, 223] on button "Approve" at bounding box center [520, 233] width 51 height 21
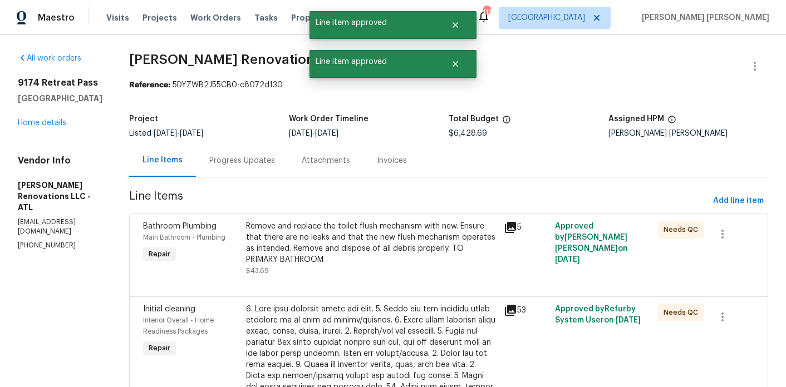
click at [347, 230] on div "Remove and replace the toilet flush mechanism with new. Ensure that there are n…" at bounding box center [371, 243] width 251 height 45
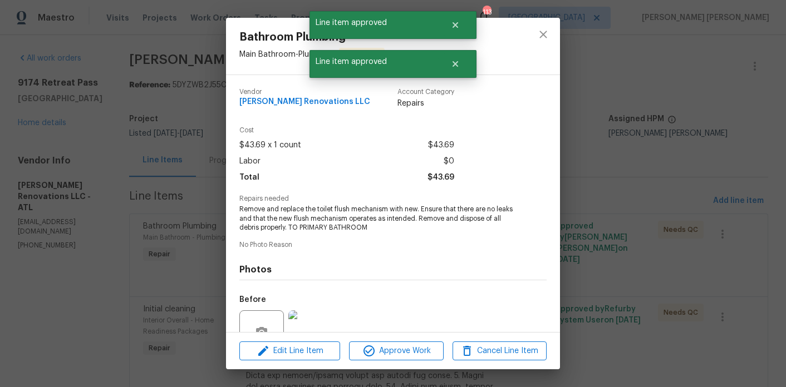
click at [392, 338] on div "Edit Line Item Approve Work Cancel Line Item" at bounding box center [393, 351] width 334 height 37
click at [392, 342] on button "Approve Work" at bounding box center [396, 351] width 94 height 19
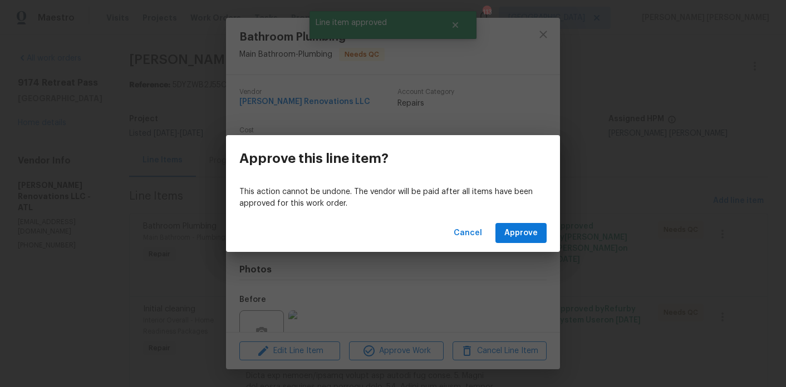
click at [521, 221] on div "Cancel Approve" at bounding box center [393, 233] width 334 height 38
click at [521, 230] on span "Approve" at bounding box center [520, 234] width 33 height 14
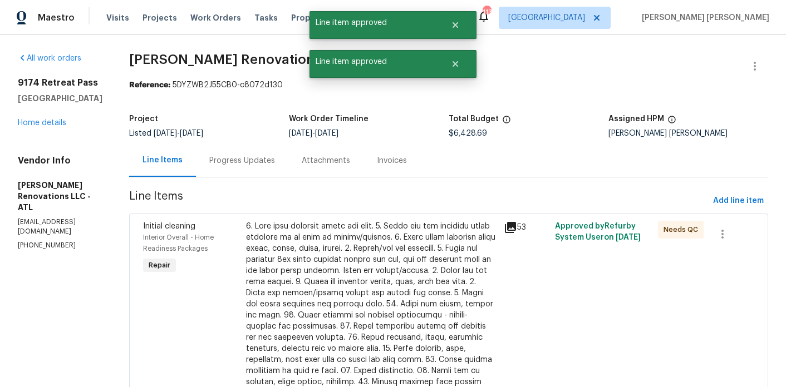
click at [329, 241] on div at bounding box center [371, 338] width 251 height 234
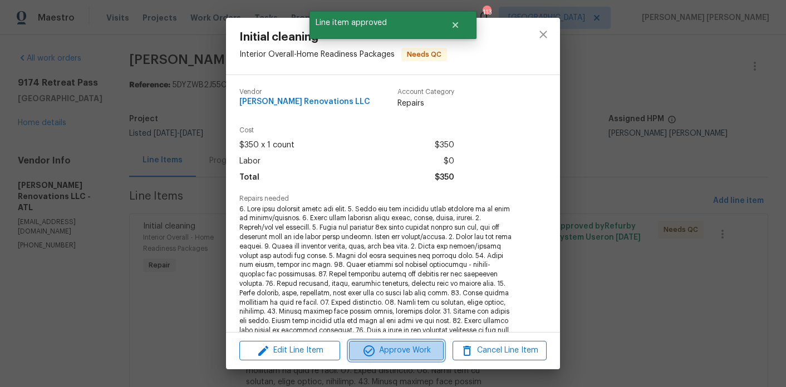
click at [394, 353] on span "Approve Work" at bounding box center [395, 351] width 87 height 14
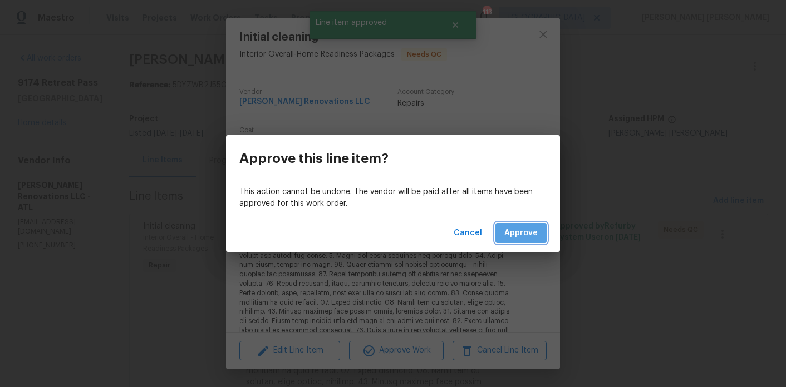
click at [523, 243] on button "Approve" at bounding box center [520, 233] width 51 height 21
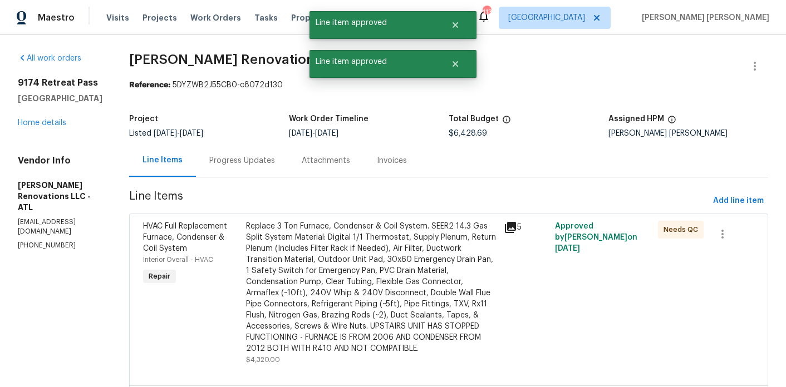
click at [347, 248] on div "Replace 3 Ton Furnace, Condenser & Coil System. SEER2 14.3 Gas Split System Mat…" at bounding box center [371, 288] width 251 height 134
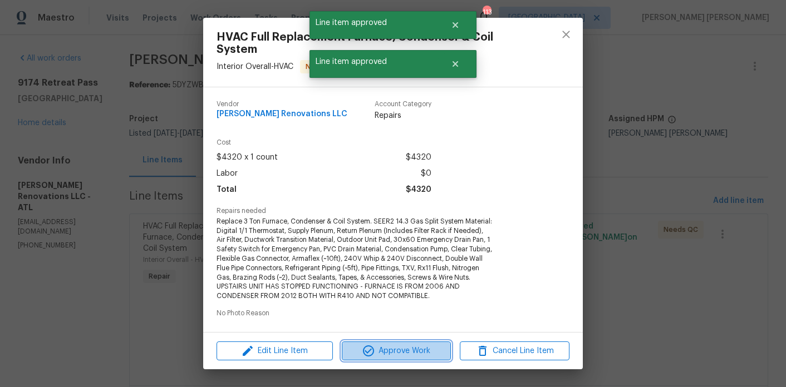
click at [421, 358] on button "Approve Work" at bounding box center [397, 351] width 110 height 19
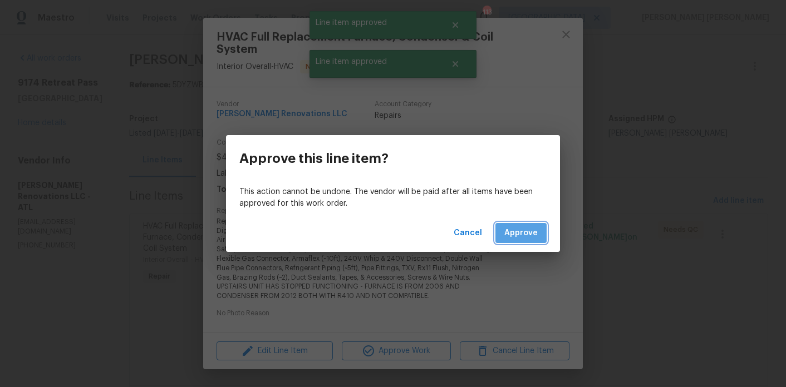
click at [544, 239] on button "Approve" at bounding box center [520, 233] width 51 height 21
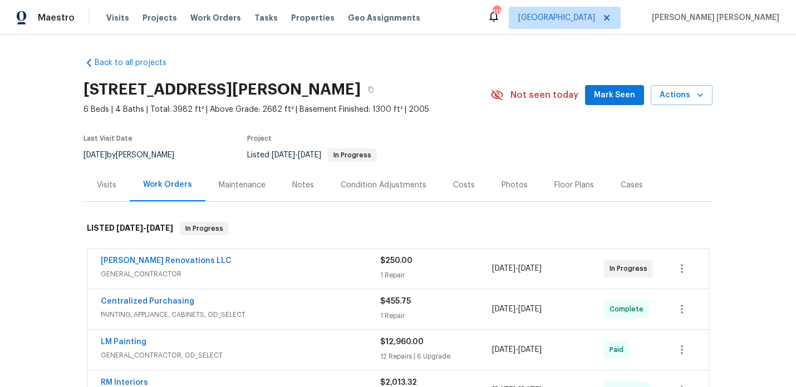
click at [556, 189] on div "Floor Plans" at bounding box center [574, 185] width 40 height 11
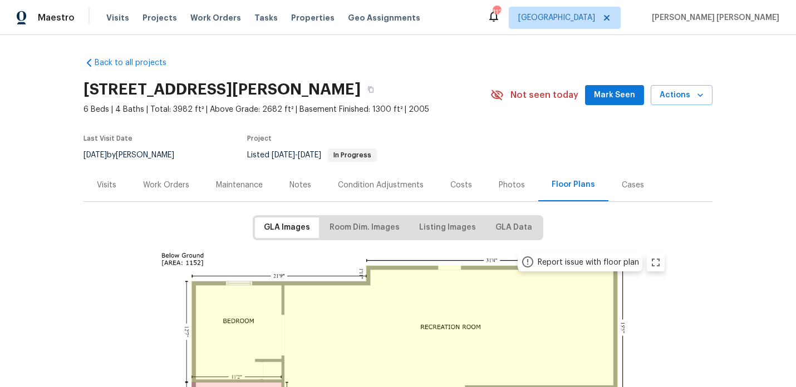
click at [499, 183] on div "Photos" at bounding box center [512, 185] width 26 height 11
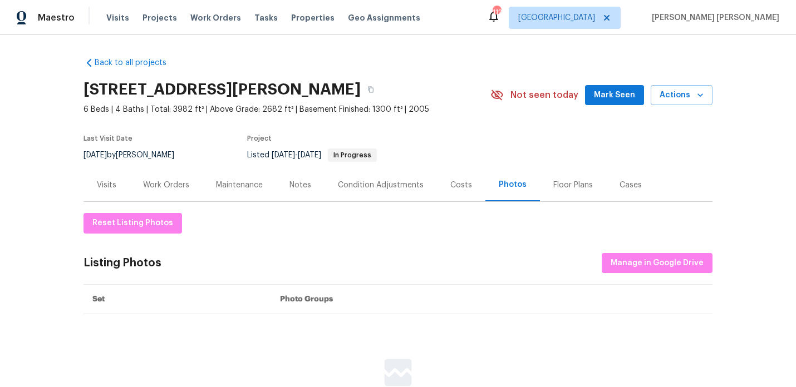
scroll to position [111, 0]
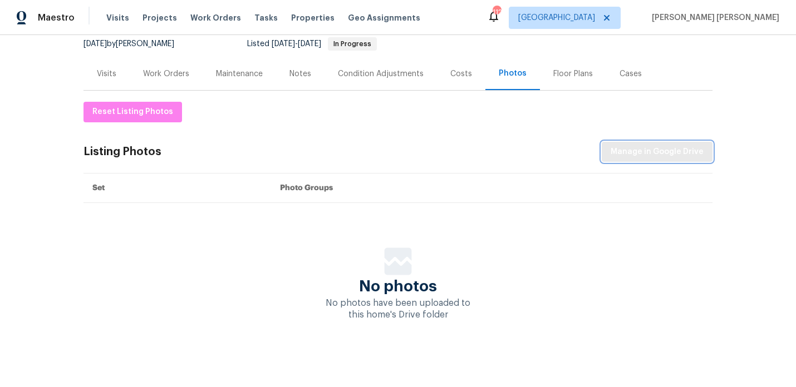
click at [647, 151] on span "Manage in Google Drive" at bounding box center [656, 152] width 93 height 14
click at [500, 132] on div "Reset Listing Photos Listing Photos Manage in Google Drive Set Photo Groups No …" at bounding box center [397, 211] width 629 height 219
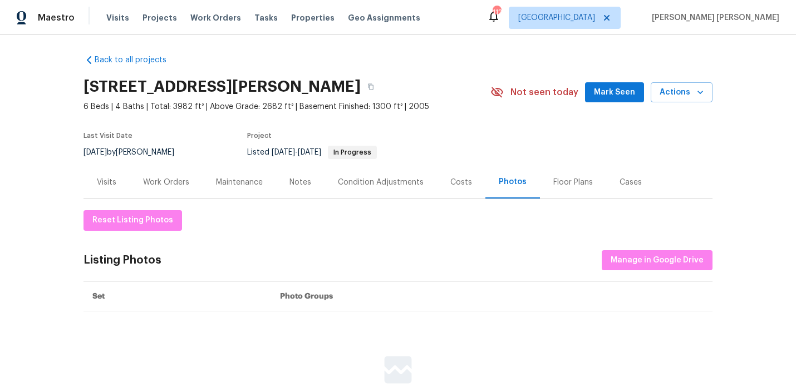
scroll to position [0, 0]
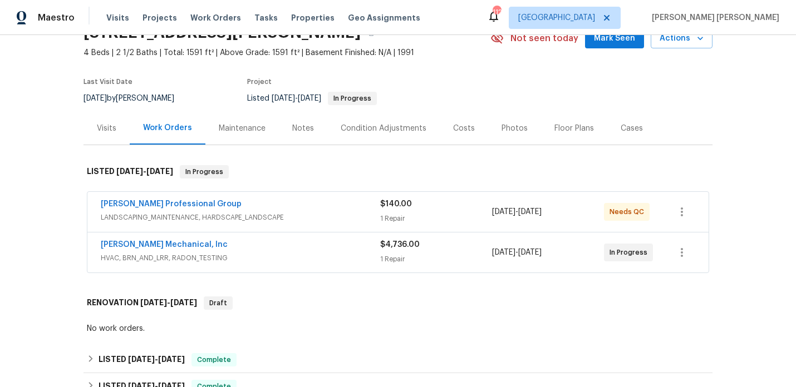
scroll to position [59, 0]
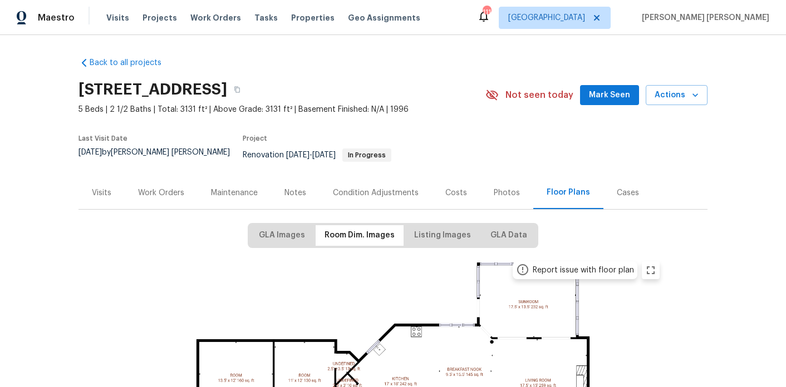
click at [164, 188] on div "Work Orders" at bounding box center [161, 193] width 46 height 11
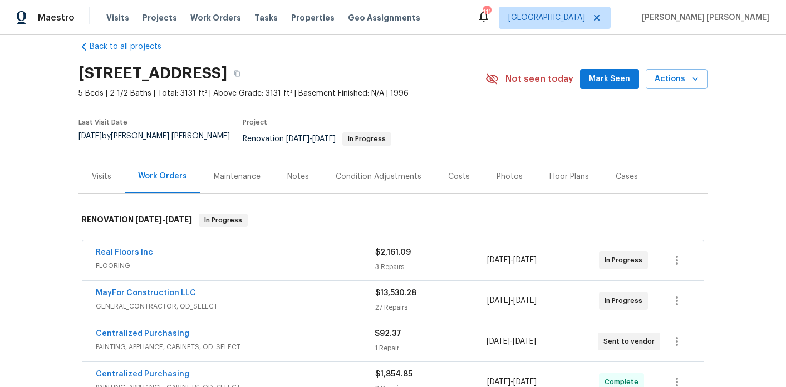
scroll to position [23, 0]
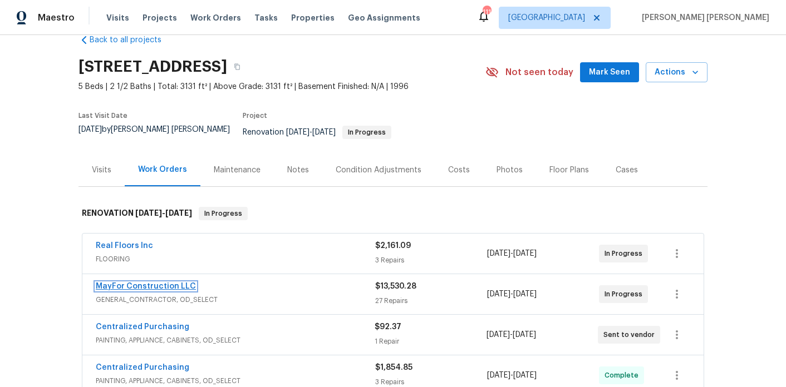
click at [186, 283] on link "MayFor Construction LLC" at bounding box center [146, 287] width 100 height 8
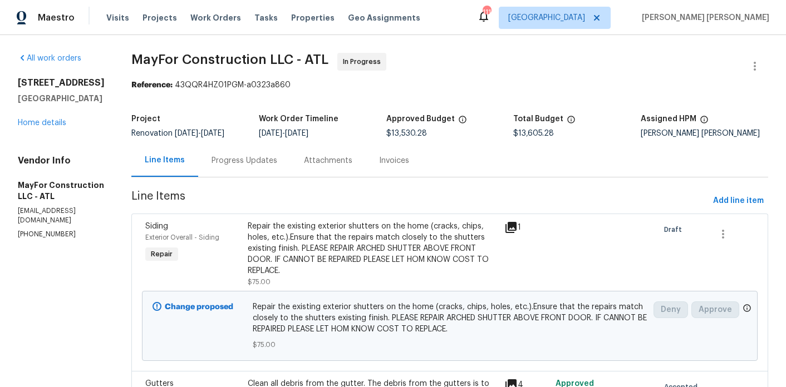
click at [277, 164] on div "Progress Updates" at bounding box center [244, 160] width 66 height 11
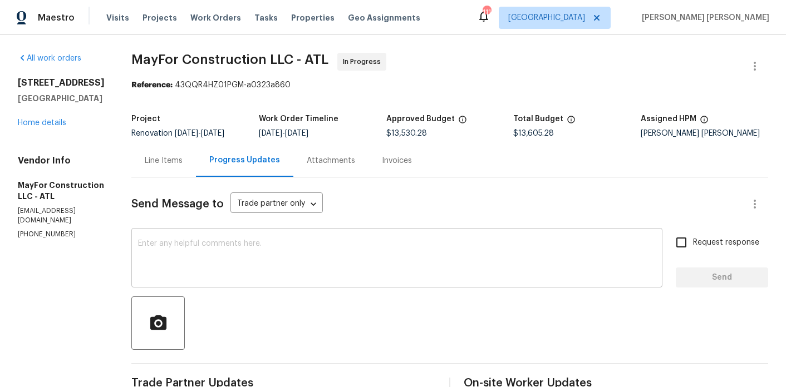
click at [308, 283] on div "x ​" at bounding box center [396, 259] width 531 height 57
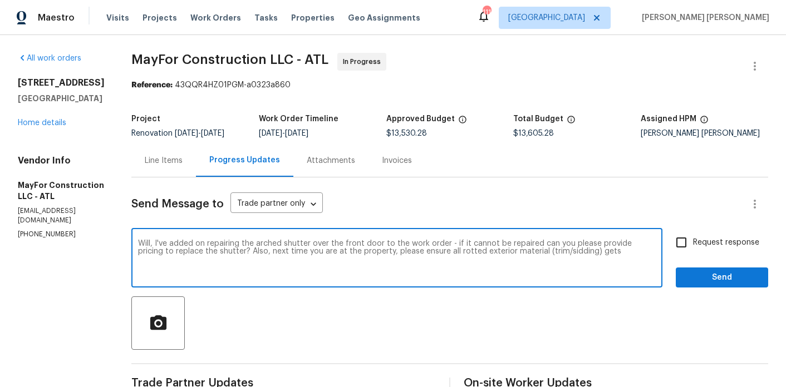
click at [589, 257] on textarea "Will, I've added on repairing the arched shutter over the front door to the wor…" at bounding box center [397, 259] width 518 height 39
click at [592, 249] on textarea "Will, I've added on repairing the arched shutter over the front door to the wor…" at bounding box center [397, 259] width 518 height 39
click at [642, 250] on textarea "Will, I've added on repairing the arched shutter over the front door to the wor…" at bounding box center [397, 259] width 518 height 39
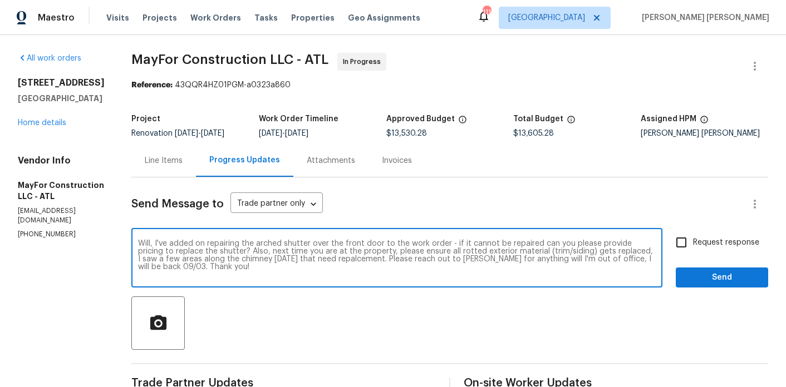
click at [229, 246] on textarea "Will, I've added on repairing the arched shutter over the front door to the wor…" at bounding box center [397, 259] width 518 height 39
type textarea "Will, I've added on repairing the arched shutter over the front door to the wor…"
click at [161, 324] on circle "button" at bounding box center [158, 323] width 5 height 5
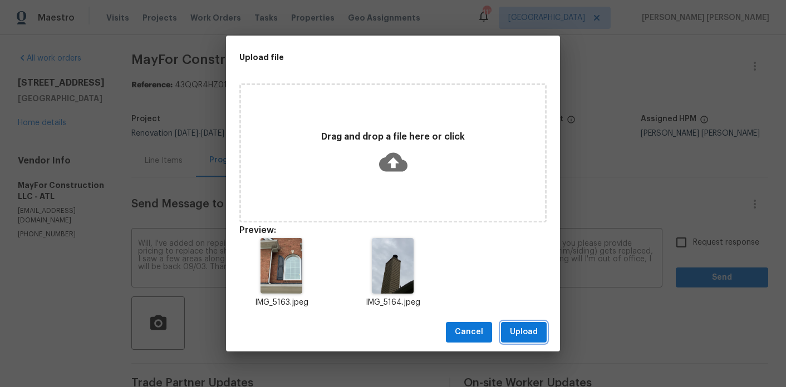
click at [528, 336] on span "Upload" at bounding box center [524, 333] width 28 height 14
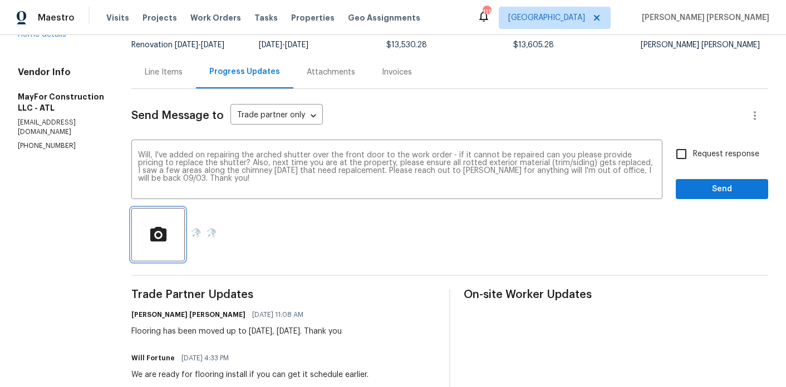
scroll to position [91, 0]
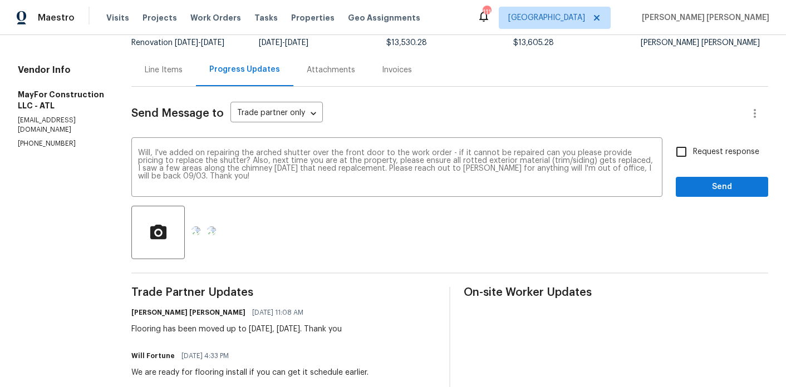
click at [691, 155] on input "Request response" at bounding box center [680, 151] width 23 height 23
checkbox input "true"
click at [697, 191] on span "Send" at bounding box center [722, 187] width 75 height 14
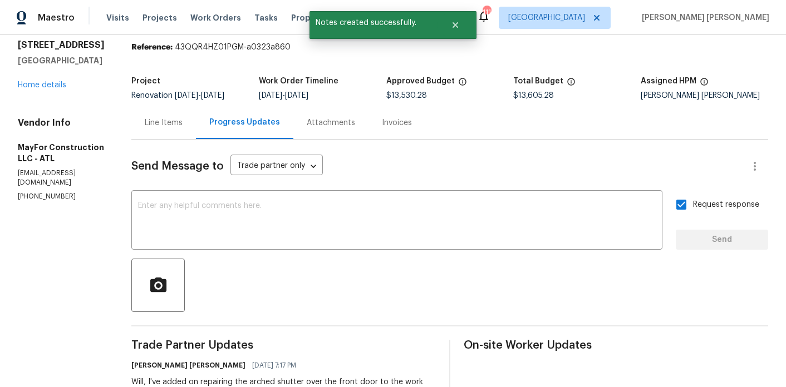
scroll to position [0, 0]
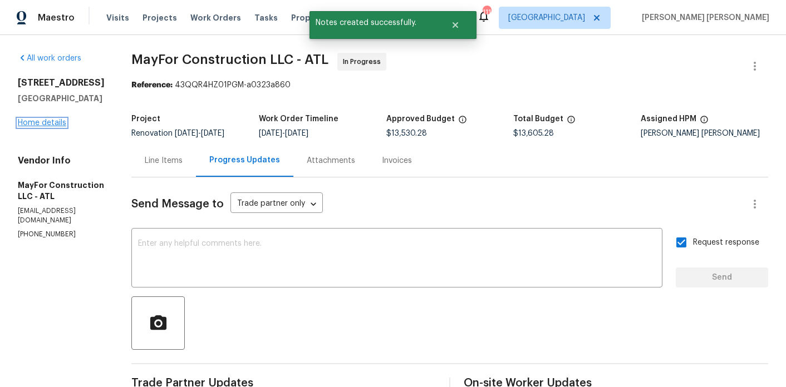
click at [55, 121] on link "Home details" at bounding box center [42, 123] width 48 height 8
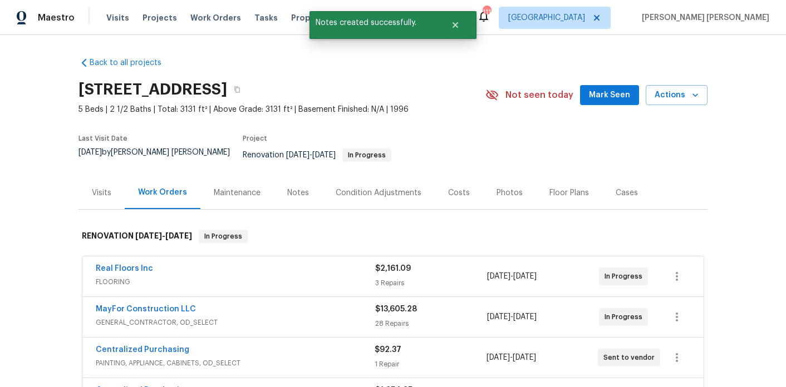
click at [294, 178] on div "Notes" at bounding box center [298, 192] width 48 height 33
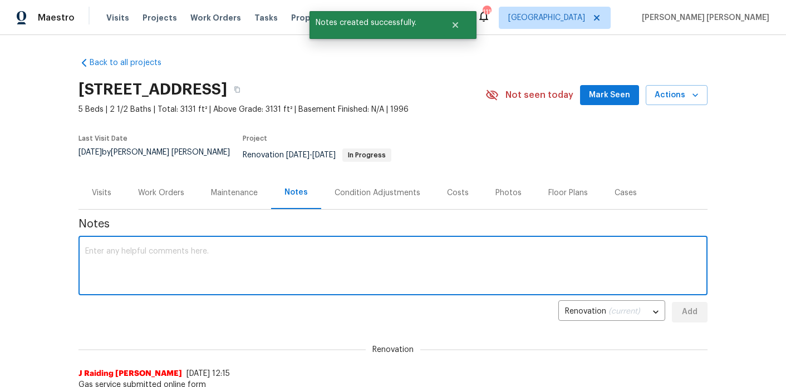
click at [277, 254] on textarea at bounding box center [393, 267] width 616 height 39
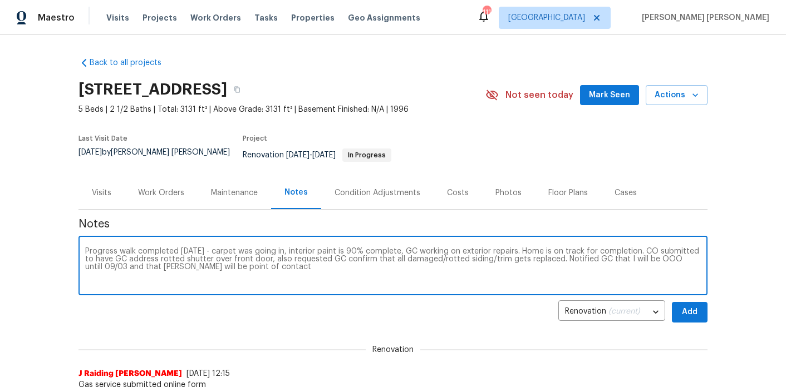
click at [148, 262] on textarea "Progress walk completed today - carpet was going in, interior paint is 90% comp…" at bounding box center [393, 267] width 616 height 39
click at [301, 266] on textarea "Progress walk completed today - carpet was going in, interior paint is 90% comp…" at bounding box center [393, 267] width 616 height 39
click at [274, 258] on textarea "Progress walk completed today - carpet was going in, interior paint is 90% comp…" at bounding box center [393, 267] width 616 height 39
click at [386, 257] on textarea "Progress walk completed today - carpet was going in, interior paint is 90% comp…" at bounding box center [393, 267] width 616 height 39
drag, startPoint x: 471, startPoint y: 261, endPoint x: 264, endPoint y: 260, distance: 207.0
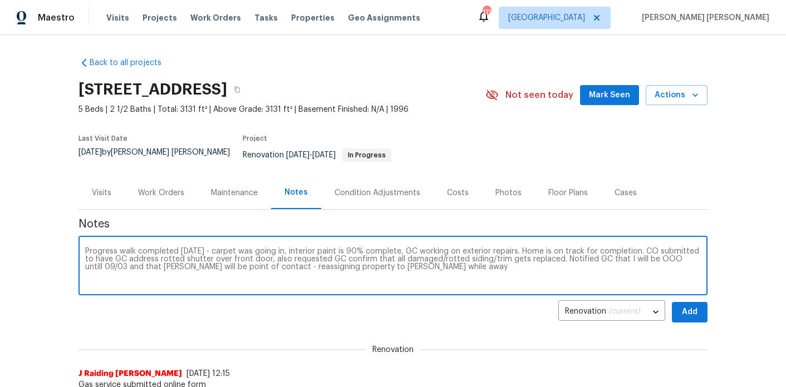
click at [264, 260] on textarea "Progress walk completed today - carpet was going in, interior paint is 90% comp…" at bounding box center [393, 267] width 616 height 39
type textarea "Progress walk completed today - carpet was going in, interior paint is 90% comp…"
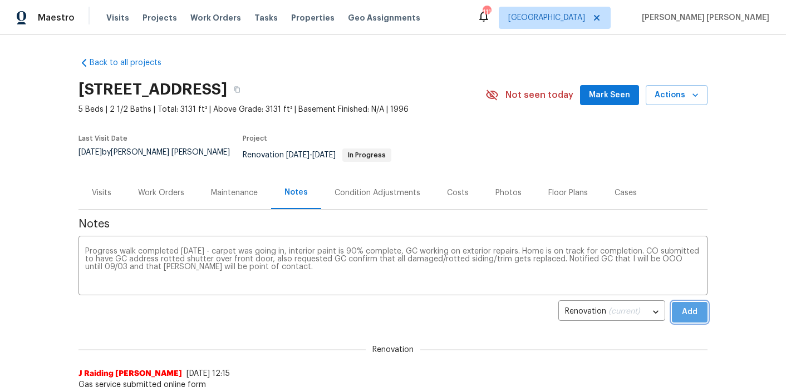
click at [690, 302] on button "Add" at bounding box center [690, 312] width 36 height 21
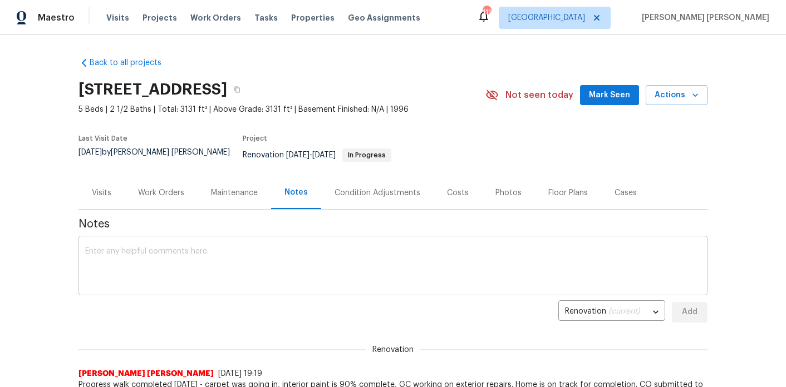
click at [152, 248] on textarea at bounding box center [393, 267] width 616 height 39
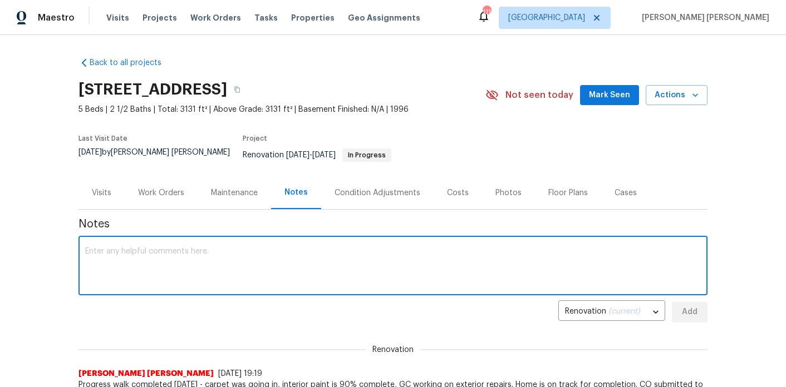
type textarea "v"
paste textarea "- reassigning property to Cynthia Herriott while away"
click at [93, 248] on textarea "- reassigning property to Cynthia Herriott while away" at bounding box center [393, 267] width 616 height 39
click at [291, 248] on textarea "Reassigning property to Cynthia Herriott while away" at bounding box center [393, 267] width 616 height 39
click at [413, 252] on textarea "Reassigning property to Cynthia Herriott while away Marcos Resendiz is OOO from…" at bounding box center [393, 267] width 616 height 39
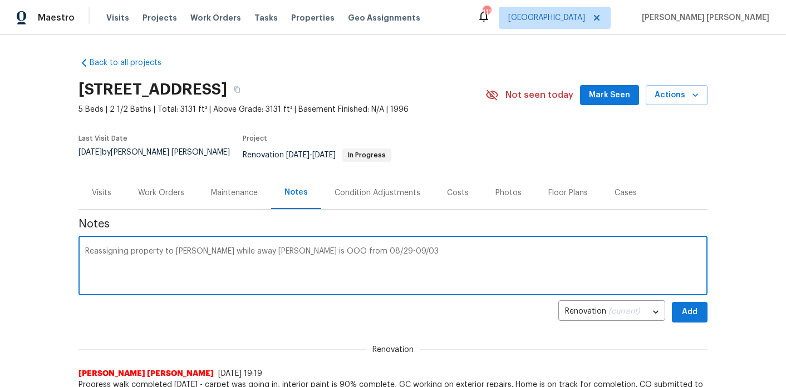
click at [436, 248] on textarea "Reassigning property to Cynthia Herriott while away Marcos Resendiz is OOO from…" at bounding box center [393, 267] width 616 height 39
drag, startPoint x: 445, startPoint y: 244, endPoint x: 70, endPoint y: 247, distance: 375.1
click at [70, 247] on div "Back to all projects 2318 Fairwood Cir, Jonesboro, GA 30236 5 Beds | 2 1/2 Bath…" at bounding box center [393, 211] width 786 height 352
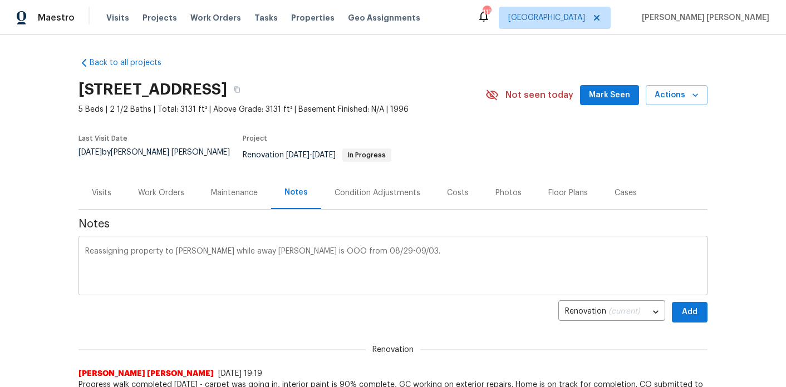
click at [484, 239] on div "Reassigning property to Cynthia Herriott while away Marcos Resendiz is OOO from…" at bounding box center [392, 267] width 629 height 57
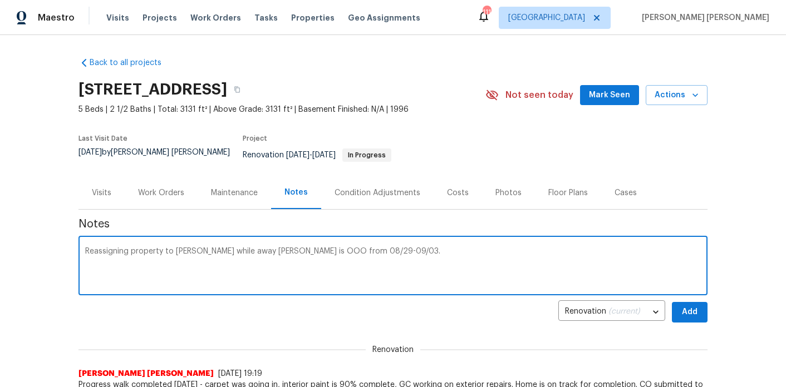
click at [461, 248] on textarea "Reassigning property to Cynthia Herriott while away Marcos Resendiz is OOO from…" at bounding box center [393, 267] width 616 height 39
click at [434, 248] on textarea "Reassigning property to Cynthia Herriott while away Marcos Resendiz is OOO from…" at bounding box center [393, 267] width 616 height 39
drag, startPoint x: 449, startPoint y: 247, endPoint x: 82, endPoint y: 243, distance: 366.2
click at [82, 243] on div "Reassigning property to Cynthia Herriott while away Marcos Resendiz is OOO from…" at bounding box center [392, 267] width 629 height 57
type textarea "Reassigning property to Cynthia Herriott while away Marcos Resendiz is OOO from…"
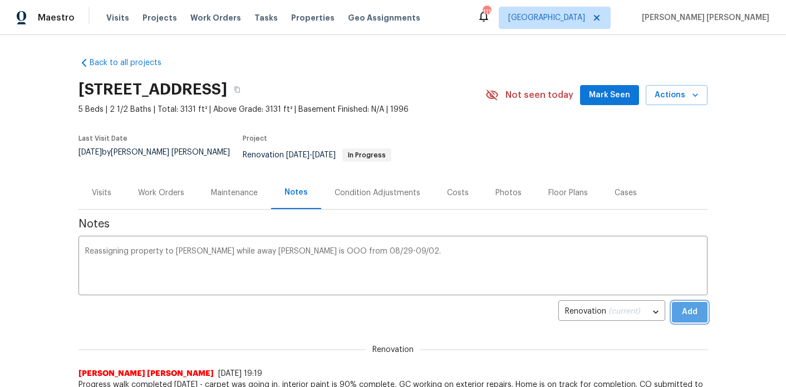
click at [686, 306] on span "Add" at bounding box center [690, 313] width 18 height 14
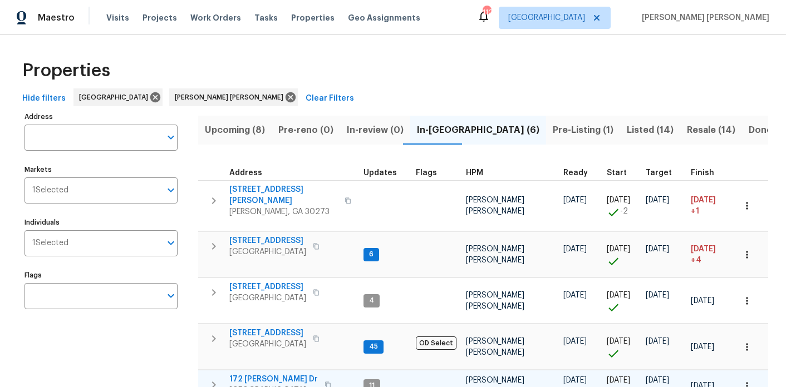
scroll to position [101, 0]
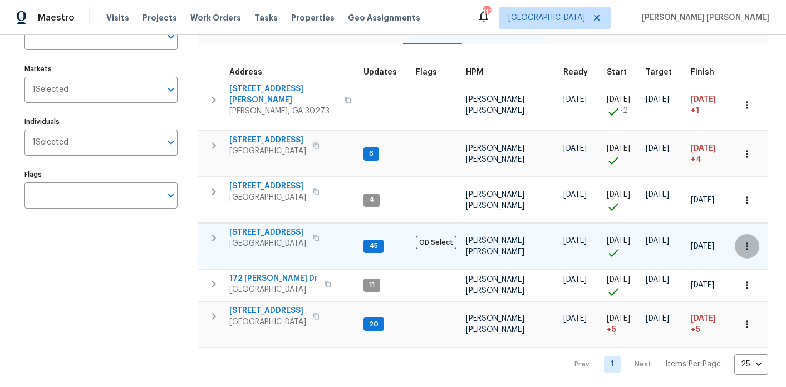
click at [752, 240] on button "button" at bounding box center [747, 246] width 24 height 24
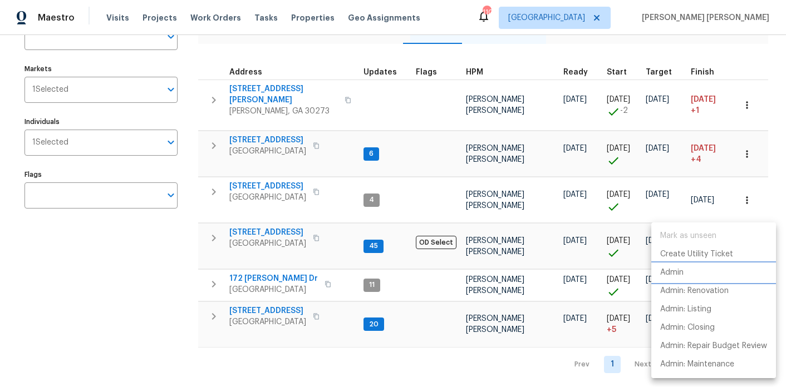
click at [668, 268] on p "Admin" at bounding box center [671, 273] width 23 height 12
click at [477, 378] on div at bounding box center [393, 193] width 786 height 387
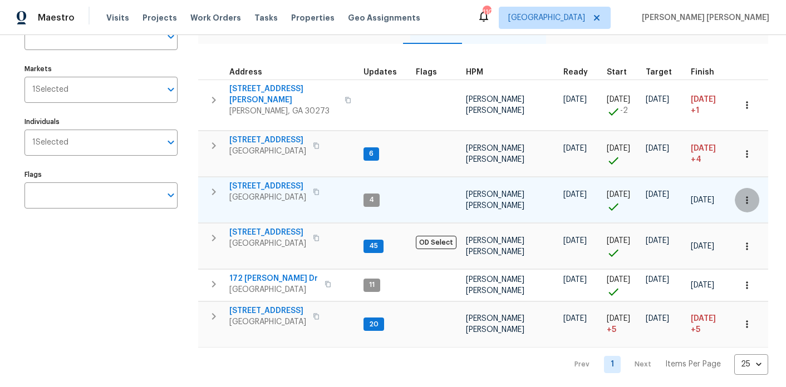
click at [751, 195] on icon "button" at bounding box center [746, 200] width 11 height 11
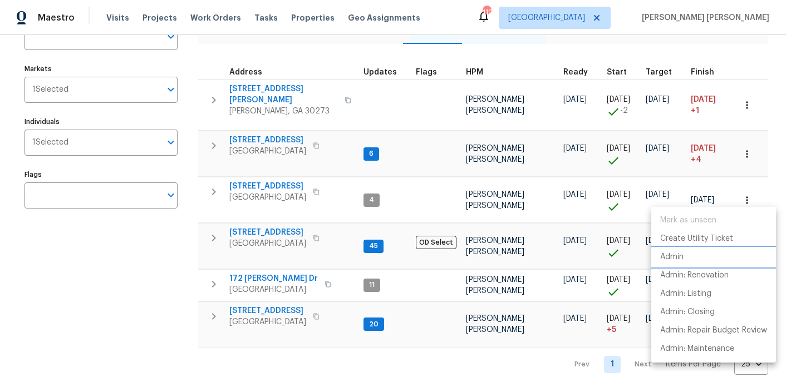
click at [682, 261] on p "Admin" at bounding box center [671, 258] width 23 height 12
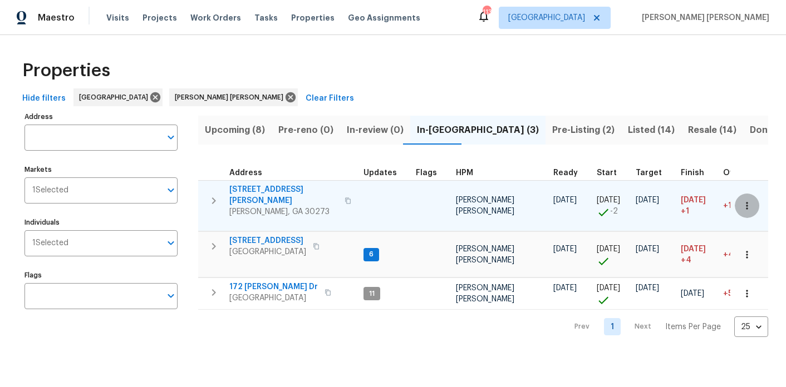
click at [741, 209] on button "button" at bounding box center [747, 206] width 24 height 24
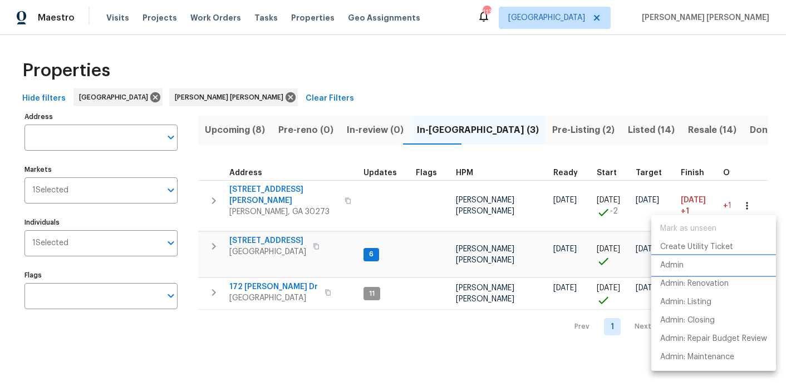
click at [681, 265] on p "Admin" at bounding box center [671, 266] width 23 height 12
click at [257, 190] on div at bounding box center [393, 193] width 786 height 387
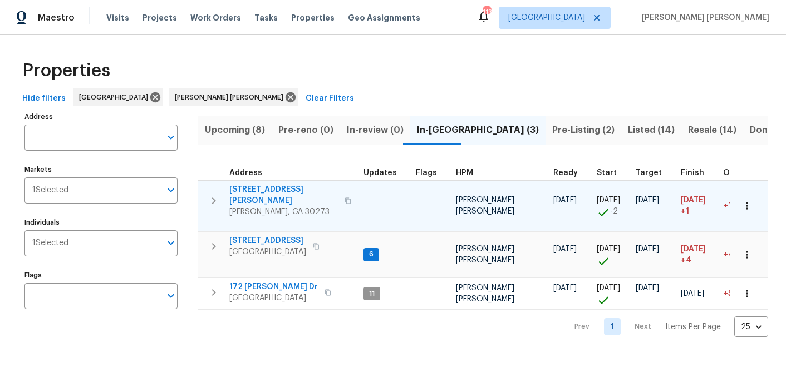
click at [259, 190] on span "[STREET_ADDRESS][PERSON_NAME]" at bounding box center [283, 195] width 109 height 22
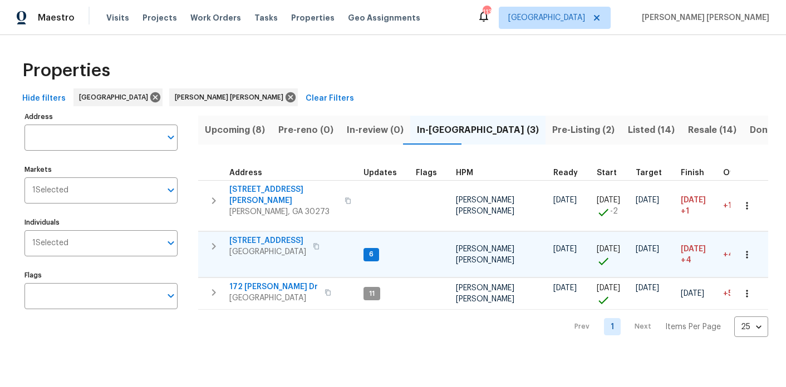
click at [742, 249] on icon "button" at bounding box center [746, 254] width 11 height 11
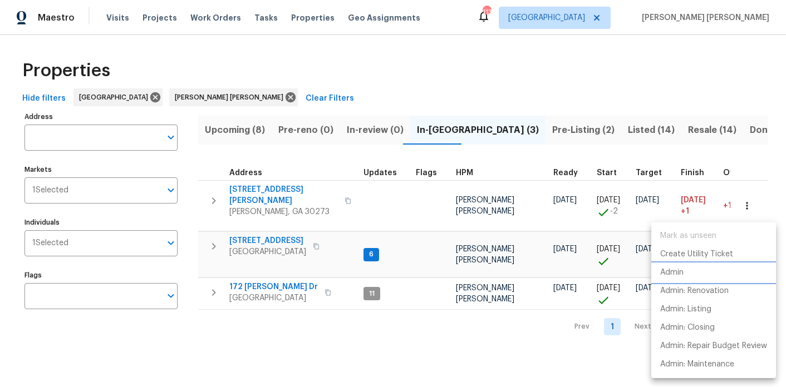
click at [687, 279] on li "Admin" at bounding box center [713, 273] width 125 height 18
click at [252, 233] on div at bounding box center [393, 193] width 786 height 387
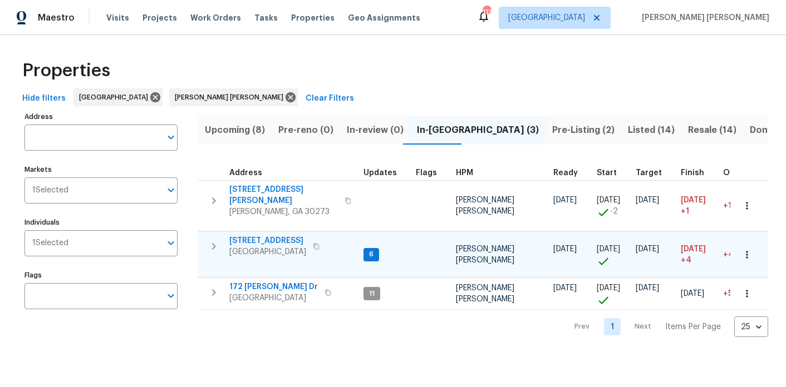
click at [257, 235] on span "[STREET_ADDRESS]" at bounding box center [267, 240] width 77 height 11
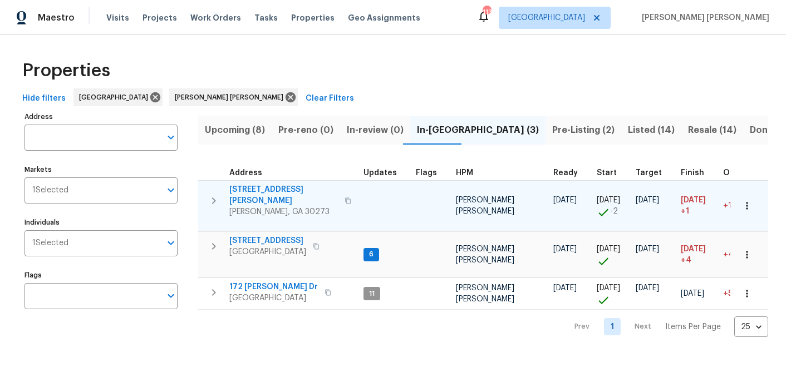
click at [269, 186] on span "[STREET_ADDRESS][PERSON_NAME]" at bounding box center [283, 195] width 109 height 22
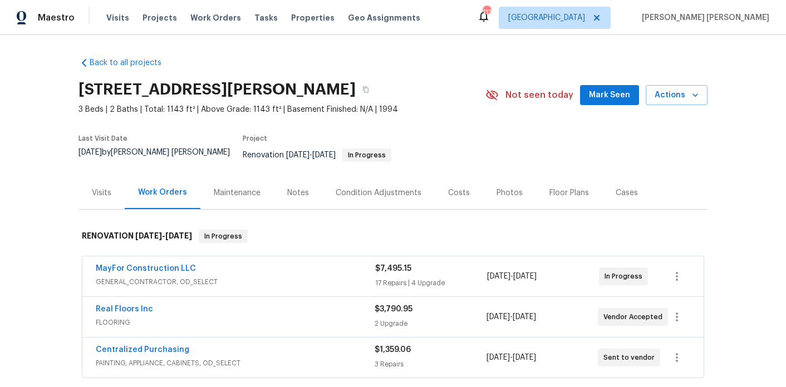
scroll to position [14, 0]
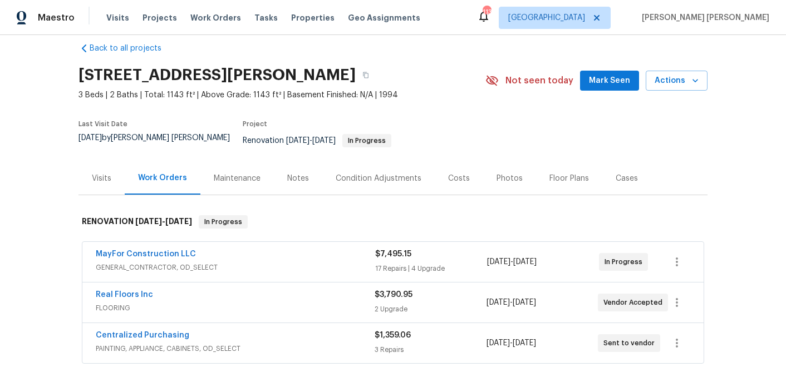
click at [303, 163] on div "Notes" at bounding box center [298, 178] width 48 height 33
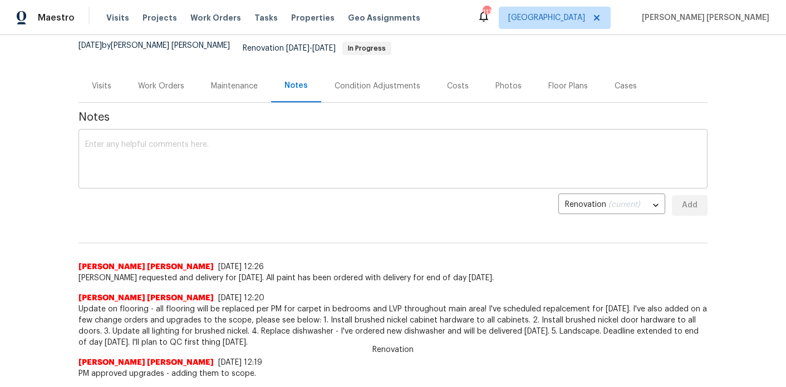
scroll to position [105, 0]
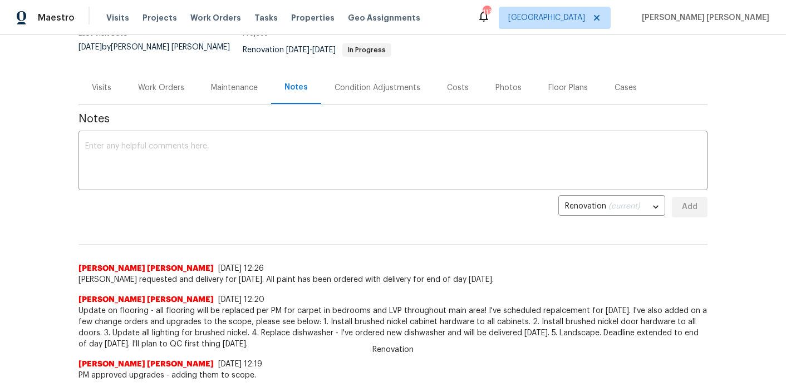
click at [175, 88] on div "Work Orders" at bounding box center [161, 87] width 73 height 33
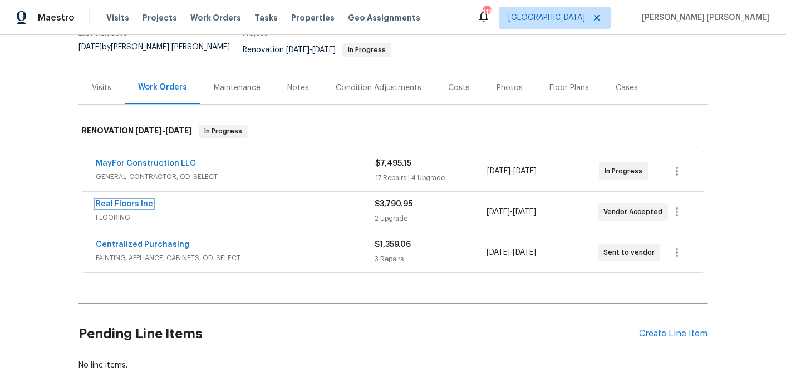
click at [135, 200] on link "Real Floors Inc" at bounding box center [124, 204] width 57 height 8
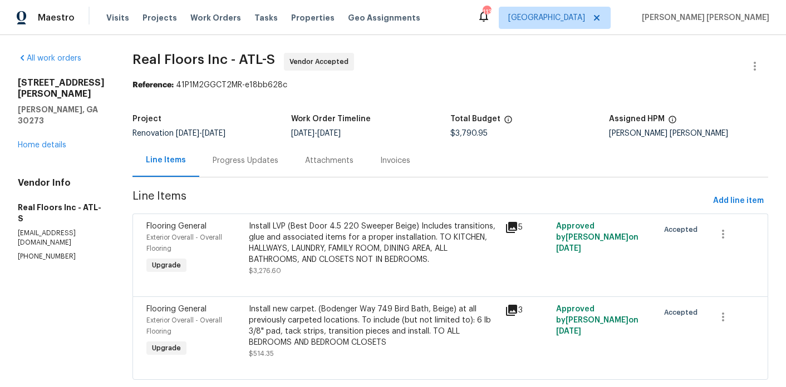
click at [258, 159] on div "Progress Updates" at bounding box center [246, 160] width 66 height 11
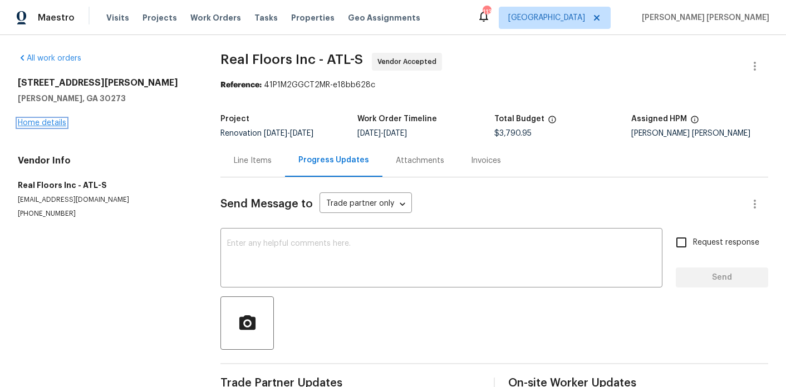
click at [53, 125] on link "Home details" at bounding box center [42, 123] width 48 height 8
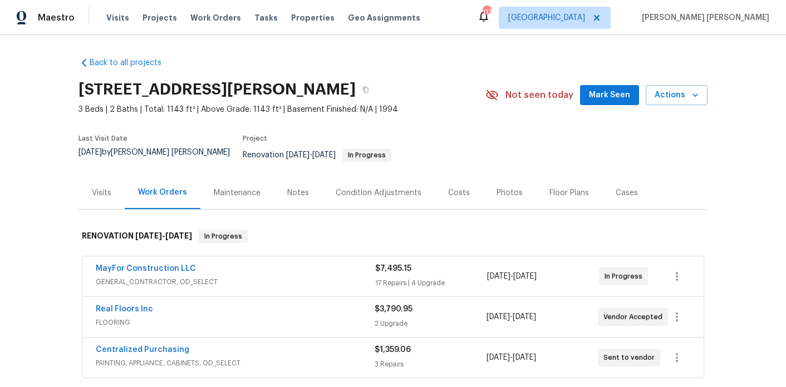
click at [313, 189] on div "Notes" at bounding box center [298, 192] width 48 height 33
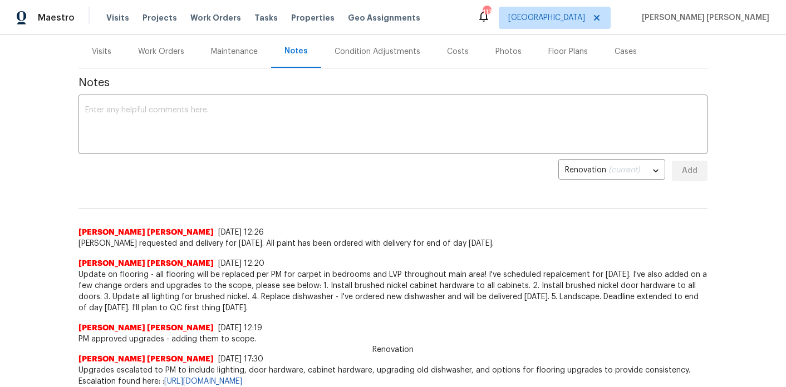
scroll to position [142, 0]
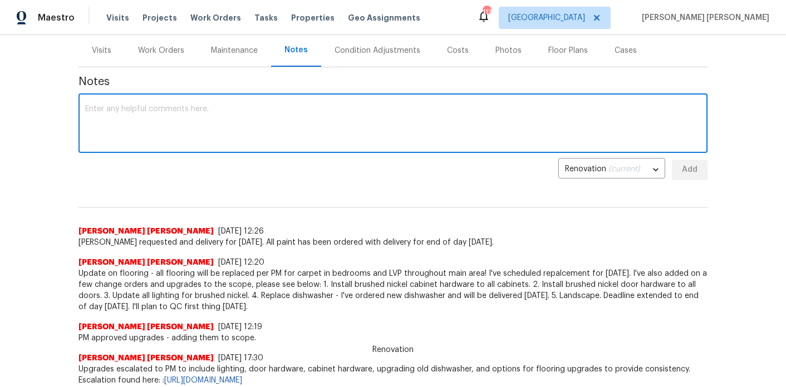
click at [299, 115] on textarea at bounding box center [393, 124] width 616 height 39
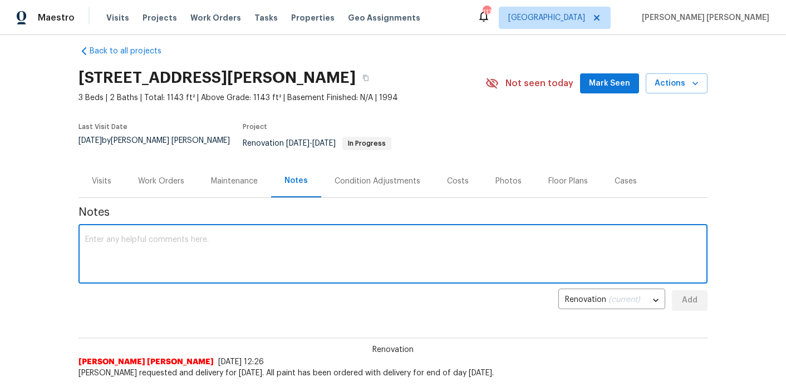
scroll to position [0, 0]
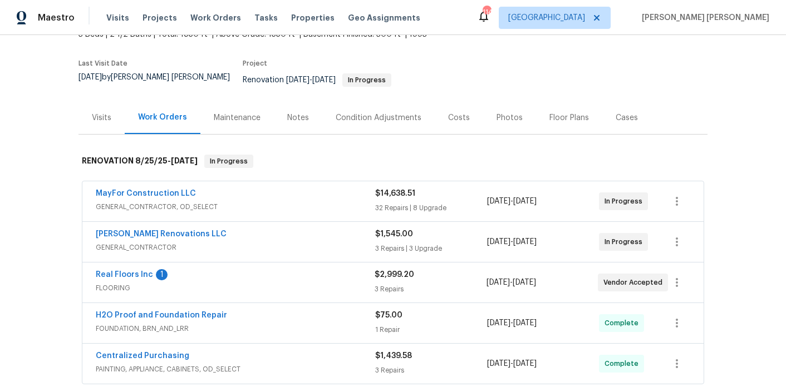
scroll to position [82, 0]
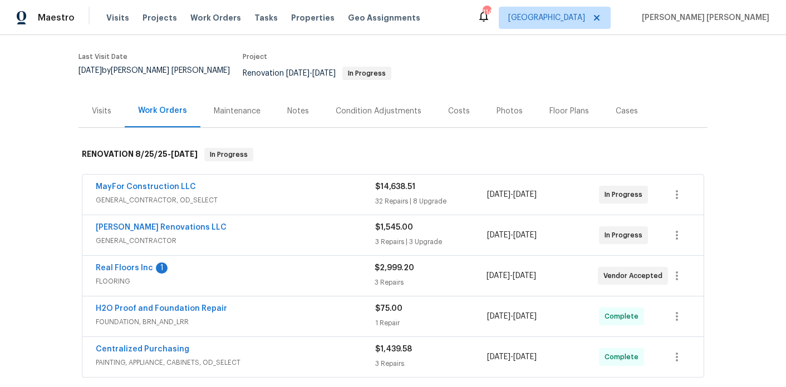
click at [312, 113] on div "Notes" at bounding box center [298, 111] width 48 height 33
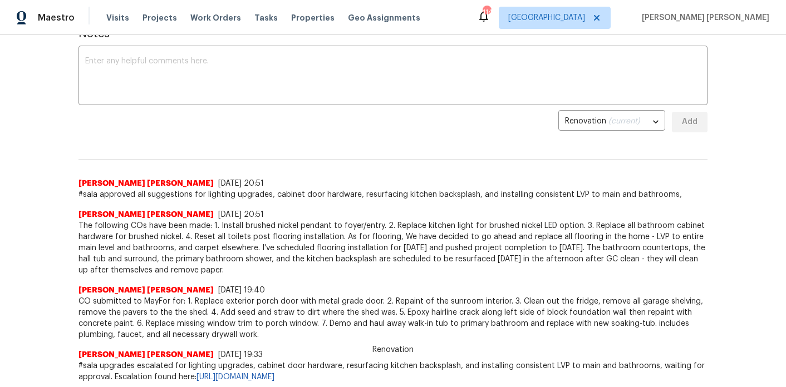
scroll to position [193, 0]
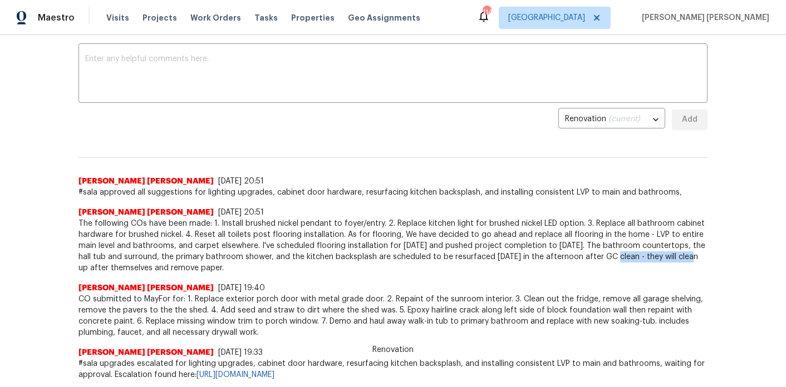
drag, startPoint x: 624, startPoint y: 248, endPoint x: 88, endPoint y: 256, distance: 535.4
click at [88, 256] on span "The following COs have been made: 1. Install brushed nickel pendant to foyer/en…" at bounding box center [392, 246] width 629 height 56
copy span "Tuesday, September 9th"
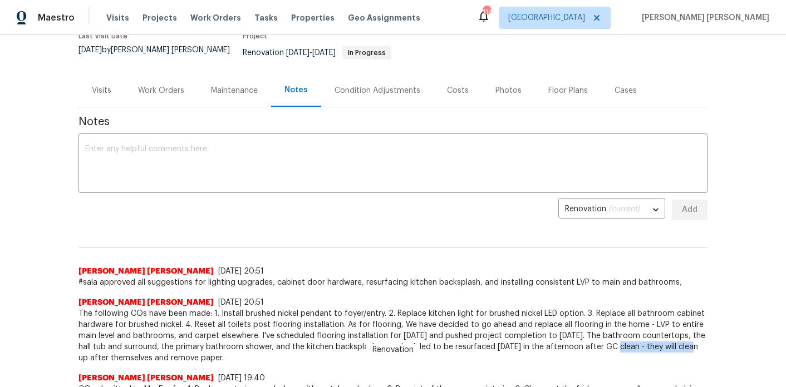
scroll to position [0, 0]
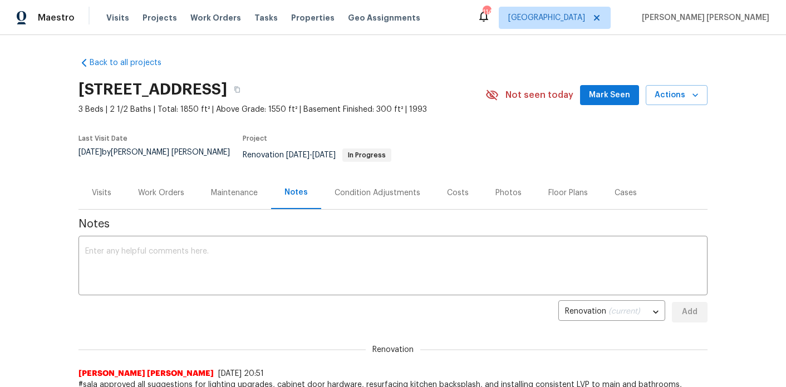
click at [152, 176] on div "Work Orders" at bounding box center [161, 192] width 73 height 33
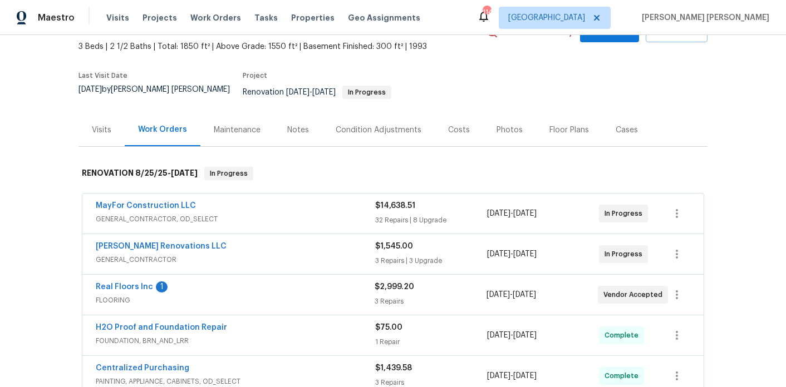
scroll to position [116, 0]
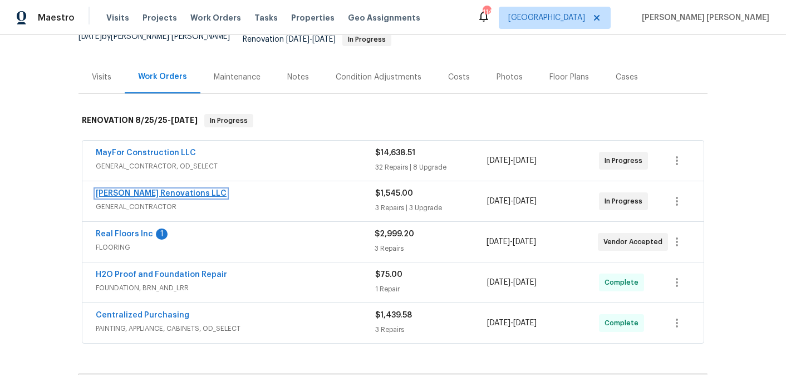
click at [153, 190] on link "[PERSON_NAME] Renovations LLC" at bounding box center [161, 194] width 131 height 8
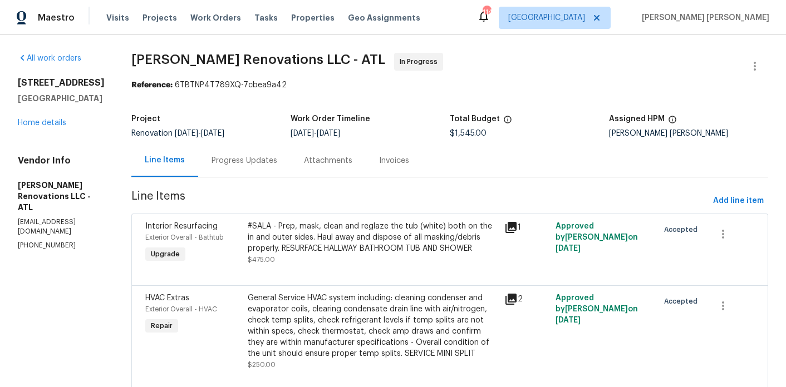
click at [258, 160] on div "Progress Updates" at bounding box center [244, 160] width 66 height 11
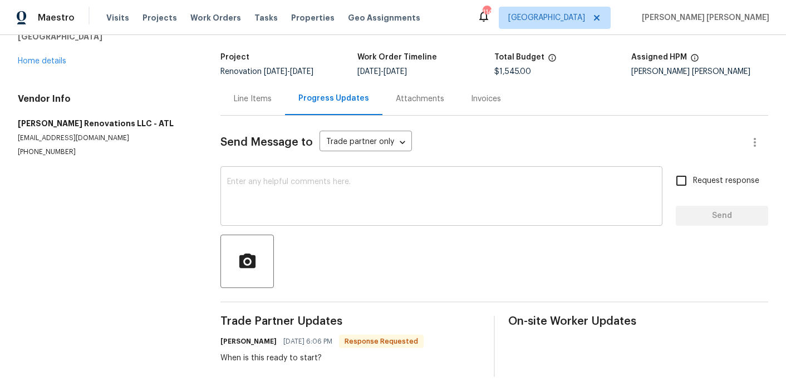
scroll to position [70, 0]
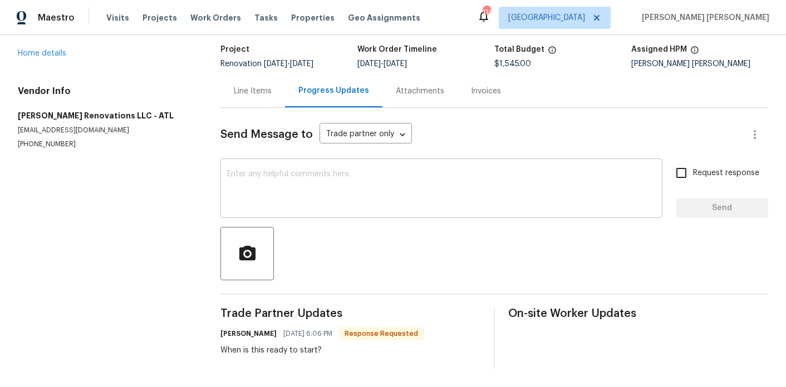
click at [292, 195] on textarea at bounding box center [441, 189] width 429 height 39
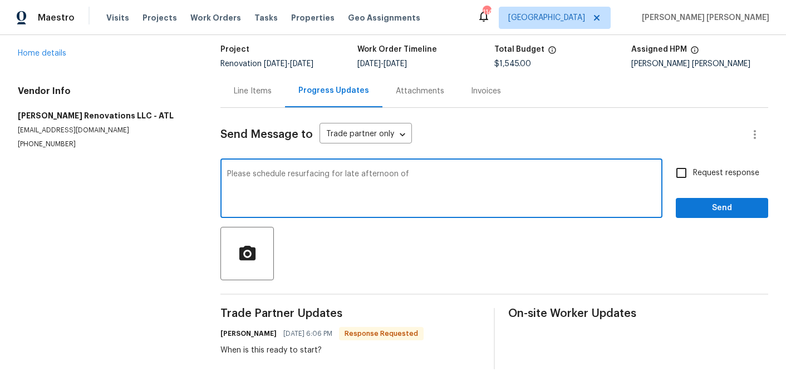
paste textarea "Tuesday, September 9th"
type textarea "Please schedule resurfacing for late afternoon of Tuesday, September 9th. Thank…"
click at [687, 171] on input "Request response" at bounding box center [680, 172] width 23 height 23
checkbox input "true"
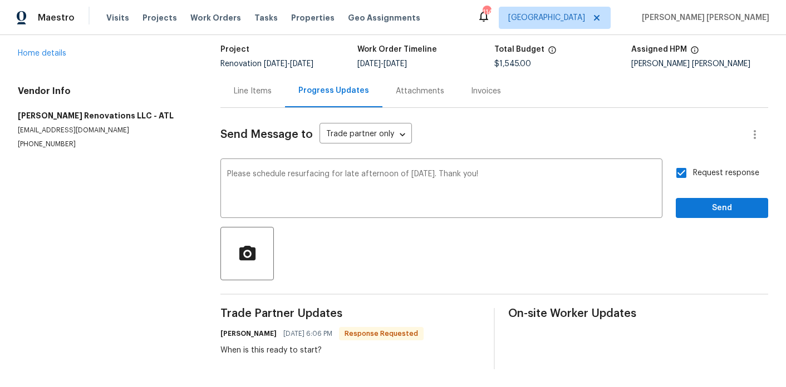
scroll to position [0, 0]
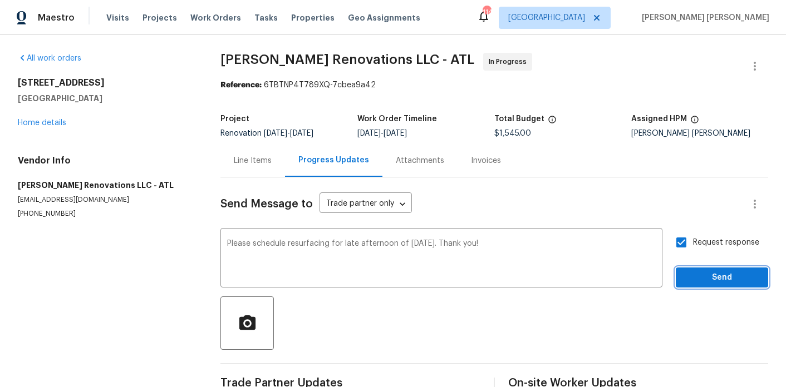
click at [705, 287] on button "Send" at bounding box center [722, 278] width 92 height 21
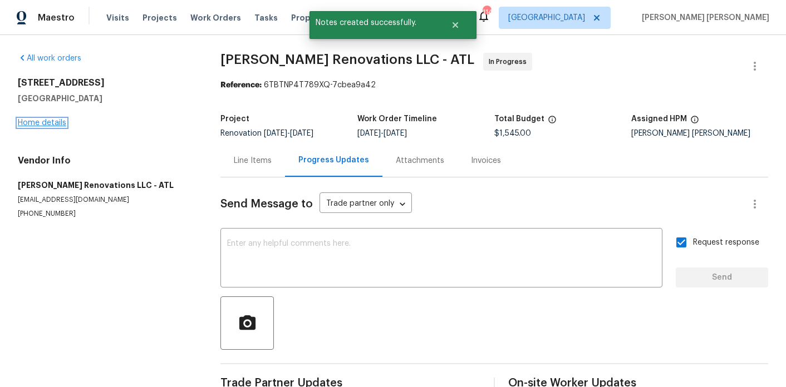
click at [36, 124] on link "Home details" at bounding box center [42, 123] width 48 height 8
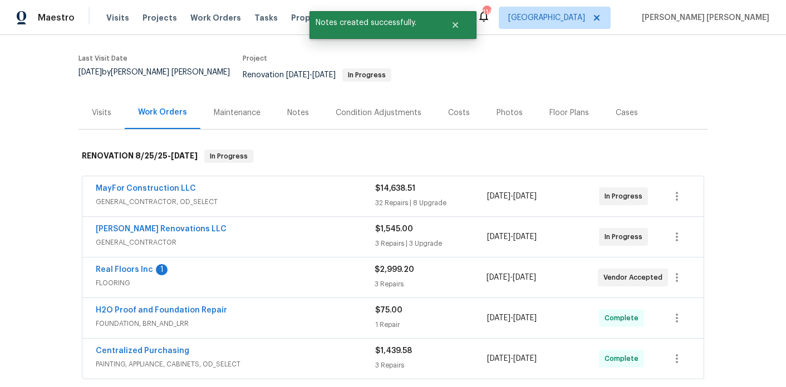
scroll to position [95, 0]
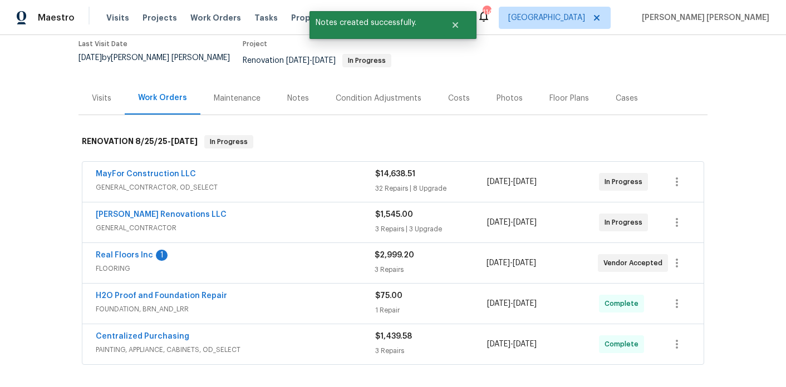
click at [292, 93] on div "Notes" at bounding box center [298, 98] width 22 height 11
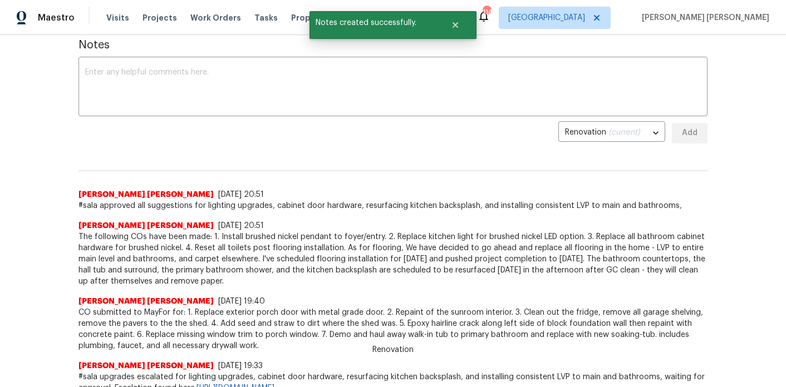
scroll to position [178, 0]
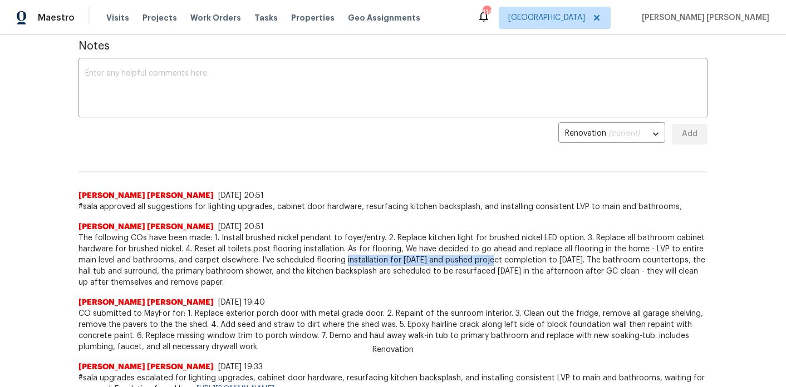
drag, startPoint x: 491, startPoint y: 250, endPoint x: 345, endPoint y: 250, distance: 145.8
click at [345, 250] on span "The following COs have been made: 1. Install brushed nickel pendant to foyer/en…" at bounding box center [392, 261] width 629 height 56
copy span "installation for Thursday, September 4th"
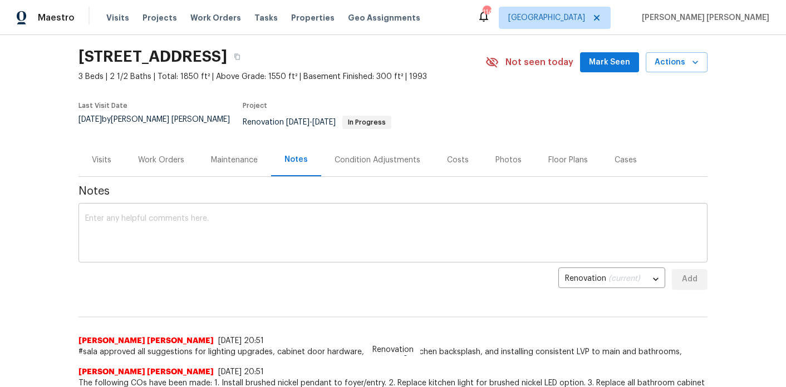
scroll to position [29, 0]
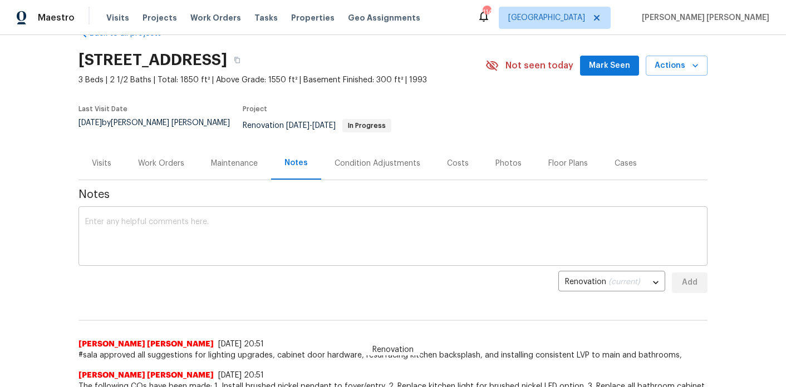
click at [246, 209] on div "x ​" at bounding box center [392, 237] width 629 height 57
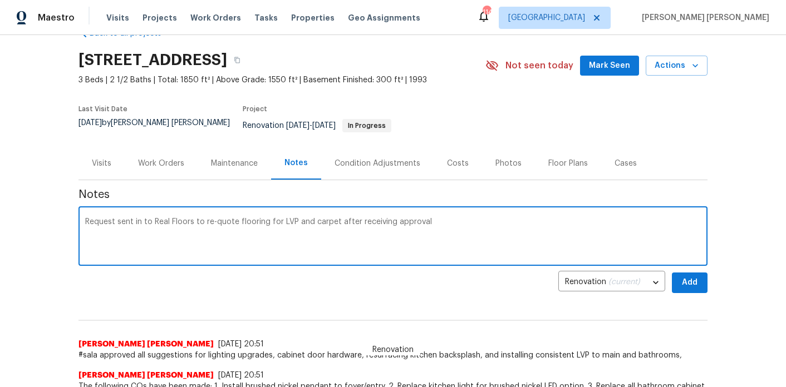
click at [452, 209] on div "Request sent in to Real Floors to re-quote flooring for LVP and carpet after re…" at bounding box center [392, 237] width 629 height 57
click at [447, 218] on textarea "Request sent in to Real Floors to re-quote flooring for LVP and carpet after re…" at bounding box center [393, 237] width 616 height 39
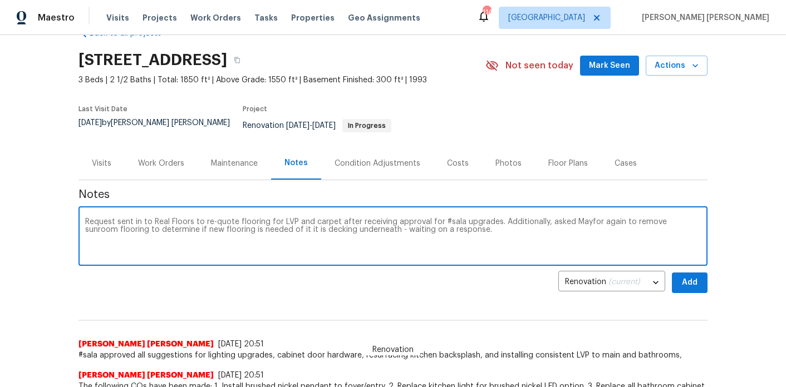
click at [584, 218] on textarea "Request sent in to Real Floors to re-quote flooring for LVP and carpet after re…" at bounding box center [393, 237] width 616 height 39
type textarea "Request sent in to Real Floors to re-quote flooring for LVP and carpet after re…"
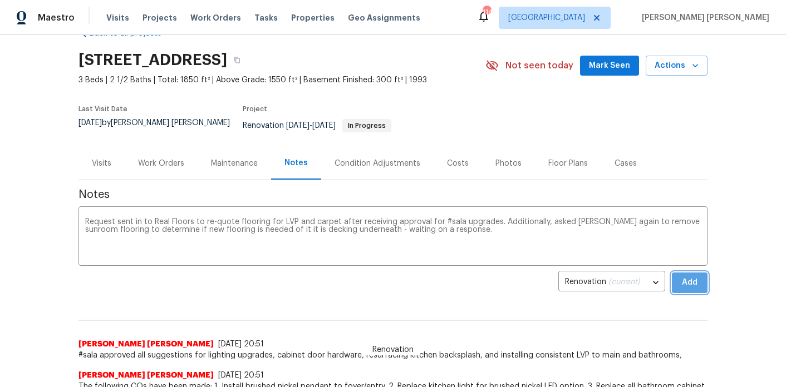
click at [687, 276] on span "Add" at bounding box center [690, 283] width 18 height 14
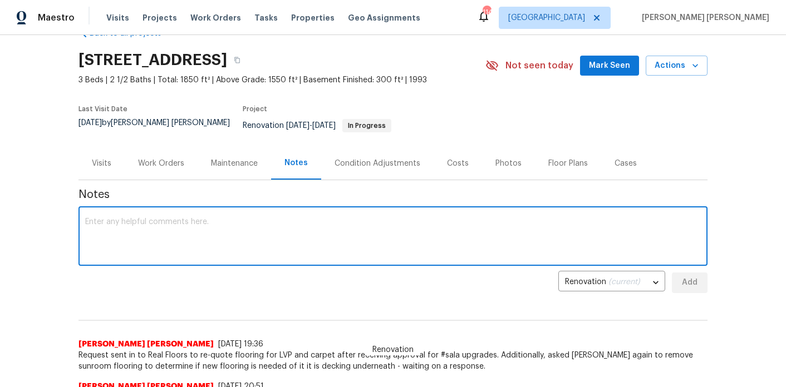
click at [196, 229] on textarea at bounding box center [393, 237] width 616 height 39
paste textarea "Reassigning property to Cynthia Herriott while away Marcos Resendiz is OOO from…"
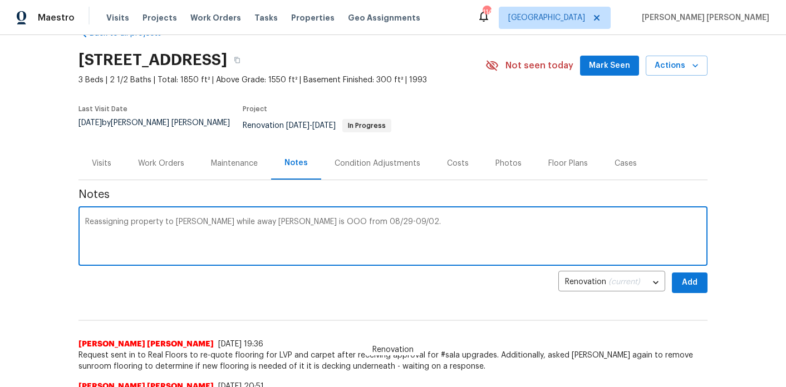
type textarea "Reassigning property to Cynthia Herriott while away Marcos Resendiz is OOO from…"
click at [690, 277] on span "Add" at bounding box center [690, 283] width 18 height 14
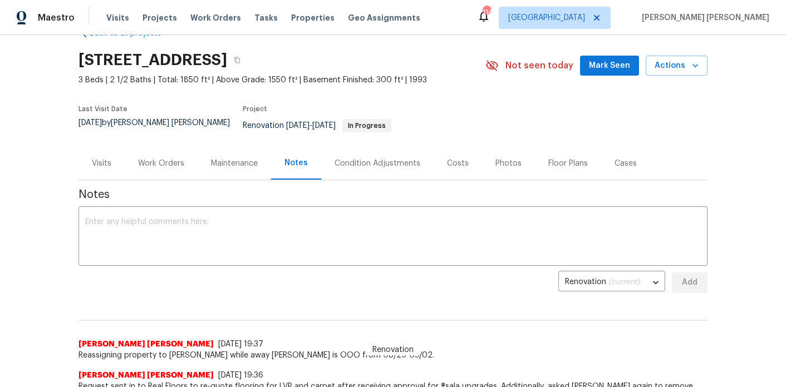
click at [175, 158] on div "Work Orders" at bounding box center [161, 163] width 46 height 11
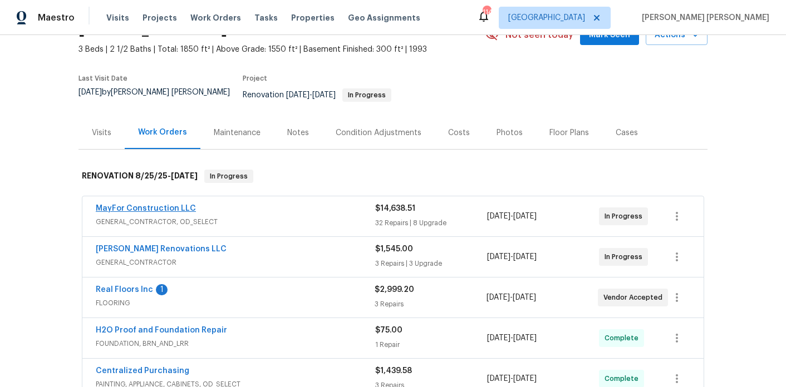
scroll to position [71, 0]
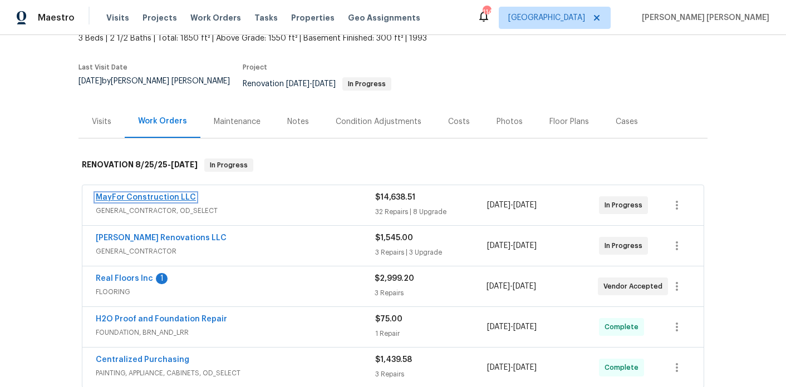
click at [168, 194] on link "MayFor Construction LLC" at bounding box center [146, 198] width 100 height 8
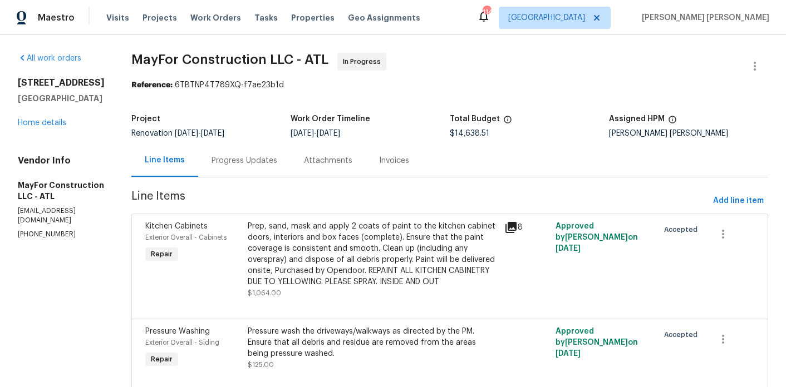
click at [273, 172] on div "Progress Updates" at bounding box center [244, 160] width 92 height 33
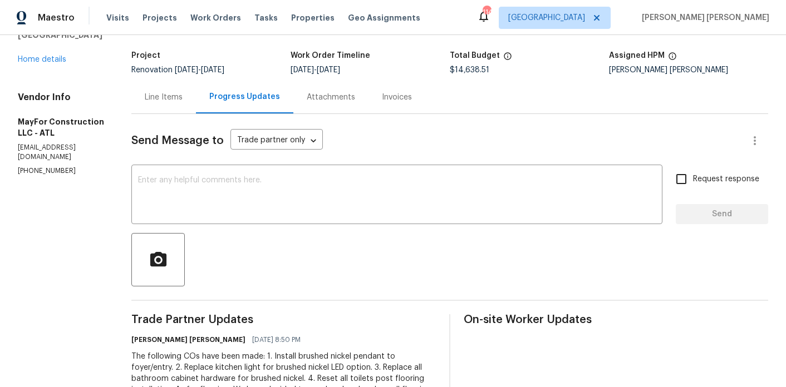
scroll to position [79, 0]
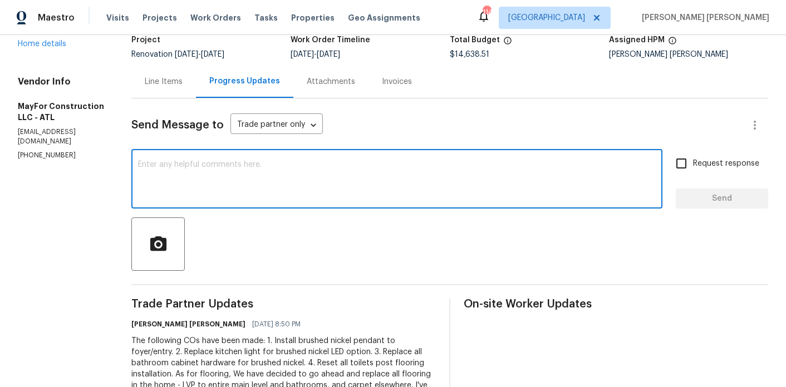
click at [299, 196] on textarea at bounding box center [397, 180] width 518 height 39
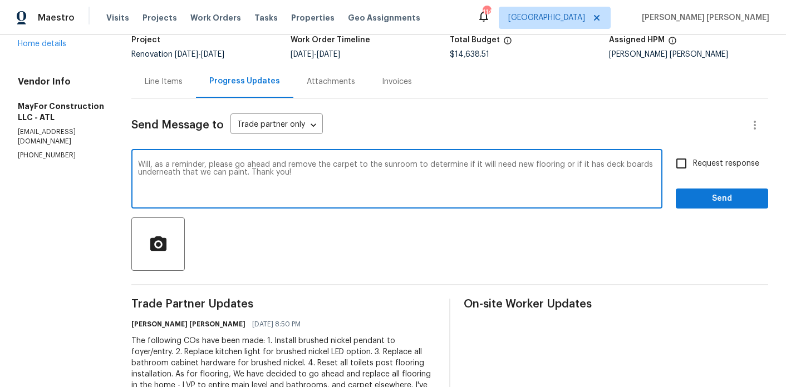
type textarea "Will, as a reminder, please go ahead and remove the carpet to the sunroom to de…"
click at [698, 168] on span "Request response" at bounding box center [726, 164] width 66 height 12
click at [693, 168] on input "Request response" at bounding box center [680, 163] width 23 height 23
checkbox input "true"
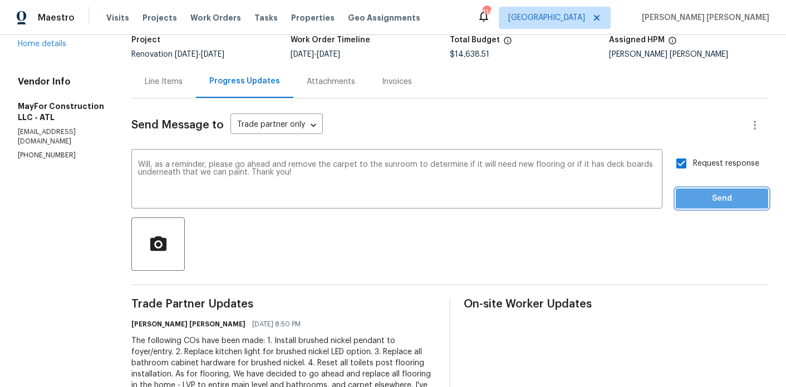
click at [698, 189] on button "Send" at bounding box center [722, 199] width 92 height 21
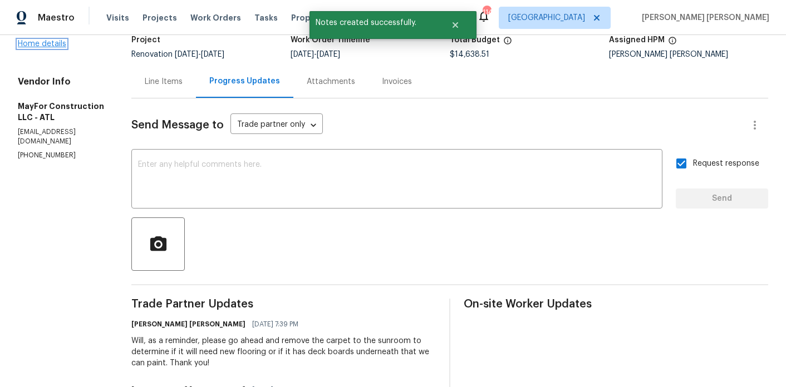
click at [52, 43] on link "Home details" at bounding box center [42, 44] width 48 height 8
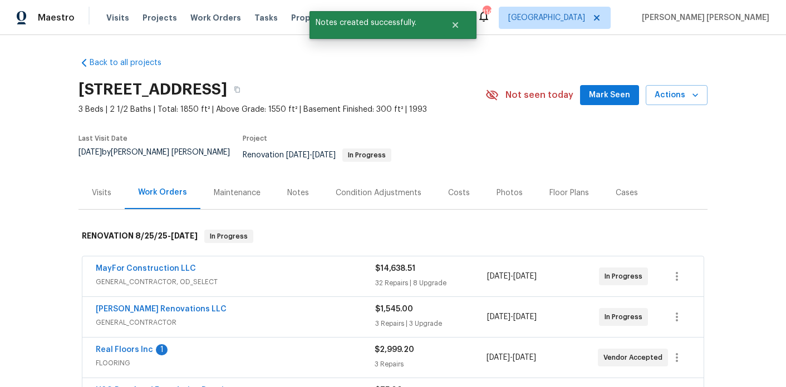
click at [302, 190] on div "Notes" at bounding box center [298, 193] width 22 height 11
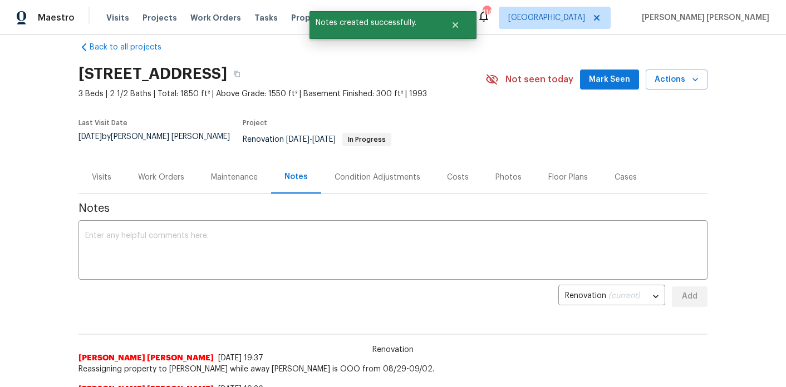
scroll to position [32, 0]
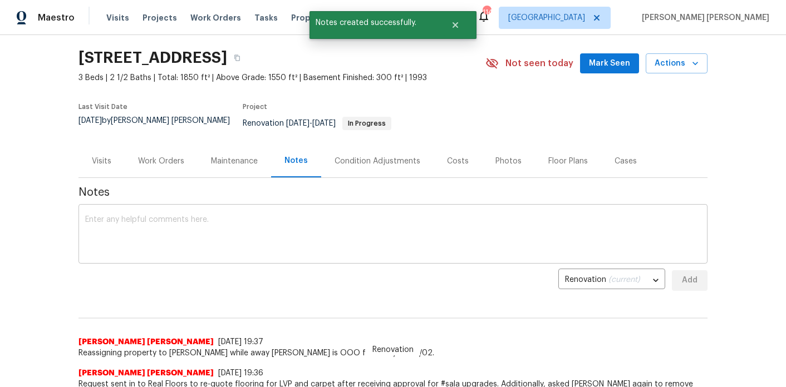
click at [287, 227] on textarea at bounding box center [393, 235] width 616 height 39
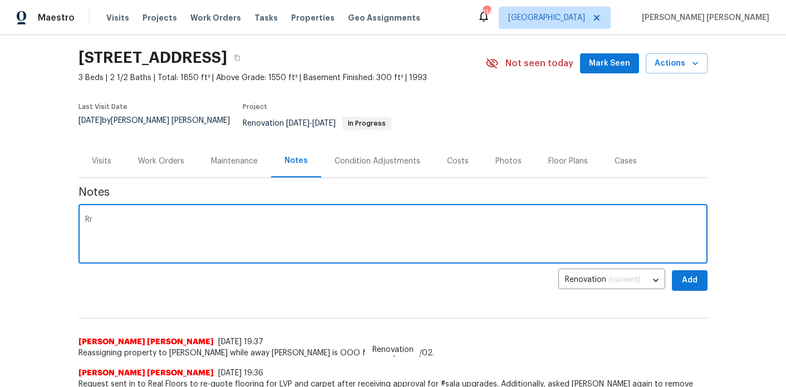
type textarea "R"
type textarea "Progress walk completed today - GC is heavy on prep - all the wallpaper and pan…"
click at [697, 279] on button "Add" at bounding box center [690, 280] width 36 height 21
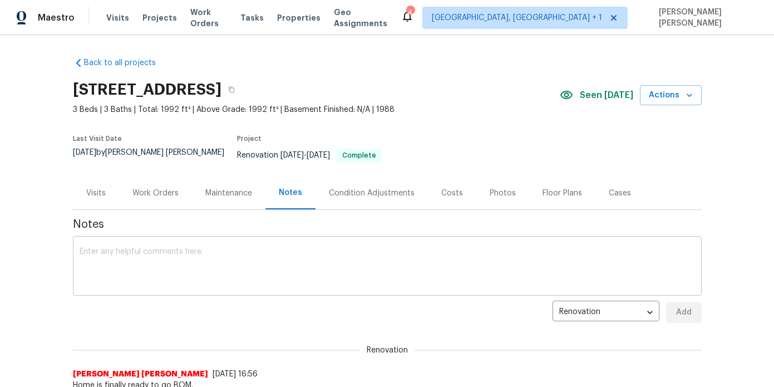
scroll to position [29, 0]
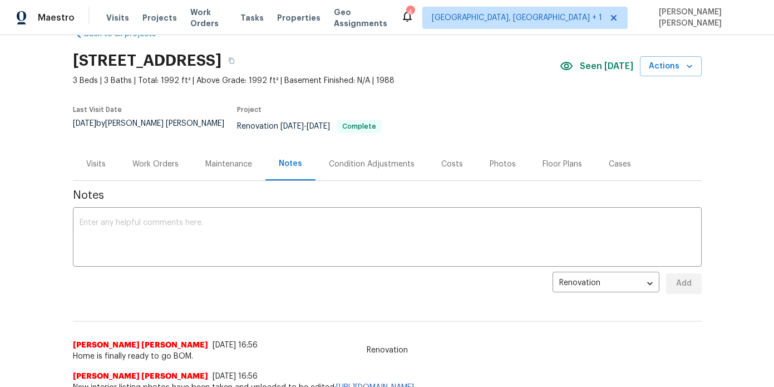
click at [161, 159] on div "Work Orders" at bounding box center [155, 164] width 46 height 11
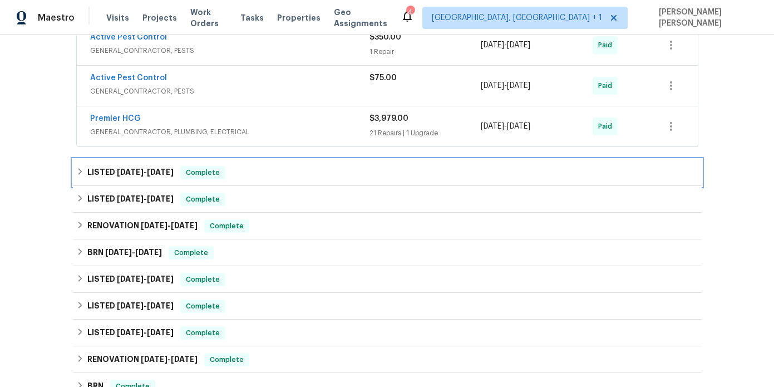
click at [157, 166] on h6 "LISTED [DATE] - [DATE]" at bounding box center [130, 172] width 86 height 13
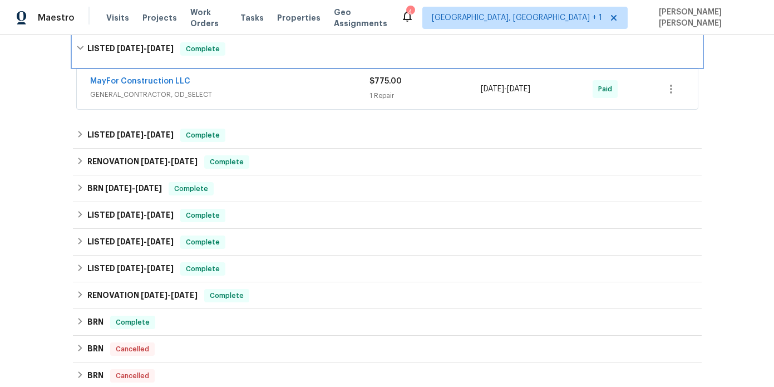
scroll to position [482, 0]
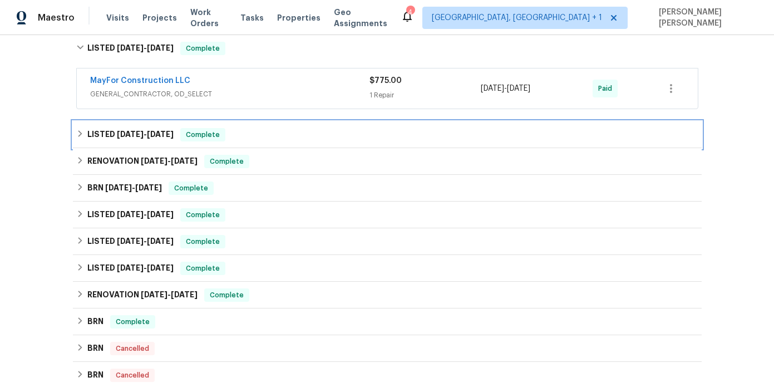
click at [156, 135] on div "LISTED [DATE] - [DATE] Complete" at bounding box center [387, 134] width 629 height 27
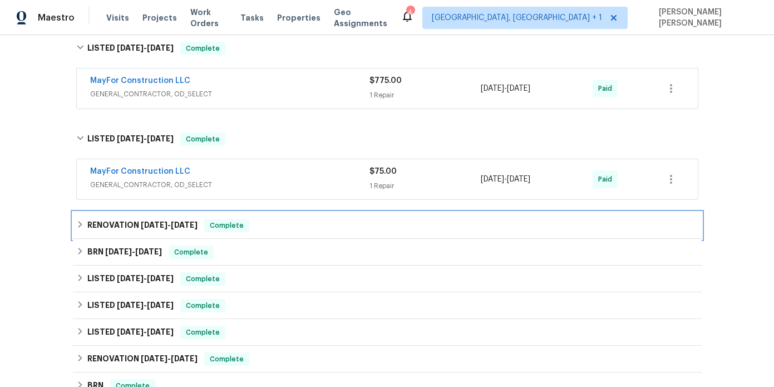
click at [141, 221] on h6 "RENOVATION [DATE] - [DATE]" at bounding box center [142, 225] width 110 height 13
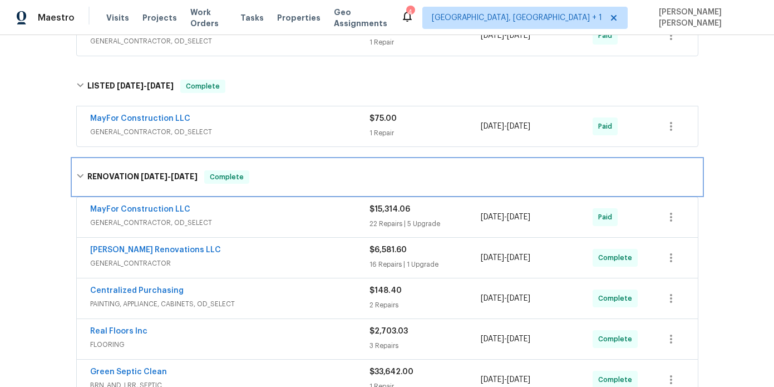
scroll to position [545, 0]
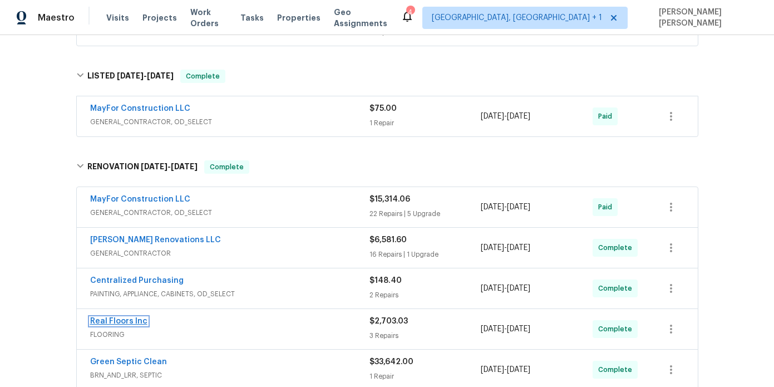
click at [132, 317] on link "Real Floors Inc" at bounding box center [118, 321] width 57 height 8
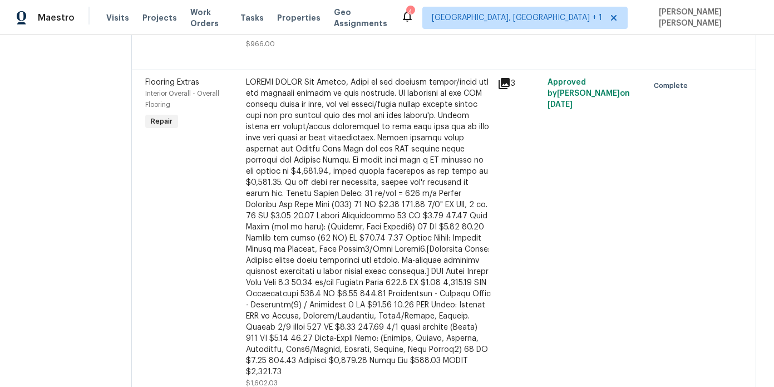
scroll to position [323, 0]
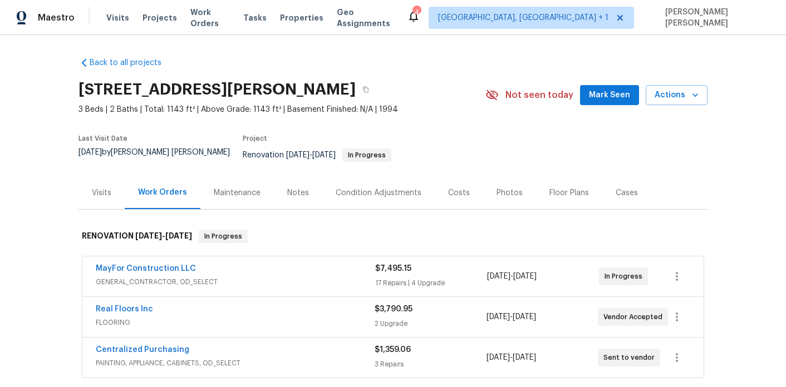
click at [287, 188] on div "Notes" at bounding box center [298, 193] width 22 height 11
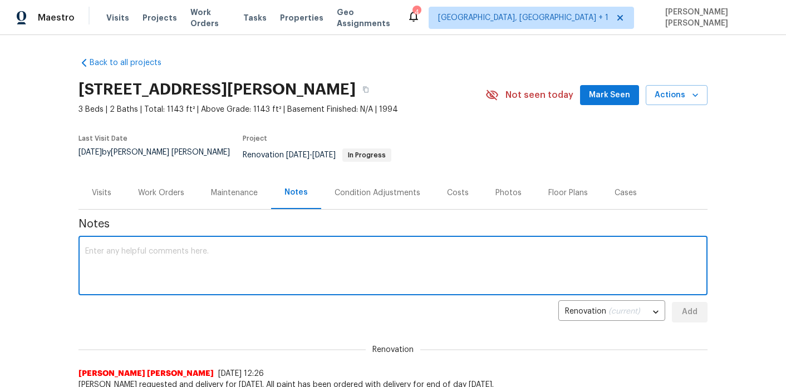
click at [213, 254] on textarea at bounding box center [393, 267] width 616 height 39
paste textarea "Reassigning property to Cynthia Herriott while away Marcos Resendiz is OOO from…"
type textarea "Reassigning property to Cynthia Herriott while away Marcos Resendiz is OOO from…"
click at [688, 306] on span "Add" at bounding box center [690, 313] width 18 height 14
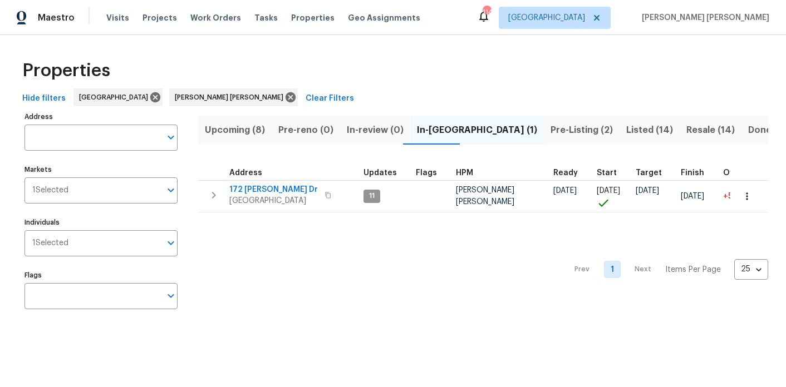
click at [239, 269] on div "Prev 1 Next Items Per Page 25 25 ​" at bounding box center [483, 267] width 570 height 108
click at [686, 135] on span "Resale (14)" at bounding box center [710, 130] width 48 height 16
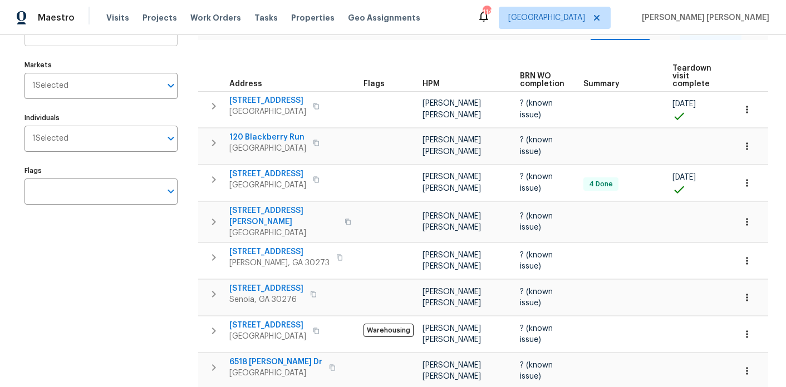
scroll to position [105, 0]
click at [745, 216] on icon "button" at bounding box center [746, 221] width 11 height 11
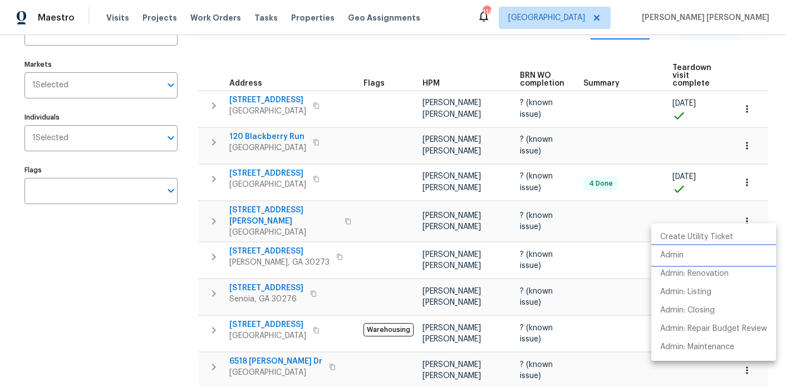
click at [683, 262] on li "Admin" at bounding box center [713, 256] width 125 height 18
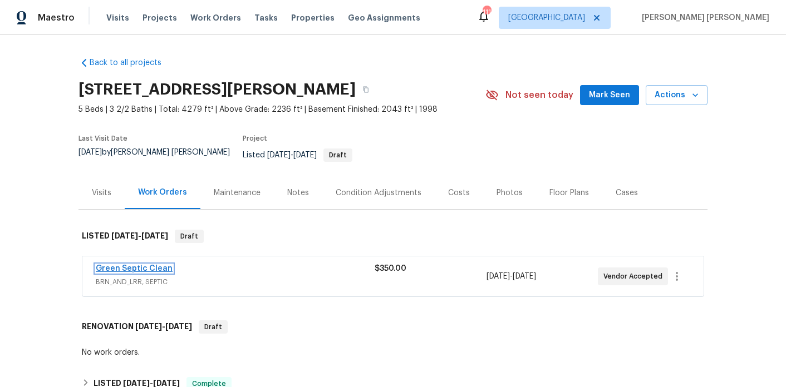
click at [158, 265] on link "Green Septic Clean" at bounding box center [134, 269] width 77 height 8
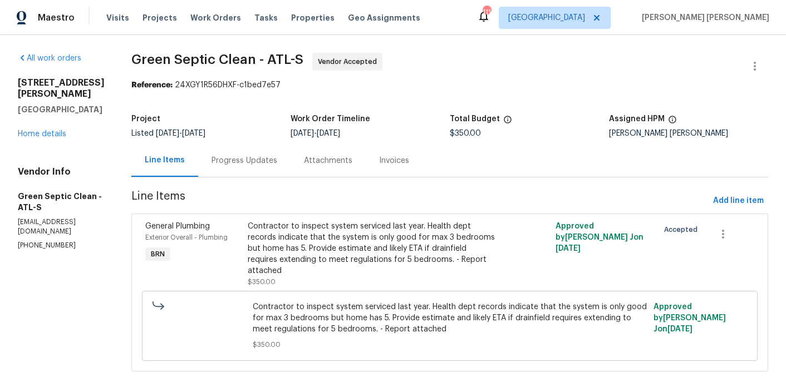
click at [252, 165] on div "Progress Updates" at bounding box center [244, 160] width 66 height 11
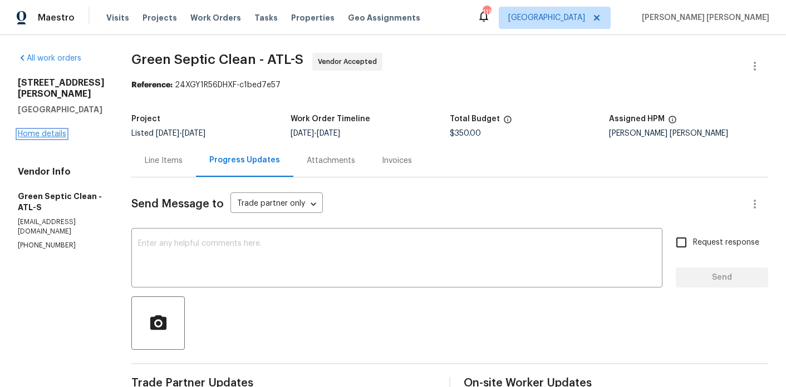
click at [35, 130] on link "Home details" at bounding box center [42, 134] width 48 height 8
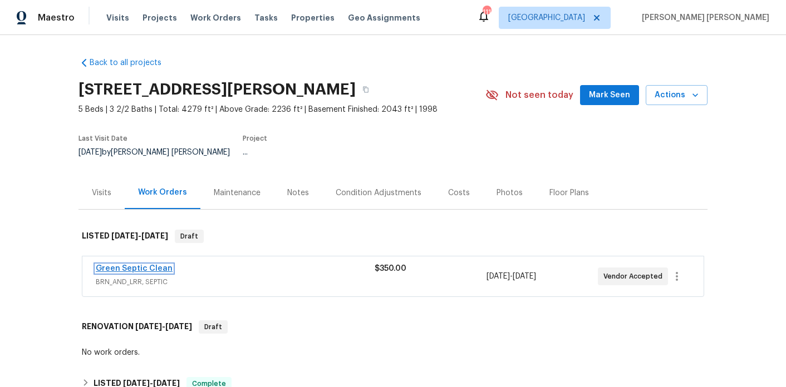
click at [159, 265] on link "Green Septic Clean" at bounding box center [134, 269] width 77 height 8
